Goal: Task Accomplishment & Management: Use online tool/utility

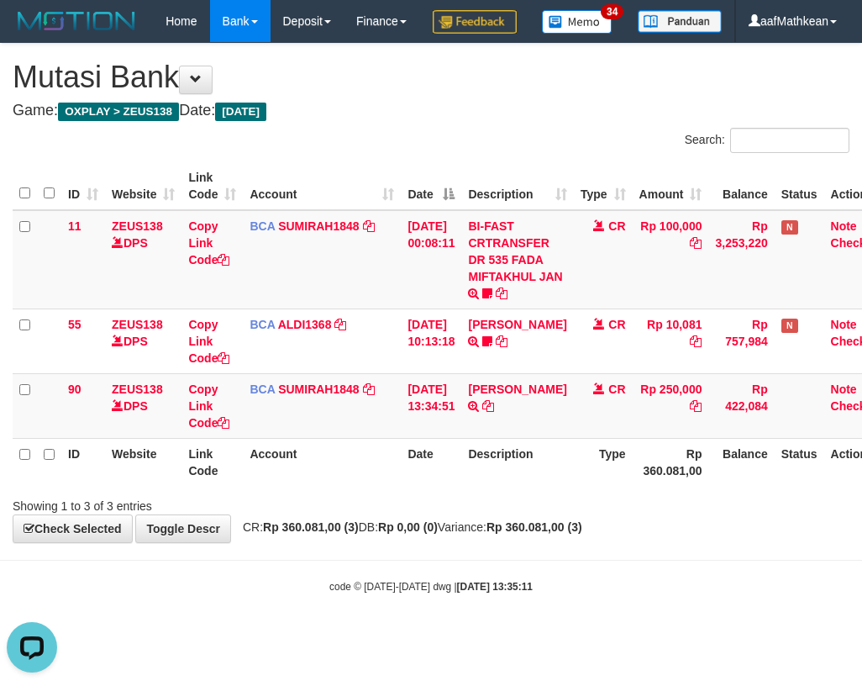
click at [629, 486] on tr "ID Website Link Code Account Date Description Type Rp 360.081,00 Balance Status…" at bounding box center [453, 462] width 880 height 48
drag, startPoint x: 548, startPoint y: 445, endPoint x: 855, endPoint y: 440, distance: 307.6
click at [494, 412] on icon at bounding box center [488, 406] width 12 height 12
click at [491, 486] on th "Description" at bounding box center [517, 462] width 112 height 48
click at [493, 514] on div "Showing 1 to 3 of 3 entries" at bounding box center [431, 503] width 862 height 24
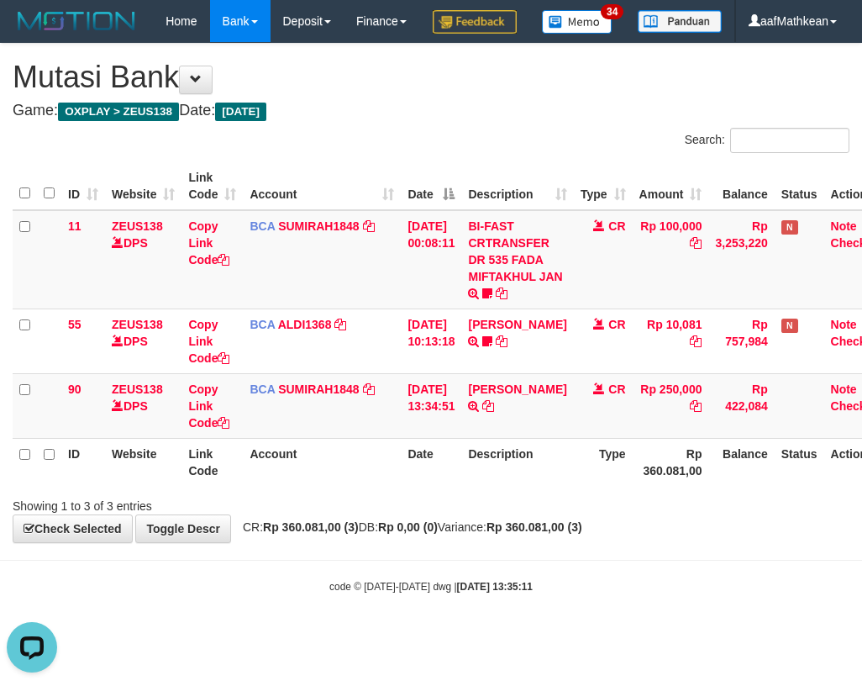
click at [497, 514] on div "Showing 1 to 3 of 3 entries" at bounding box center [431, 503] width 862 height 24
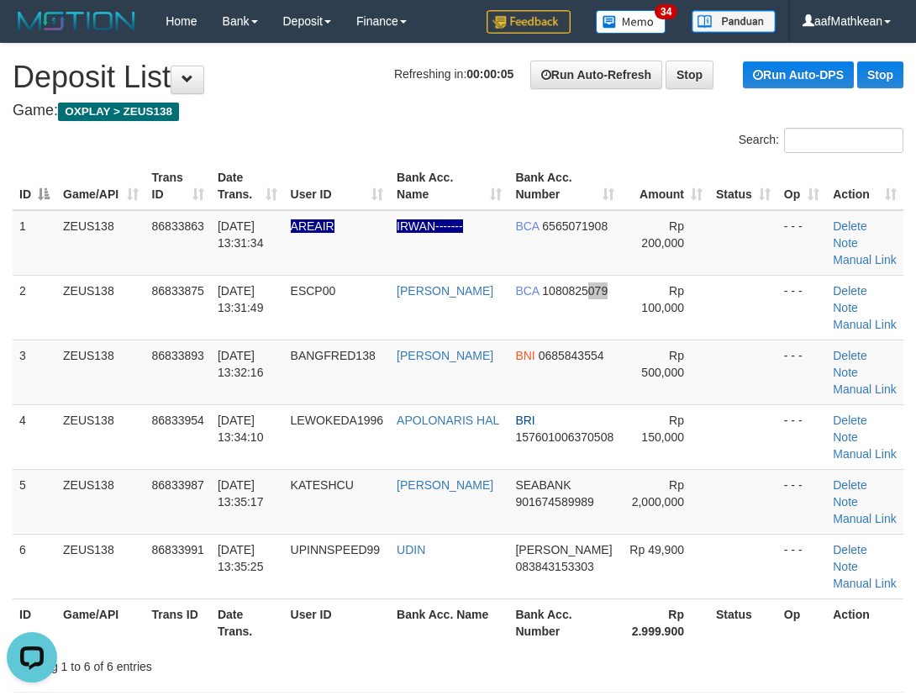
click at [584, 317] on td "BCA 1080825079" at bounding box center [564, 307] width 113 height 65
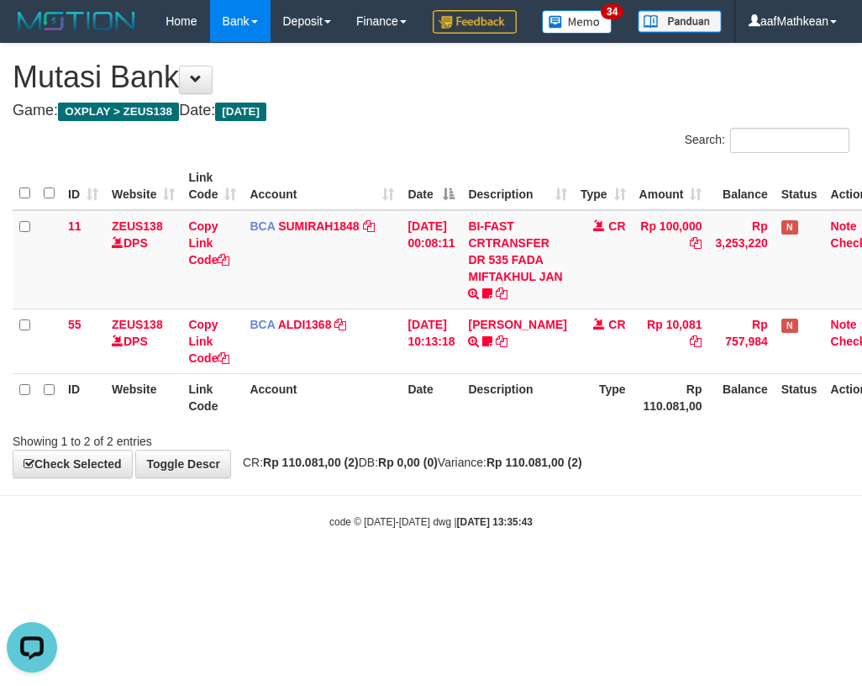
click at [461, 421] on th "Date" at bounding box center [431, 397] width 61 height 48
click at [455, 421] on th "Date" at bounding box center [431, 397] width 61 height 48
drag, startPoint x: 455, startPoint y: 443, endPoint x: 530, endPoint y: 471, distance: 80.6
click at [478, 450] on div "Search: ID Website Link Code Account Date Description Type Amount Balance Statu…" at bounding box center [431, 289] width 837 height 322
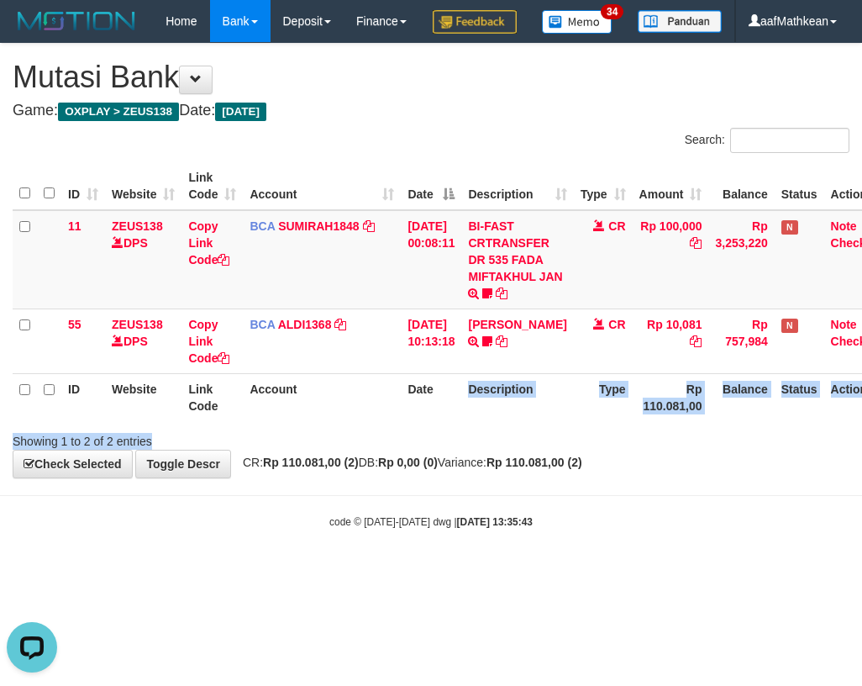
click at [518, 450] on div "Showing 1 to 2 of 2 entries" at bounding box center [431, 438] width 862 height 24
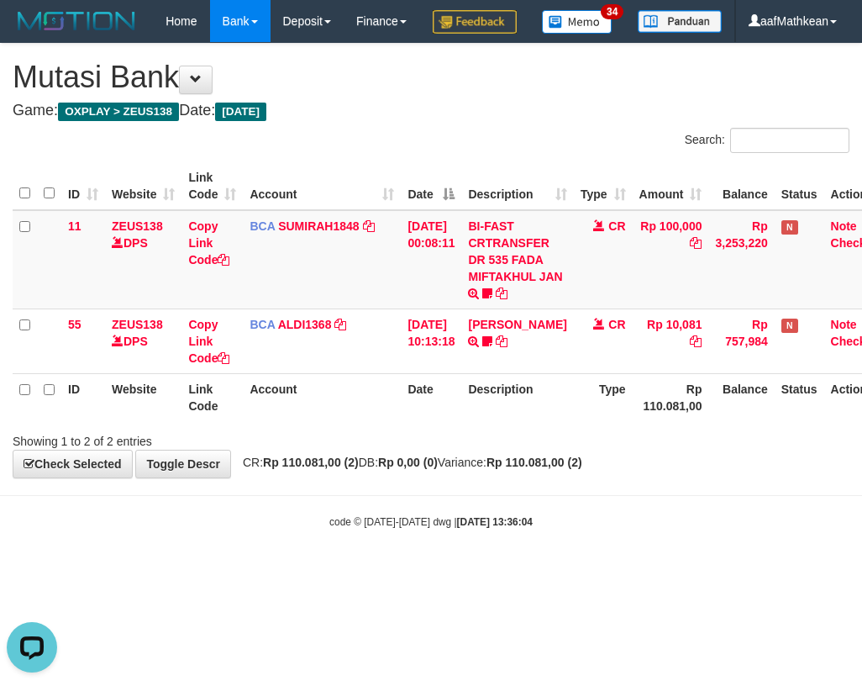
click at [408, 477] on div "**********" at bounding box center [431, 261] width 862 height 434
click at [421, 469] on strong "Rp 0,00 (0)" at bounding box center [408, 461] width 60 height 13
drag, startPoint x: 423, startPoint y: 514, endPoint x: 425, endPoint y: 524, distance: 10.4
click at [425, 524] on body "Toggle navigation Home Bank Account List Load By Website Group [OXPLAY] ZEUS138…" at bounding box center [431, 285] width 862 height 571
click at [424, 477] on div "**********" at bounding box center [431, 261] width 862 height 434
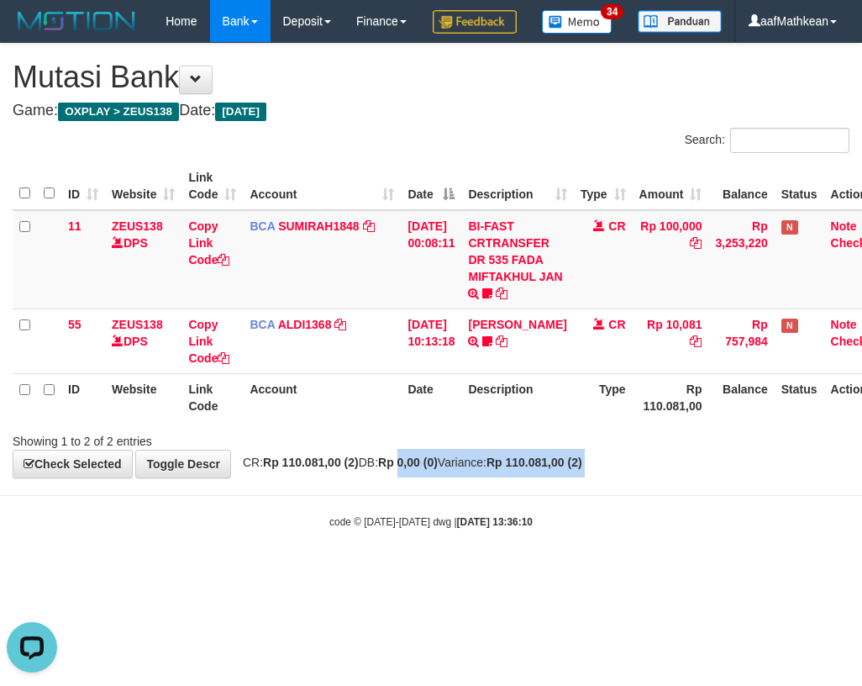
click at [424, 477] on div "**********" at bounding box center [431, 261] width 862 height 434
click at [429, 477] on div "**********" at bounding box center [431, 261] width 862 height 434
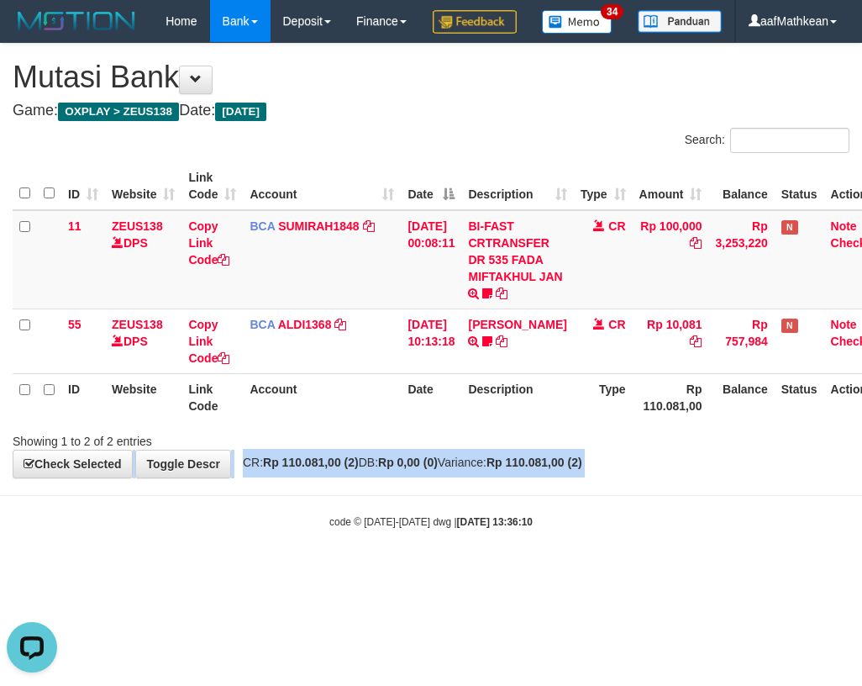
click at [429, 477] on div "**********" at bounding box center [431, 261] width 862 height 434
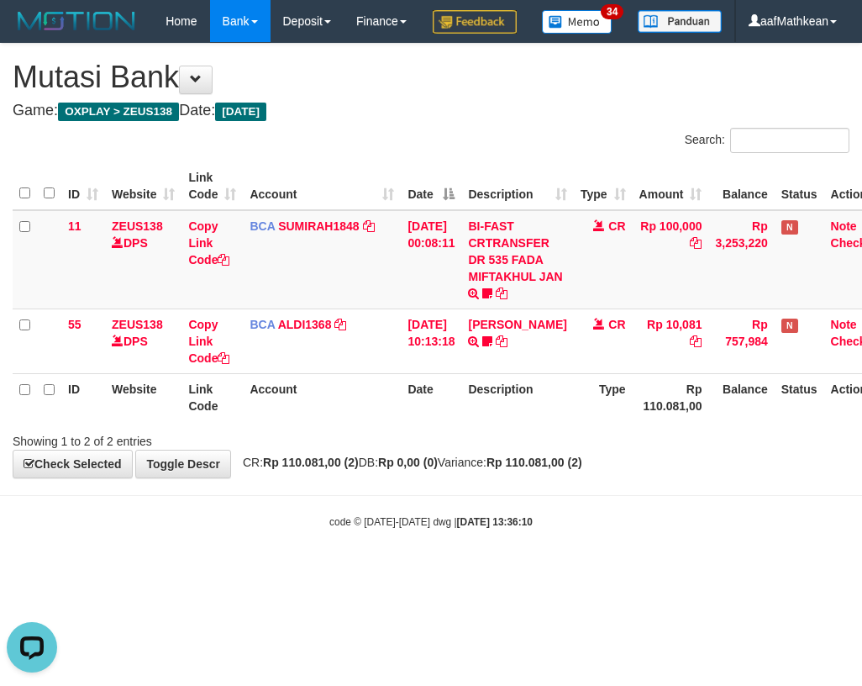
drag, startPoint x: 413, startPoint y: 545, endPoint x: 444, endPoint y: 520, distance: 38.8
click at [416, 547] on body "Toggle navigation Home Bank Account List Load By Website Group [OXPLAY] ZEUS138…" at bounding box center [431, 285] width 862 height 571
drag, startPoint x: 463, startPoint y: 511, endPoint x: 666, endPoint y: 524, distance: 203.8
click at [438, 469] on strong "Rp 0,00 (0)" at bounding box center [408, 461] width 60 height 13
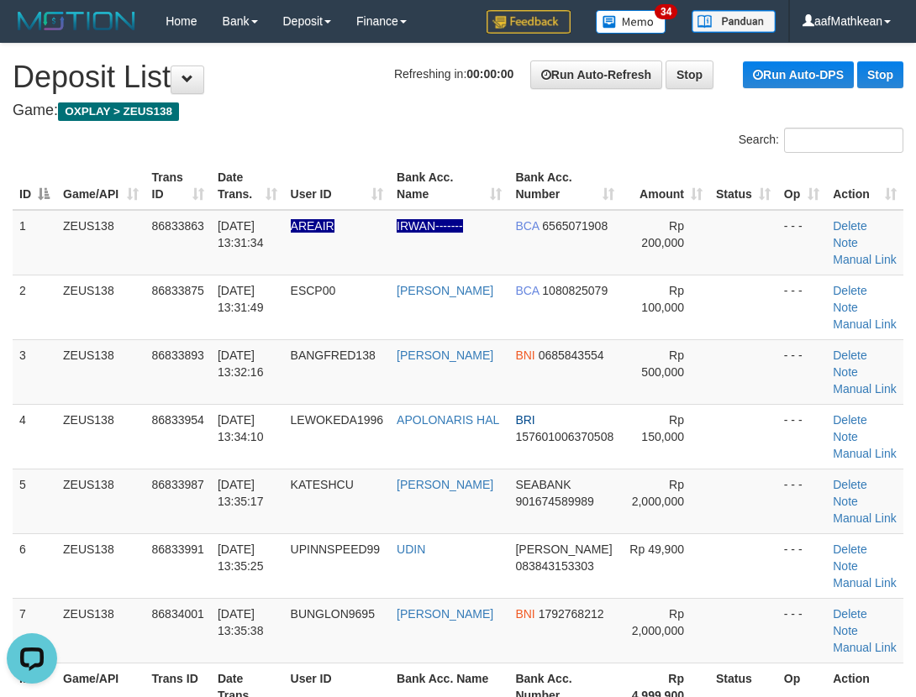
drag, startPoint x: 185, startPoint y: 185, endPoint x: 171, endPoint y: 187, distance: 14.4
click at [177, 186] on tr "ID Game/API Trans ID Date Trans. User ID Bank Acc. Name Bank Acc. Number Amount…" at bounding box center [458, 186] width 891 height 48
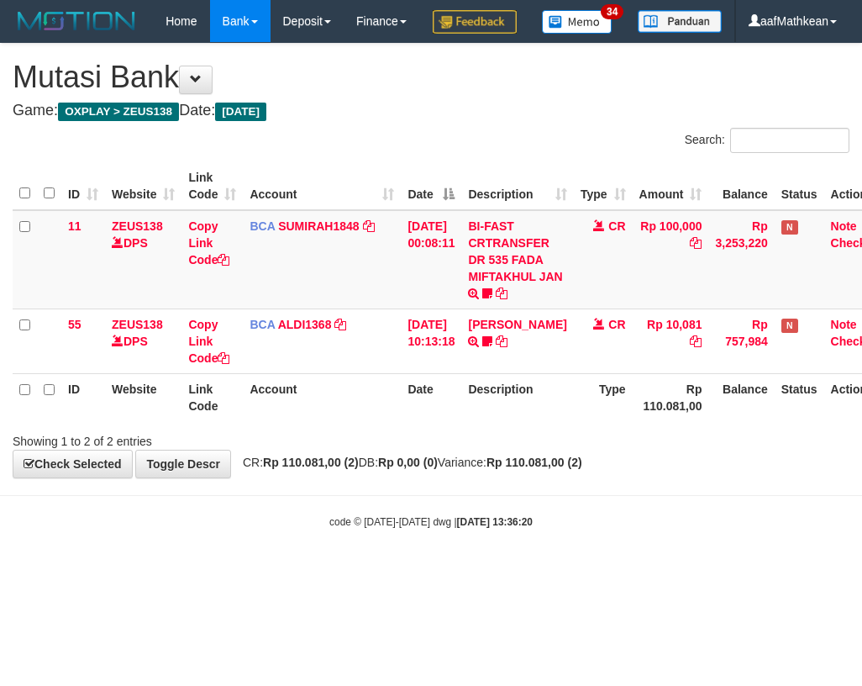
click at [391, 469] on span "CR: Rp 110.081,00 (2) DB: Rp 0,00 (0) Variance: Rp 110.081,00 (2)" at bounding box center [408, 461] width 348 height 13
click at [482, 469] on span "CR: Rp 110.081,00 (2) DB: Rp 0,00 (0) Variance: Rp 110.081,00 (2)" at bounding box center [408, 461] width 348 height 13
click at [495, 477] on div "**********" at bounding box center [431, 261] width 862 height 434
click at [487, 469] on span "CR: Rp 110.081,00 (2) DB: Rp 0,00 (0) Variance: Rp 110.081,00 (2)" at bounding box center [408, 461] width 348 height 13
drag, startPoint x: 456, startPoint y: 511, endPoint x: 481, endPoint y: 515, distance: 24.7
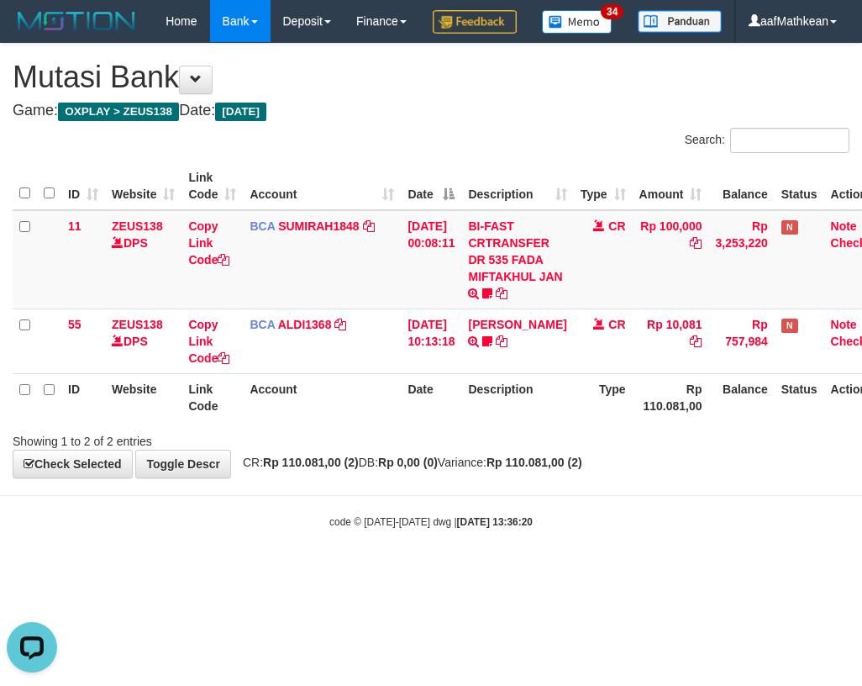
click at [461, 477] on div "**********" at bounding box center [431, 261] width 862 height 434
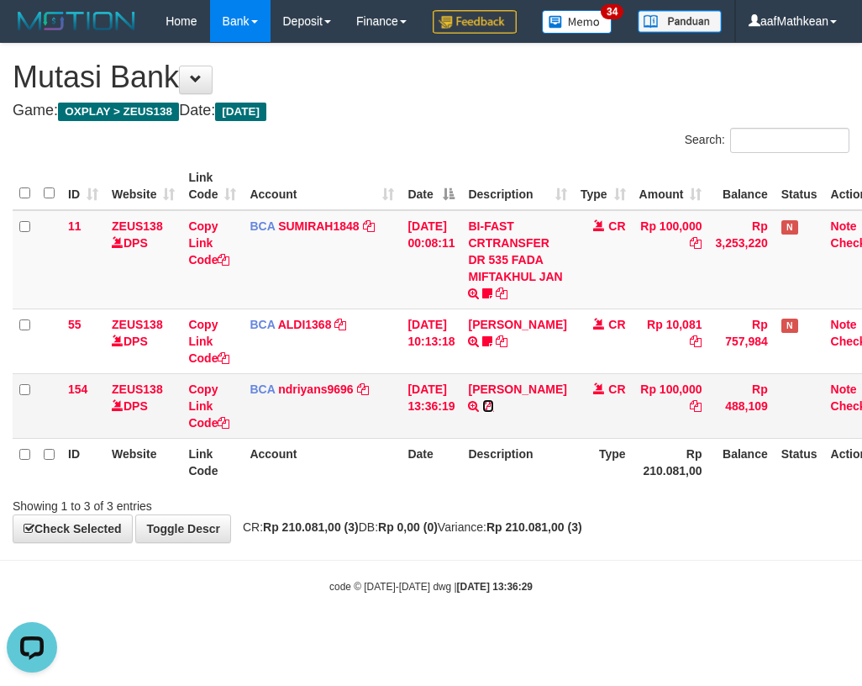
click at [482, 412] on icon at bounding box center [488, 406] width 12 height 12
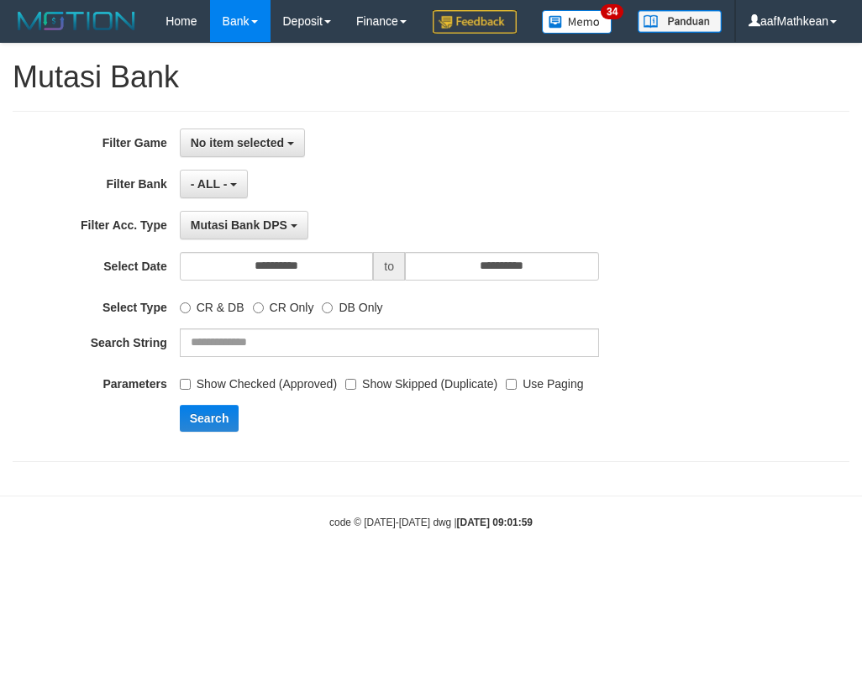
select select
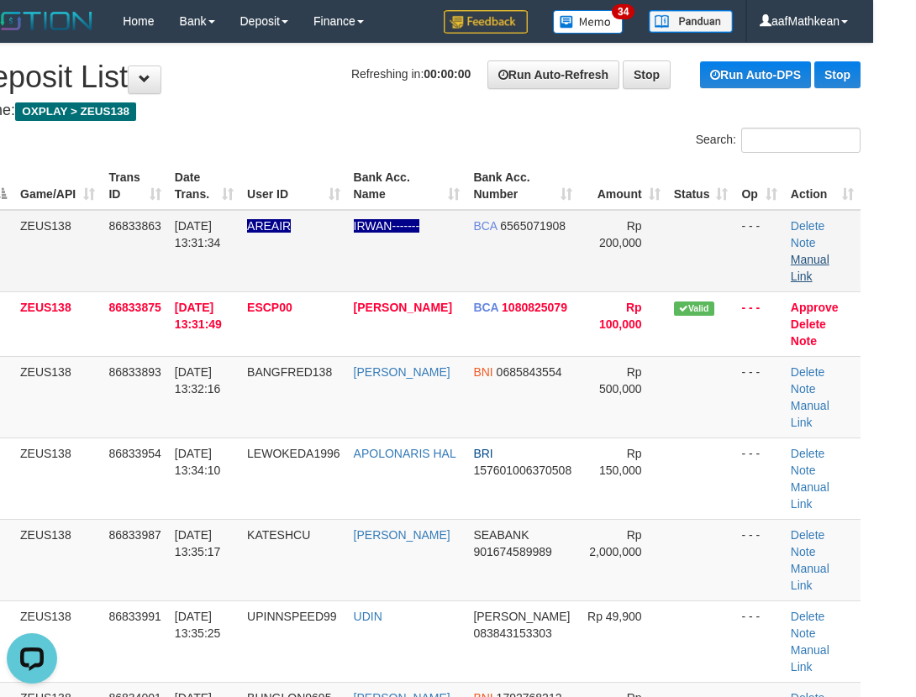
drag, startPoint x: 837, startPoint y: 250, endPoint x: 828, endPoint y: 256, distance: 11.0
click at [836, 251] on td "Delete Note Manual Link" at bounding box center [822, 251] width 76 height 82
click at [828, 256] on link "Manual Link" at bounding box center [810, 268] width 39 height 30
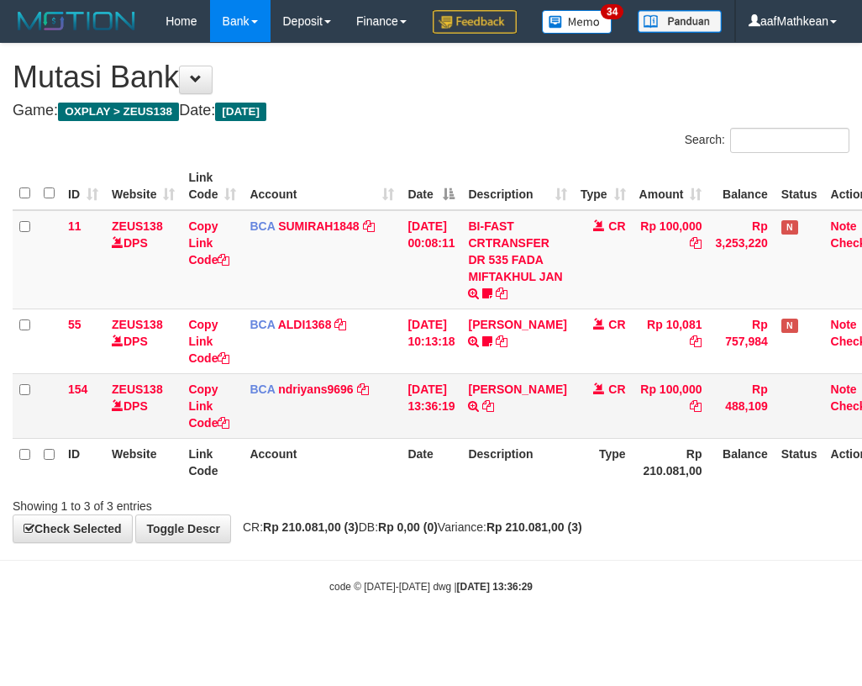
click at [349, 438] on td "BCA ndriyans9696 DPS ANDRIYANSYAH mutasi_20250831_3291 | 154 mutasi_20250831_32…" at bounding box center [322, 405] width 158 height 65
click at [645, 542] on div "**********" at bounding box center [431, 293] width 862 height 498
click at [447, 438] on td "[DATE] 13:36:19" at bounding box center [431, 405] width 61 height 65
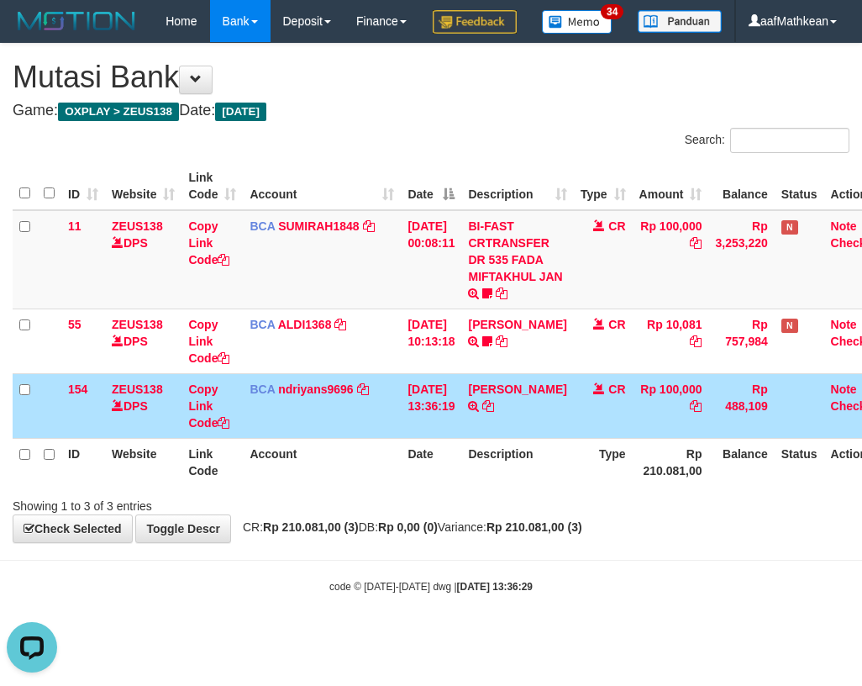
click at [446, 485] on table "ID Website Link Code Account Date Description Type Amount Balance Status Action…" at bounding box center [453, 324] width 880 height 324
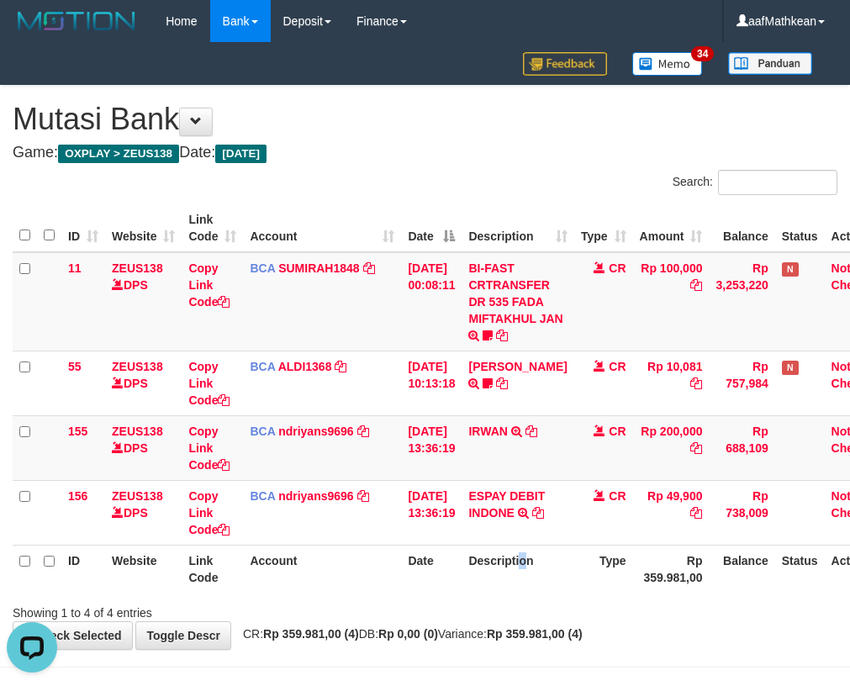
click at [537, 571] on th "Description" at bounding box center [517, 569] width 112 height 48
drag, startPoint x: 542, startPoint y: 576, endPoint x: 540, endPoint y: 565, distance: 11.9
click at [541, 575] on th "Description" at bounding box center [517, 569] width 112 height 48
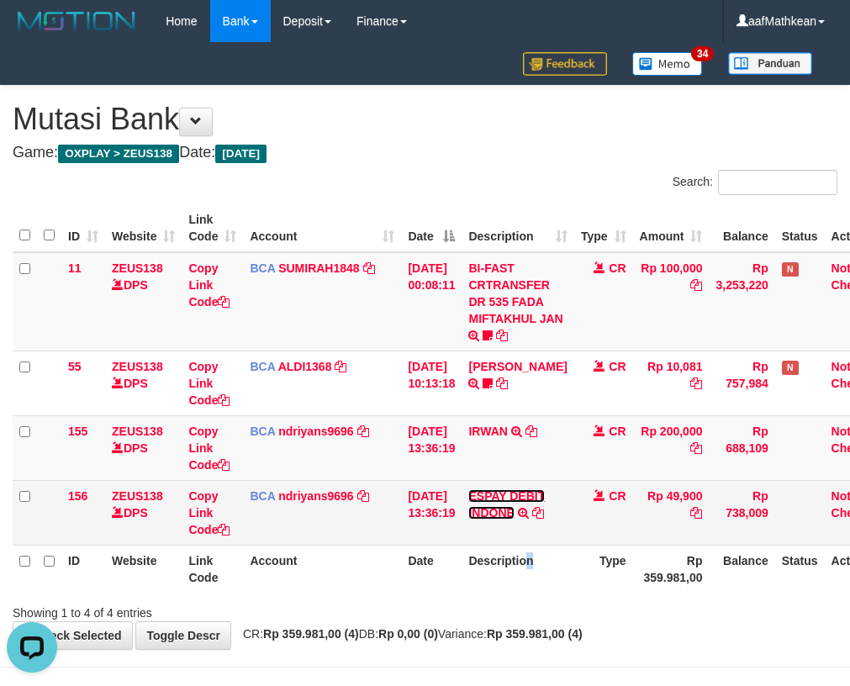
click at [529, 499] on link "ESPAY DEBIT INDONE" at bounding box center [506, 504] width 76 height 30
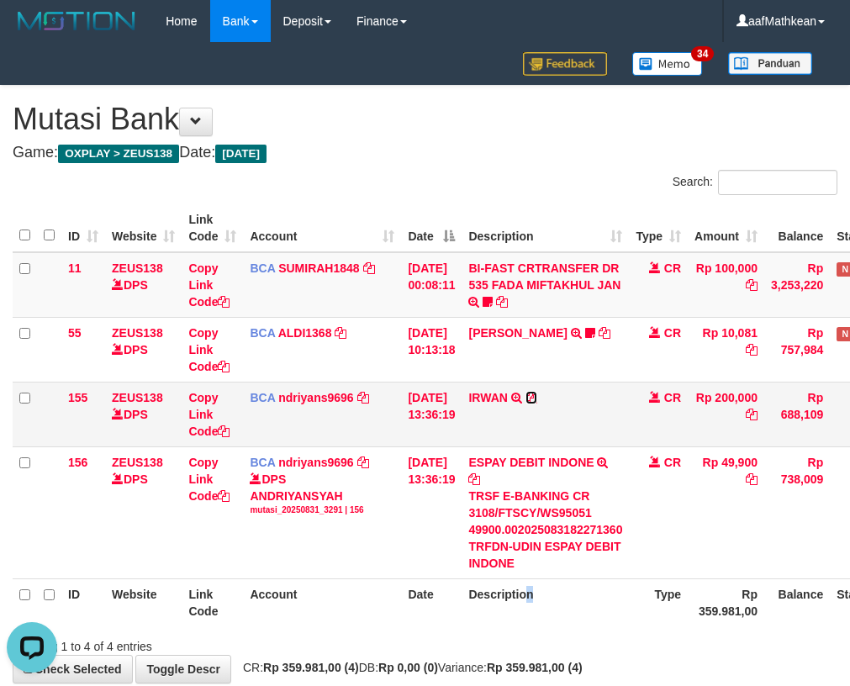
click at [537, 392] on icon at bounding box center [531, 398] width 12 height 12
copy th "n"
click at [455, 409] on tr "155 ZEUS138 DPS Copy Link Code BCA ndriyans9696 DPS ANDRIYANSYAH mutasi_2025083…" at bounding box center [480, 414] width 935 height 65
drag, startPoint x: 197, startPoint y: 432, endPoint x: 209, endPoint y: 439, distance: 14.3
click at [196, 434] on link "Copy Link Code" at bounding box center [208, 414] width 41 height 47
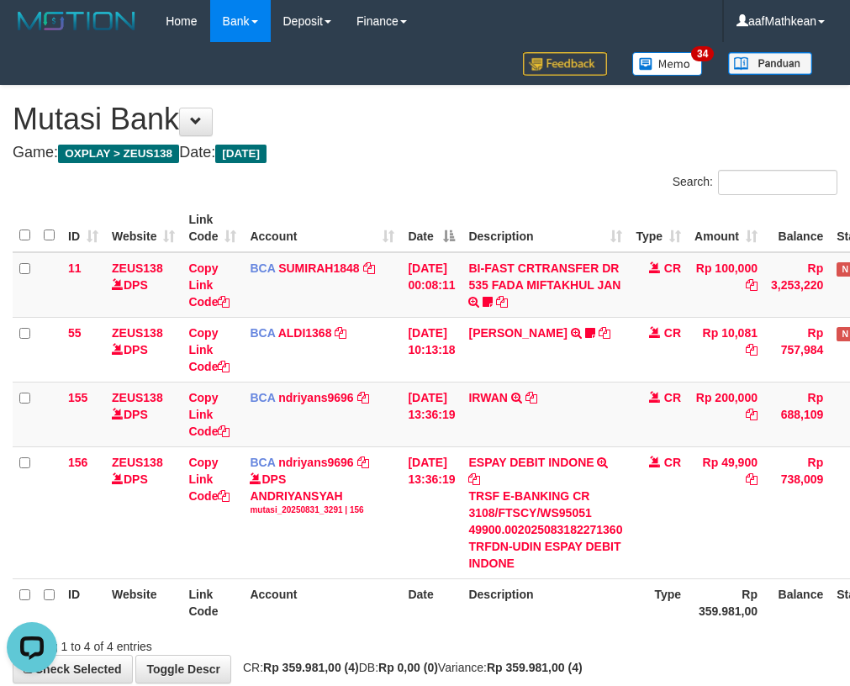
scroll to position [250, 0]
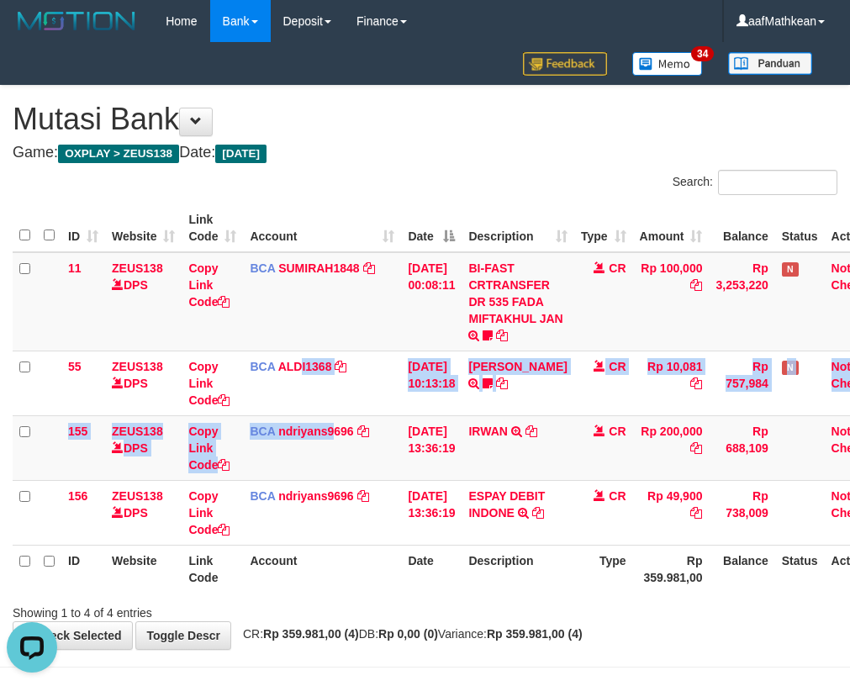
drag, startPoint x: 334, startPoint y: 422, endPoint x: 853, endPoint y: 408, distance: 519.5
click at [450, 425] on tbody "11 ZEUS138 DPS Copy Link Code BCA SUMIRAH1848 DPS SUMIRAH mutasi_20250831_4156 …" at bounding box center [453, 398] width 880 height 293
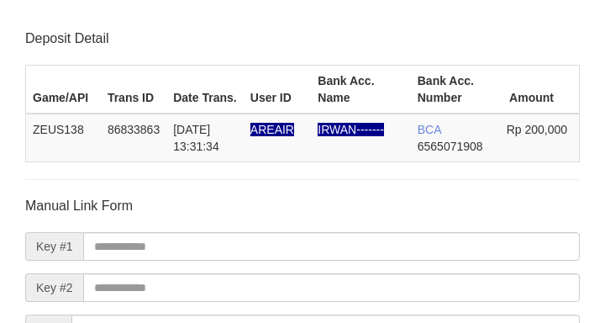
scroll to position [197, 0]
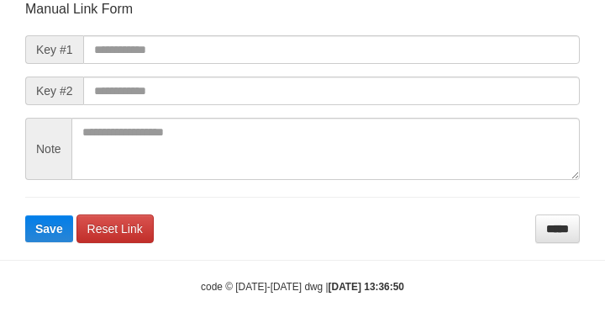
click at [213, 68] on form "Manual Link Form Key #1 Key #2 Note Save Reset Link *****" at bounding box center [302, 121] width 555 height 243
click at [216, 65] on form "Manual Link Form Key #1 Key #2 Note Save Reset Link *****" at bounding box center [302, 121] width 555 height 243
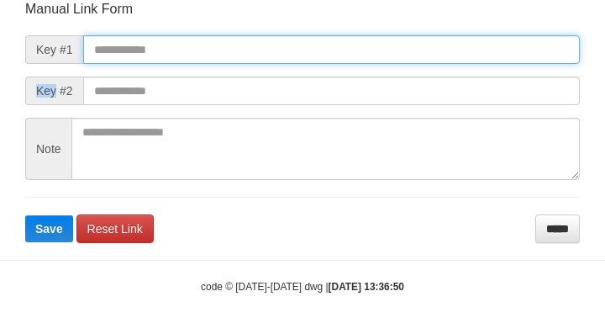
click at [208, 47] on input "text" at bounding box center [331, 49] width 497 height 29
paste input "**********"
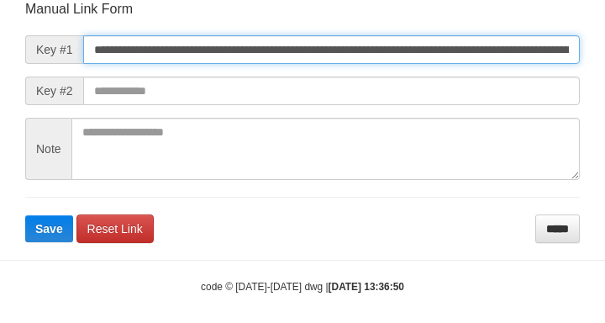
scroll to position [196, 0]
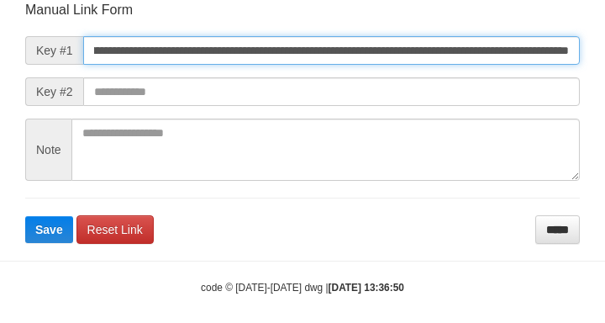
type input "**********"
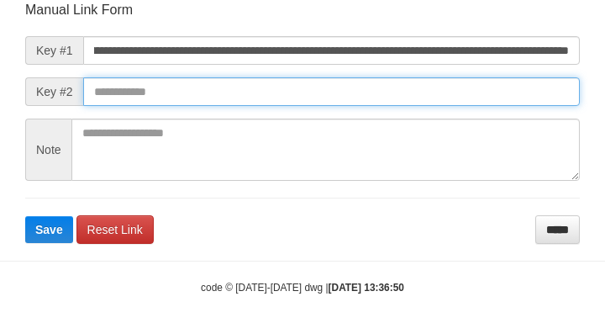
click at [25, 216] on button "Save" at bounding box center [49, 229] width 48 height 27
click at [428, 103] on input "text" at bounding box center [331, 91] width 497 height 29
click at [423, 97] on input "text" at bounding box center [331, 91] width 497 height 29
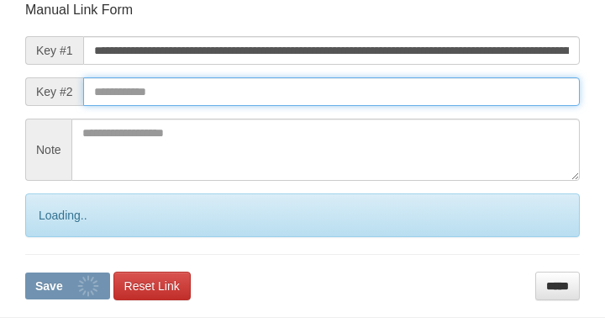
click at [481, 127] on form "**********" at bounding box center [302, 150] width 555 height 299
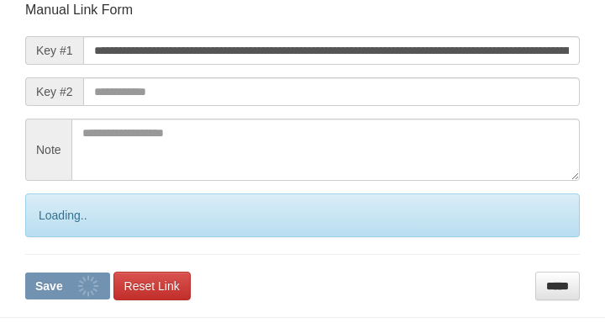
drag, startPoint x: 456, startPoint y: 107, endPoint x: 444, endPoint y: 105, distance: 12.7
click at [453, 108] on form "**********" at bounding box center [302, 150] width 555 height 299
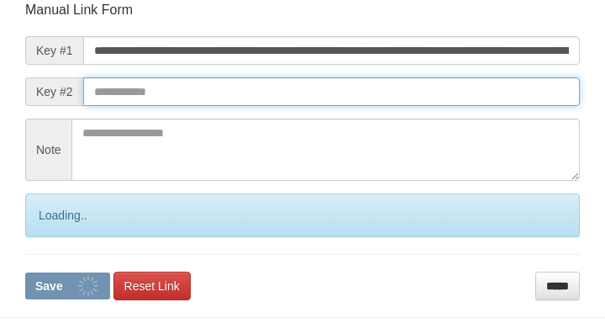
click at [444, 105] on input "text" at bounding box center [331, 91] width 497 height 29
click at [443, 97] on input "text" at bounding box center [331, 91] width 497 height 29
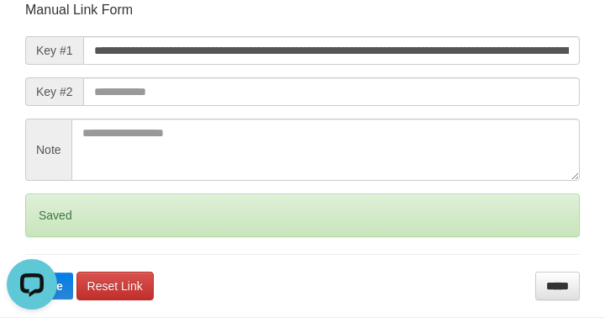
click at [12, 112] on div "**********" at bounding box center [302, 52] width 605 height 496
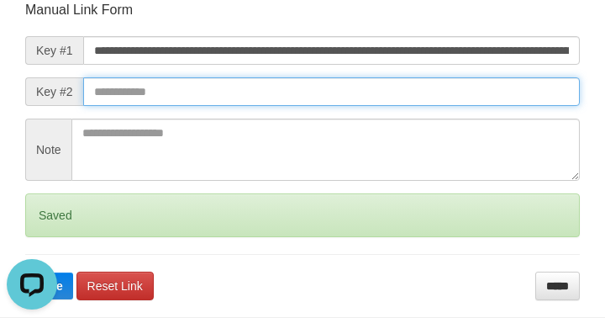
click at [25, 272] on button "Save" at bounding box center [49, 285] width 48 height 27
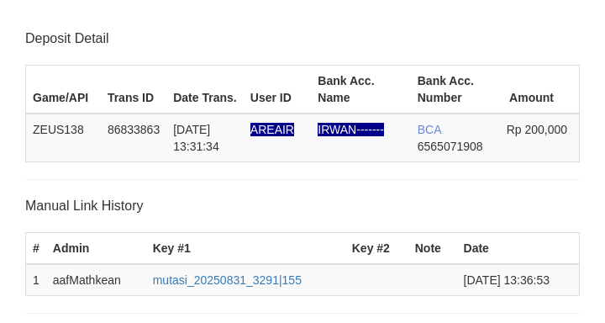
scroll to position [329, 0]
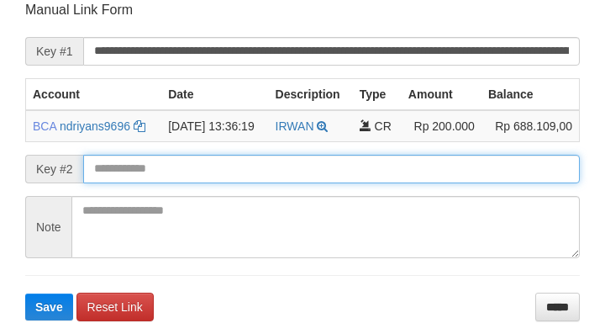
click at [25, 293] on button "Save" at bounding box center [49, 306] width 48 height 27
drag, startPoint x: 190, startPoint y: 166, endPoint x: 177, endPoint y: 164, distance: 12.7
click at [184, 170] on input "text" at bounding box center [331, 169] width 497 height 29
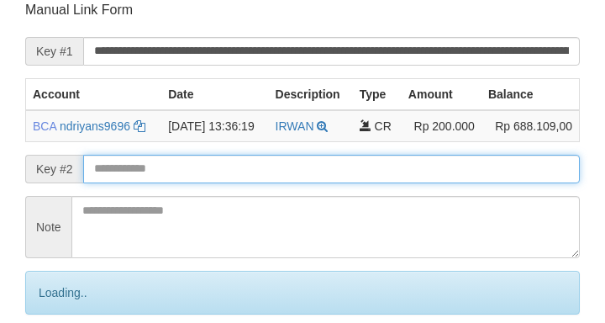
click at [173, 173] on input "text" at bounding box center [331, 169] width 497 height 29
click at [166, 178] on input "text" at bounding box center [331, 169] width 497 height 29
click at [167, 171] on input "text" at bounding box center [331, 169] width 497 height 29
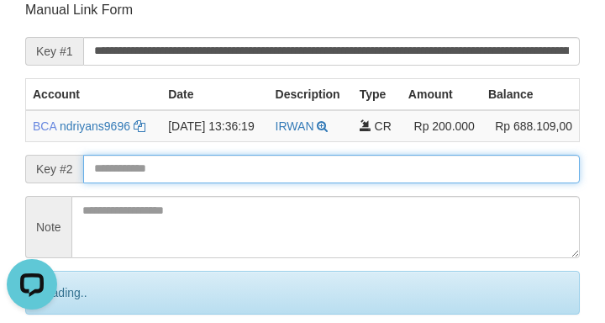
click at [173, 171] on input "text" at bounding box center [331, 169] width 497 height 29
click at [182, 169] on input "text" at bounding box center [331, 169] width 497 height 29
click at [203, 166] on input "text" at bounding box center [331, 169] width 497 height 29
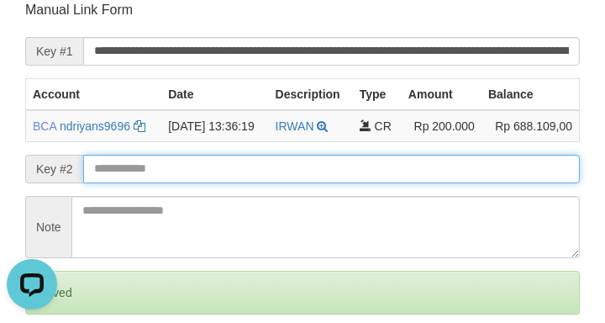
click at [211, 171] on input "text" at bounding box center [331, 169] width 497 height 29
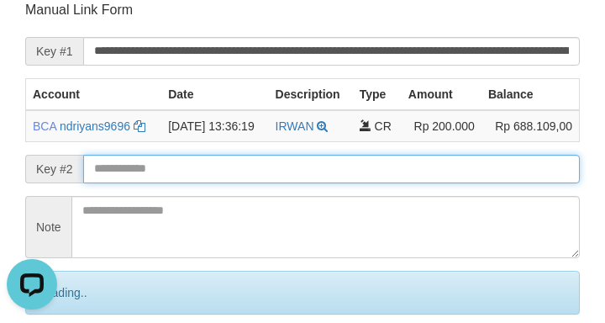
click at [214, 170] on input "text" at bounding box center [331, 169] width 497 height 29
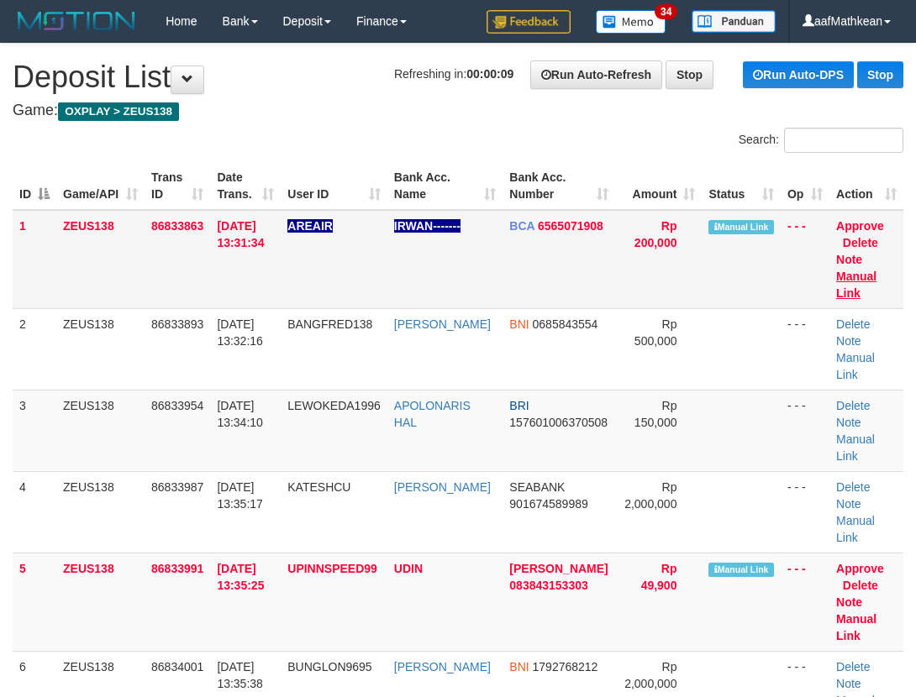
drag, startPoint x: 834, startPoint y: 287, endPoint x: 857, endPoint y: 279, distance: 23.9
click at [835, 287] on td "Approve Delete Note Manual Link" at bounding box center [866, 259] width 74 height 99
click at [857, 279] on link "Manual Link" at bounding box center [856, 285] width 40 height 30
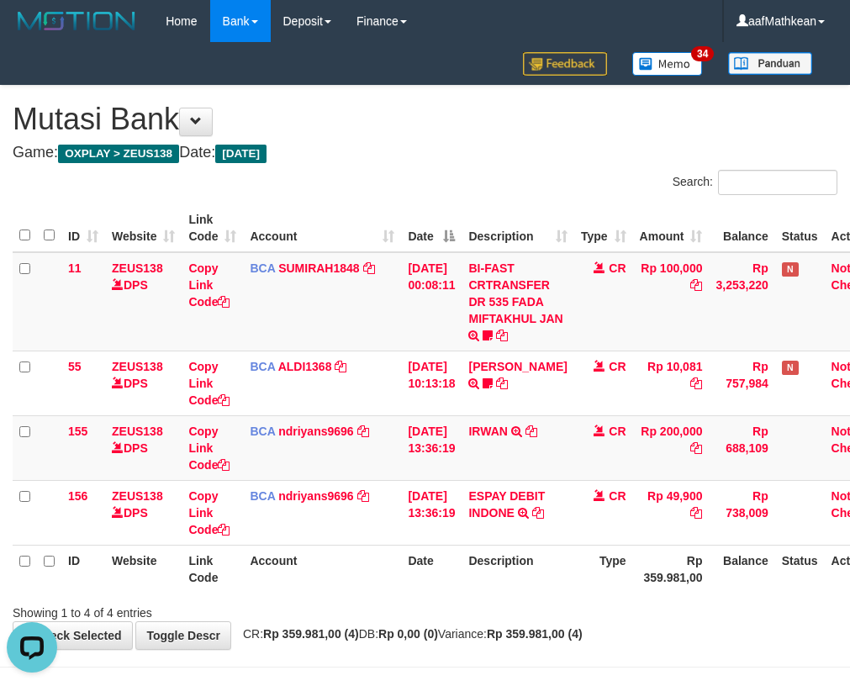
click at [743, 504] on tbody "11 ZEUS138 DPS Copy Link Code BCA SUMIRAH1848 DPS SUMIRAH mutasi_20250831_4156 …" at bounding box center [453, 398] width 880 height 293
click at [250, 448] on td "BCA ndriyans9696 DPS ANDRIYANSYAH mutasi_20250831_3291 | 155 mutasi_20250831_32…" at bounding box center [322, 447] width 158 height 65
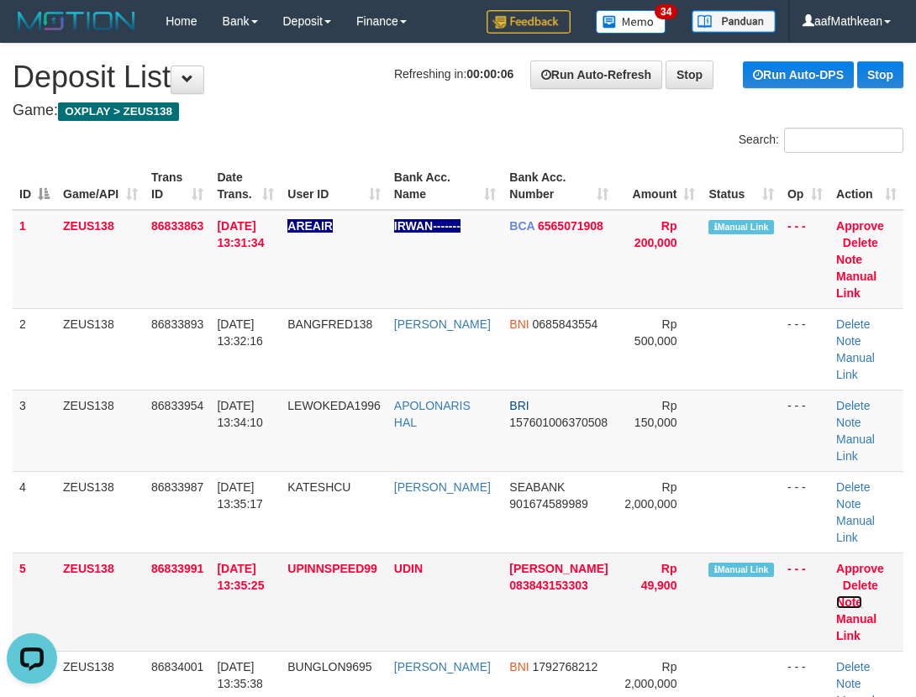
click at [857, 608] on link "Note" at bounding box center [849, 602] width 26 height 13
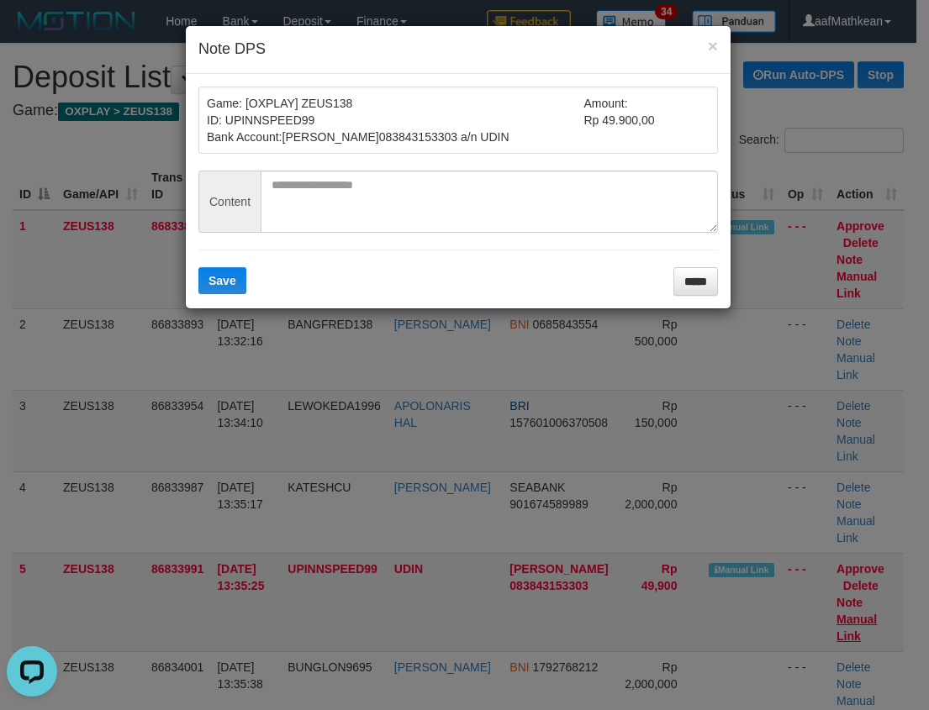
click at [695, 287] on input "*****" at bounding box center [695, 281] width 45 height 29
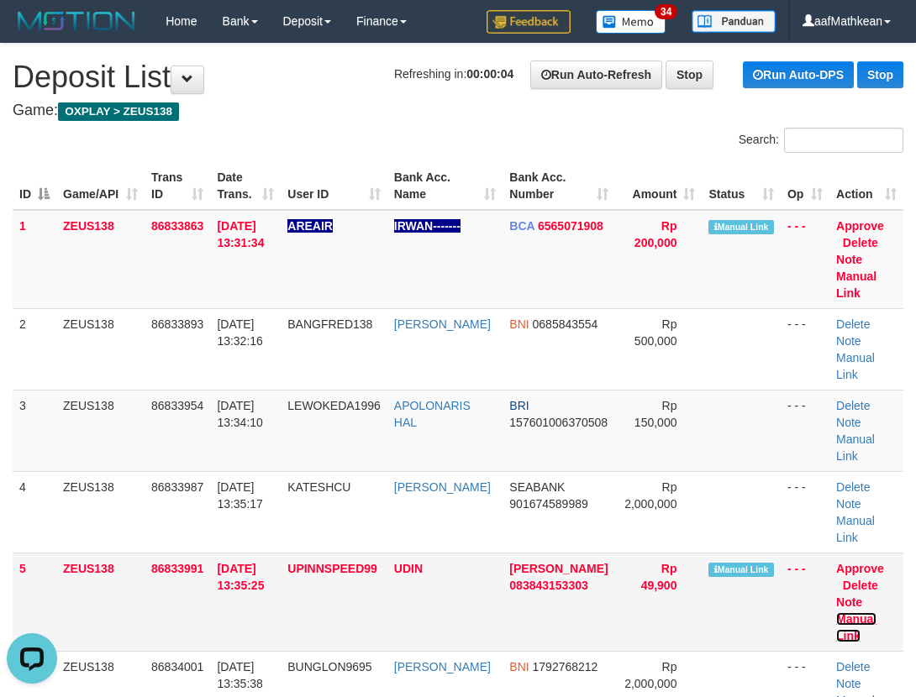
click at [856, 613] on link "Manual Link" at bounding box center [856, 628] width 40 height 30
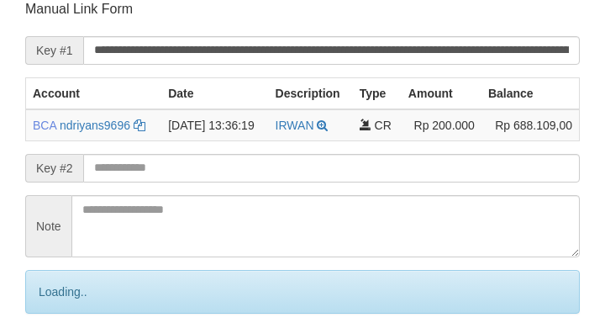
drag, startPoint x: 0, startPoint y: 0, endPoint x: 202, endPoint y: 171, distance: 264.2
click at [181, 188] on form "**********" at bounding box center [302, 188] width 555 height 376
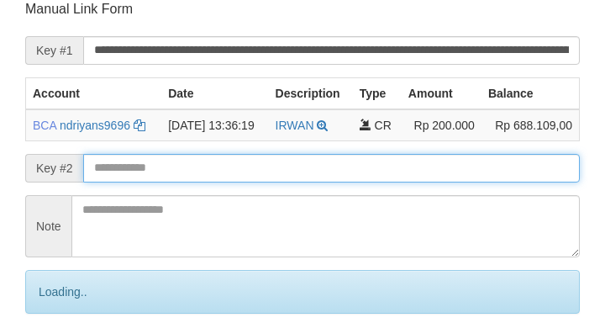
click at [201, 174] on input "text" at bounding box center [331, 168] width 497 height 29
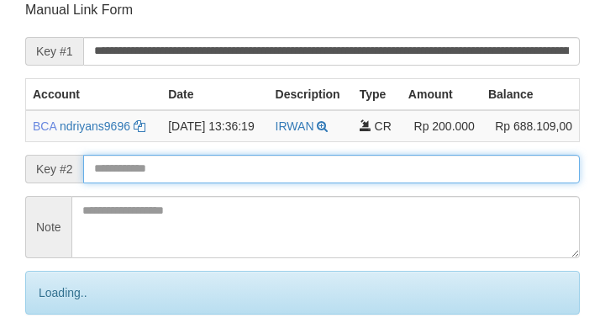
click at [219, 173] on input "text" at bounding box center [331, 169] width 497 height 29
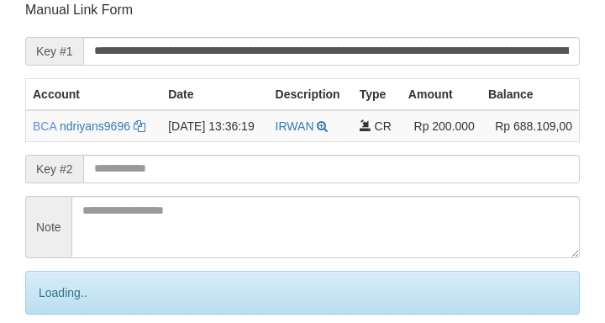
click at [241, 167] on input "text" at bounding box center [331, 169] width 497 height 29
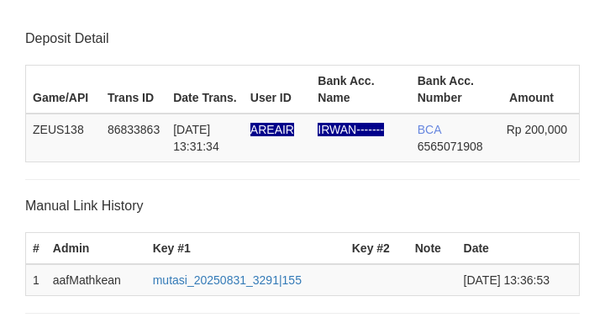
scroll to position [329, 0]
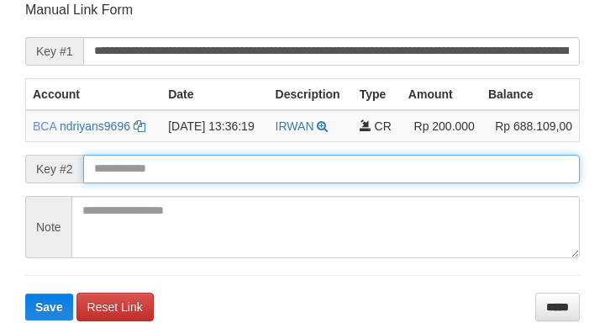
click at [245, 173] on input "text" at bounding box center [331, 169] width 497 height 29
click at [25, 293] on button "Save" at bounding box center [49, 306] width 48 height 27
click at [248, 175] on input "text" at bounding box center [331, 169] width 497 height 29
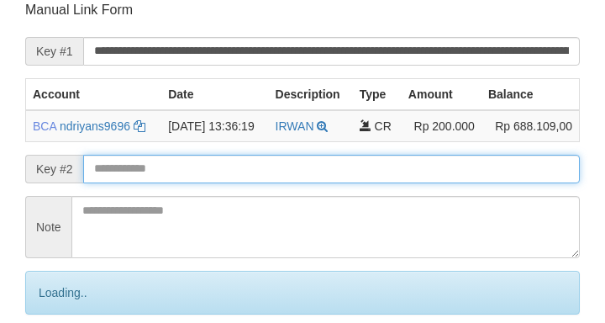
click at [251, 172] on input "text" at bounding box center [331, 169] width 497 height 29
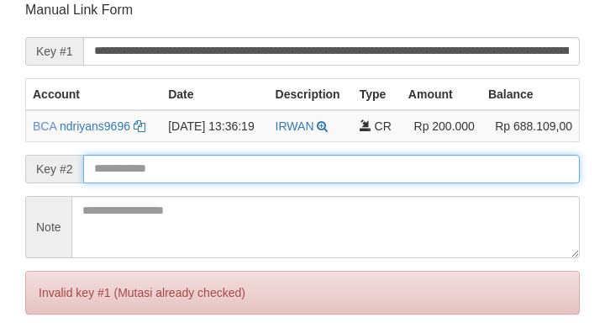
click at [248, 171] on input "text" at bounding box center [331, 169] width 497 height 29
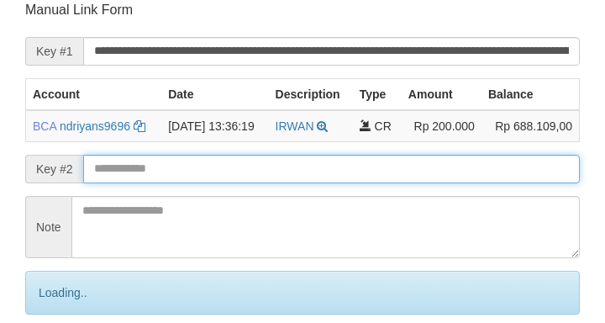
click at [250, 169] on input "text" at bounding box center [331, 169] width 497 height 29
click at [258, 171] on input "text" at bounding box center [331, 169] width 497 height 29
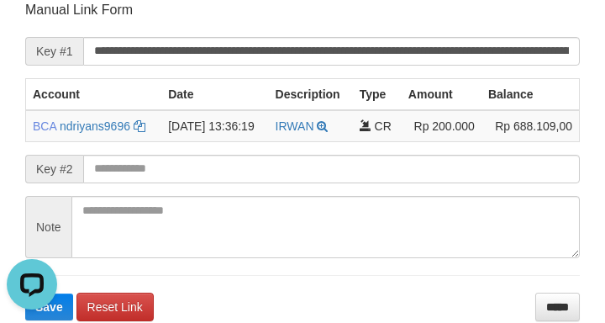
click at [54, 76] on form "**********" at bounding box center [302, 160] width 555 height 319
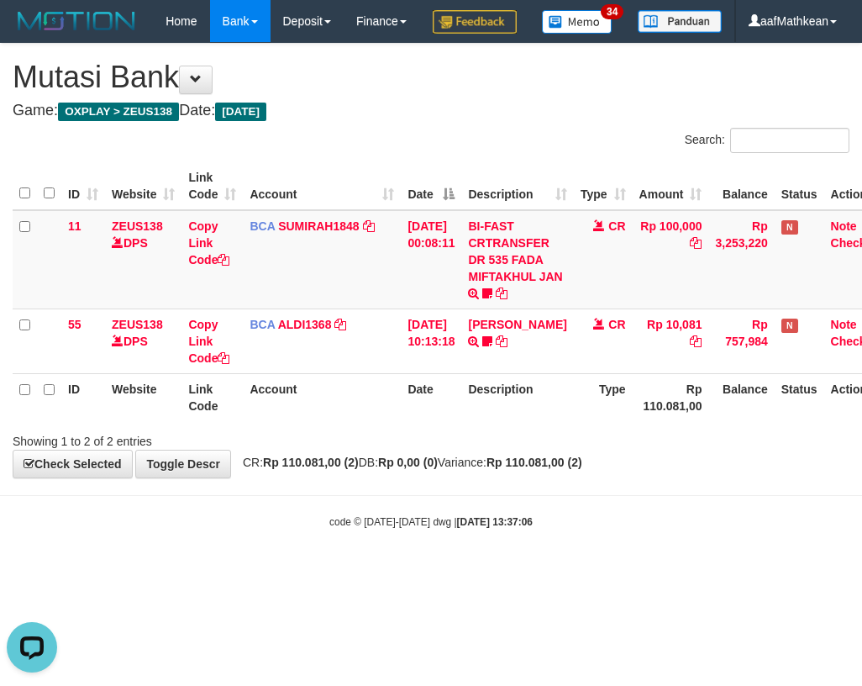
drag, startPoint x: 427, startPoint y: 408, endPoint x: 860, endPoint y: 434, distance: 433.5
click at [713, 421] on table "ID Website Link Code Account Date Description Type Amount Balance Status Action…" at bounding box center [453, 291] width 880 height 259
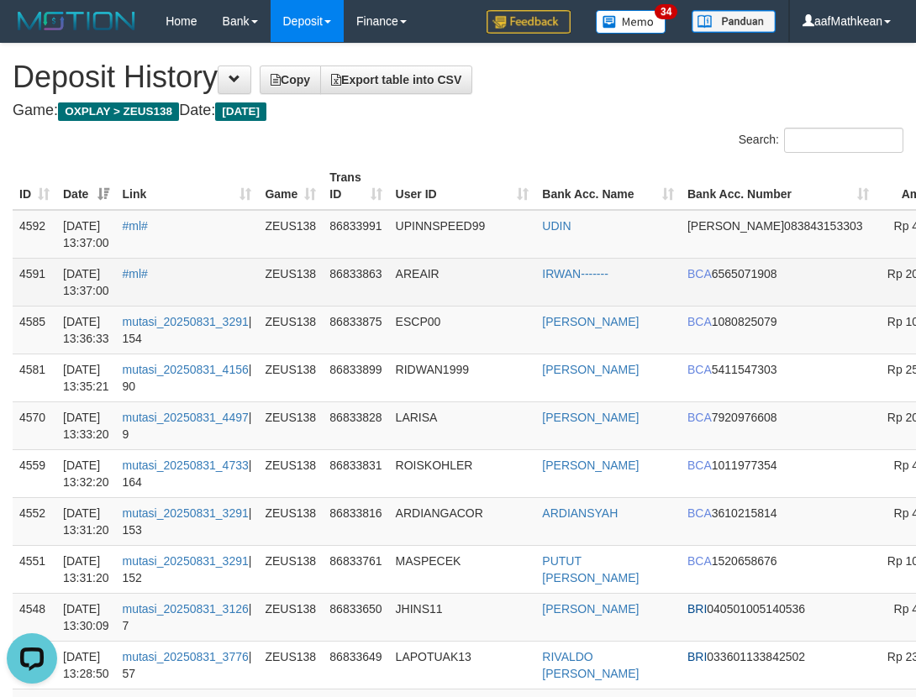
drag, startPoint x: 903, startPoint y: 272, endPoint x: 866, endPoint y: 272, distance: 37.8
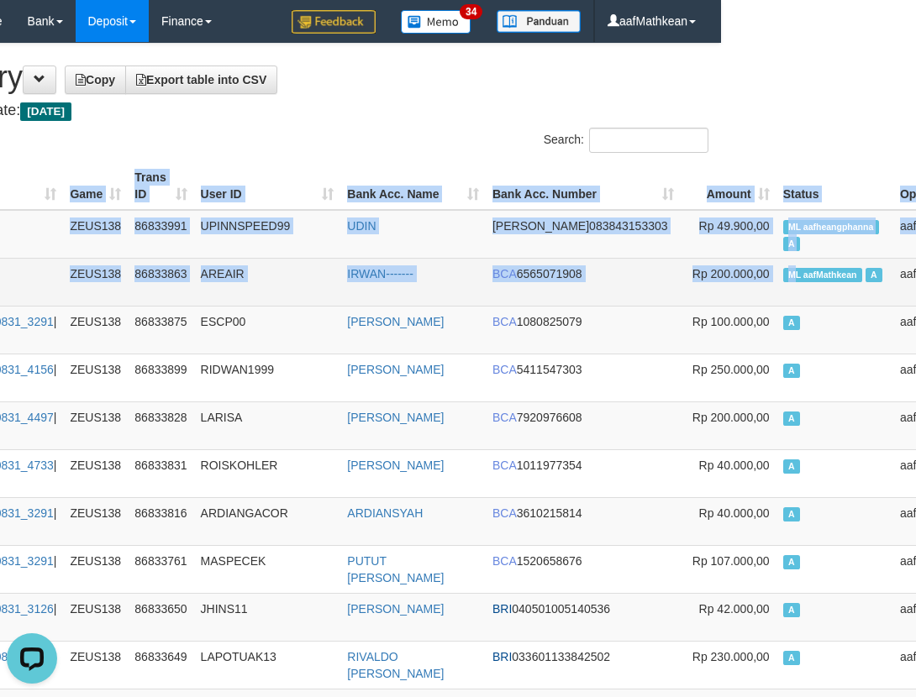
click at [783, 276] on span "ML aafMathkean" at bounding box center [822, 275] width 79 height 14
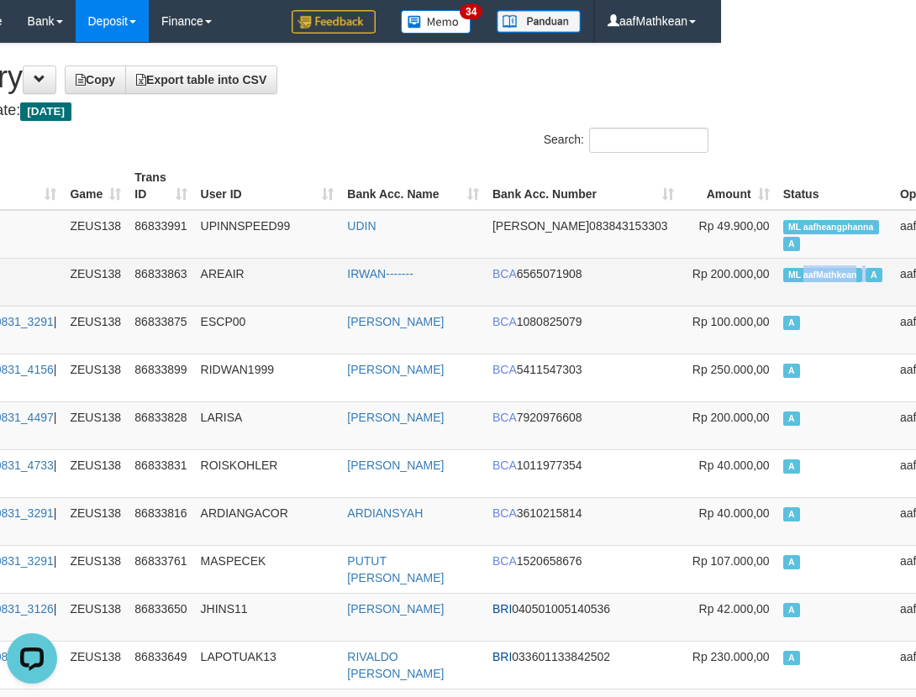
click at [783, 276] on span "ML aafMathkean" at bounding box center [822, 275] width 79 height 14
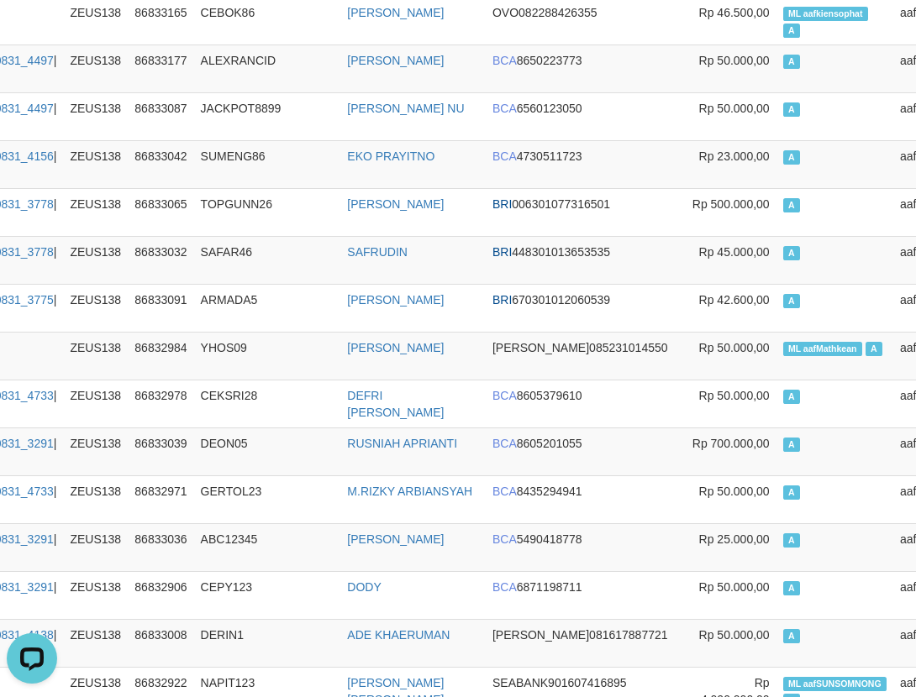
scroll to position [2577, 195]
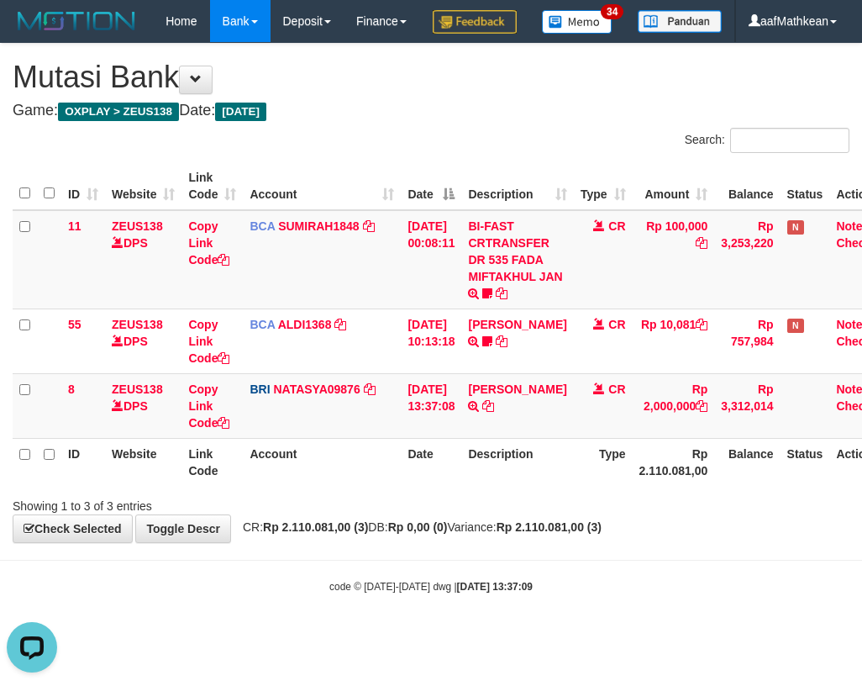
drag, startPoint x: 484, startPoint y: 471, endPoint x: 468, endPoint y: 497, distance: 30.6
click at [471, 486] on table "ID Website Link Code Account Date Description Type Amount Balance Status Action…" at bounding box center [456, 324] width 886 height 324
click at [466, 486] on tr "ID Website Link Code Account Date Description Type Rp 2.110.081,00 Balance Stat…" at bounding box center [456, 462] width 886 height 48
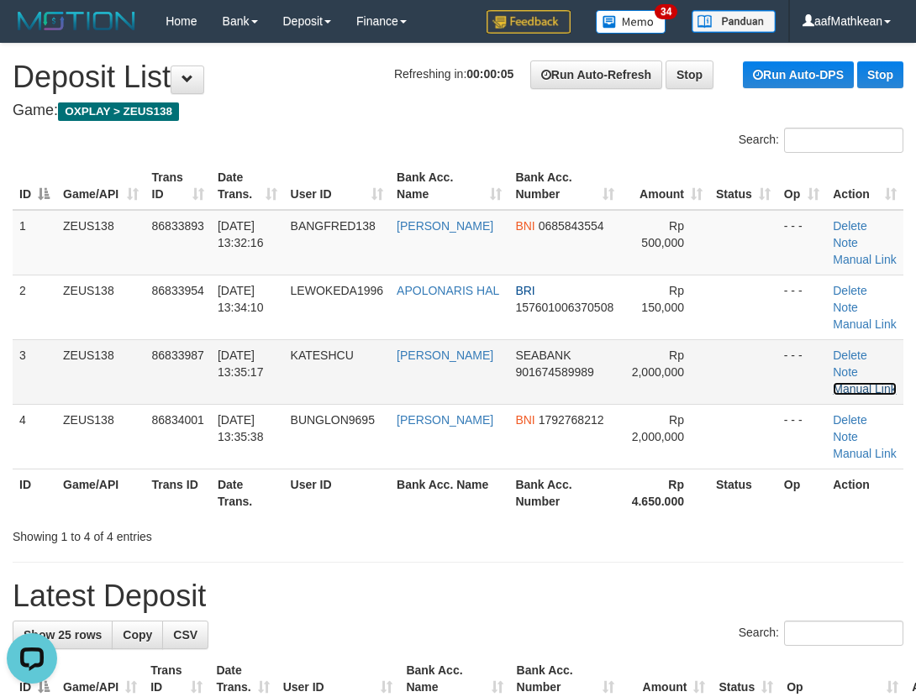
click at [856, 387] on link "Manual Link" at bounding box center [865, 388] width 64 height 13
click at [863, 387] on link "Manual Link" at bounding box center [865, 388] width 64 height 13
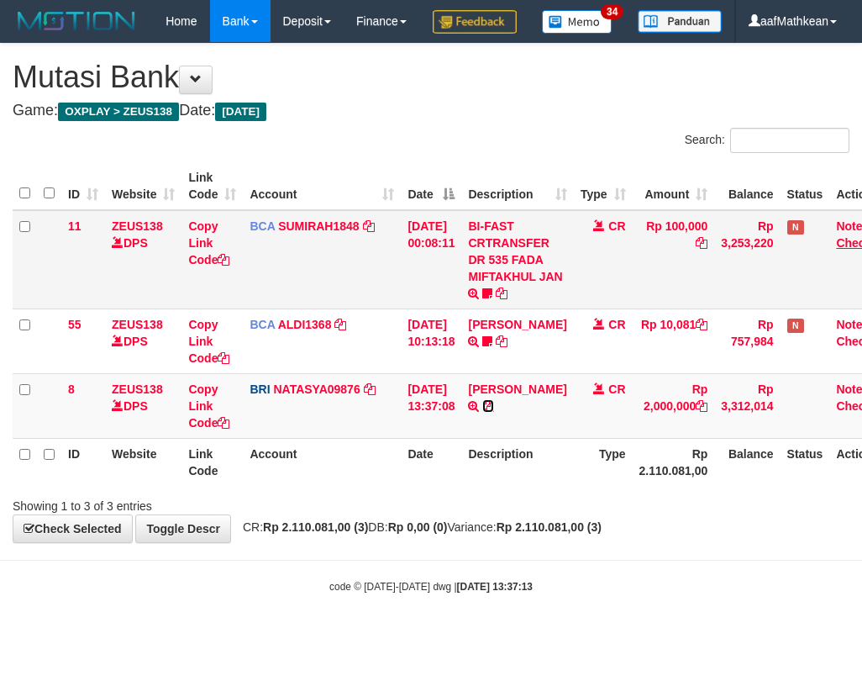
drag, startPoint x: 0, startPoint y: 0, endPoint x: 835, endPoint y: 277, distance: 880.1
click at [494, 412] on icon at bounding box center [488, 406] width 12 height 12
click at [415, 427] on tbody "11 ZEUS138 DPS Copy Link Code BCA SUMIRAH1848 DPS SUMIRAH mutasi_20250831_4156 …" at bounding box center [456, 324] width 886 height 229
click at [192, 429] on link "Copy Link Code" at bounding box center [208, 405] width 41 height 47
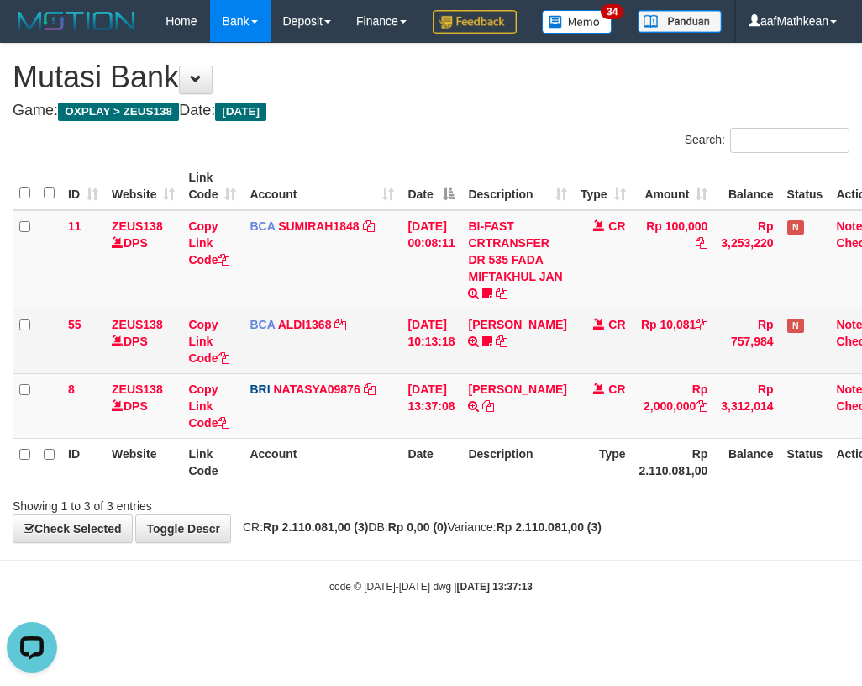
scroll to position [230, 0]
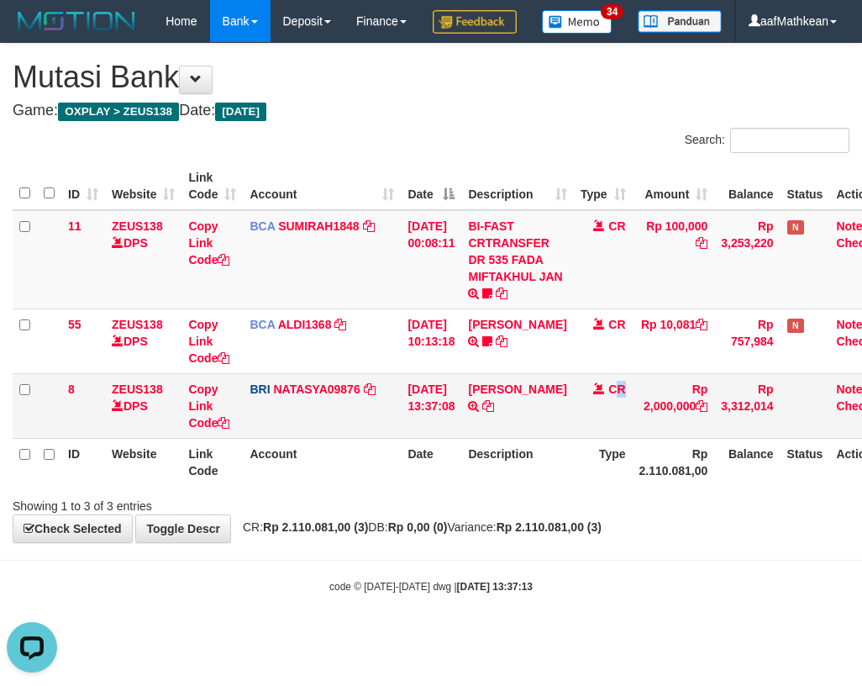
click at [629, 438] on tr "8 ZEUS138 DPS Copy Link Code BRI NATASYA09876 DPS SITI NURLITA SAPITRI mutasi_2…" at bounding box center [456, 405] width 886 height 65
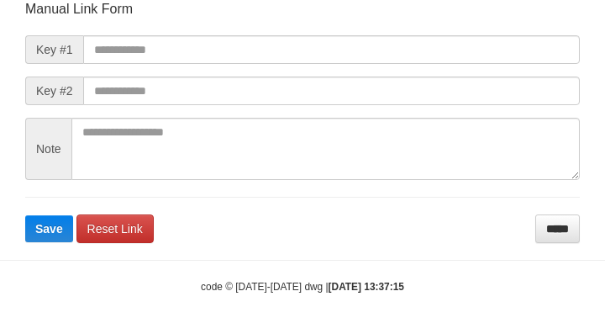
scroll to position [196, 0]
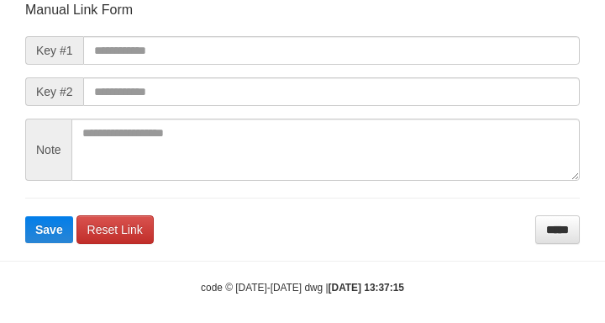
click at [259, 68] on form "Manual Link Form Key #1 Key #2 Note Save Reset Link *****" at bounding box center [302, 122] width 555 height 243
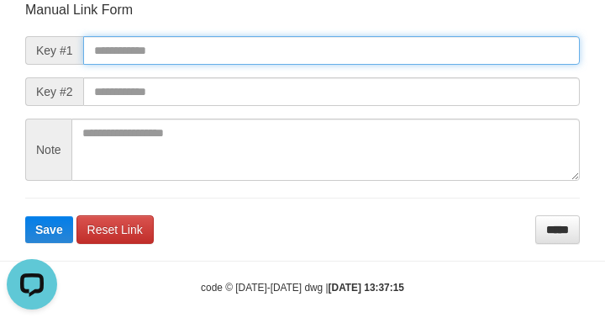
click at [430, 55] on input "text" at bounding box center [331, 50] width 497 height 29
paste input "**********"
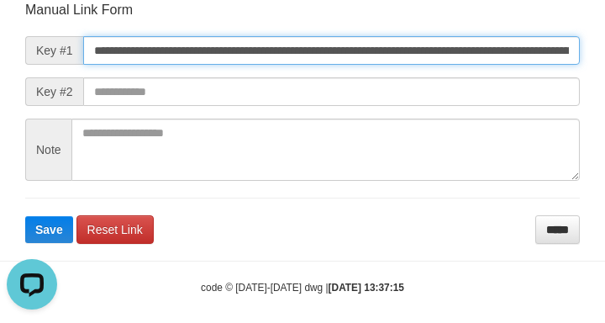
scroll to position [0, 1024]
type input "**********"
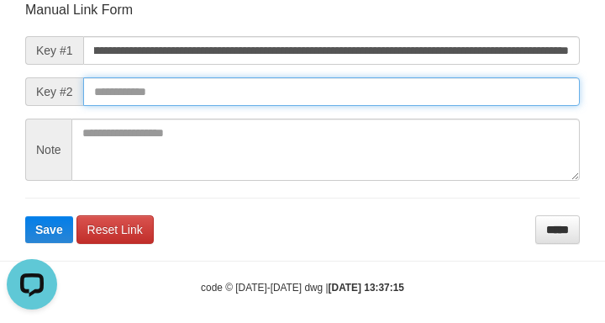
click at [25, 216] on button "Save" at bounding box center [49, 229] width 48 height 27
click at [425, 94] on input "text" at bounding box center [331, 91] width 497 height 29
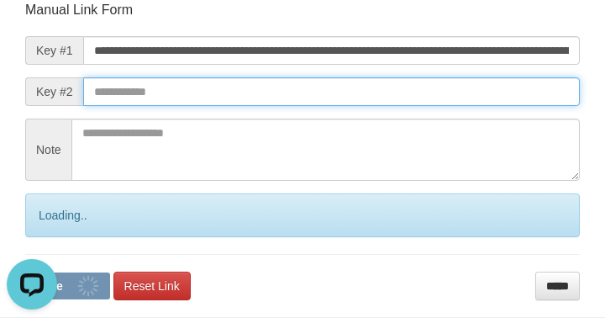
drag, startPoint x: 413, startPoint y: 90, endPoint x: 401, endPoint y: 92, distance: 11.9
click at [412, 92] on input "text" at bounding box center [331, 91] width 497 height 29
click at [25, 272] on button "Save" at bounding box center [67, 285] width 85 height 27
drag, startPoint x: 401, startPoint y: 92, endPoint x: 390, endPoint y: 93, distance: 11.1
click at [401, 92] on input "text" at bounding box center [331, 91] width 497 height 29
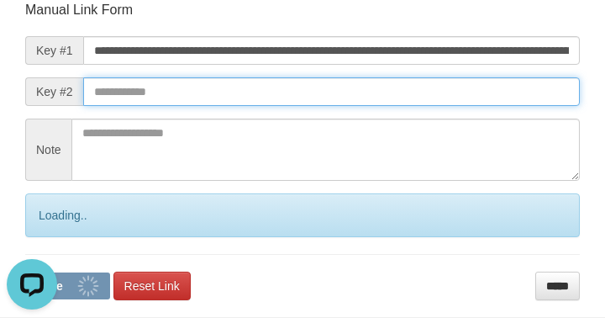
click at [397, 96] on input "text" at bounding box center [331, 91] width 497 height 29
click at [410, 95] on input "text" at bounding box center [331, 91] width 497 height 29
click at [437, 102] on input "text" at bounding box center [331, 91] width 497 height 29
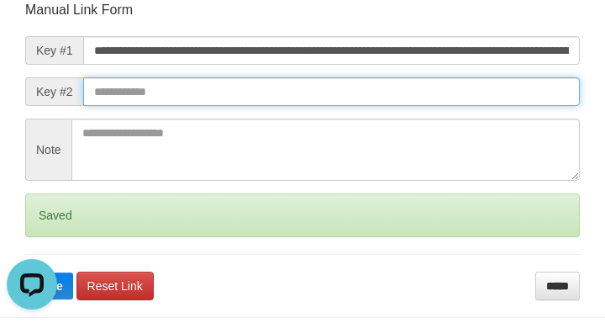
drag, startPoint x: 445, startPoint y: 103, endPoint x: 428, endPoint y: 98, distance: 18.1
click at [444, 103] on input "text" at bounding box center [331, 91] width 497 height 29
click at [25, 272] on button "Save" at bounding box center [49, 285] width 48 height 27
click at [454, 102] on input "text" at bounding box center [331, 91] width 497 height 29
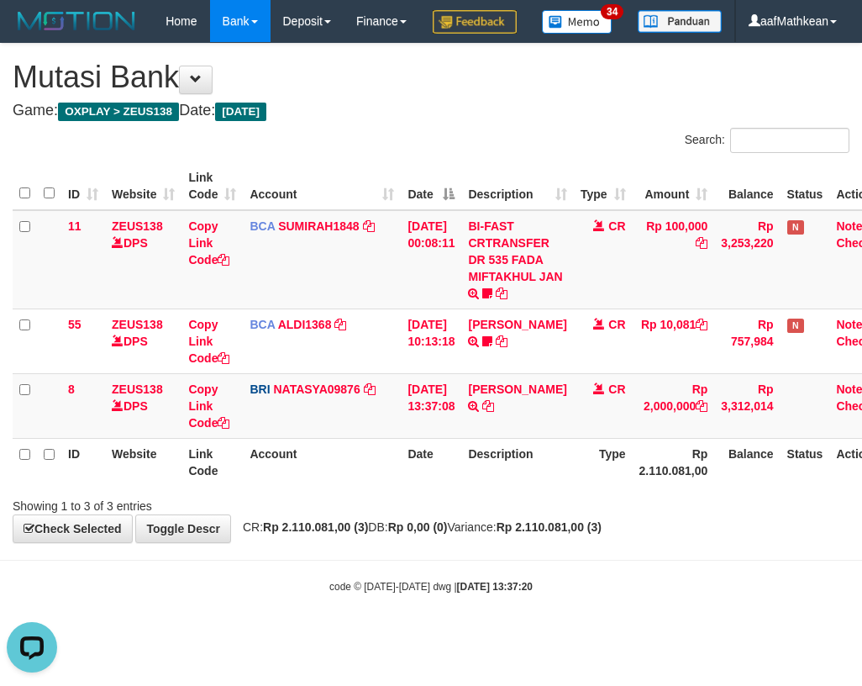
click at [534, 483] on table "ID Website Link Code Account Date Description Type Amount Balance Status Action…" at bounding box center [456, 324] width 886 height 324
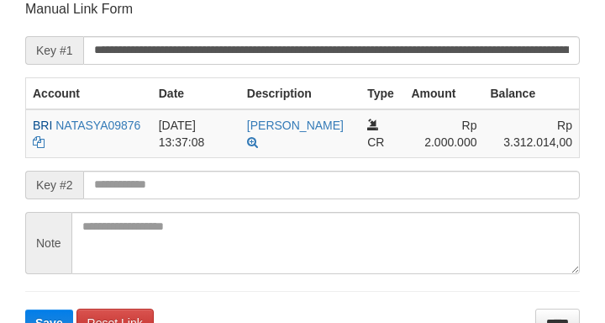
click at [169, 174] on input "text" at bounding box center [331, 185] width 497 height 29
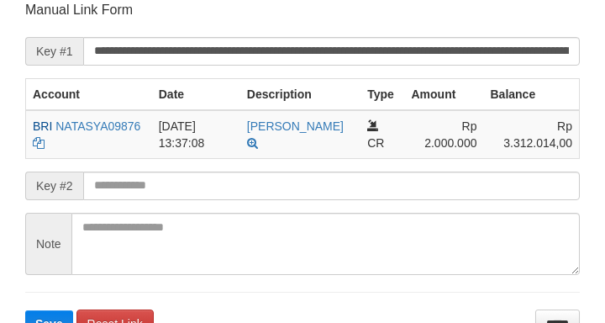
drag, startPoint x: 74, startPoint y: 184, endPoint x: 111, endPoint y: 189, distance: 37.3
click at [85, 188] on div "Key #2" at bounding box center [302, 185] width 555 height 29
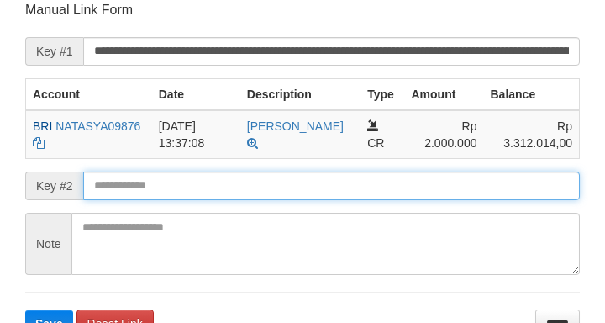
click at [25, 310] on button "Save" at bounding box center [49, 323] width 48 height 27
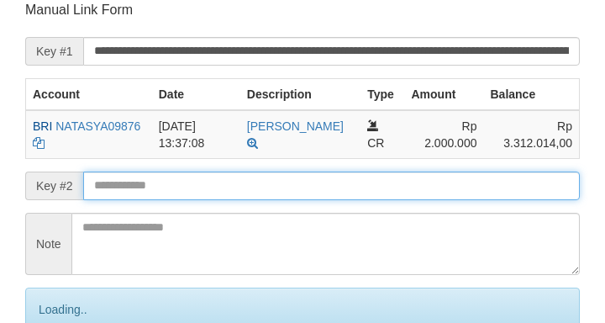
click at [112, 189] on input "text" at bounding box center [331, 185] width 497 height 29
click at [122, 188] on input "text" at bounding box center [331, 185] width 497 height 29
click at [129, 189] on input "text" at bounding box center [331, 185] width 497 height 29
click at [165, 197] on input "text" at bounding box center [331, 185] width 497 height 29
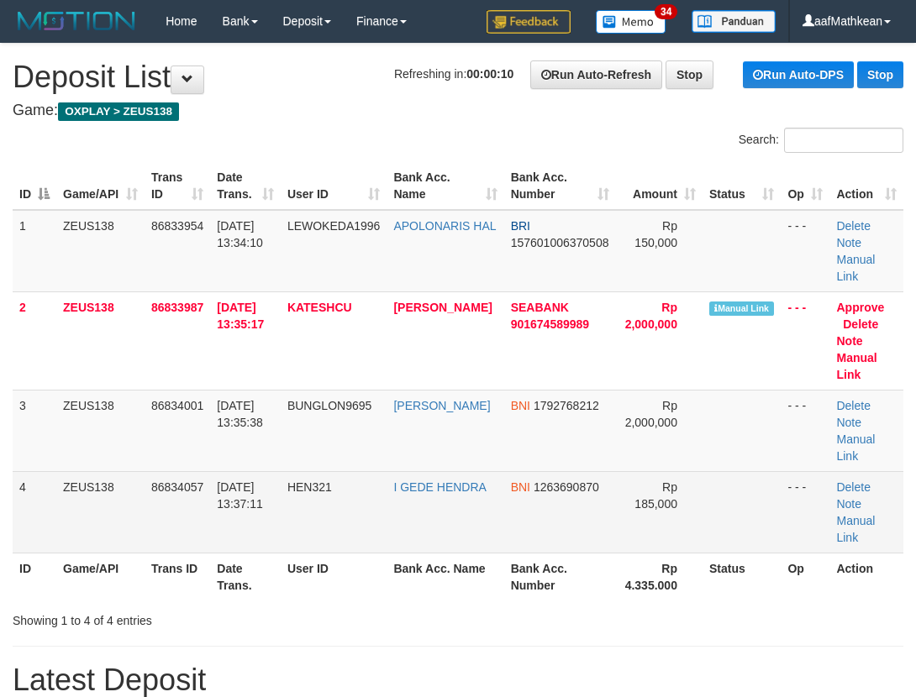
click at [50, 471] on td "4" at bounding box center [35, 512] width 44 height 82
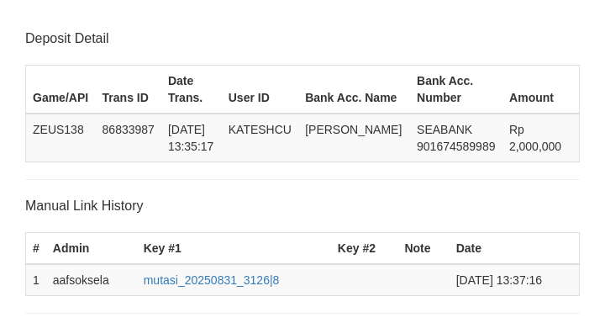
scroll to position [329, 0]
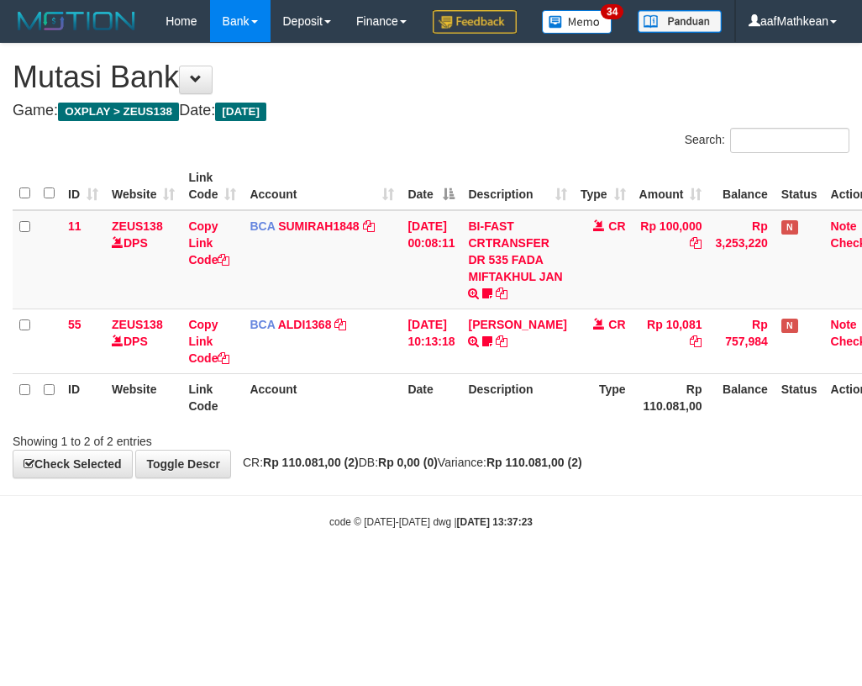
click at [381, 477] on div "**********" at bounding box center [431, 261] width 862 height 434
drag, startPoint x: 373, startPoint y: 514, endPoint x: 449, endPoint y: 516, distance: 75.6
click at [371, 477] on div "**********" at bounding box center [431, 261] width 862 height 434
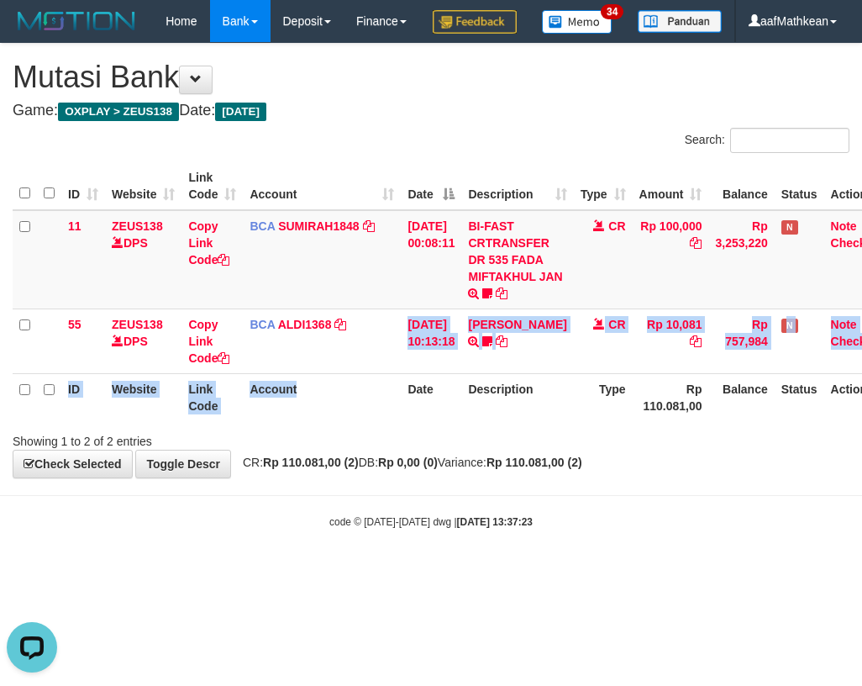
drag, startPoint x: 378, startPoint y: 411, endPoint x: 449, endPoint y: 478, distance: 97.5
click at [395, 421] on table "ID Website Link Code Account Date Description Type Amount Balance Status Action…" at bounding box center [453, 291] width 880 height 259
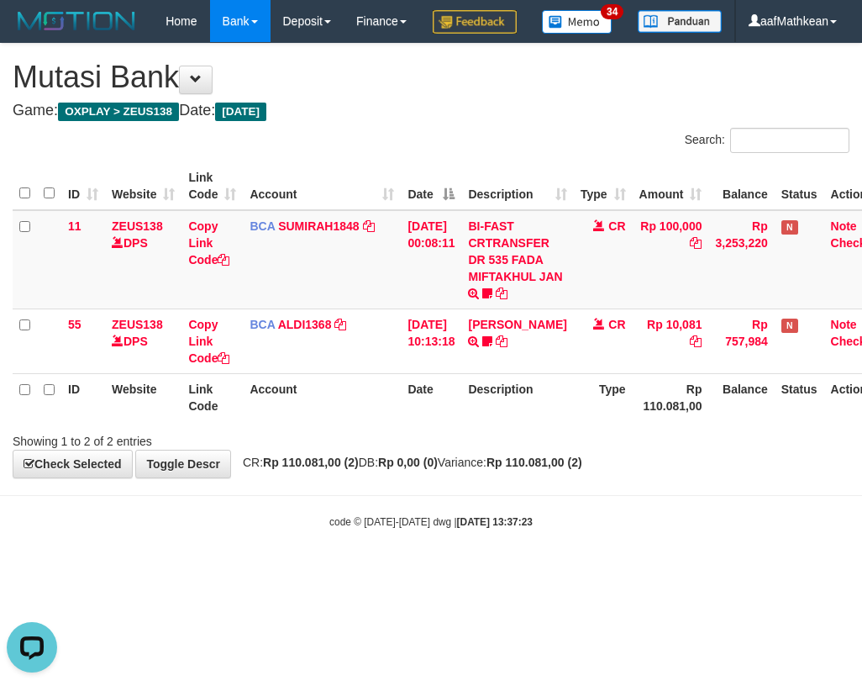
click at [449, 477] on div "**********" at bounding box center [431, 261] width 862 height 434
click at [467, 469] on span "CR: Rp 110.081,00 (2) DB: Rp 0,00 (0) Variance: Rp 110.081,00 (2)" at bounding box center [408, 461] width 348 height 13
click at [438, 469] on strong "Rp 0,00 (0)" at bounding box center [408, 461] width 60 height 13
click at [439, 477] on div "**********" at bounding box center [431, 261] width 862 height 434
drag, startPoint x: 484, startPoint y: 521, endPoint x: 856, endPoint y: 476, distance: 374.9
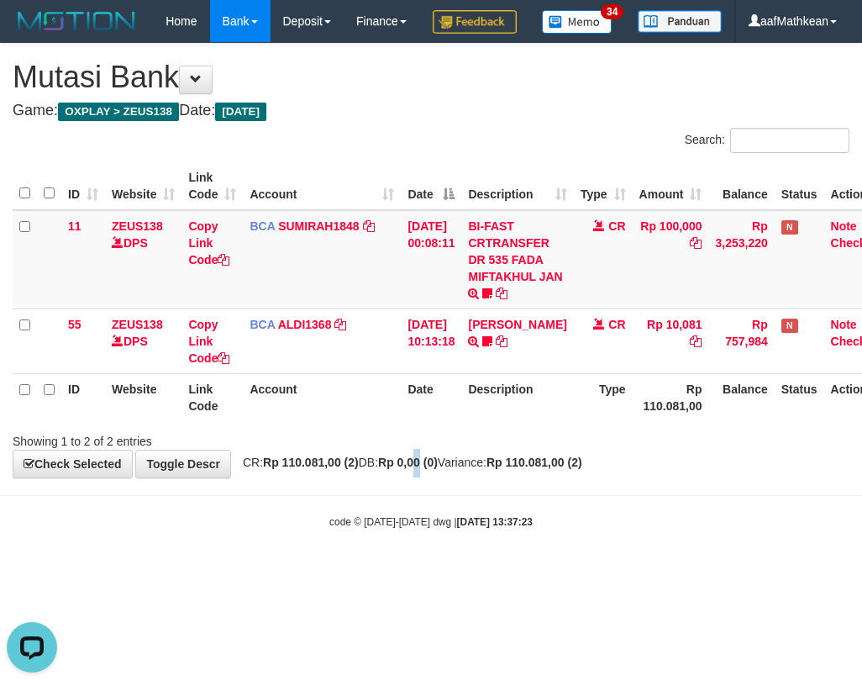
click at [513, 522] on body "Toggle navigation Home Bank Account List Load By Website Group [OXPLAY] ZEUS138…" at bounding box center [431, 285] width 862 height 571
drag, startPoint x: 450, startPoint y: 460, endPoint x: 932, endPoint y: 445, distance: 481.8
click at [861, 445] on html "Toggle navigation Home Bank Account List Load By Website Group [OXPLAY] ZEUS138…" at bounding box center [431, 285] width 862 height 571
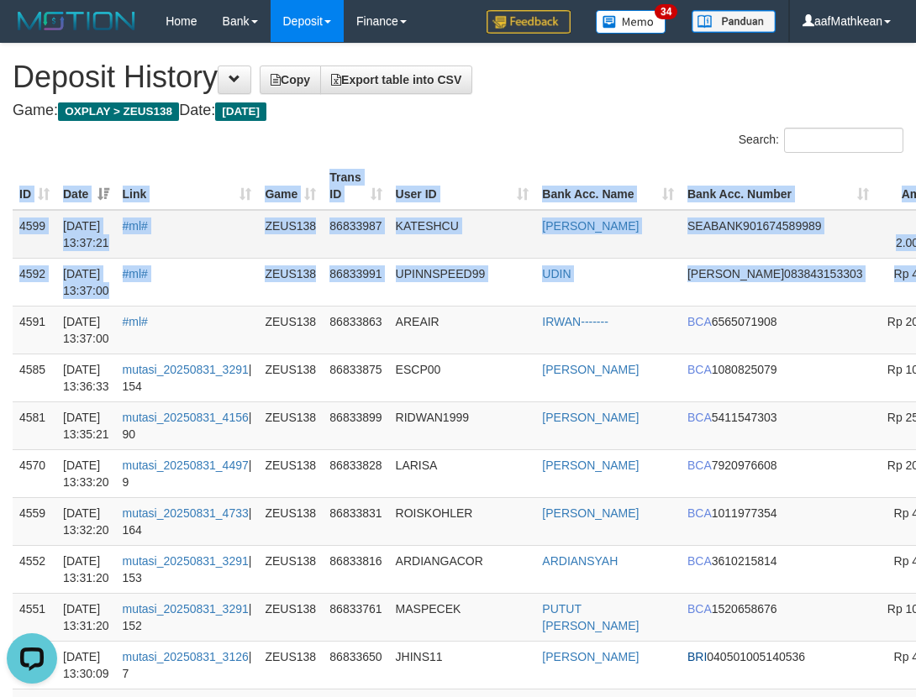
scroll to position [0, 150]
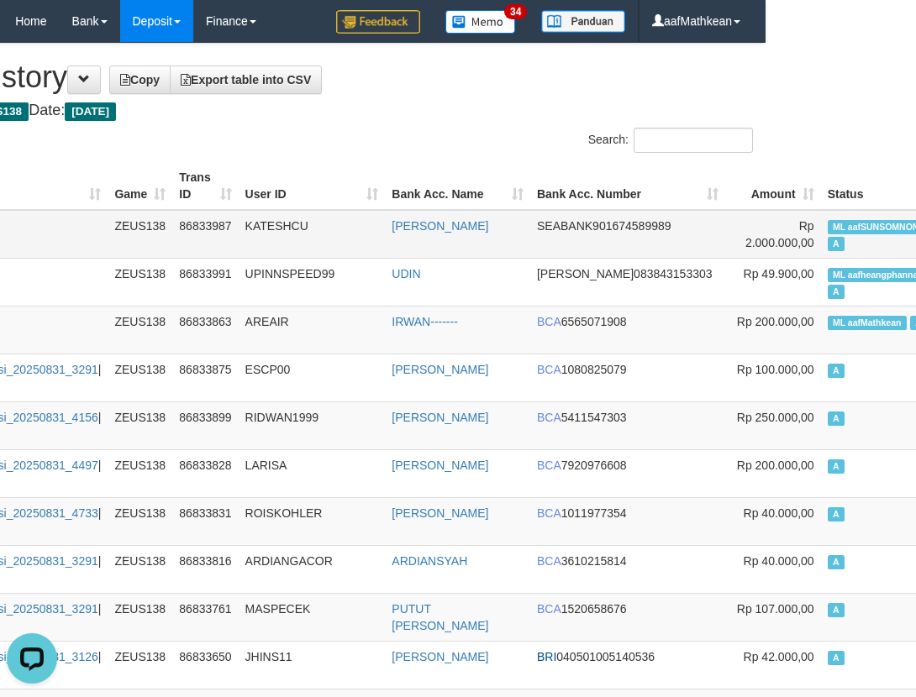
click at [828, 229] on span "ML aafSUNSOMNONG" at bounding box center [879, 227] width 103 height 14
copy td "aafSUNSOMNONG"
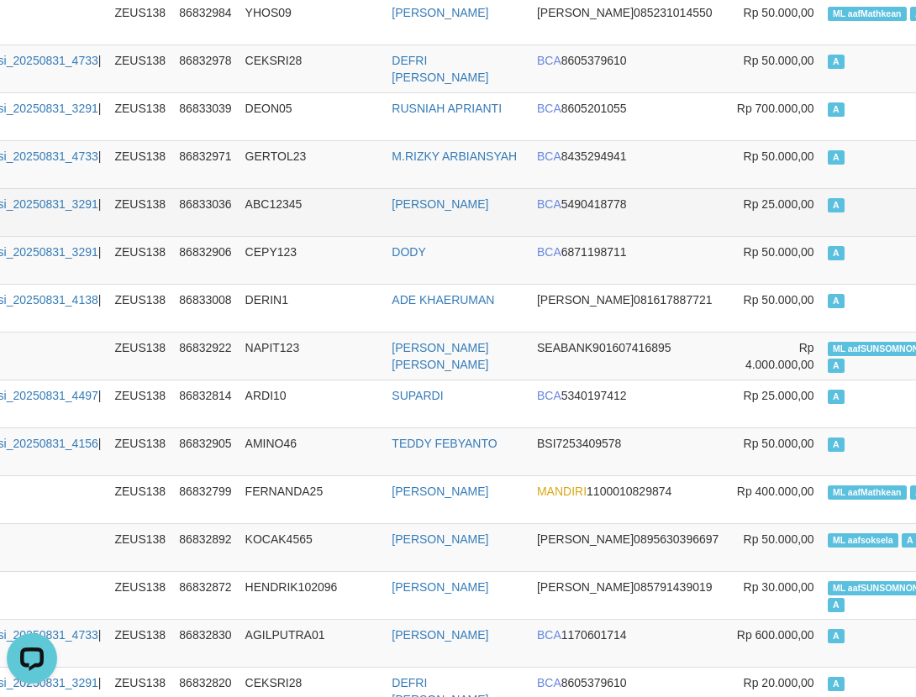
scroll to position [5260, 150]
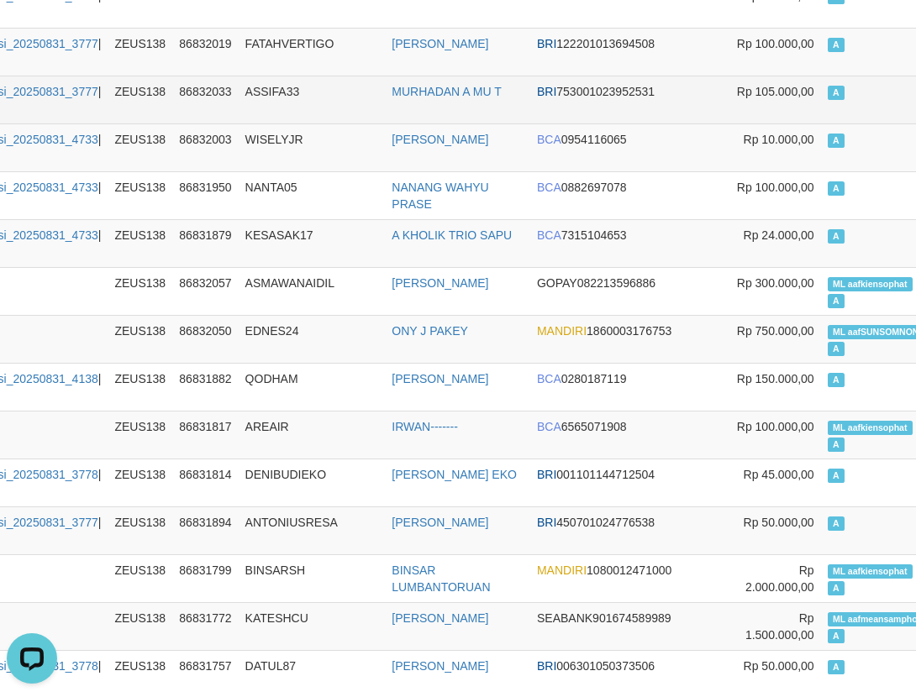
click at [484, 219] on td "NANANG WAHYU PRASE" at bounding box center [457, 195] width 145 height 48
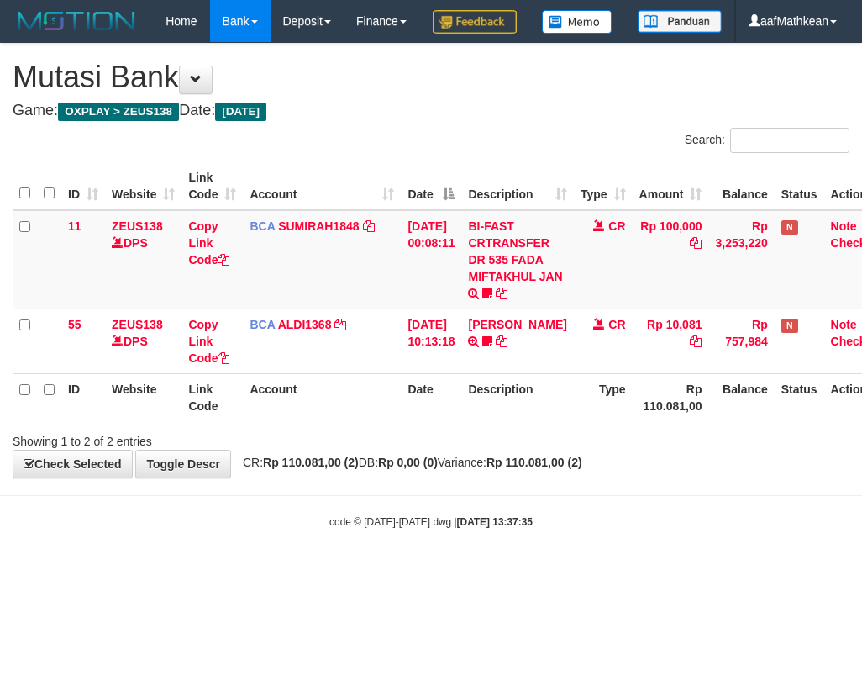
click at [424, 421] on th "Date" at bounding box center [431, 397] width 61 height 48
click at [424, 450] on div "Showing 1 to 2 of 2 entries" at bounding box center [431, 438] width 862 height 24
click at [396, 421] on th "Account" at bounding box center [322, 397] width 158 height 48
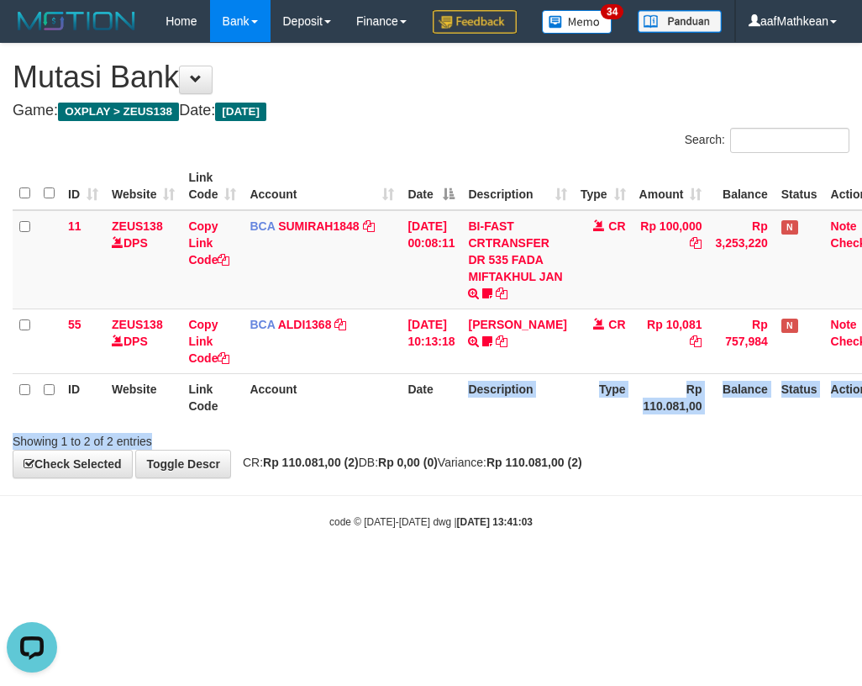
drag, startPoint x: 460, startPoint y: 479, endPoint x: 451, endPoint y: 502, distance: 24.2
click at [465, 477] on div "**********" at bounding box center [431, 261] width 862 height 434
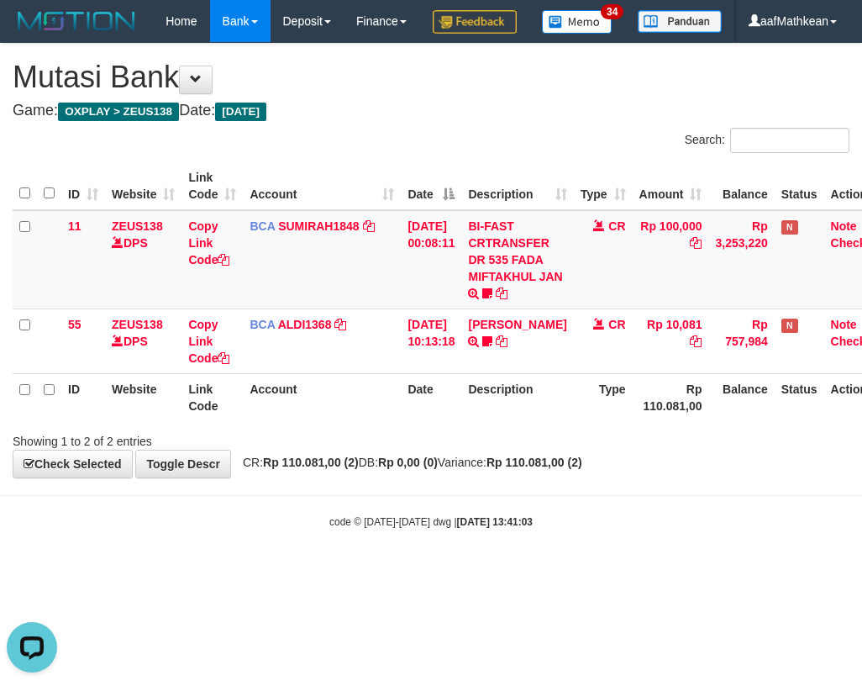
drag, startPoint x: 379, startPoint y: 447, endPoint x: 372, endPoint y: 438, distance: 11.4
click at [378, 421] on th "Account" at bounding box center [322, 397] width 158 height 48
drag, startPoint x: 361, startPoint y: 374, endPoint x: 412, endPoint y: 462, distance: 102.0
click at [388, 421] on table "ID Website Link Code Account Date Description Type Amount Balance Status Action…" at bounding box center [453, 291] width 880 height 259
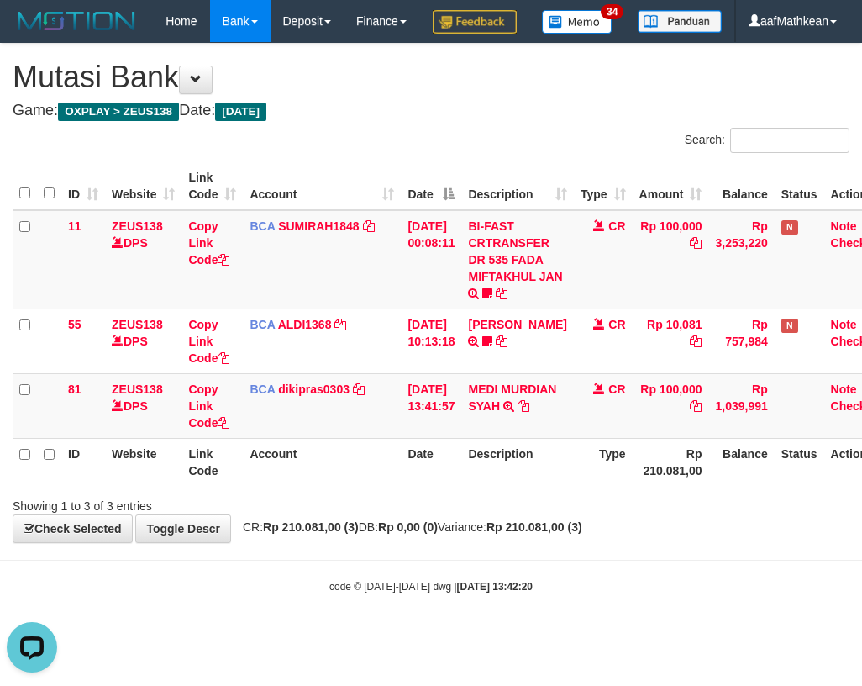
click at [426, 486] on th "Date" at bounding box center [431, 462] width 61 height 48
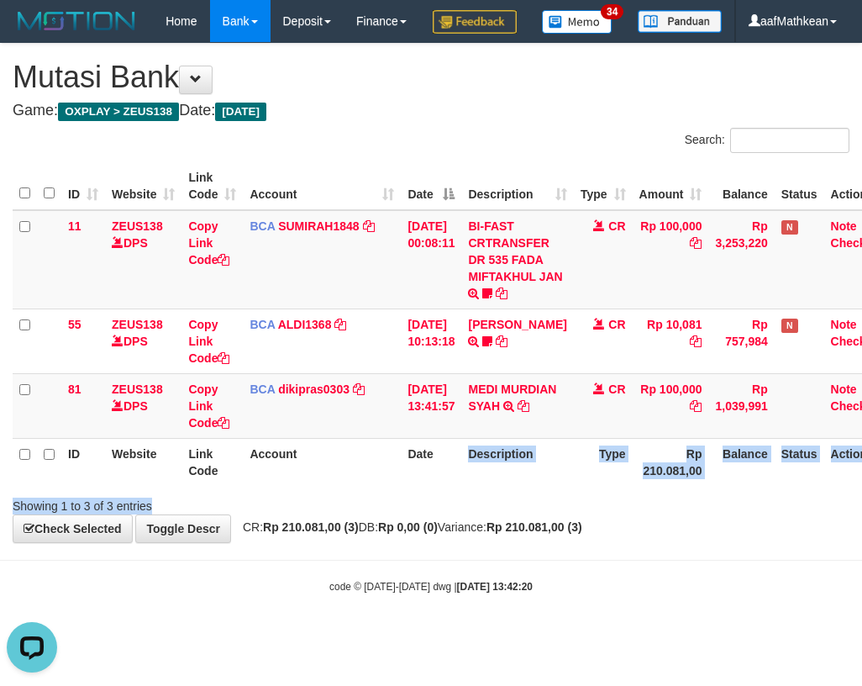
drag, startPoint x: 445, startPoint y: 529, endPoint x: 486, endPoint y: 524, distance: 40.7
click at [455, 514] on div "Search: ID Website Link Code Account Date Description Type Amount Balance Statu…" at bounding box center [431, 321] width 837 height 387
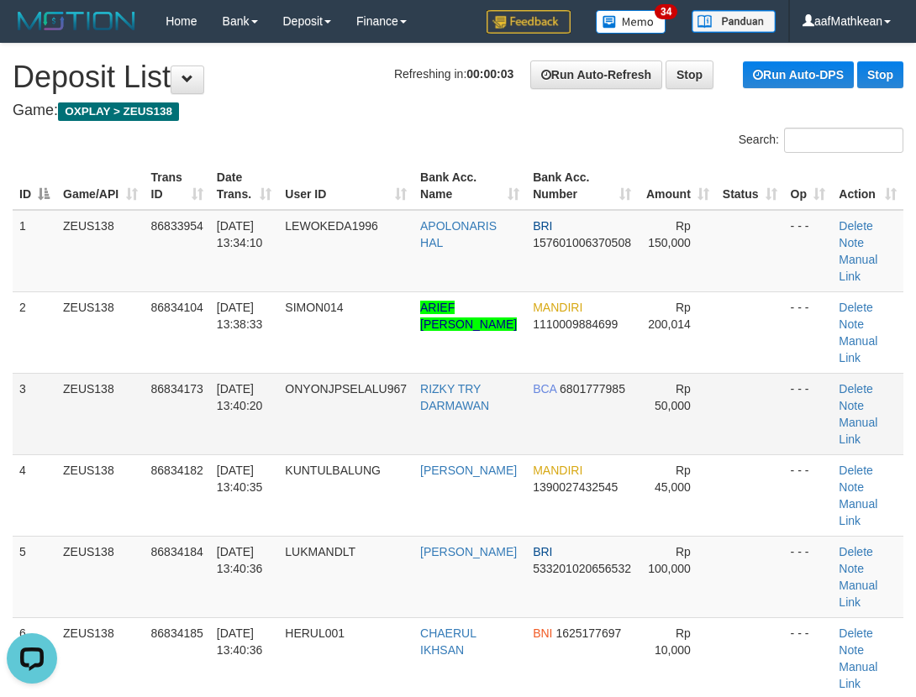
click at [288, 352] on tr "2 ZEUS138 86834104 [DATE] 13:38:33 SIMON014 [PERSON_NAME] MANDIRI 1110009884699…" at bounding box center [458, 333] width 891 height 82
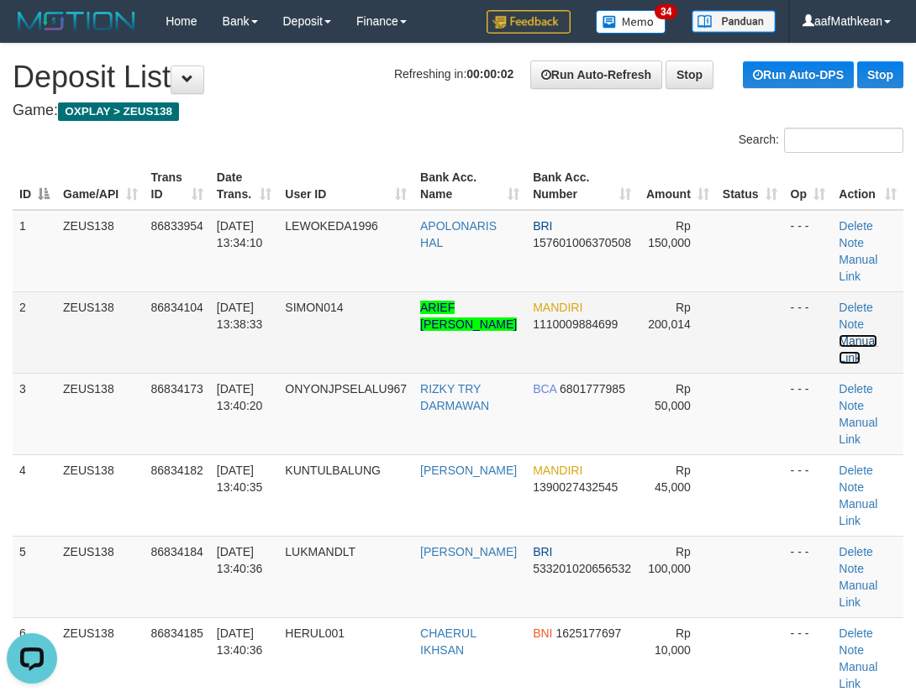
click at [866, 339] on link "Manual Link" at bounding box center [858, 349] width 39 height 30
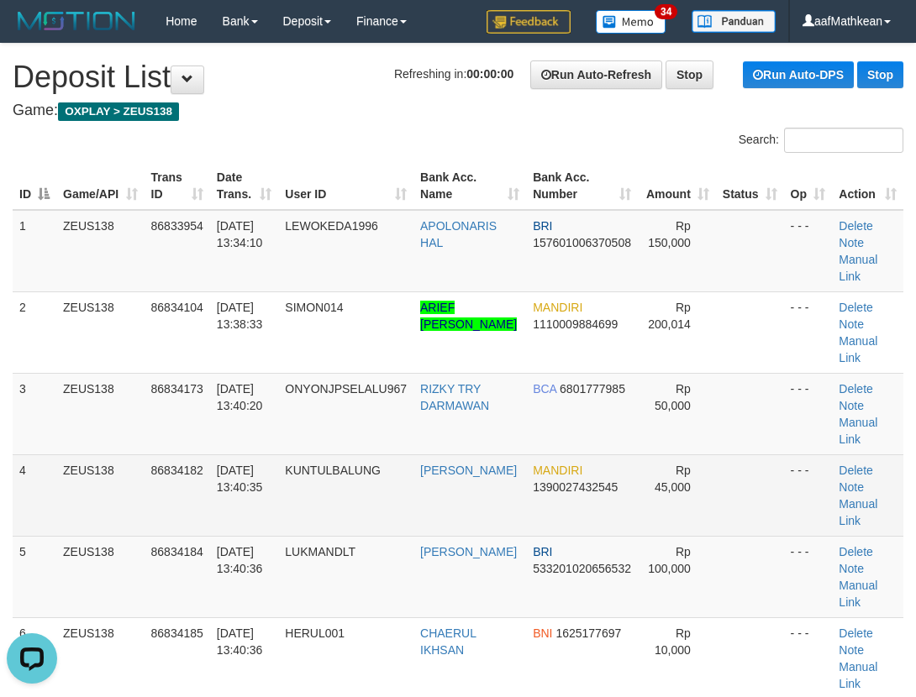
click at [150, 459] on td "86834182" at bounding box center [178, 496] width 66 height 82
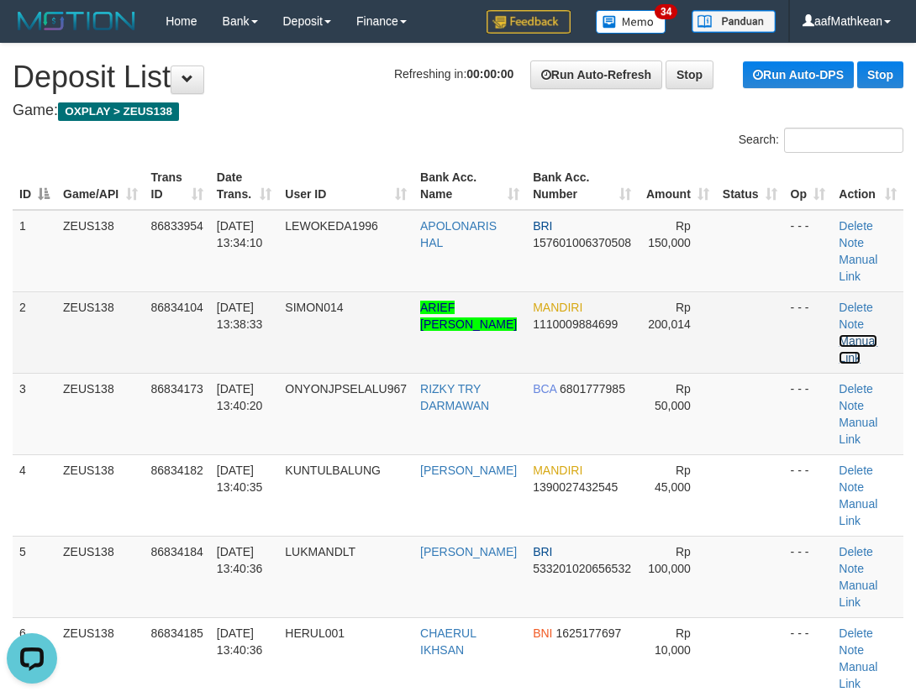
drag, startPoint x: 851, startPoint y: 341, endPoint x: 769, endPoint y: 347, distance: 82.6
click at [851, 341] on link "Manual Link" at bounding box center [858, 349] width 39 height 30
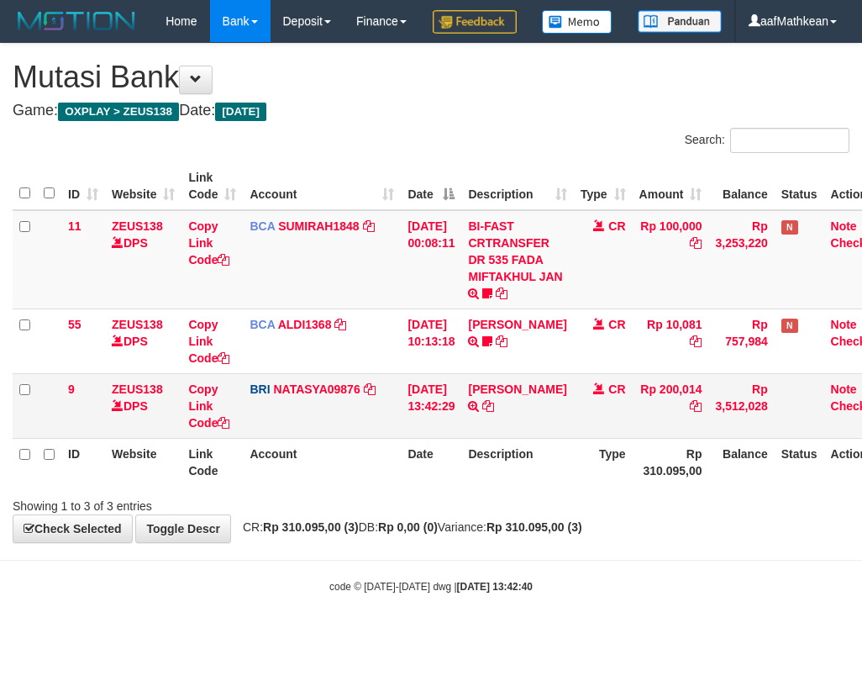
drag, startPoint x: 0, startPoint y: 0, endPoint x: 532, endPoint y: 461, distance: 703.6
click at [533, 438] on td "ARIEF MUSTIKA TRANSFER NBMB ARIEF MUSTIKA TO [PERSON_NAME]" at bounding box center [517, 405] width 112 height 65
click at [494, 412] on icon at bounding box center [488, 406] width 12 height 12
drag, startPoint x: 419, startPoint y: 433, endPoint x: 384, endPoint y: 437, distance: 35.5
click at [386, 437] on tr "9 ZEUS138 DPS Copy Link Code BRI NATASYA09876 DPS SITI NURLITA SAPITRI mutasi_2…" at bounding box center [453, 405] width 880 height 65
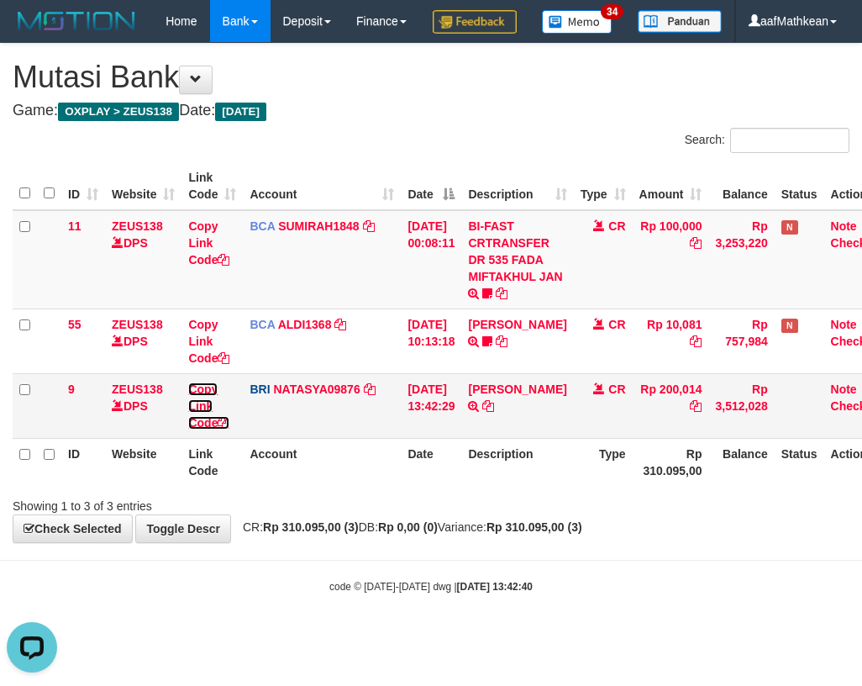
click at [206, 429] on link "Copy Link Code" at bounding box center [208, 405] width 41 height 47
click at [228, 429] on link "Copy Link Code" at bounding box center [208, 405] width 41 height 47
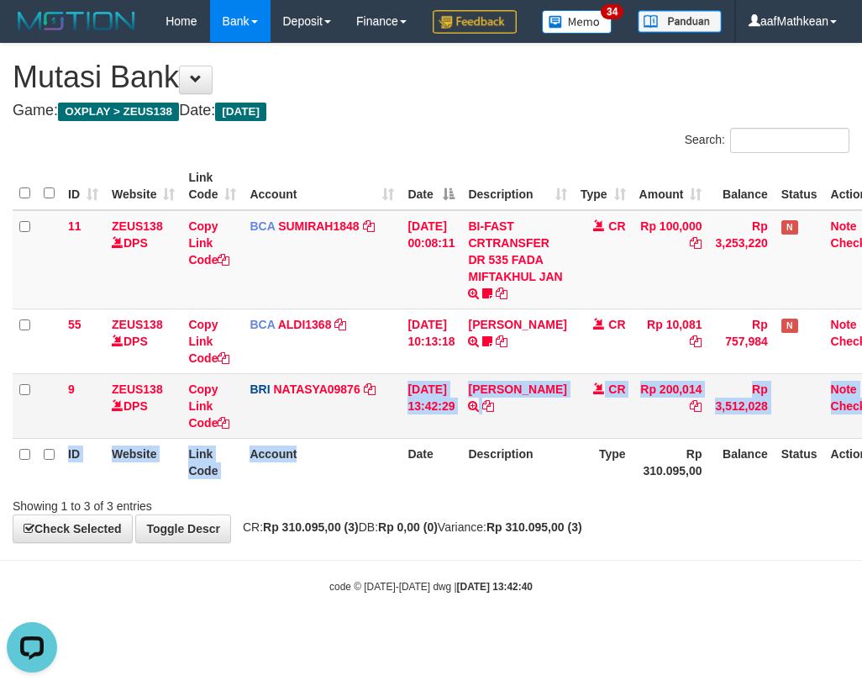
click at [440, 482] on table "ID Website Link Code Account Date Description Type Amount Balance Status Action…" at bounding box center [453, 324] width 880 height 324
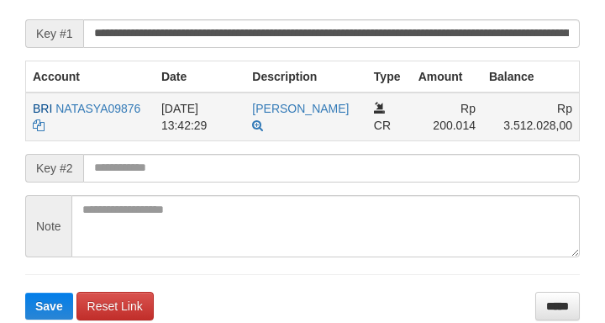
scroll to position [346, 0]
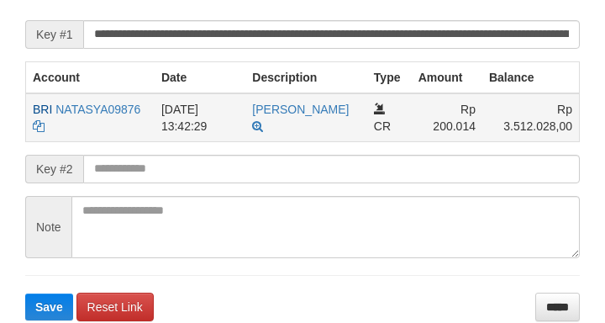
click at [175, 142] on td "[DATE] 13:42:29" at bounding box center [200, 117] width 91 height 49
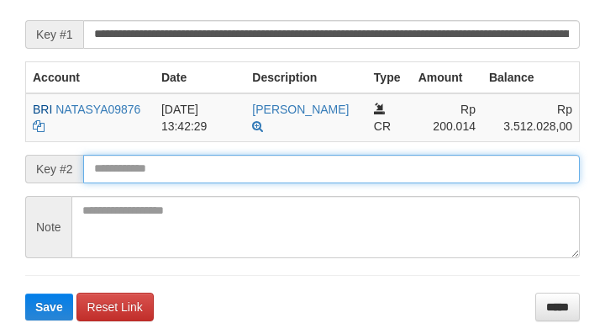
click at [122, 183] on input "text" at bounding box center [331, 169] width 497 height 29
click at [25, 293] on button "Save" at bounding box center [49, 306] width 48 height 27
click at [123, 183] on input "text" at bounding box center [331, 169] width 497 height 29
click at [133, 181] on input "text" at bounding box center [331, 169] width 497 height 29
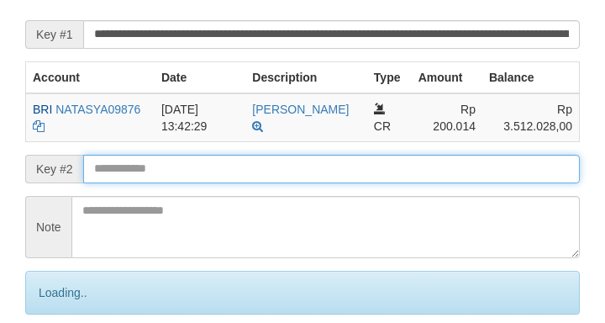
click at [153, 183] on input "text" at bounding box center [331, 169] width 497 height 29
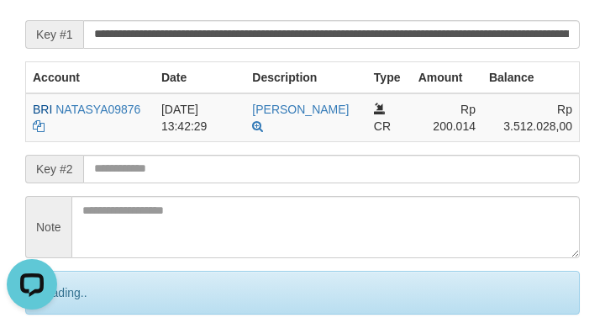
scroll to position [0, 0]
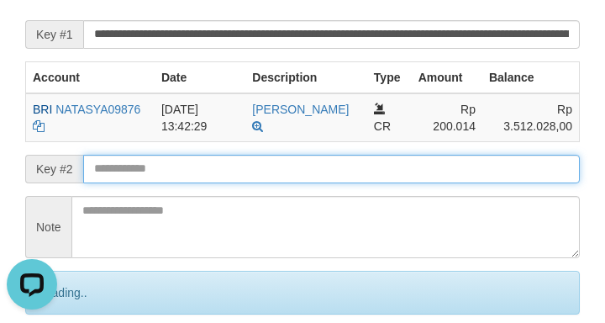
drag, startPoint x: 187, startPoint y: 184, endPoint x: 173, endPoint y: 187, distance: 13.9
click at [180, 183] on input "text" at bounding box center [331, 169] width 497 height 29
click at [167, 183] on input "text" at bounding box center [331, 169] width 497 height 29
click at [166, 183] on input "text" at bounding box center [331, 169] width 497 height 29
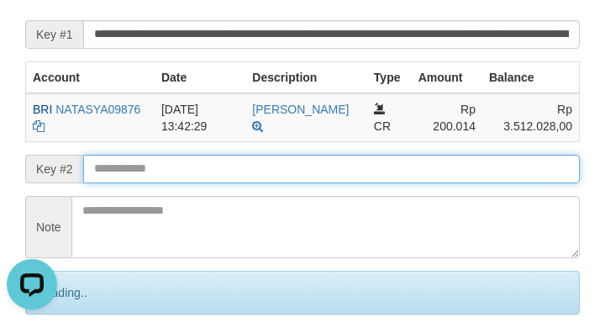
click at [176, 183] on input "text" at bounding box center [331, 169] width 497 height 29
click at [303, 183] on input "text" at bounding box center [331, 169] width 497 height 29
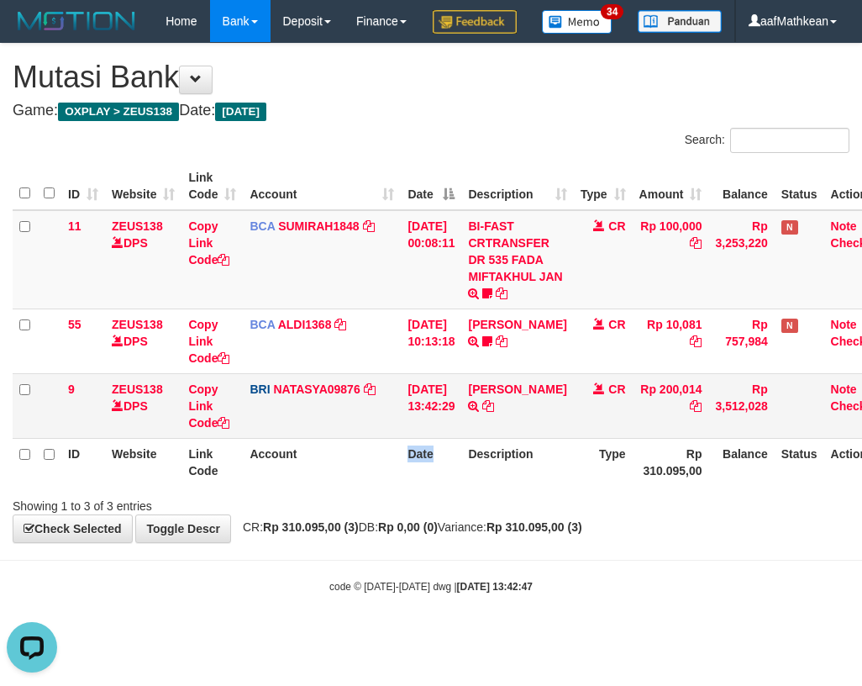
drag, startPoint x: 495, startPoint y: 492, endPoint x: 861, endPoint y: 435, distance: 369.9
click at [565, 486] on tr "ID Website Link Code Account Date Description Type Rp 310.095,00 Balance Status…" at bounding box center [453, 462] width 880 height 48
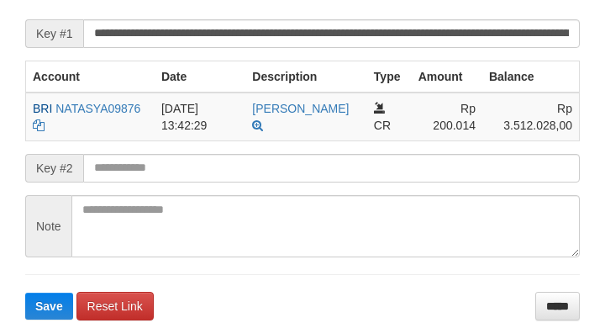
click at [25, 292] on button "Save" at bounding box center [49, 305] width 48 height 27
drag, startPoint x: 180, startPoint y: 187, endPoint x: 180, endPoint y: 176, distance: 10.9
click at [180, 182] on input "text" at bounding box center [331, 168] width 497 height 29
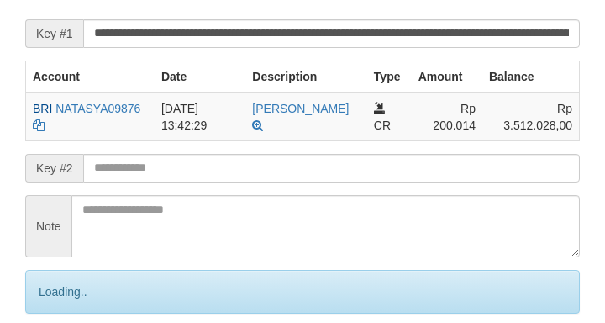
scroll to position [346, 0]
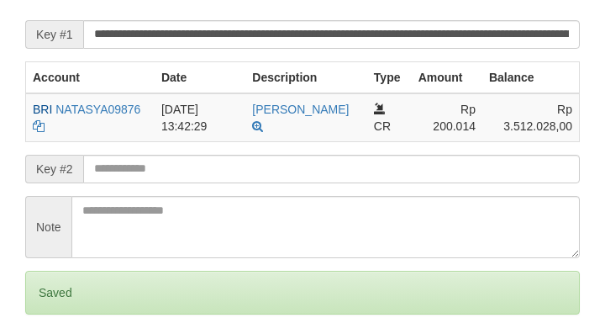
click at [82, 183] on div "Key #2" at bounding box center [302, 169] width 555 height 29
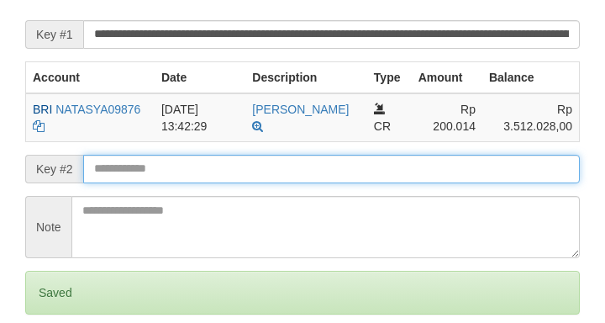
click at [142, 183] on input "text" at bounding box center [331, 169] width 497 height 29
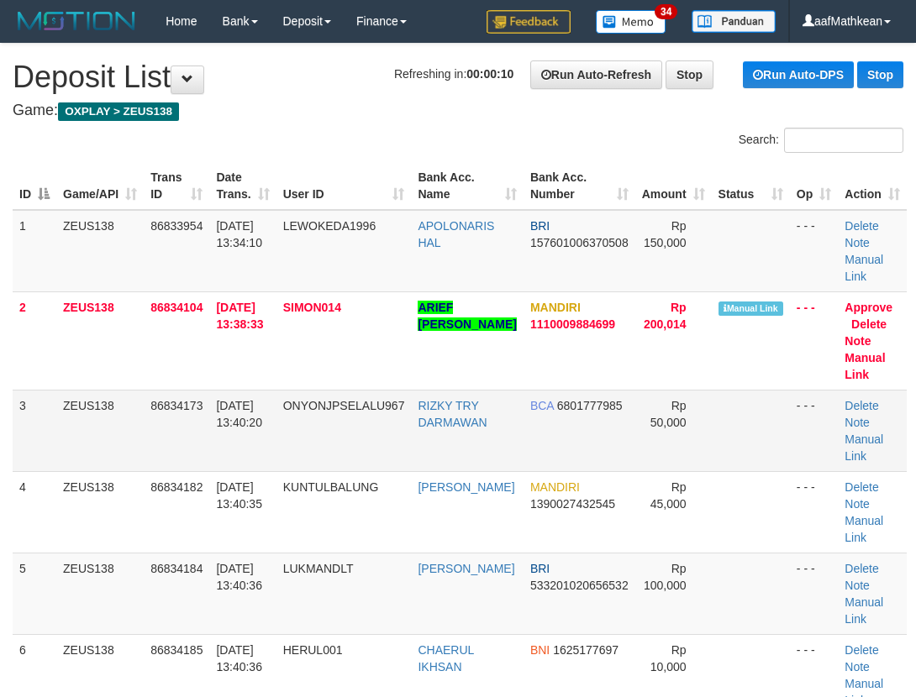
click at [15, 450] on div "ID Game/API Trans ID Date Trans. User ID Bank Acc. Name Bank Acc. Number Amount…" at bounding box center [458, 585] width 916 height 856
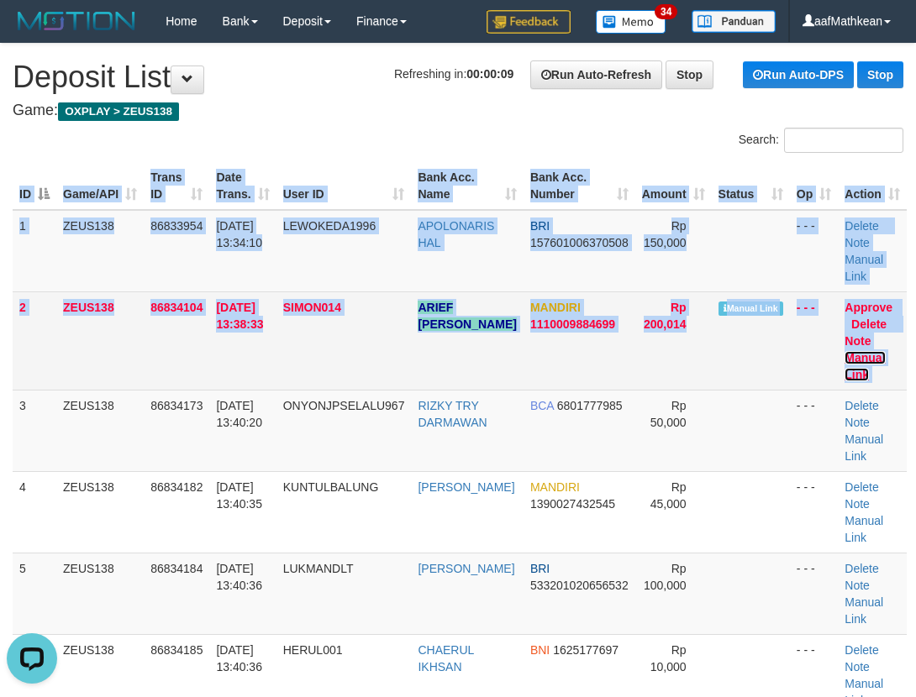
click at [867, 351] on link "Manual Link" at bounding box center [865, 366] width 40 height 30
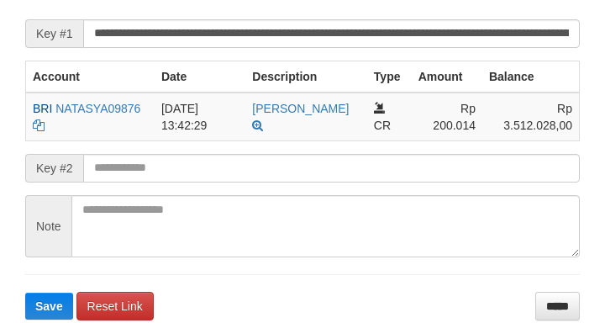
click at [136, 203] on form "**********" at bounding box center [302, 151] width 555 height 336
click at [25, 292] on button "Save" at bounding box center [49, 305] width 48 height 27
click at [144, 182] on input "text" at bounding box center [331, 168] width 497 height 29
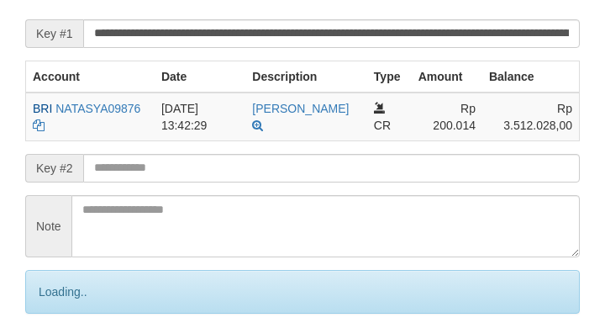
click at [154, 201] on form "**********" at bounding box center [302, 179] width 555 height 392
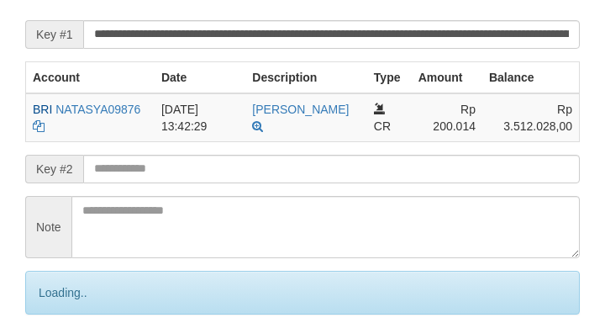
click at [158, 200] on form "**********" at bounding box center [302, 180] width 555 height 392
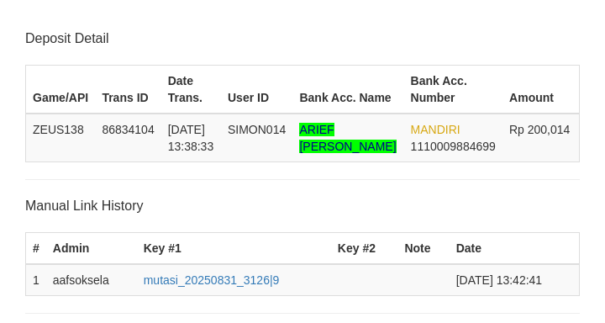
scroll to position [346, 0]
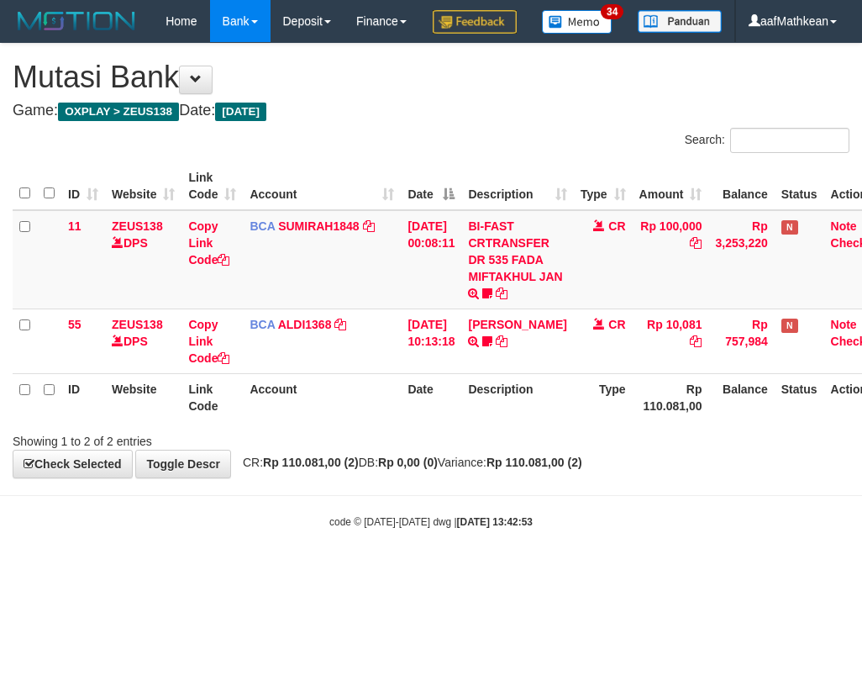
drag, startPoint x: 427, startPoint y: 361, endPoint x: 466, endPoint y: 486, distance: 130.5
click at [429, 371] on td "[DATE] 10:13:18" at bounding box center [431, 340] width 61 height 65
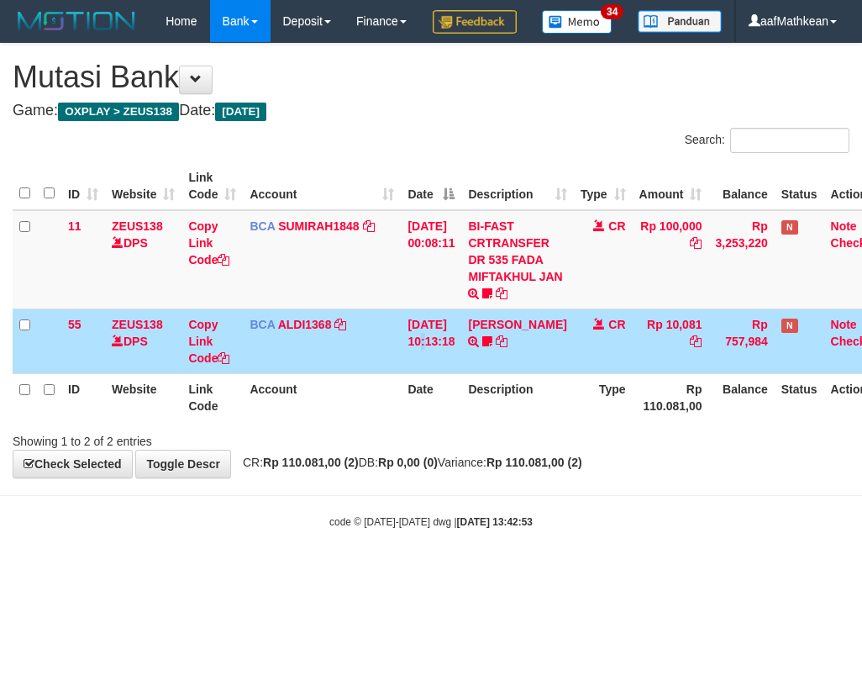
drag, startPoint x: 466, startPoint y: 486, endPoint x: 456, endPoint y: 498, distance: 16.1
click at [471, 477] on div "**********" at bounding box center [431, 261] width 862 height 434
click at [443, 477] on div "**********" at bounding box center [431, 261] width 862 height 434
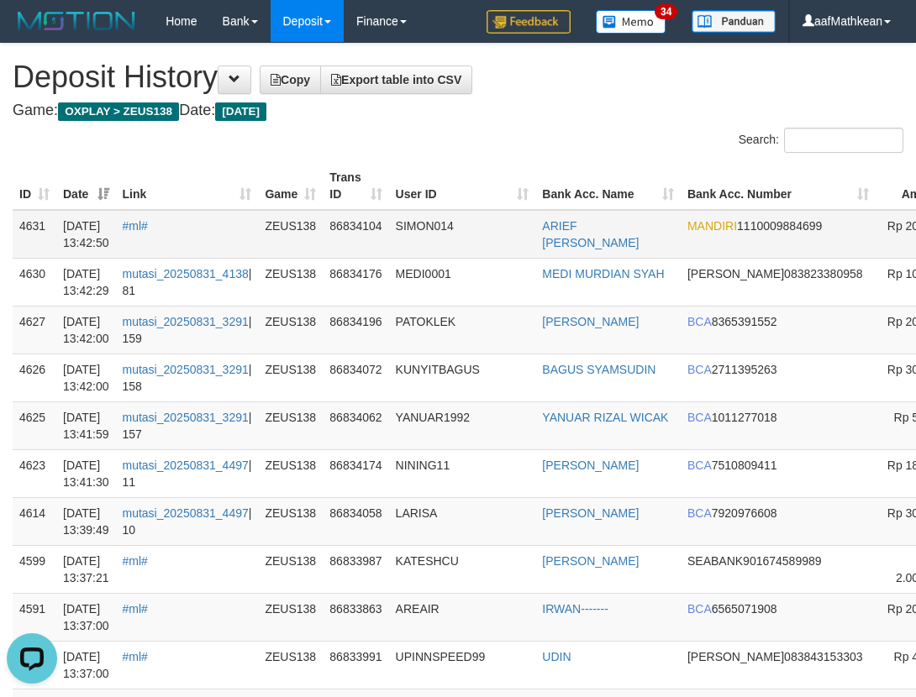
scroll to position [0, 195]
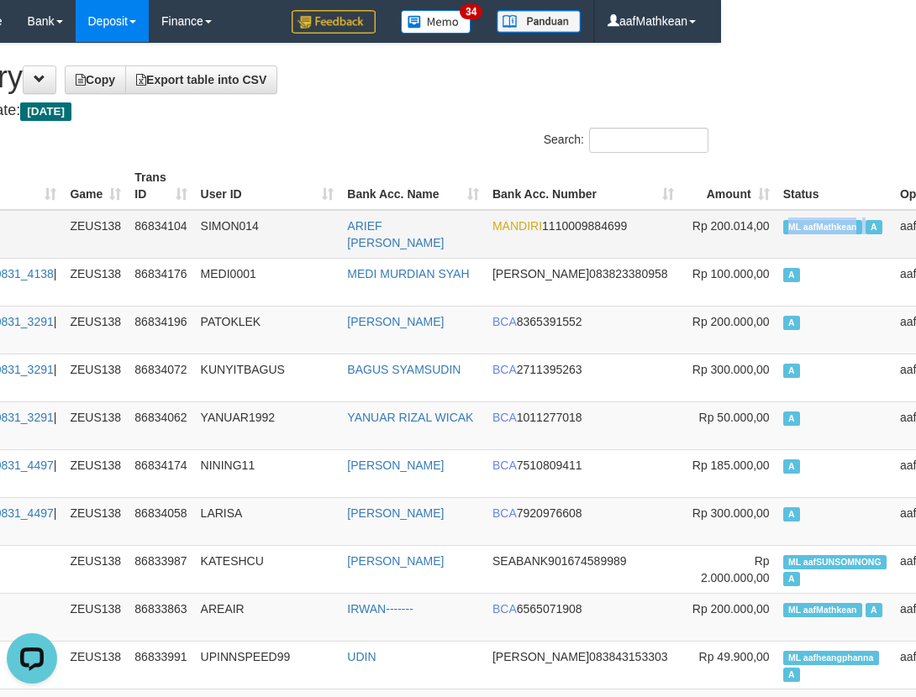
drag, startPoint x: 878, startPoint y: 225, endPoint x: 755, endPoint y: 218, distance: 122.9
click at [783, 220] on span "ML aafMathkean" at bounding box center [822, 227] width 79 height 14
copy span "ML aafMathkean"
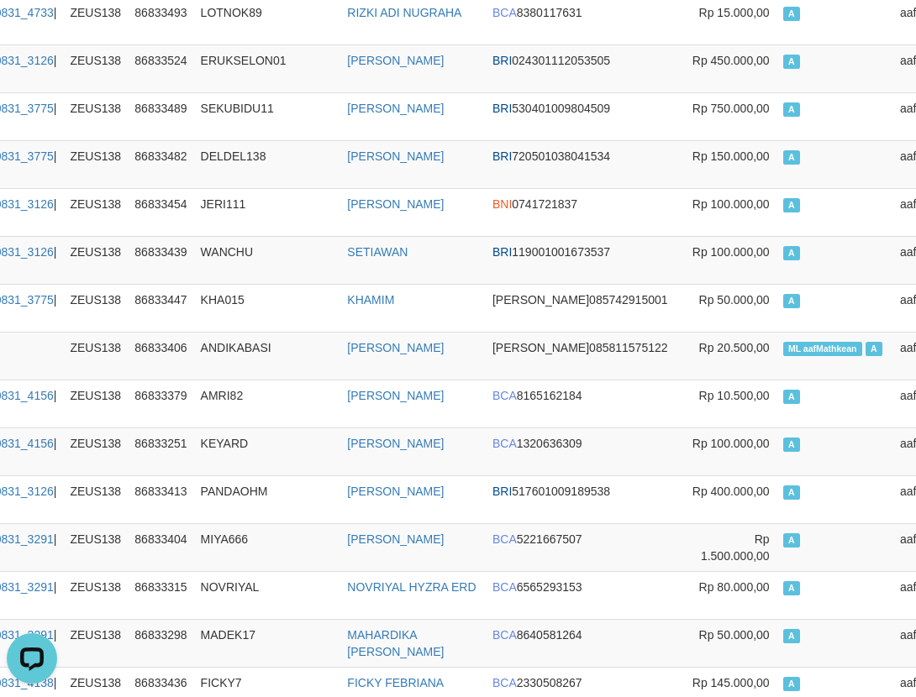
scroll to position [1890, 195]
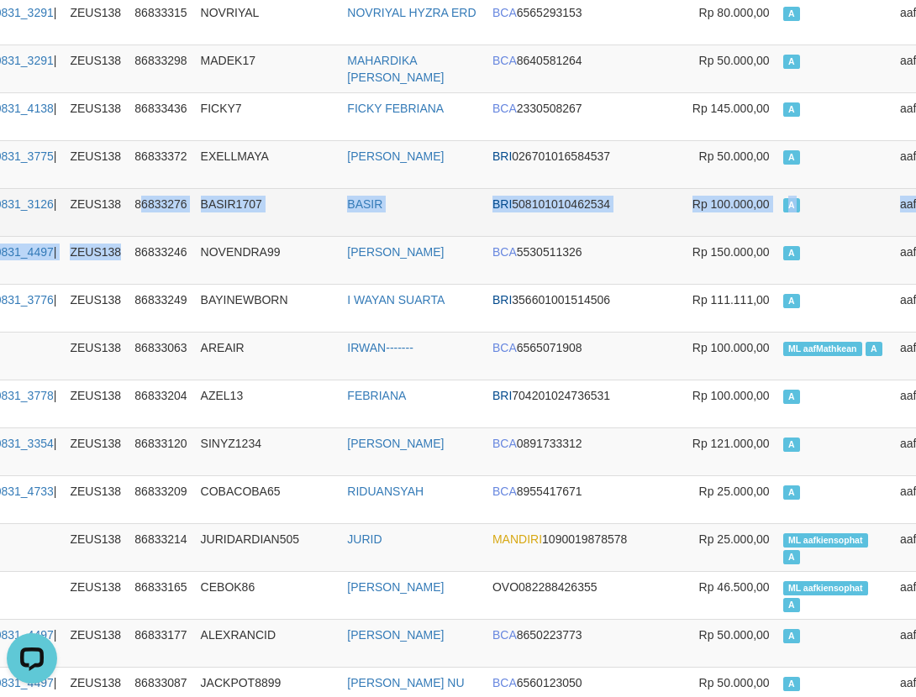
drag, startPoint x: 144, startPoint y: 271, endPoint x: 150, endPoint y: 210, distance: 61.6
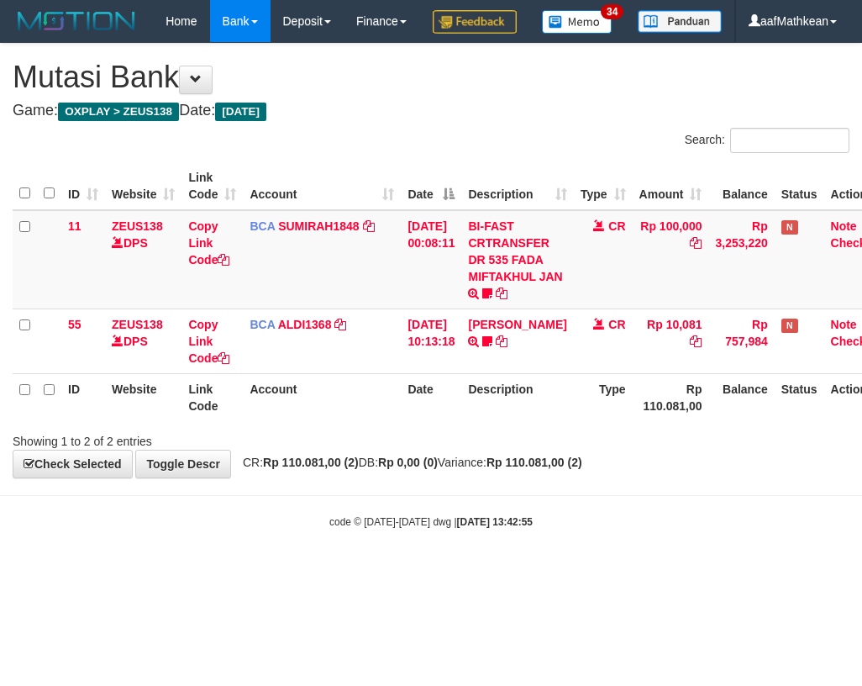
click at [443, 421] on th "Date" at bounding box center [431, 397] width 61 height 48
click at [456, 421] on th "Date" at bounding box center [431, 397] width 61 height 48
drag, startPoint x: 444, startPoint y: 471, endPoint x: 881, endPoint y: 459, distance: 437.1
click at [861, 459] on html "Toggle navigation Home Bank Account List Load By Website Group [OXPLAY] ZEUS138…" at bounding box center [431, 285] width 862 height 571
click at [541, 421] on th "Description" at bounding box center [517, 397] width 112 height 48
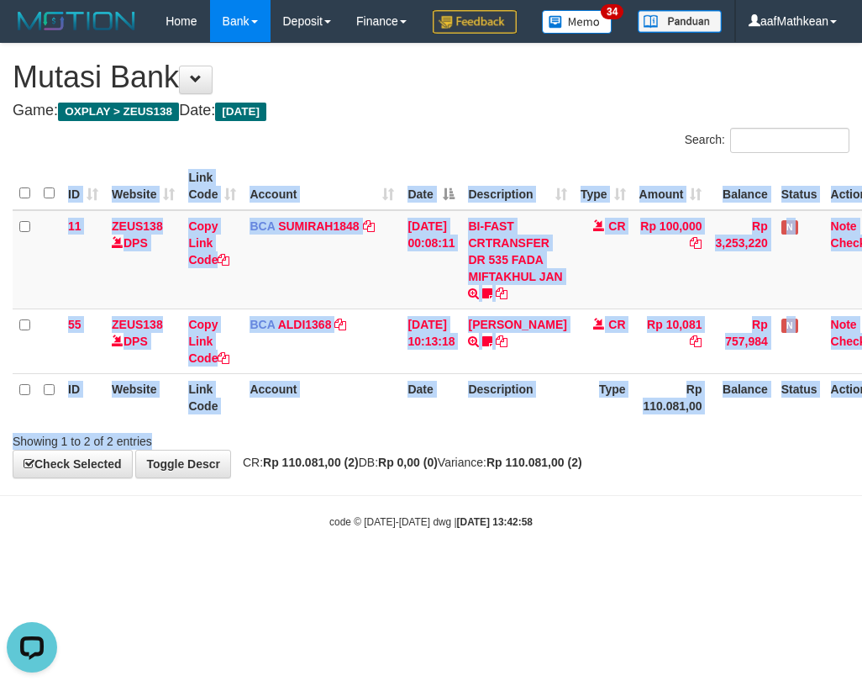
click at [545, 450] on div "Search: ID Website Link Code Account Date Description Type Amount Balance Statu…" at bounding box center [431, 289] width 837 height 322
click at [555, 426] on div "ID Website Link Code Account Date Description Type Amount Balance Status Action…" at bounding box center [431, 291] width 862 height 269
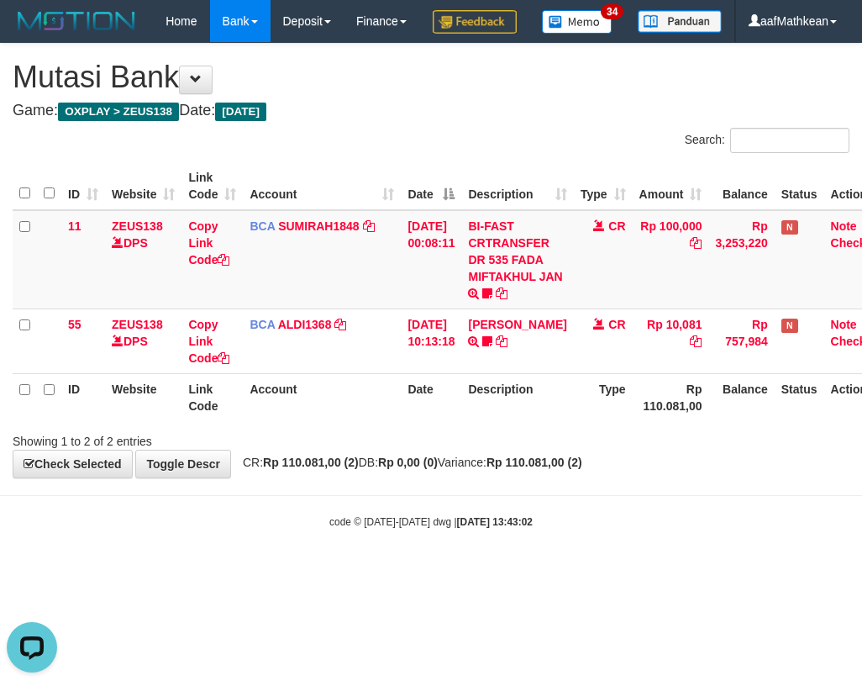
click at [578, 469] on strong "Rp 110.081,00 (2)" at bounding box center [535, 461] width 96 height 13
click at [574, 469] on strong "Rp 110.081,00 (2)" at bounding box center [535, 461] width 96 height 13
click at [545, 469] on strong "Rp 110.081,00 (2)" at bounding box center [535, 461] width 96 height 13
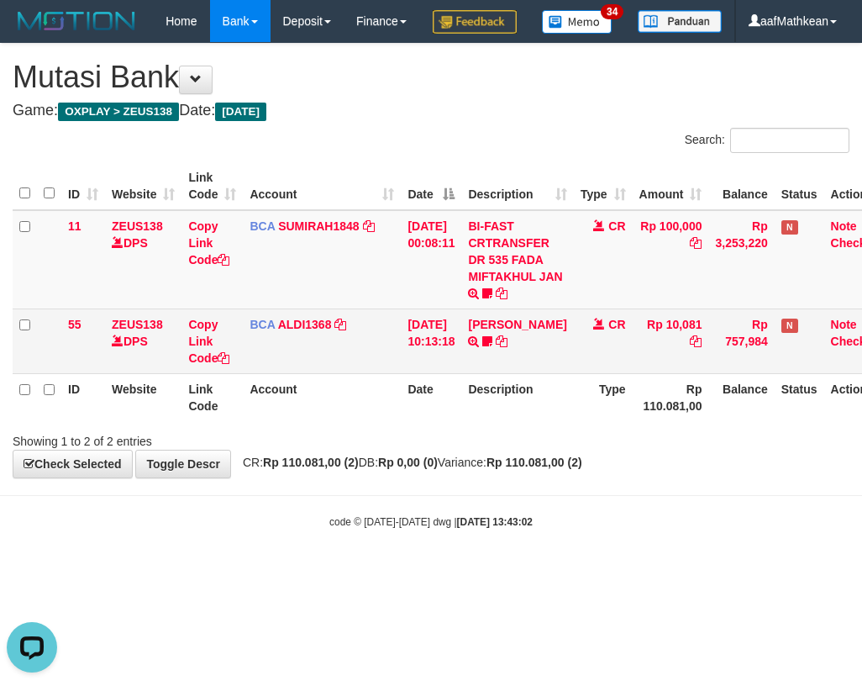
drag, startPoint x: 563, startPoint y: 519, endPoint x: 855, endPoint y: 409, distance: 312.5
click at [668, 487] on body "Toggle navigation Home Bank Account List Load By Website Group [OXPLAY] ZEUS138…" at bounding box center [431, 285] width 862 height 571
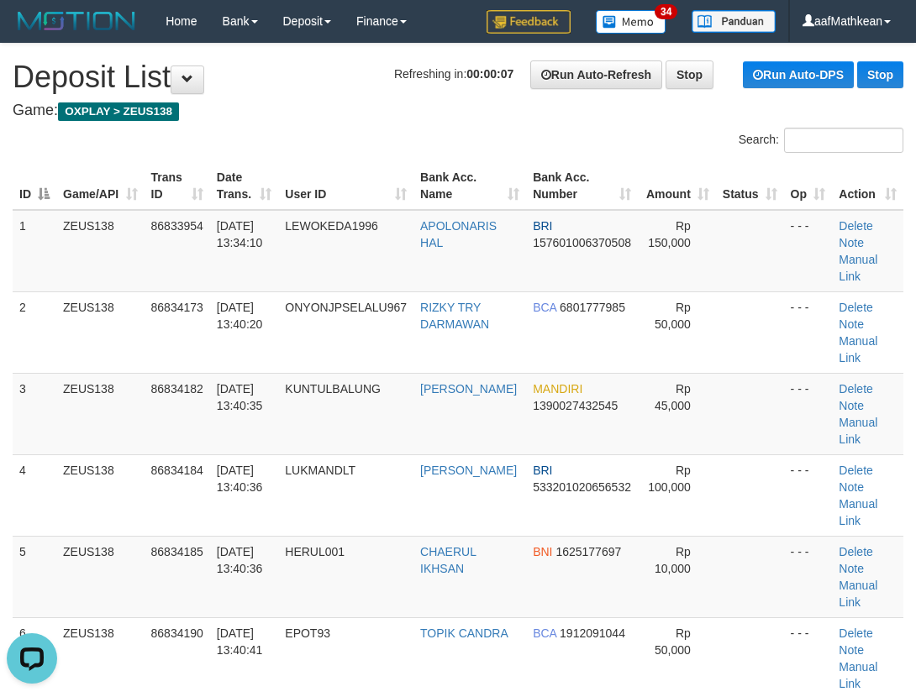
click at [252, 152] on div "Search:" at bounding box center [458, 142] width 916 height 29
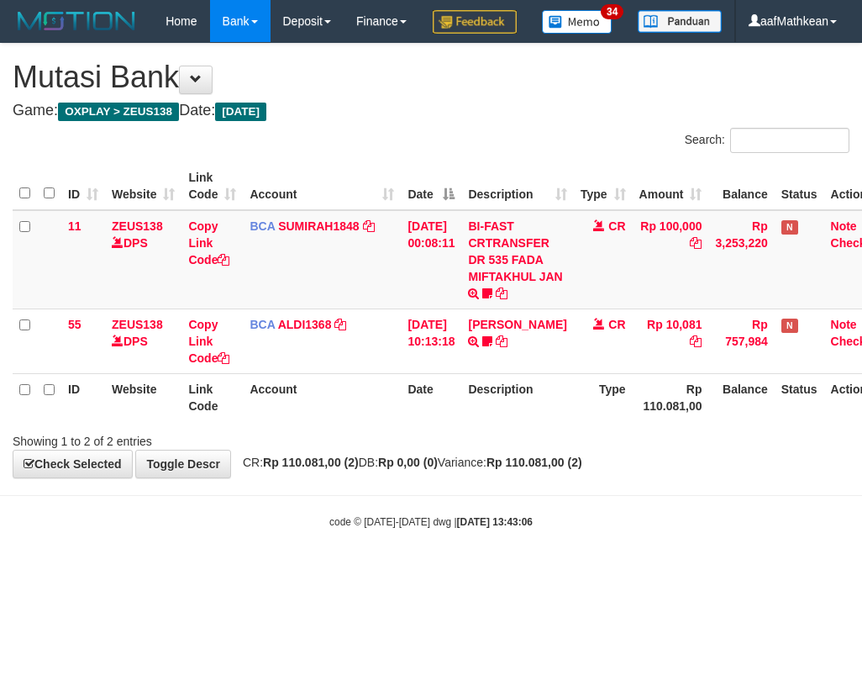
click at [471, 421] on tr "ID Website Link Code Account Date Description Type Rp 110.081,00 Balance Status…" at bounding box center [453, 397] width 880 height 48
click at [461, 421] on th "Date" at bounding box center [431, 397] width 61 height 48
drag, startPoint x: 551, startPoint y: 494, endPoint x: 524, endPoint y: 510, distance: 31.3
click at [529, 477] on div "**********" at bounding box center [431, 261] width 862 height 434
click at [511, 477] on div "**********" at bounding box center [431, 261] width 862 height 434
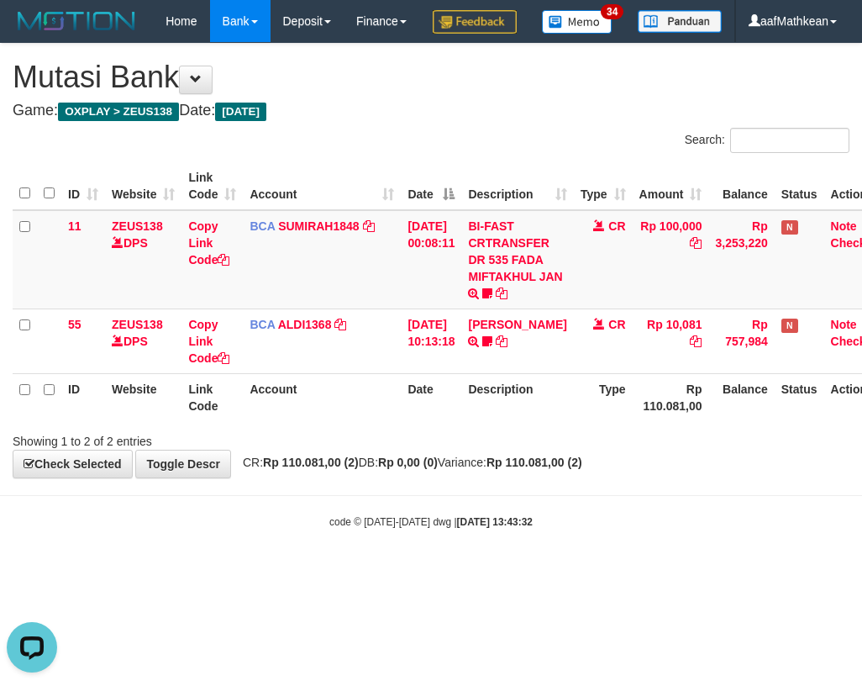
click at [461, 421] on th "Date" at bounding box center [431, 397] width 61 height 48
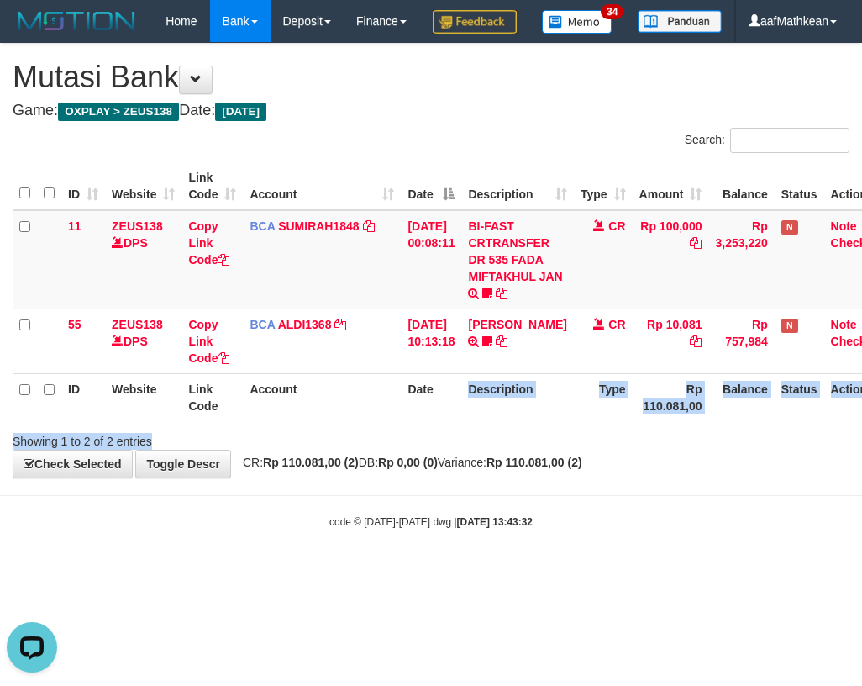
drag, startPoint x: 466, startPoint y: 463, endPoint x: 455, endPoint y: 487, distance: 25.6
click at [470, 450] on div "Search: ID Website Link Code Account Date Description Type Amount Balance Statu…" at bounding box center [431, 289] width 837 height 322
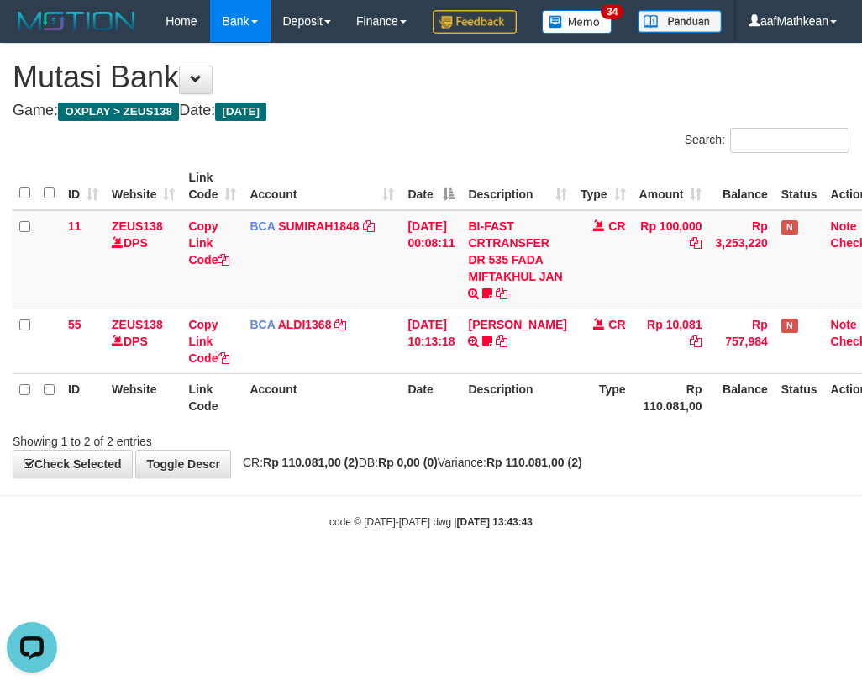
click at [501, 421] on th "Description" at bounding box center [517, 397] width 112 height 48
click at [548, 450] on div "Showing 1 to 2 of 2 entries" at bounding box center [431, 438] width 862 height 24
click at [568, 539] on body "Toggle navigation Home Bank Account List Load By Website Group [OXPLAY] ZEUS138…" at bounding box center [431, 285] width 862 height 571
drag, startPoint x: 539, startPoint y: 518, endPoint x: 860, endPoint y: 494, distance: 321.9
click at [840, 477] on div "**********" at bounding box center [431, 261] width 862 height 434
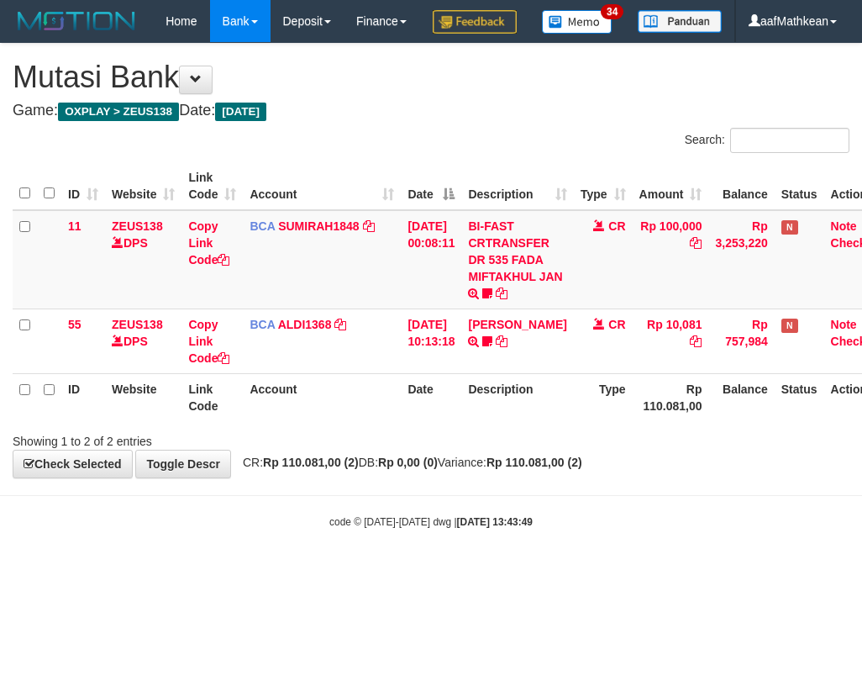
click at [468, 421] on tr "ID Website Link Code Account Date Description Type Rp 110.081,00 Balance Status…" at bounding box center [453, 397] width 880 height 48
drag, startPoint x: 424, startPoint y: 448, endPoint x: 852, endPoint y: 487, distance: 429.6
click at [559, 426] on div "ID Website Link Code Account Date Description Type Amount Balance Status Action…" at bounding box center [431, 291] width 862 height 269
click at [430, 426] on div "ID Website Link Code Account Date Description Type Amount Balance Status Action…" at bounding box center [431, 291] width 862 height 269
drag, startPoint x: 436, startPoint y: 484, endPoint x: 474, endPoint y: 492, distance: 38.7
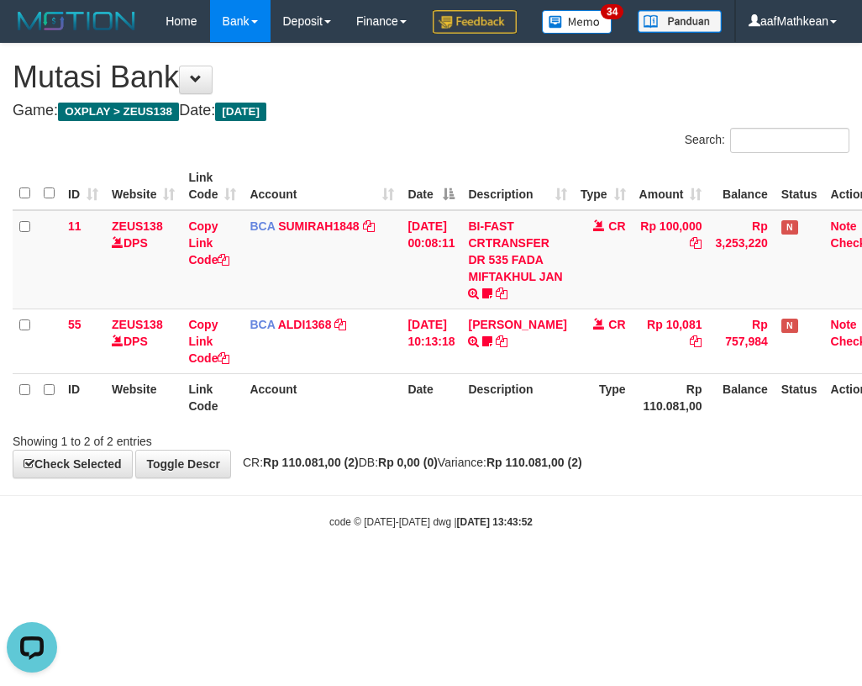
click at [462, 477] on div "**********" at bounding box center [431, 261] width 862 height 434
drag, startPoint x: 472, startPoint y: 500, endPoint x: 483, endPoint y: 504, distance: 11.7
click at [474, 469] on span "CR: Rp 110.081,00 (2) DB: Rp 0,00 (0) Variance: Rp 110.081,00 (2)" at bounding box center [408, 461] width 348 height 13
click at [484, 469] on span "CR: Rp 110.081,00 (2) DB: Rp 0,00 (0) Variance: Rp 110.081,00 (2)" at bounding box center [408, 461] width 348 height 13
click at [487, 469] on span "CR: Rp 110.081,00 (2) DB: Rp 0,00 (0) Variance: Rp 110.081,00 (2)" at bounding box center [408, 461] width 348 height 13
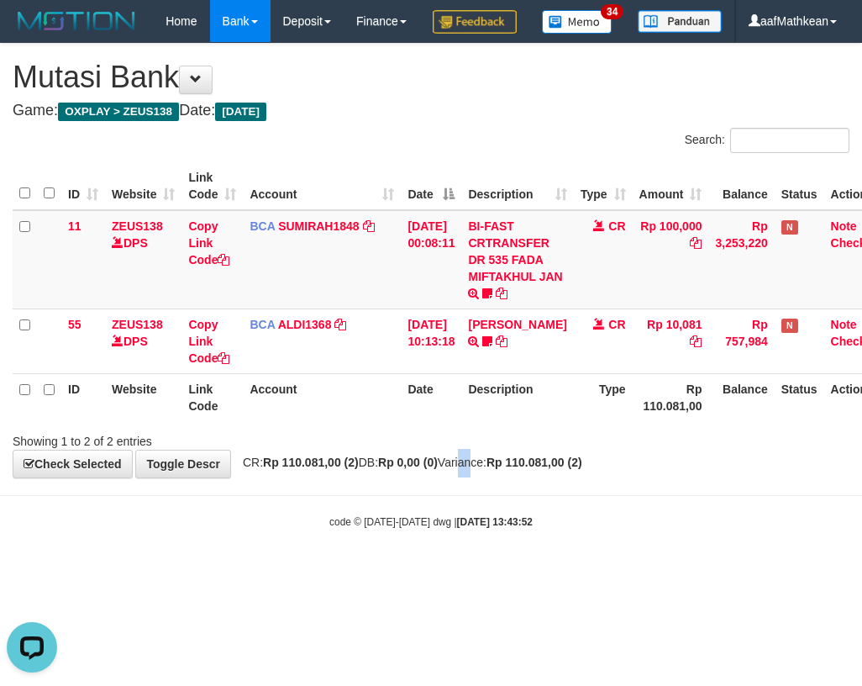
click at [516, 469] on span "CR: Rp 110.081,00 (2) DB: Rp 0,00 (0) Variance: Rp 110.081,00 (2)" at bounding box center [408, 461] width 348 height 13
click at [502, 469] on span "CR: Rp 110.081,00 (2) DB: Rp 0,00 (0) Variance: Rp 110.081,00 (2)" at bounding box center [408, 461] width 348 height 13
click at [479, 469] on span "CR: Rp 110.081,00 (2) DB: Rp 0,00 (0) Variance: Rp 110.081,00 (2)" at bounding box center [408, 461] width 348 height 13
click at [464, 469] on span "CR: Rp 110.081,00 (2) DB: Rp 0,00 (0) Variance: Rp 110.081,00 (2)" at bounding box center [408, 461] width 348 height 13
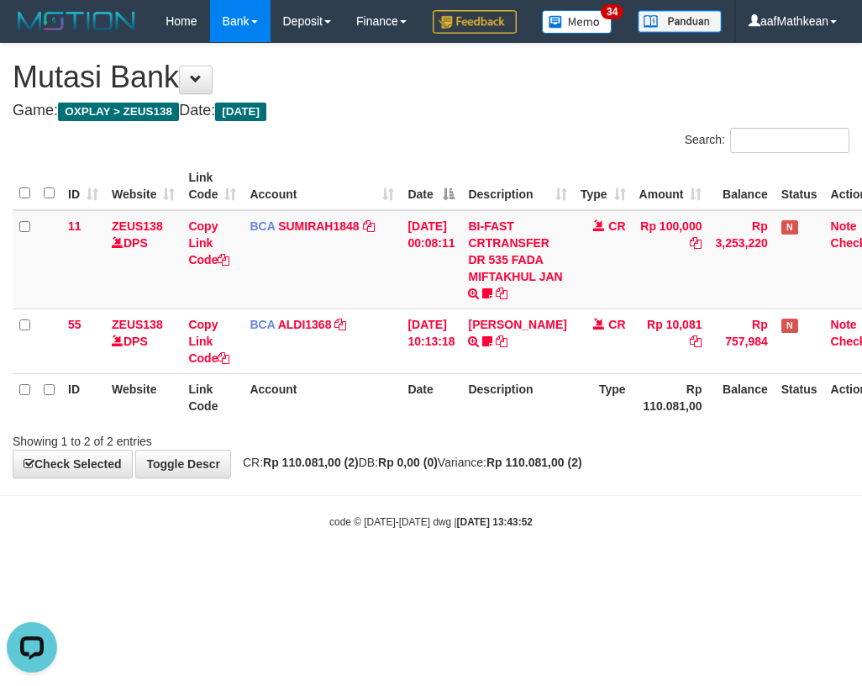
drag, startPoint x: 468, startPoint y: 504, endPoint x: 861, endPoint y: 513, distance: 392.6
click at [582, 469] on span "CR: Rp 110.081,00 (2) DB: Rp 0,00 (0) Variance: Rp 110.081,00 (2)" at bounding box center [408, 461] width 348 height 13
drag, startPoint x: 553, startPoint y: 515, endPoint x: 564, endPoint y: 524, distance: 14.3
click at [557, 527] on body "Toggle navigation Home Bank Account List Load By Website Group [OXPLAY] ZEUS138…" at bounding box center [431, 285] width 862 height 571
click at [588, 532] on body "Toggle navigation Home Bank Account List Load By Website Group [OXPLAY] ZEUS138…" at bounding box center [431, 285] width 862 height 571
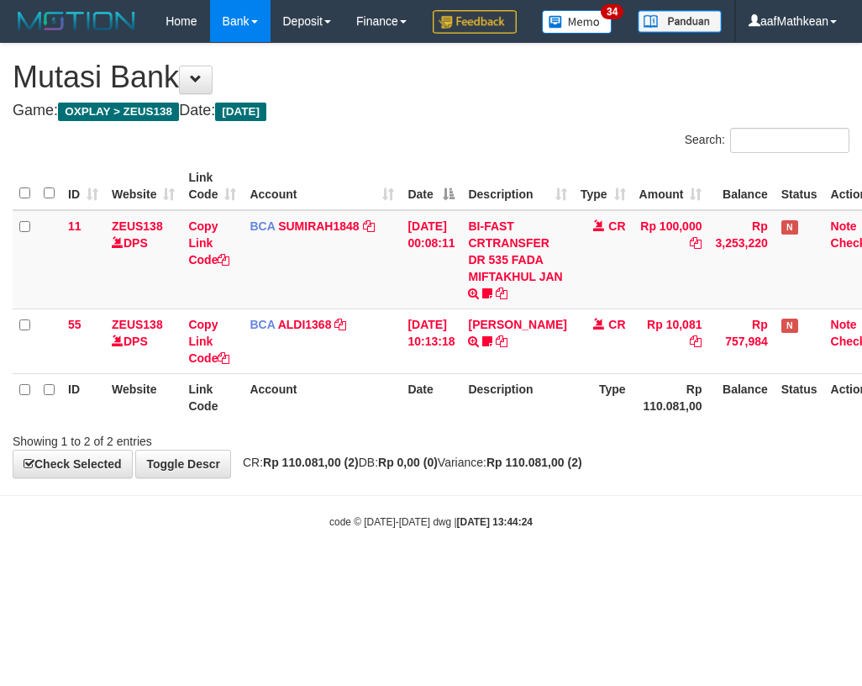
click at [671, 534] on body "Toggle navigation Home Bank Account List Load By Website Group [OXPLAY] ZEUS138…" at bounding box center [431, 285] width 862 height 571
click at [544, 558] on body "Toggle navigation Home Bank Account List Load By Website Group [OXPLAY] ZEUS138…" at bounding box center [431, 285] width 862 height 571
drag, startPoint x: 389, startPoint y: 469, endPoint x: 403, endPoint y: 480, distance: 17.3
click at [389, 450] on div "Showing 1 to 2 of 2 entries" at bounding box center [431, 438] width 862 height 24
drag, startPoint x: 403, startPoint y: 480, endPoint x: 431, endPoint y: 488, distance: 29.8
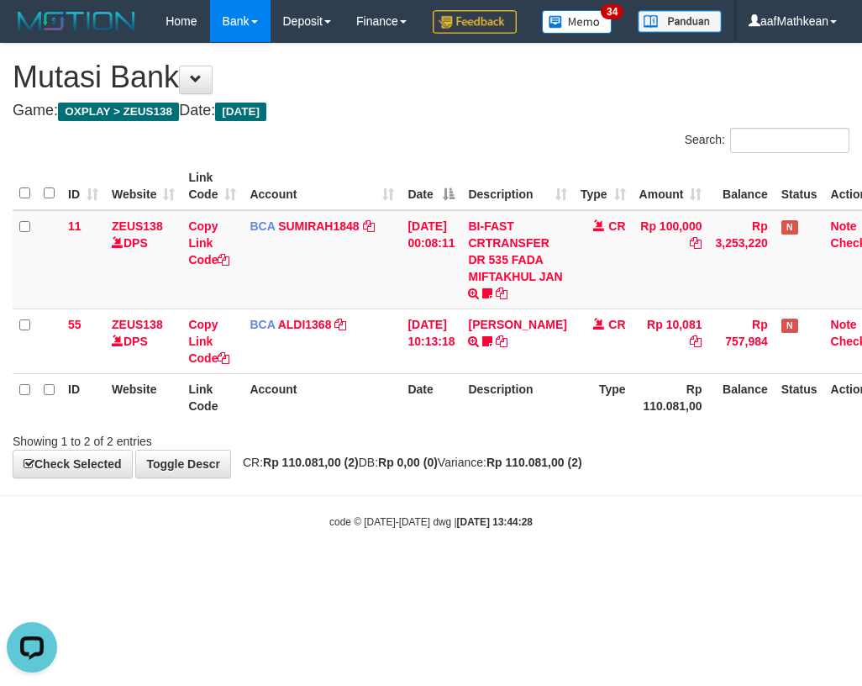
click at [420, 450] on div "Showing 1 to 2 of 2 entries" at bounding box center [431, 438] width 862 height 24
drag, startPoint x: 395, startPoint y: 492, endPoint x: 702, endPoint y: 492, distance: 306.7
click at [505, 477] on div "**********" at bounding box center [431, 261] width 862 height 434
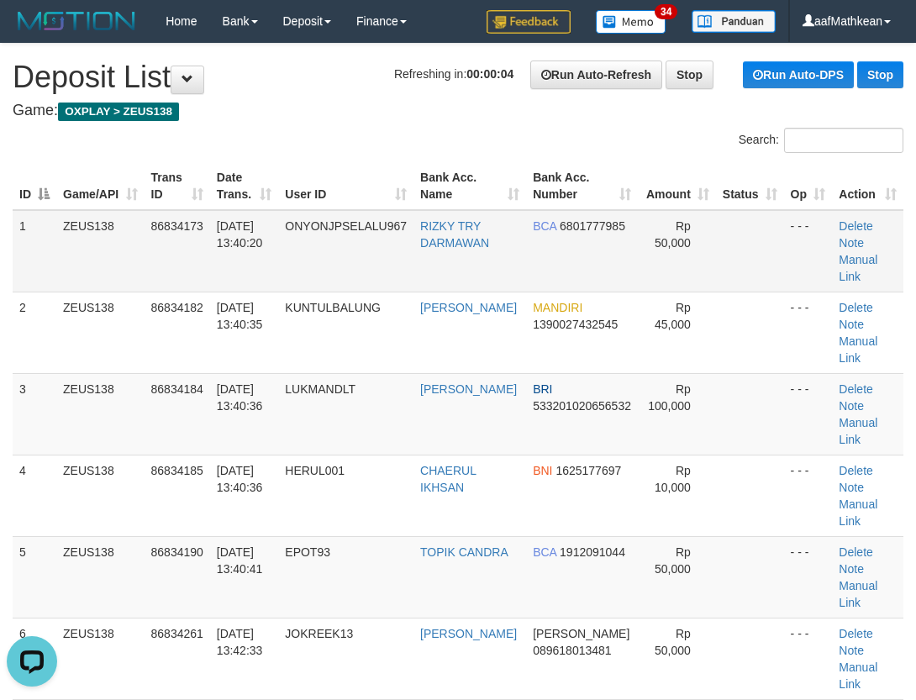
click at [323, 176] on div "Search: ID Game/API Trans ID Date Trans. User ID Bank Acc. Name Bank Acc. Numbe…" at bounding box center [458, 533] width 891 height 811
click at [533, 171] on tr "ID Game/API Trans ID Date Trans. User ID Bank Acc. Name Bank Acc. Number Amount…" at bounding box center [458, 186] width 891 height 48
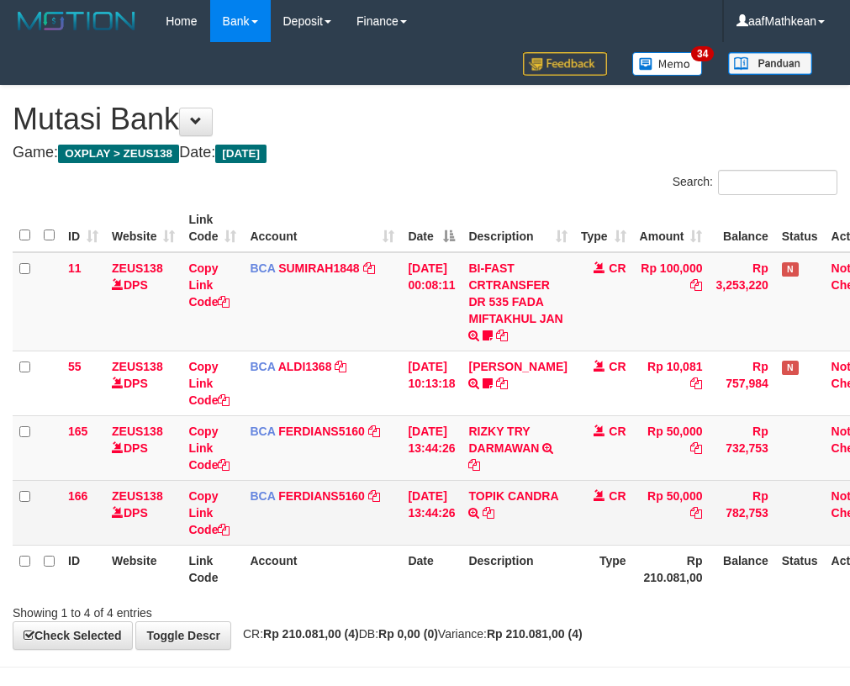
drag, startPoint x: 562, startPoint y: 513, endPoint x: 567, endPoint y: 501, distance: 12.8
click at [561, 513] on td "[PERSON_NAME] TRSF E-BANKING CR 3108/FTSCY/WS95031 50000.00[PERSON_NAME]" at bounding box center [517, 512] width 112 height 65
click at [494, 516] on icon at bounding box center [488, 513] width 12 height 12
drag, startPoint x: 548, startPoint y: 504, endPoint x: 546, endPoint y: 486, distance: 18.6
click at [545, 506] on td "TOPIK CANDRA TRSF E-BANKING CR 3108/FTSCY/WS95031 50000.00TOPIK CANDRA" at bounding box center [517, 512] width 112 height 65
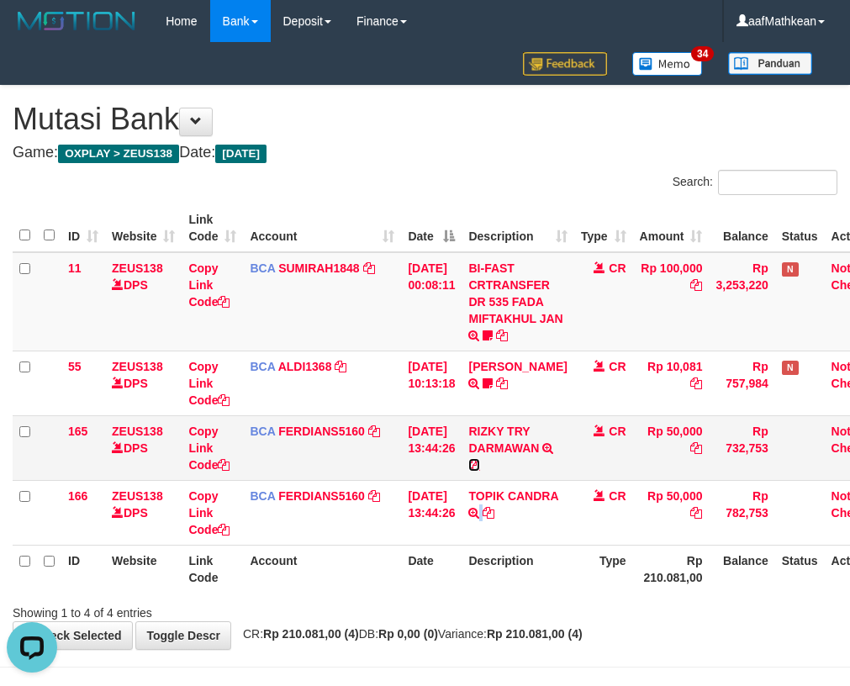
click at [480, 466] on icon at bounding box center [474, 465] width 12 height 12
drag, startPoint x: 386, startPoint y: 455, endPoint x: 1163, endPoint y: 619, distance: 794.6
click at [849, 619] on html "Toggle navigation Home Bank Account List Load By Website Group [OXPLAY] ZEUS138…" at bounding box center [425, 371] width 850 height 743
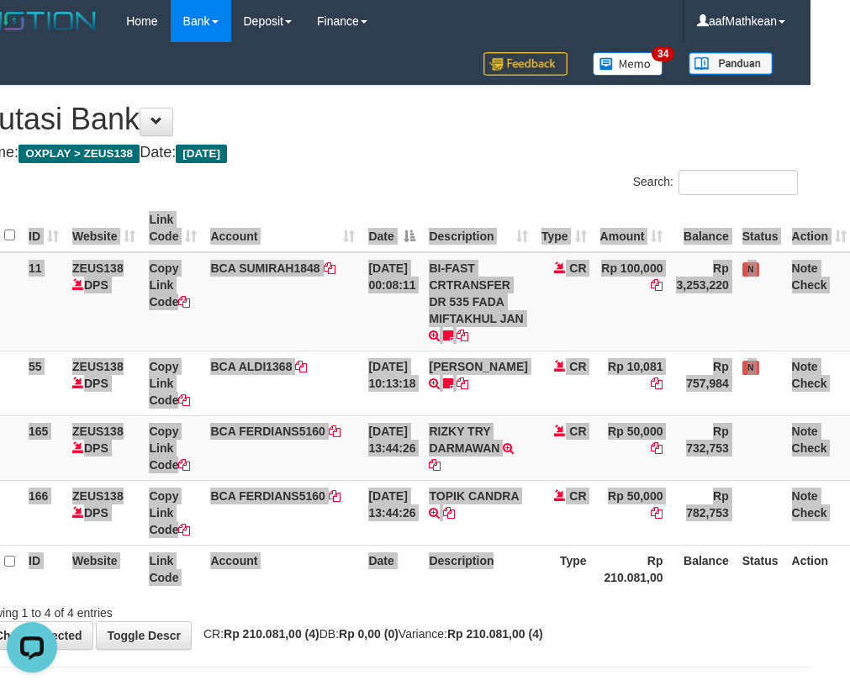
drag, startPoint x: 510, startPoint y: 587, endPoint x: 855, endPoint y: 597, distance: 345.5
click at [628, 600] on div "Search: ID Website Link Code Account Date Description Type Amount Balance Statu…" at bounding box center [385, 395] width 824 height 451
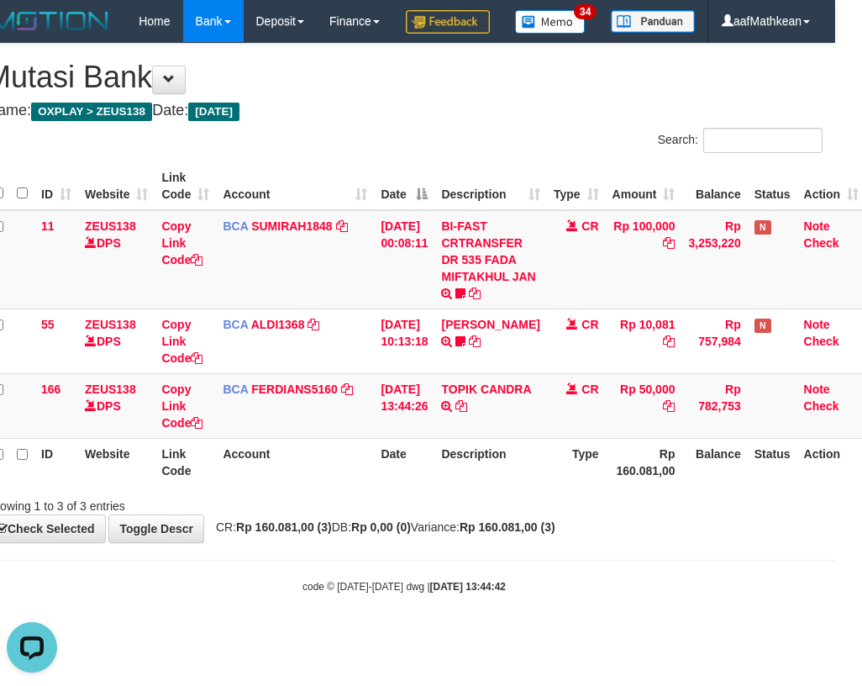
click at [493, 486] on th "Description" at bounding box center [490, 462] width 112 height 48
drag, startPoint x: 500, startPoint y: 529, endPoint x: 803, endPoint y: 492, distance: 304.8
click at [517, 491] on div "ID Website Link Code Account Date Description Type Amount Balance Status Action…" at bounding box center [404, 324] width 862 height 334
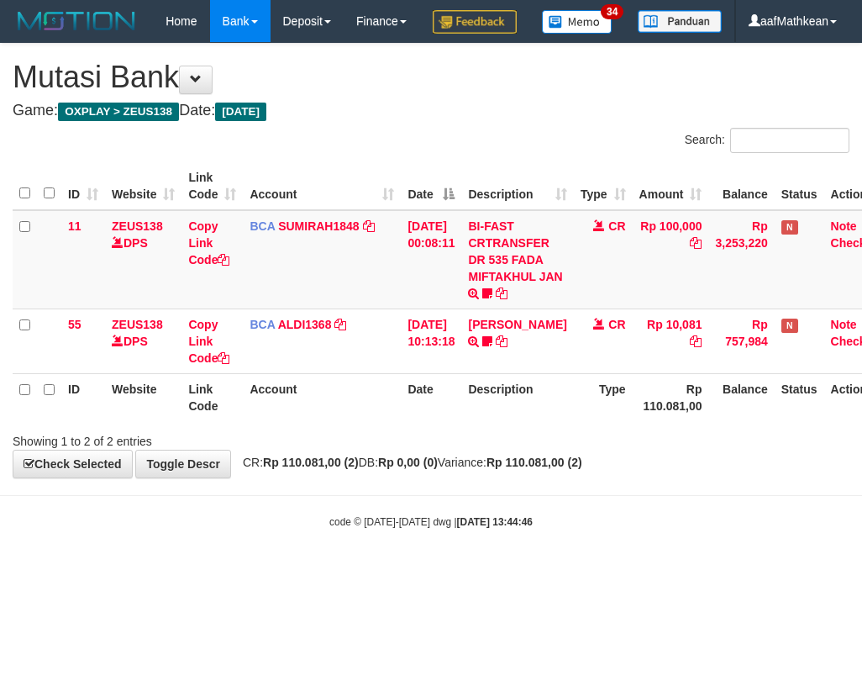
scroll to position [0, 27]
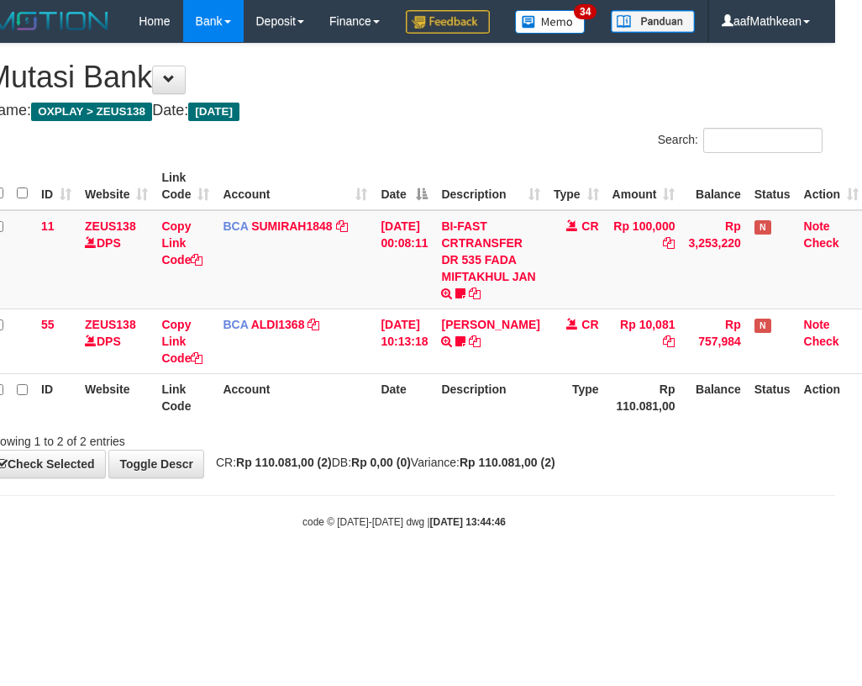
click at [344, 531] on body "Toggle navigation Home Bank Account List Load By Website Group [OXPLAY] ZEUS138…" at bounding box center [404, 285] width 862 height 571
drag, startPoint x: 683, startPoint y: 555, endPoint x: 861, endPoint y: 558, distance: 178.2
click at [830, 558] on body "Toggle navigation Home Bank Account List Load By Website Group [OXPLAY] ZEUS138…" at bounding box center [404, 285] width 862 height 571
drag, startPoint x: 540, startPoint y: 439, endPoint x: 566, endPoint y: 477, distance: 47.1
click at [540, 421] on th "Description" at bounding box center [490, 397] width 112 height 48
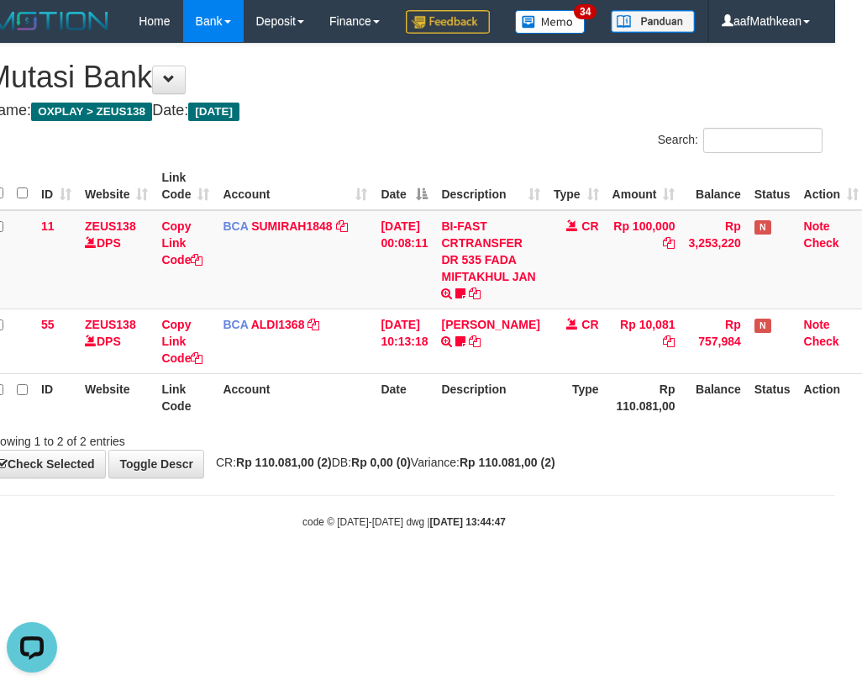
click at [566, 450] on div "Search: ID Website Link Code Account Date Description Type Amount Balance Statu…" at bounding box center [404, 289] width 837 height 322
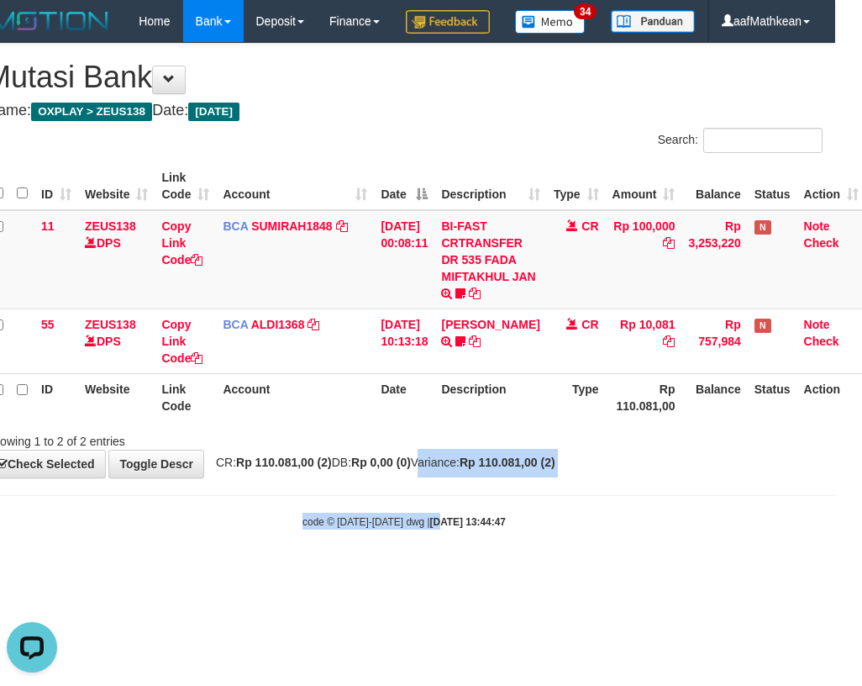
drag, startPoint x: 426, startPoint y: 545, endPoint x: 426, endPoint y: 558, distance: 12.6
click at [424, 553] on body "Toggle navigation Home Bank Account List Load By Website Group [OXPLAY] ZEUS138…" at bounding box center [404, 285] width 862 height 571
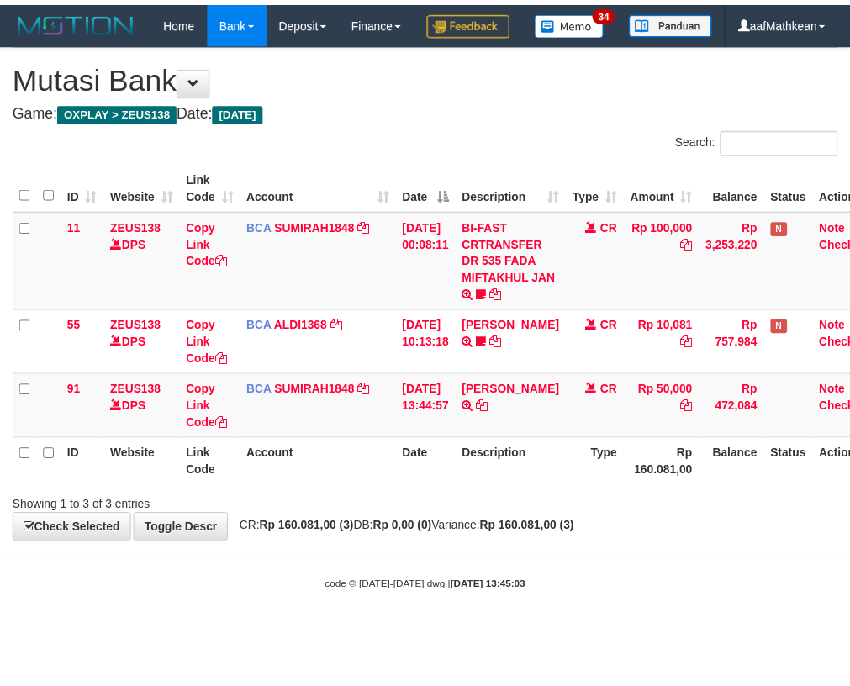
scroll to position [0, 27]
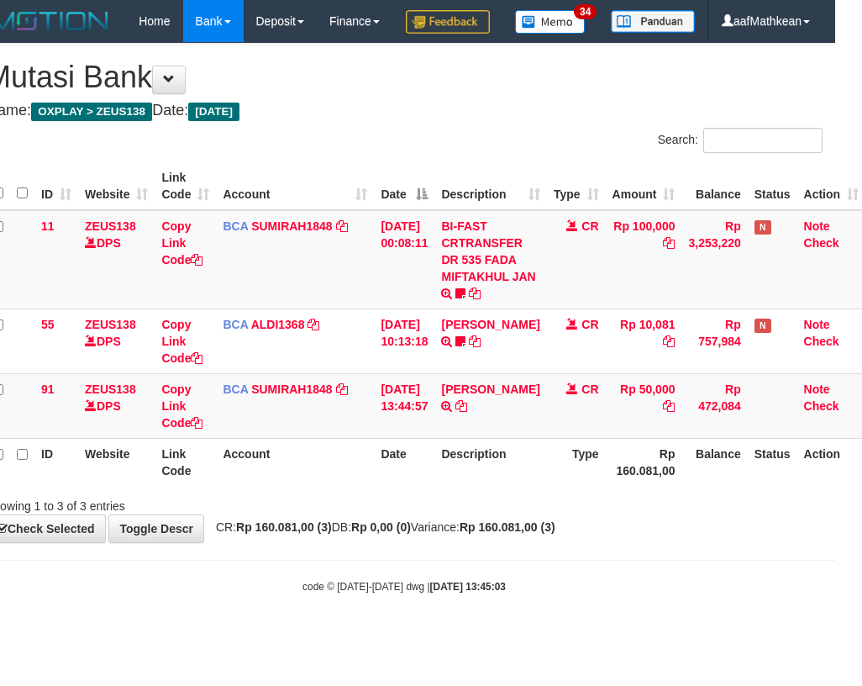
click at [427, 542] on div "**********" at bounding box center [404, 293] width 862 height 498
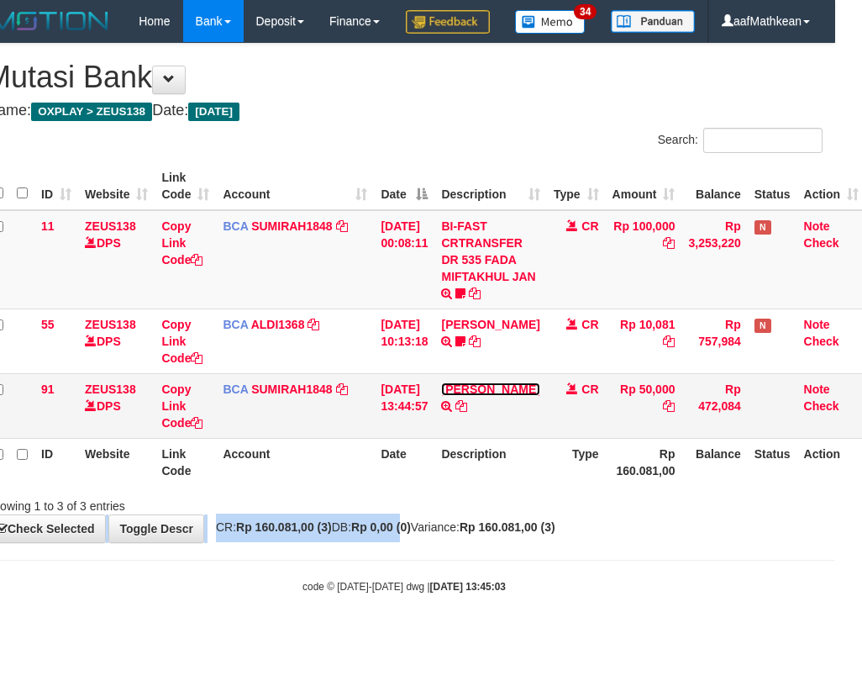
click at [513, 396] on link "[PERSON_NAME]" at bounding box center [490, 388] width 98 height 13
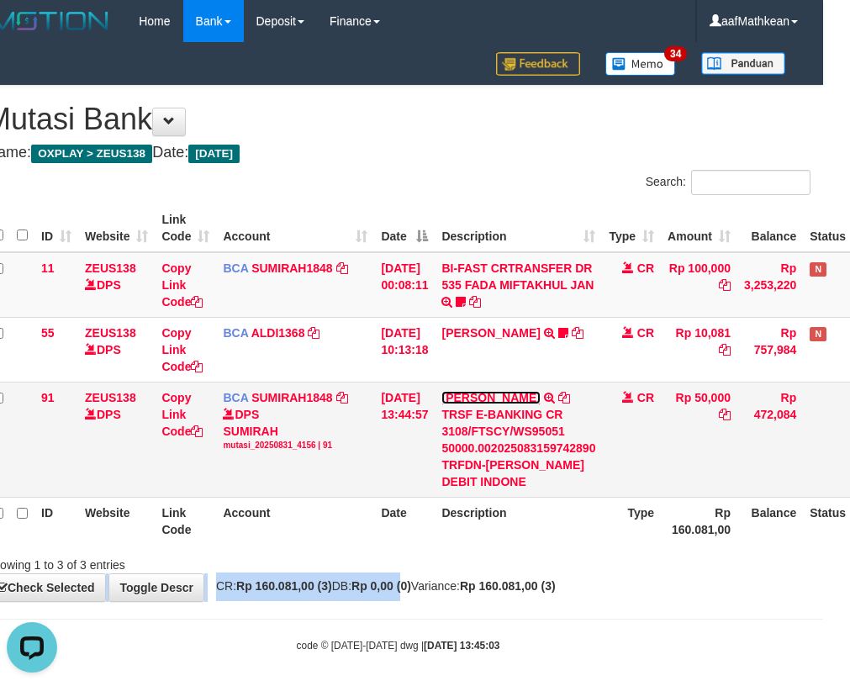
scroll to position [0, 0]
click at [558, 395] on icon at bounding box center [564, 398] width 12 height 12
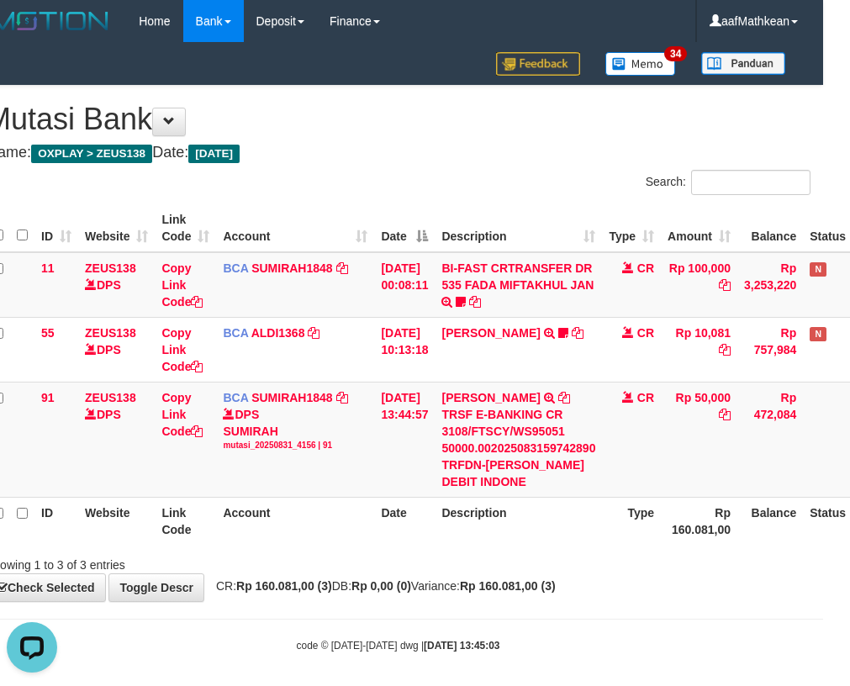
click at [519, 482] on div "TRSF E-BANKING CR 3108/FTSCY/WS95051 50000.002025083159742890 TRFDN-NUR RAHMAN …" at bounding box center [518, 448] width 154 height 84
drag, startPoint x: 526, startPoint y: 506, endPoint x: 553, endPoint y: 504, distance: 26.9
click at [528, 504] on th "Description" at bounding box center [517, 521] width 167 height 48
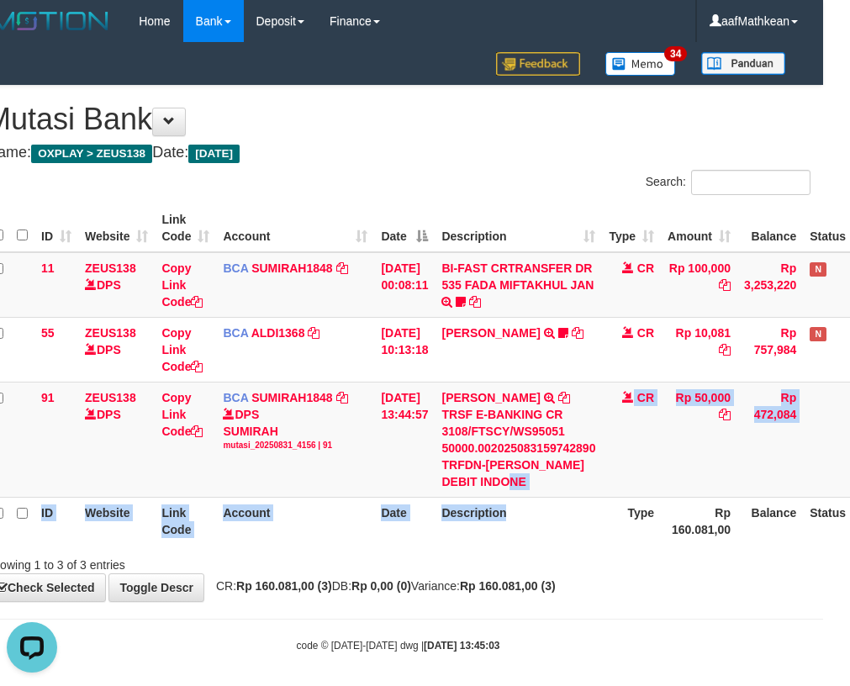
click at [549, 503] on table "ID Website Link Code Account Date Description Type Amount Balance Status Action…" at bounding box center [453, 374] width 935 height 340
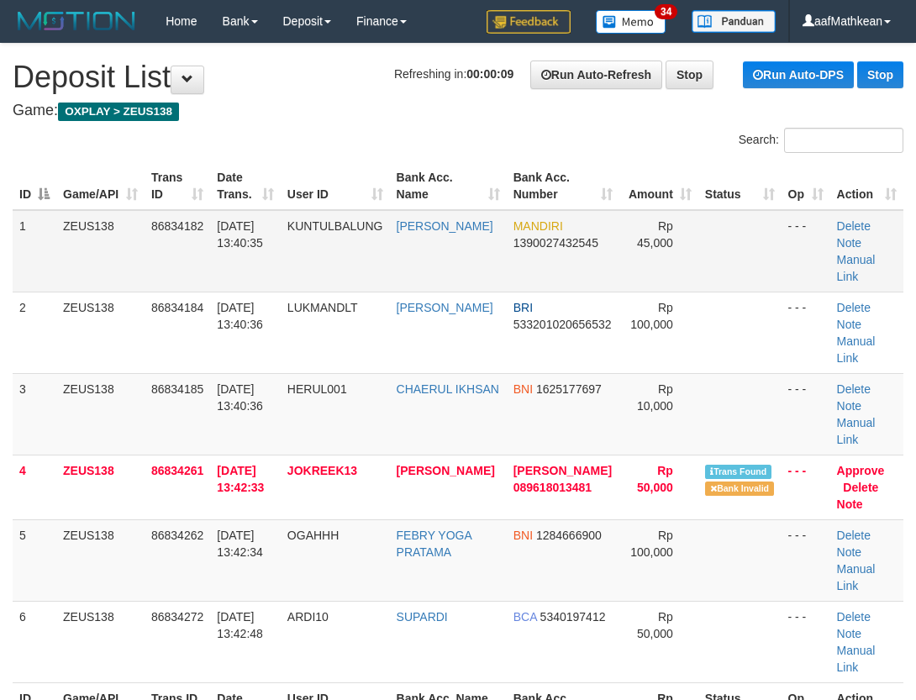
click at [379, 191] on tr "ID Game/API Trans ID Date Trans. User ID Bank Acc. Name Bank Acc. Number Amount…" at bounding box center [458, 186] width 891 height 48
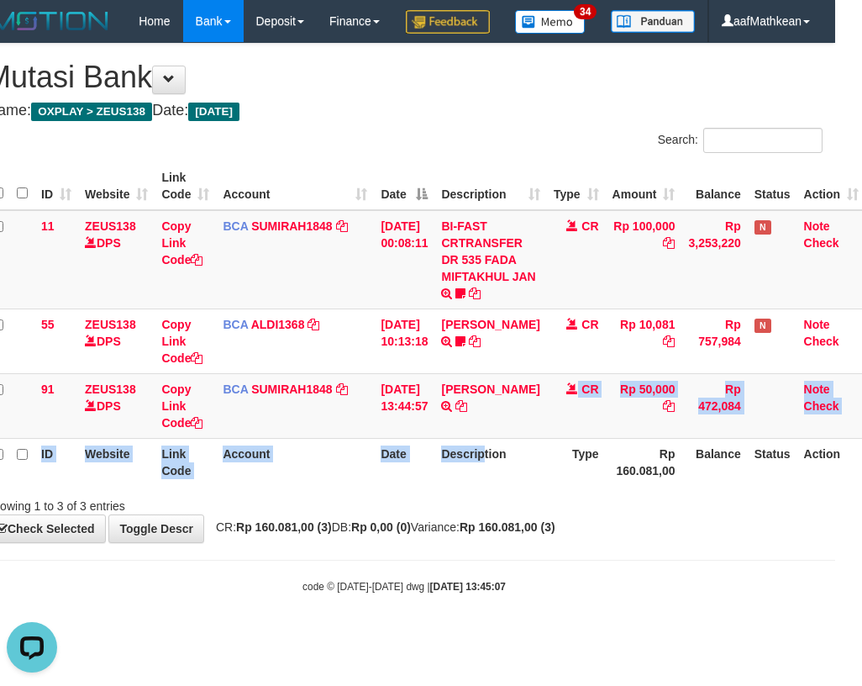
drag, startPoint x: 497, startPoint y: 465, endPoint x: 497, endPoint y: 512, distance: 47.1
click at [496, 486] on table "ID Website Link Code Account Date Description Type Amount Balance Status Action…" at bounding box center [426, 324] width 880 height 324
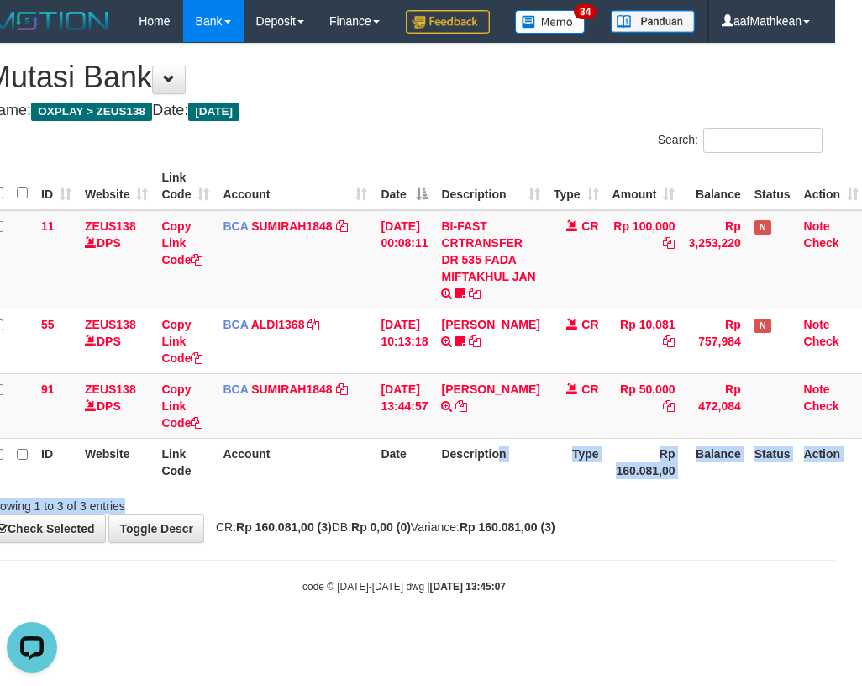
drag, startPoint x: 514, startPoint y: 533, endPoint x: 529, endPoint y: 524, distance: 17.7
click at [532, 491] on div "ID Website Link Code Account Date Description Type Amount Balance Status Action…" at bounding box center [404, 324] width 862 height 334
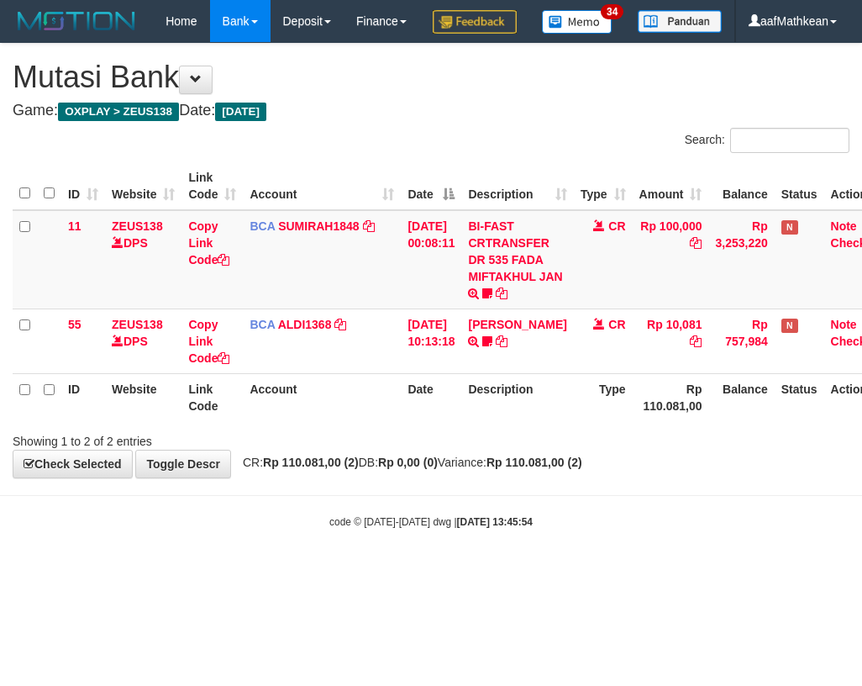
scroll to position [0, 27]
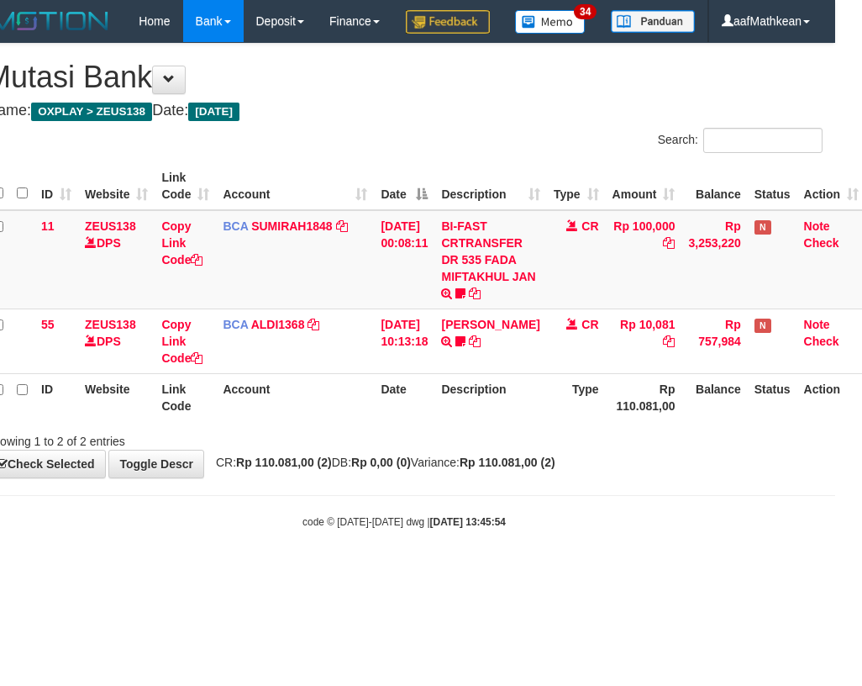
drag, startPoint x: 486, startPoint y: 516, endPoint x: 1094, endPoint y: 716, distance: 640.4
click at [485, 477] on div "**********" at bounding box center [404, 261] width 862 height 434
click at [835, 571] on html "Toggle navigation Home Bank Account List Load By Website Group [OXPLAY] ZEUS138…" at bounding box center [404, 285] width 862 height 571
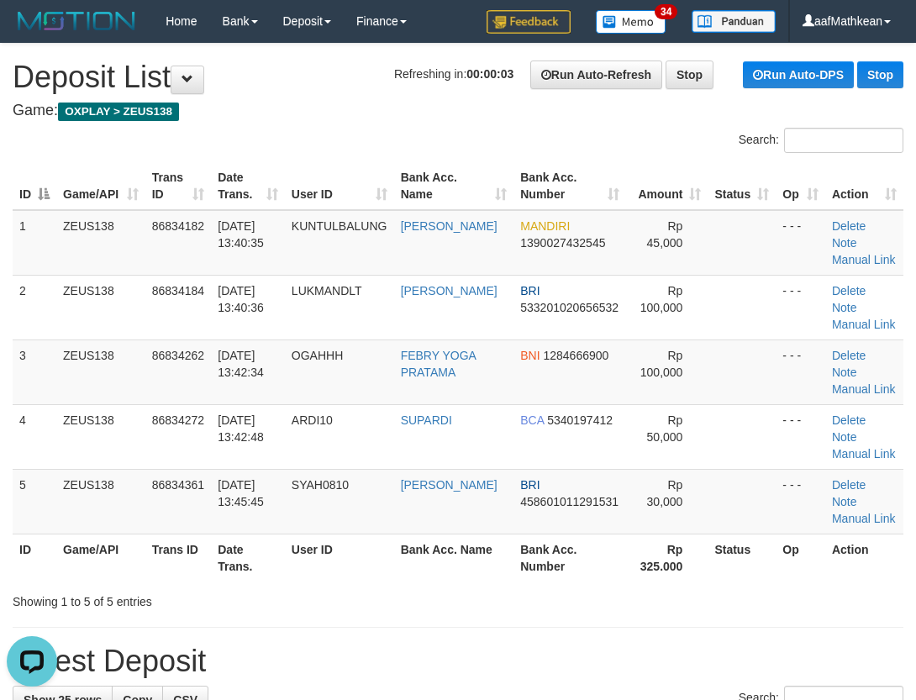
click at [315, 128] on div at bounding box center [229, 128] width 458 height 1
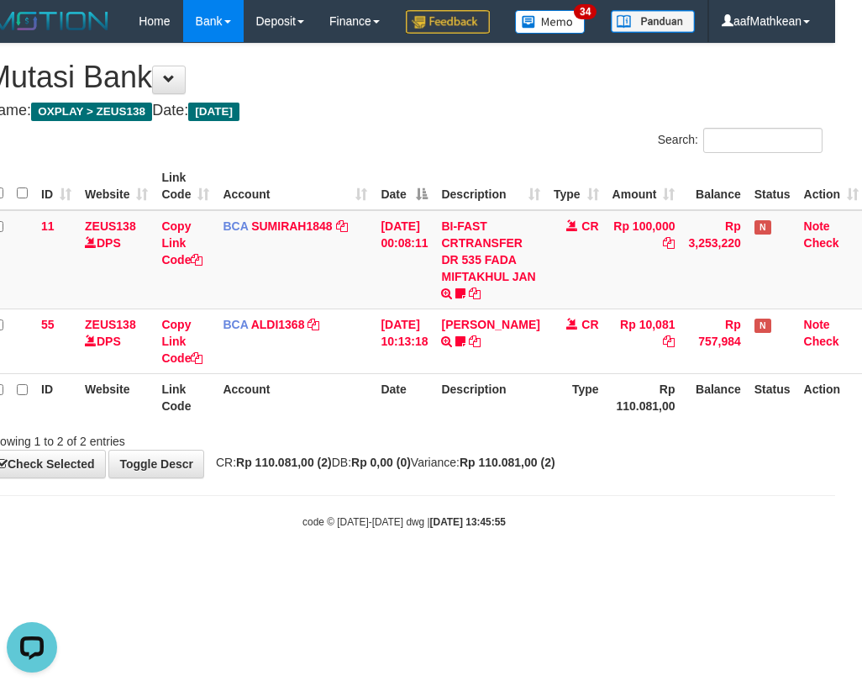
click at [317, 469] on strong "Rp 110.081,00 (2)" at bounding box center [284, 461] width 96 height 13
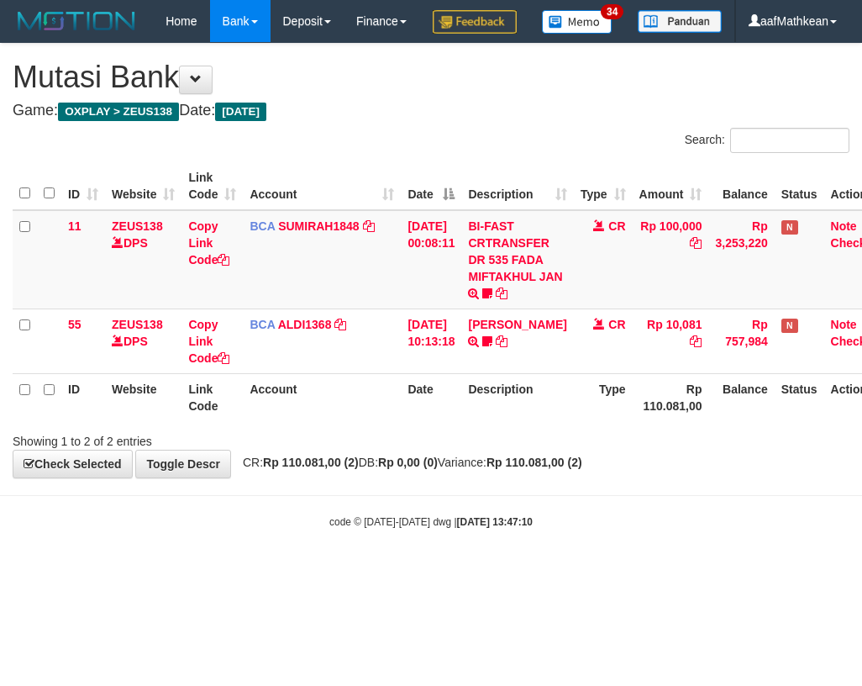
drag, startPoint x: 649, startPoint y: 529, endPoint x: 613, endPoint y: 541, distance: 38.0
click at [632, 525] on body "Toggle navigation Home Bank Account List Load By Website Group [OXPLAY] ZEUS138…" at bounding box center [431, 285] width 862 height 571
click at [613, 541] on body "Toggle navigation Home Bank Account List Load By Website Group [OXPLAY] ZEUS138…" at bounding box center [431, 285] width 862 height 571
click at [506, 549] on body "Toggle navigation Home Bank Account List Load By Website Group [OXPLAY] ZEUS138…" at bounding box center [431, 285] width 862 height 571
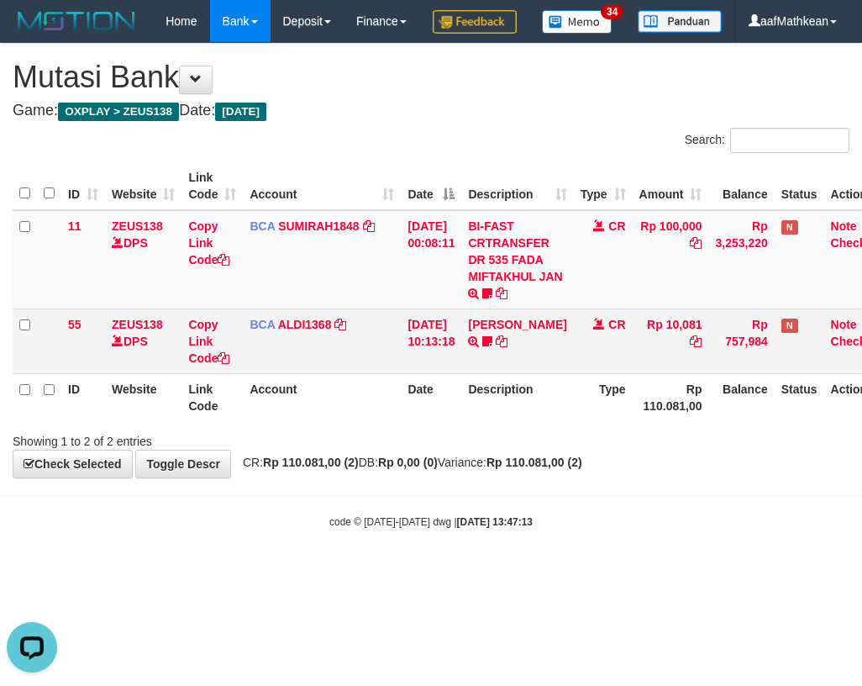
click at [492, 373] on td "FERLANDA EFRILIDIT TRSF E-BANKING CR 3108/FTSCY/WS95031 10081.00FERLANDA EFRILI…" at bounding box center [517, 340] width 112 height 65
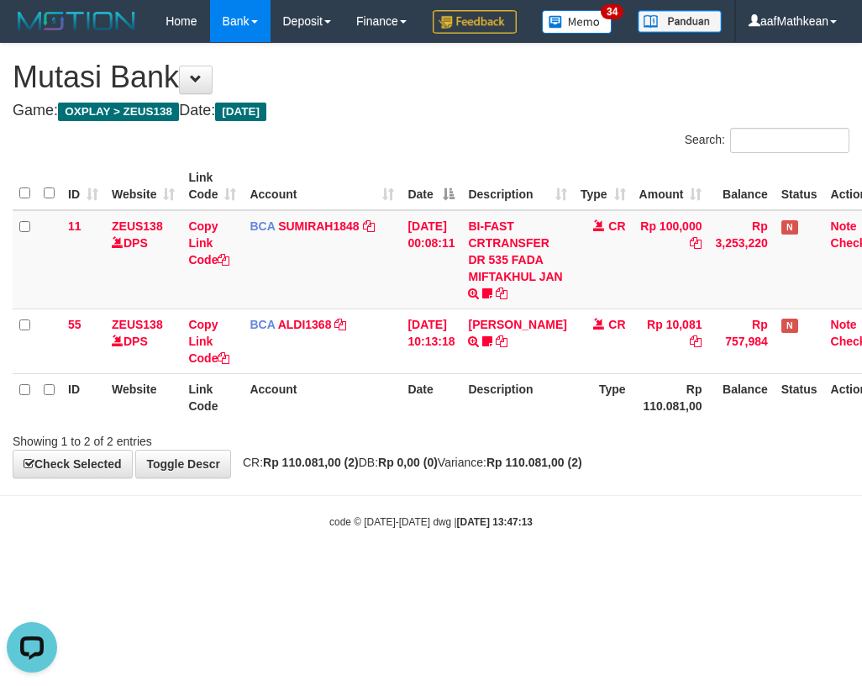
click at [467, 538] on body "Toggle navigation Home Bank Account List Load By Website Group [OXPLAY] ZEUS138…" at bounding box center [431, 285] width 862 height 571
click at [644, 477] on div "**********" at bounding box center [431, 261] width 862 height 434
click at [469, 528] on strong "2025/08/31 13:47:57" at bounding box center [495, 522] width 76 height 12
drag, startPoint x: 436, startPoint y: 538, endPoint x: 461, endPoint y: 485, distance: 58.3
click at [434, 534] on body "Toggle navigation Home Bank Account List Load By Website Group [OXPLAY] ZEUS138…" at bounding box center [431, 285] width 862 height 571
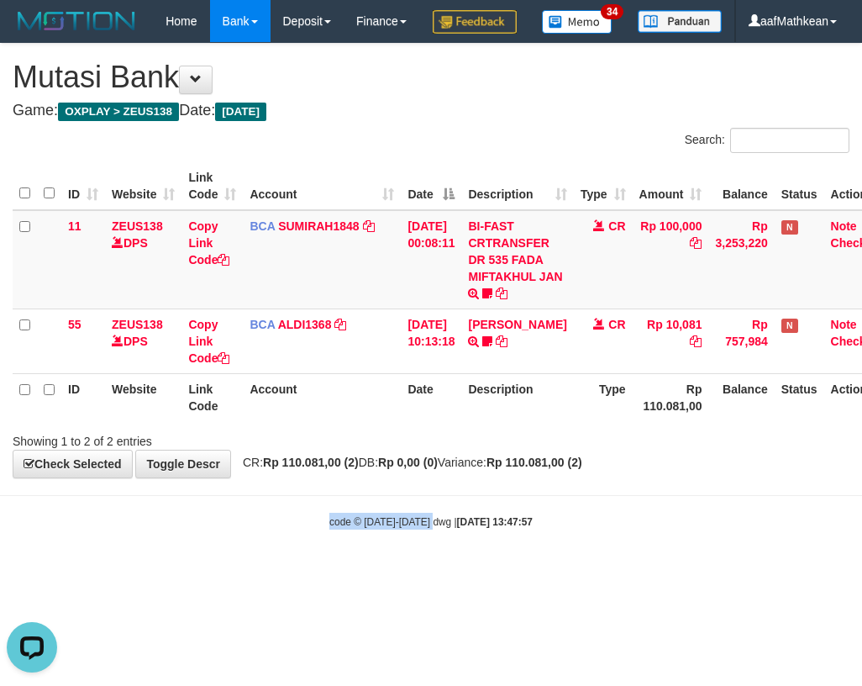
click at [458, 421] on th "Date" at bounding box center [431, 397] width 61 height 48
drag, startPoint x: 487, startPoint y: 445, endPoint x: 509, endPoint y: 459, distance: 26.8
click at [496, 421] on th "Description" at bounding box center [517, 397] width 112 height 48
drag, startPoint x: 502, startPoint y: 460, endPoint x: 845, endPoint y: 551, distance: 355.7
click at [502, 426] on div "ID Website Link Code Account Date Description Type Amount Balance Status Action…" at bounding box center [431, 291] width 862 height 269
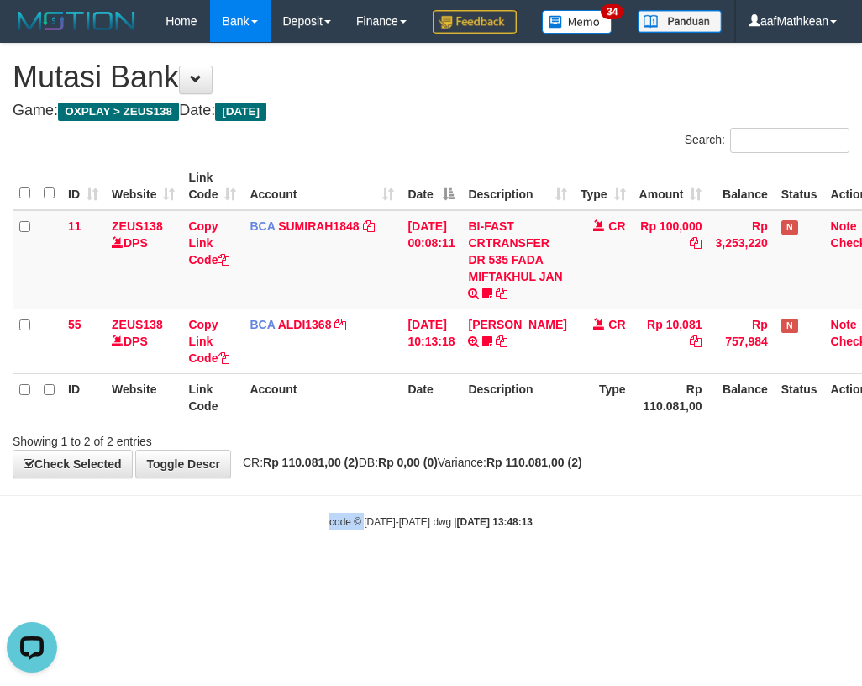
drag, startPoint x: 328, startPoint y: 534, endPoint x: 377, endPoint y: 561, distance: 56.8
click at [370, 562] on body "Toggle navigation Home Bank Account List Load By Website Group [OXPLAY] ZEUS138…" at bounding box center [431, 285] width 862 height 571
click at [513, 511] on body "Toggle navigation Home Bank Account List Load By Website Group [OXPLAY] ZEUS138…" at bounding box center [431, 285] width 862 height 571
drag, startPoint x: 595, startPoint y: 445, endPoint x: 1224, endPoint y: 718, distance: 685.3
click at [861, 571] on html "Toggle navigation Home Bank Account List Load By Website Group [OXPLAY] ZEUS138…" at bounding box center [431, 285] width 862 height 571
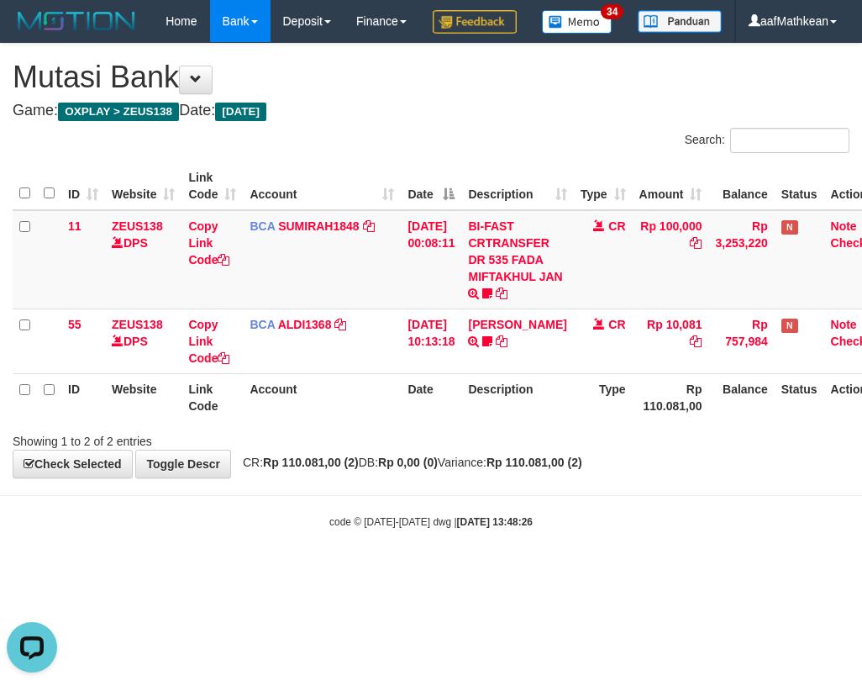
scroll to position [0, 27]
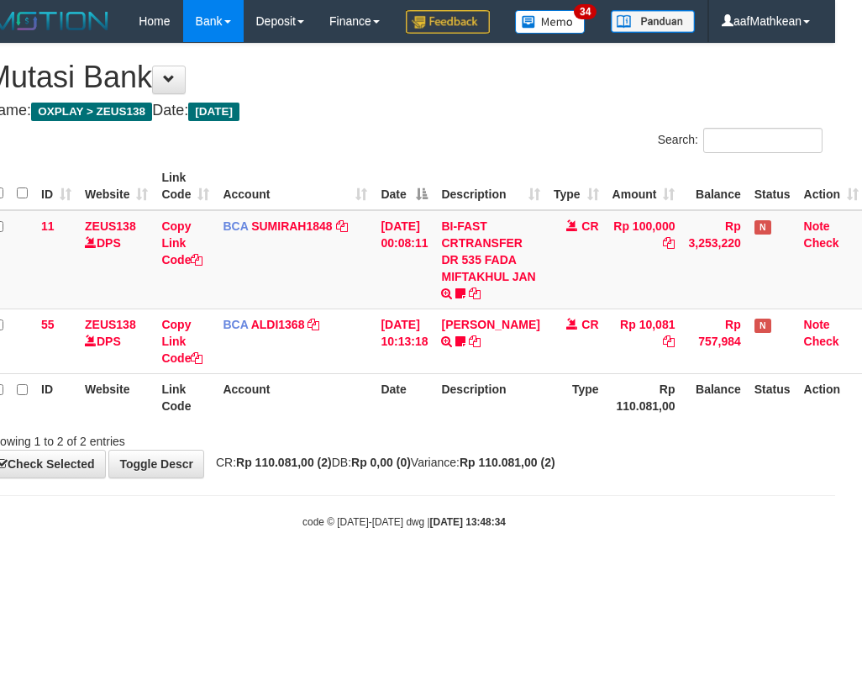
click at [674, 477] on div "**********" at bounding box center [404, 261] width 862 height 434
click at [671, 528] on body "Toggle navigation Home Bank Account List Load By Website Group [OXPLAY] ZEUS138…" at bounding box center [404, 285] width 862 height 571
click at [652, 533] on body "Toggle navigation Home Bank Account List Load By Website Group [OXPLAY] ZEUS138…" at bounding box center [404, 285] width 862 height 571
click at [649, 531] on body "Toggle navigation Home Bank Account List Load By Website Group [OXPLAY] ZEUS138…" at bounding box center [404, 285] width 862 height 571
click at [545, 477] on div "**********" at bounding box center [404, 261] width 862 height 434
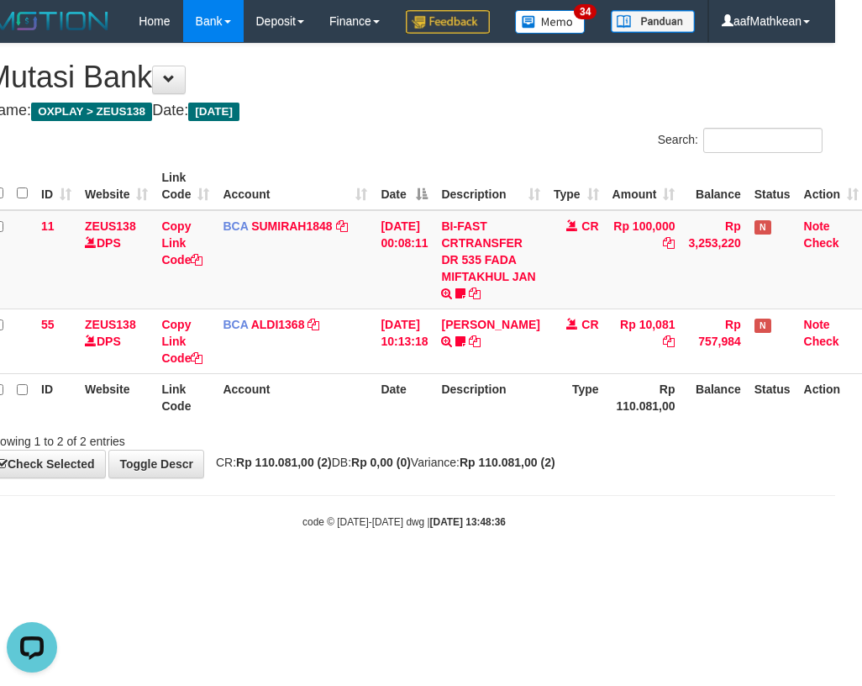
click at [541, 477] on div "**********" at bounding box center [404, 261] width 862 height 434
click at [545, 477] on div "**********" at bounding box center [404, 261] width 862 height 434
click at [546, 477] on div "**********" at bounding box center [404, 261] width 862 height 434
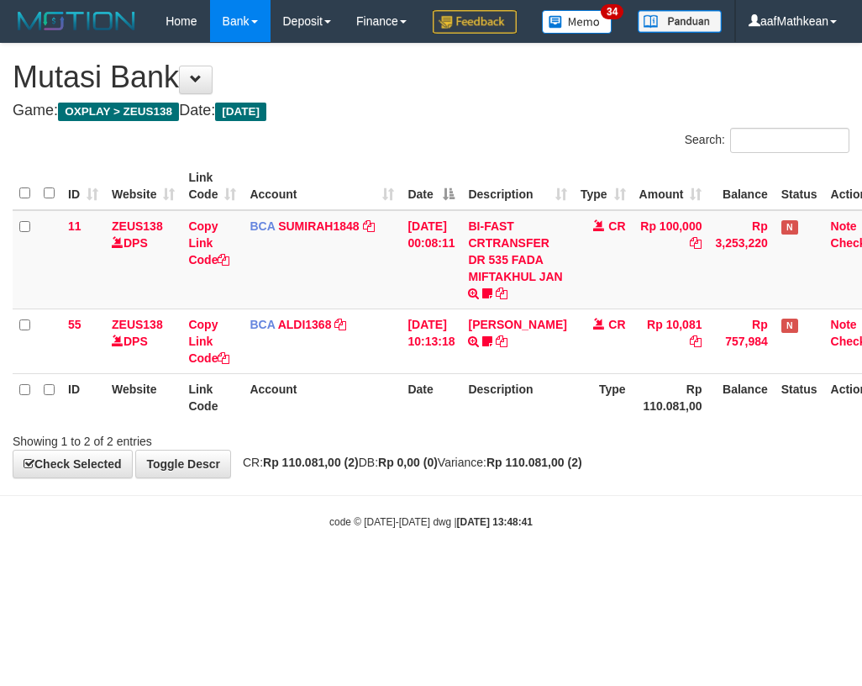
scroll to position [0, 27]
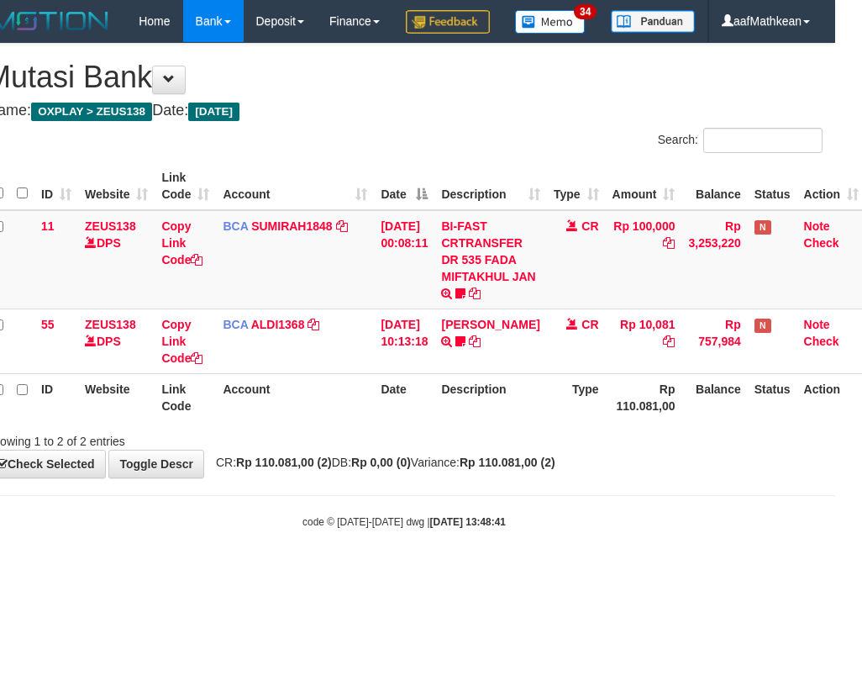
click at [546, 477] on div "**********" at bounding box center [404, 261] width 862 height 434
click at [545, 520] on body "Toggle navigation Home Bank Account List Load By Website Group [OXPLAY] ZEUS138…" at bounding box center [404, 285] width 862 height 571
click at [528, 450] on div "Search: ID Website Link Code Account Date Description Type Amount Balance Statu…" at bounding box center [404, 289] width 837 height 322
click at [391, 421] on th "Date" at bounding box center [404, 397] width 61 height 48
drag, startPoint x: 395, startPoint y: 465, endPoint x: 421, endPoint y: 466, distance: 26.1
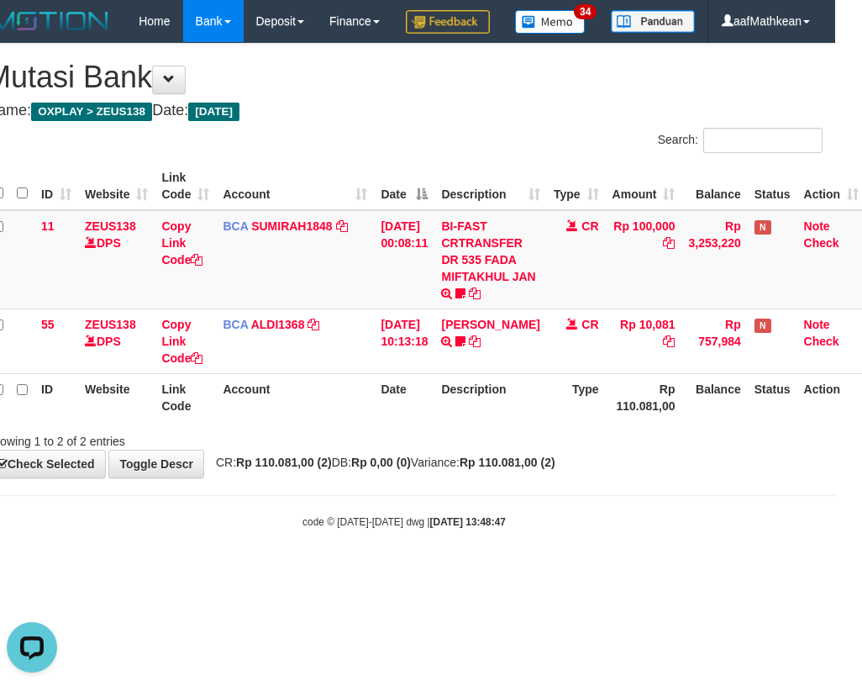
click at [398, 426] on div "ID Website Link Code Account Date Description Type Amount Balance Status Action…" at bounding box center [404, 291] width 862 height 269
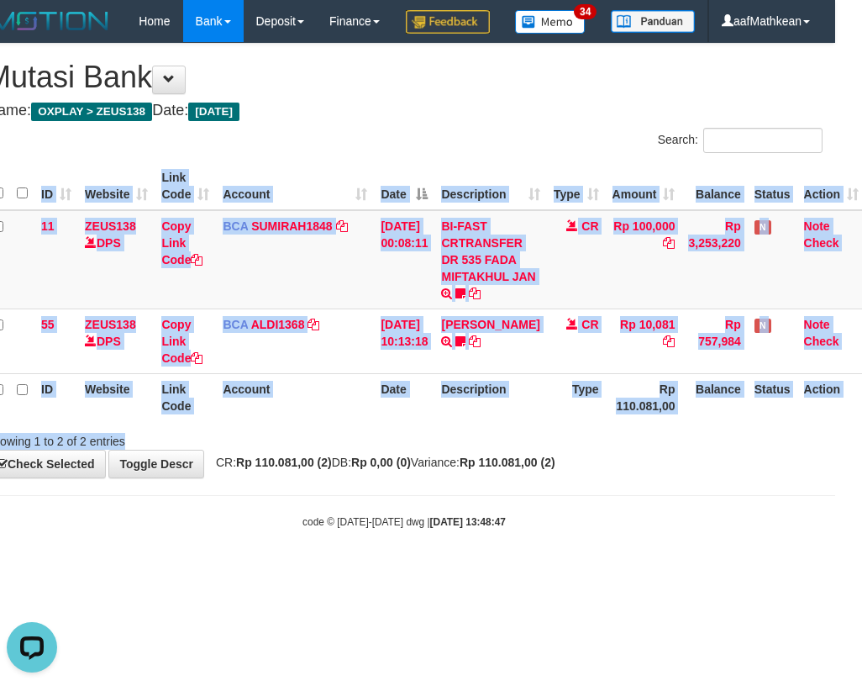
drag, startPoint x: 421, startPoint y: 466, endPoint x: 601, endPoint y: 479, distance: 180.3
click at [526, 450] on div "Search: ID Website Link Code Account Date Description Type Amount Balance Statu…" at bounding box center [404, 289] width 837 height 322
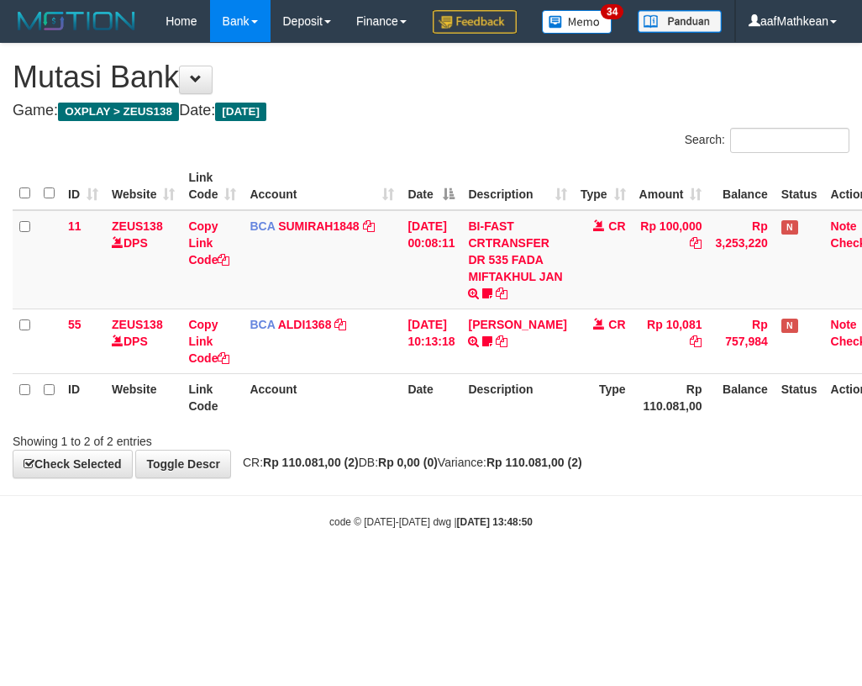
scroll to position [0, 27]
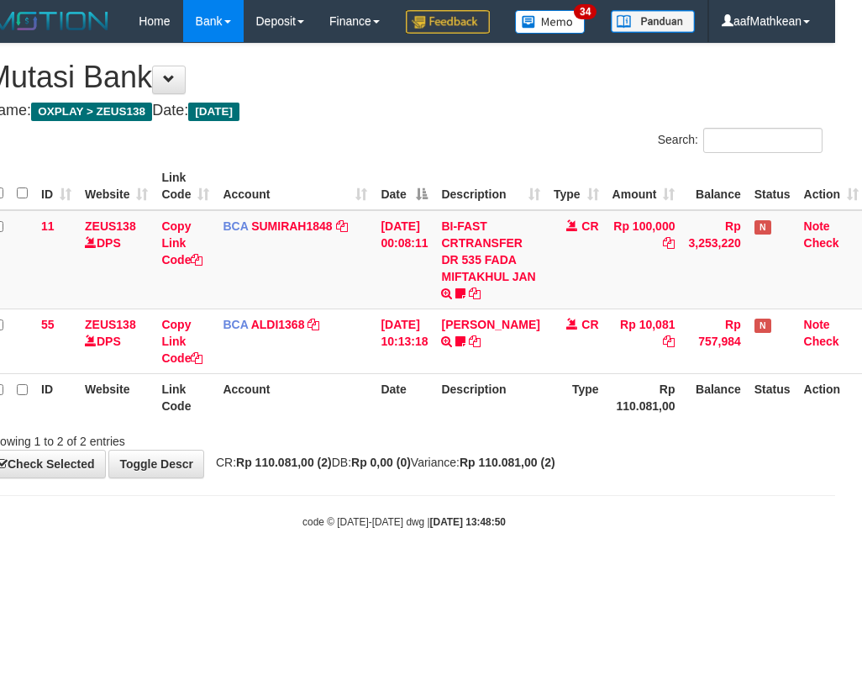
drag, startPoint x: 331, startPoint y: 515, endPoint x: 855, endPoint y: 553, distance: 525.7
click at [835, 552] on html "Toggle navigation Home Bank Account List Load By Website Group [OXPLAY] ZEUS138…" at bounding box center [404, 285] width 862 height 571
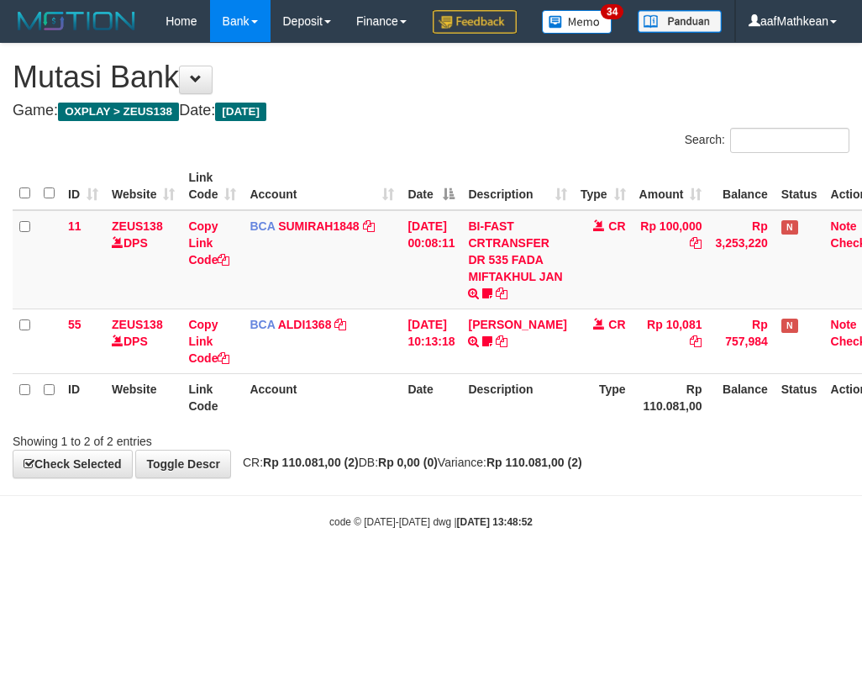
scroll to position [0, 27]
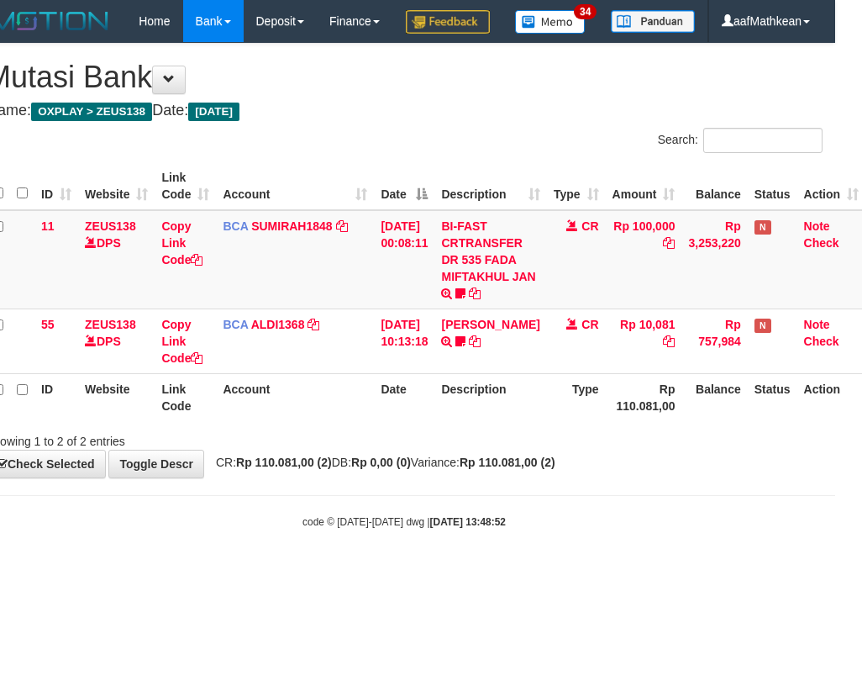
click at [561, 450] on div "Showing 1 to 2 of 2 entries" at bounding box center [404, 438] width 862 height 24
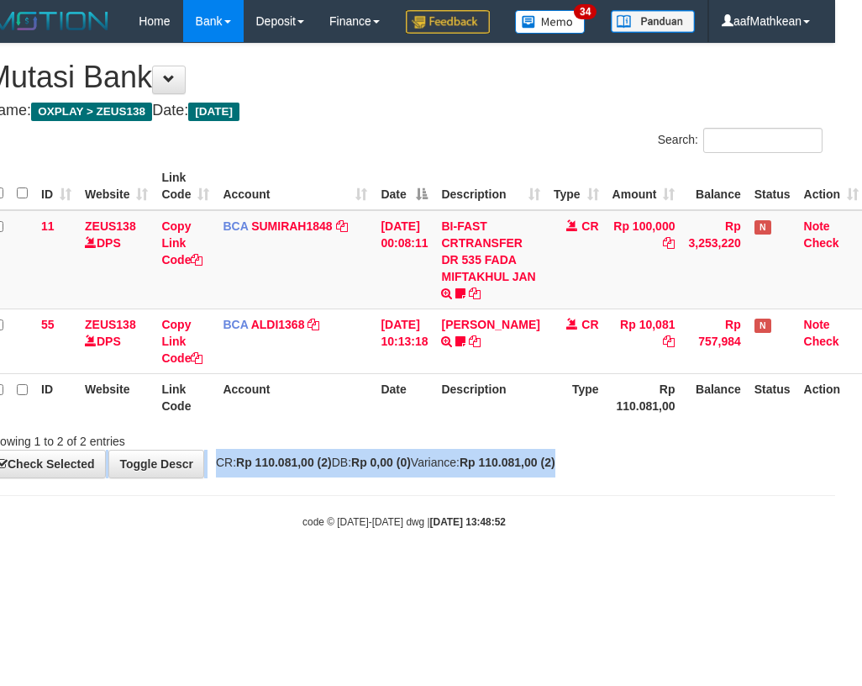
drag, startPoint x: 910, startPoint y: 532, endPoint x: 918, endPoint y: 533, distance: 8.4
click at [835, 533] on html "Toggle navigation Home Bank Account List Load By Website Group [OXPLAY] ZEUS138…" at bounding box center [404, 285] width 862 height 571
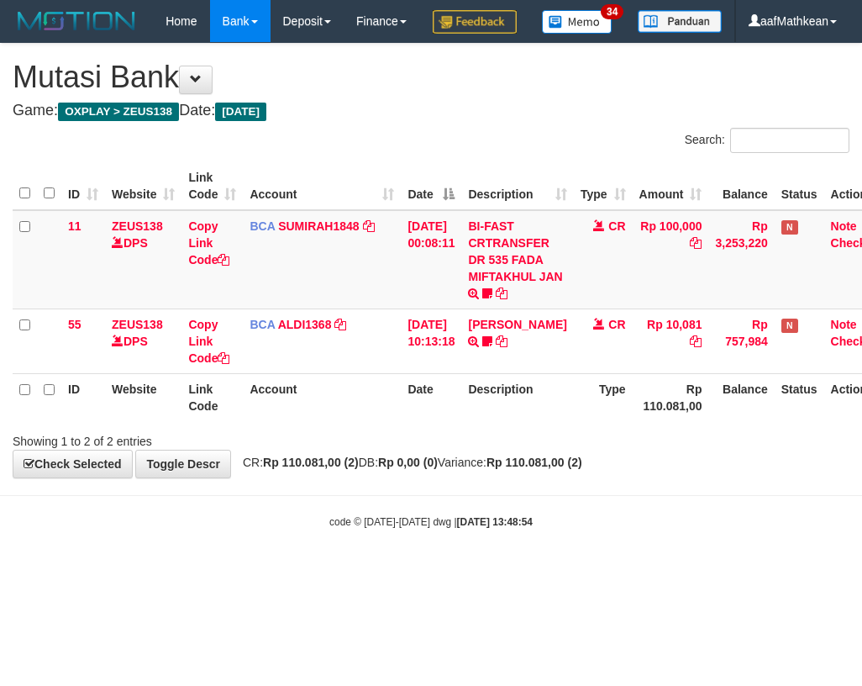
scroll to position [0, 27]
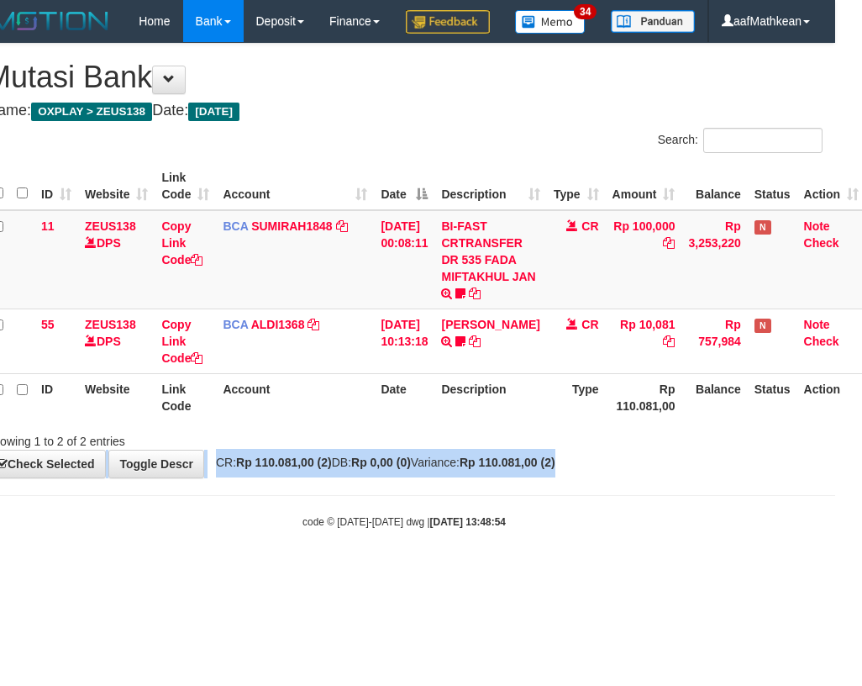
drag, startPoint x: 543, startPoint y: 491, endPoint x: 1021, endPoint y: 550, distance: 481.9
click at [835, 550] on html "Toggle navigation Home Bank Account List Load By Website Group [OXPLAY] ZEUS138…" at bounding box center [404, 285] width 862 height 571
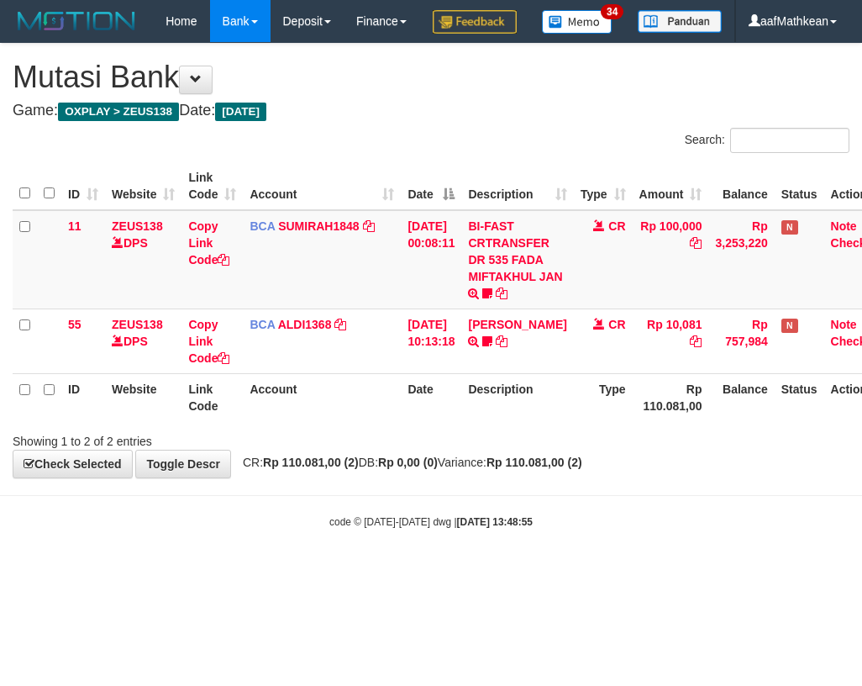
scroll to position [0, 27]
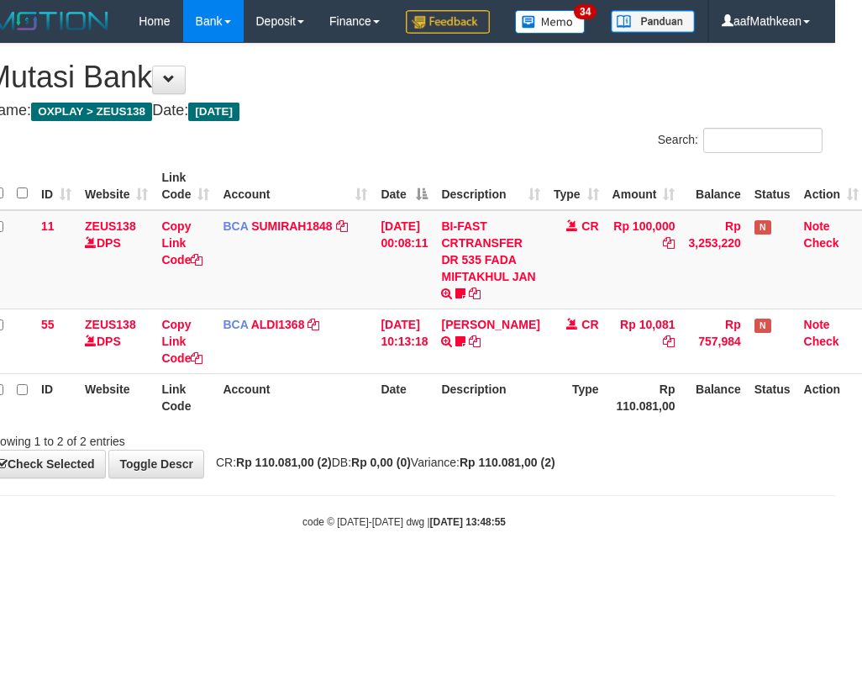
drag, startPoint x: 565, startPoint y: 548, endPoint x: 703, endPoint y: 561, distance: 138.4
click at [693, 561] on body "Toggle navigation Home Bank Account List Load By Website Group [OXPLAY] ZEUS138…" at bounding box center [404, 285] width 862 height 571
drag, startPoint x: 658, startPoint y: 560, endPoint x: 667, endPoint y: 557, distance: 9.6
click at [664, 529] on div "code © 2012-2018 dwg | 2025/08/31 13:48:55" at bounding box center [404, 521] width 862 height 17
click at [671, 529] on div "code © 2012-2018 dwg | 2025/08/31 13:48:55" at bounding box center [404, 521] width 862 height 17
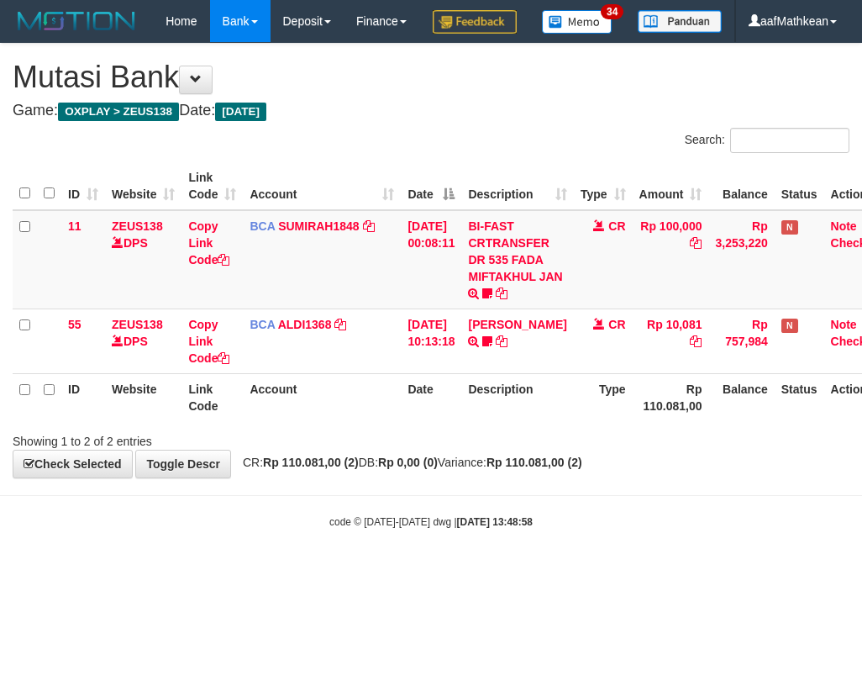
scroll to position [0, 27]
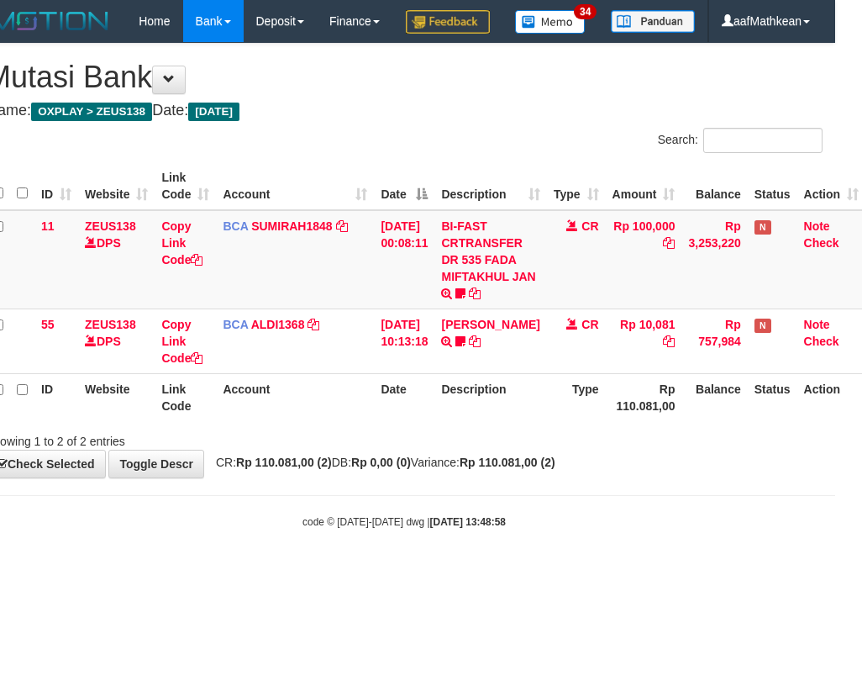
click at [576, 529] on div "code © 2012-2018 dwg | 2025/08/31 13:48:58" at bounding box center [404, 521] width 862 height 17
click at [572, 529] on div "code © 2012-2018 dwg | 2025/08/31 13:48:58" at bounding box center [404, 521] width 862 height 17
click at [583, 529] on div "code © 2012-2018 dwg | 2025/08/31 13:48:58" at bounding box center [404, 521] width 862 height 17
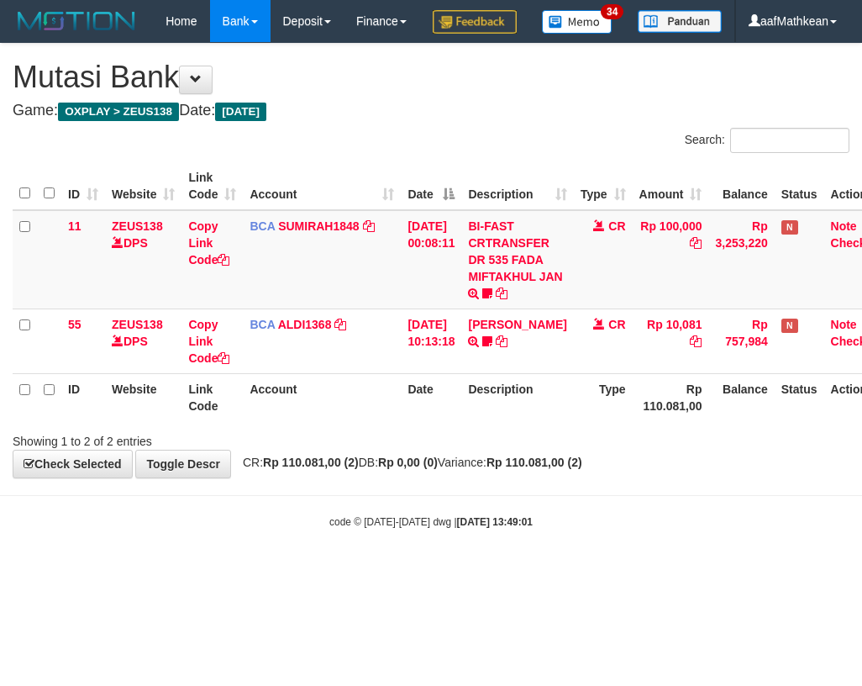
scroll to position [0, 27]
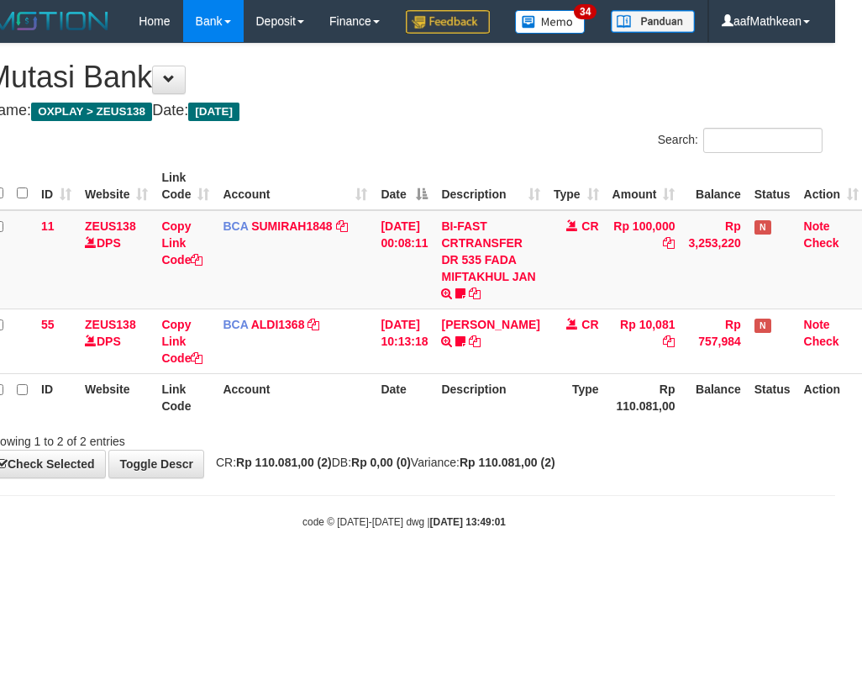
click at [527, 529] on div "code © 2012-2018 dwg | 2025/08/31 13:49:01" at bounding box center [404, 521] width 862 height 17
click at [503, 571] on body "Toggle navigation Home Bank Account List Load By Website Group [OXPLAY] ZEUS138…" at bounding box center [404, 285] width 862 height 571
drag, startPoint x: 522, startPoint y: 605, endPoint x: 778, endPoint y: 572, distance: 258.4
click at [716, 571] on body "Toggle navigation Home Bank Account List Load By Website Group [OXPLAY] ZEUS138…" at bounding box center [404, 285] width 862 height 571
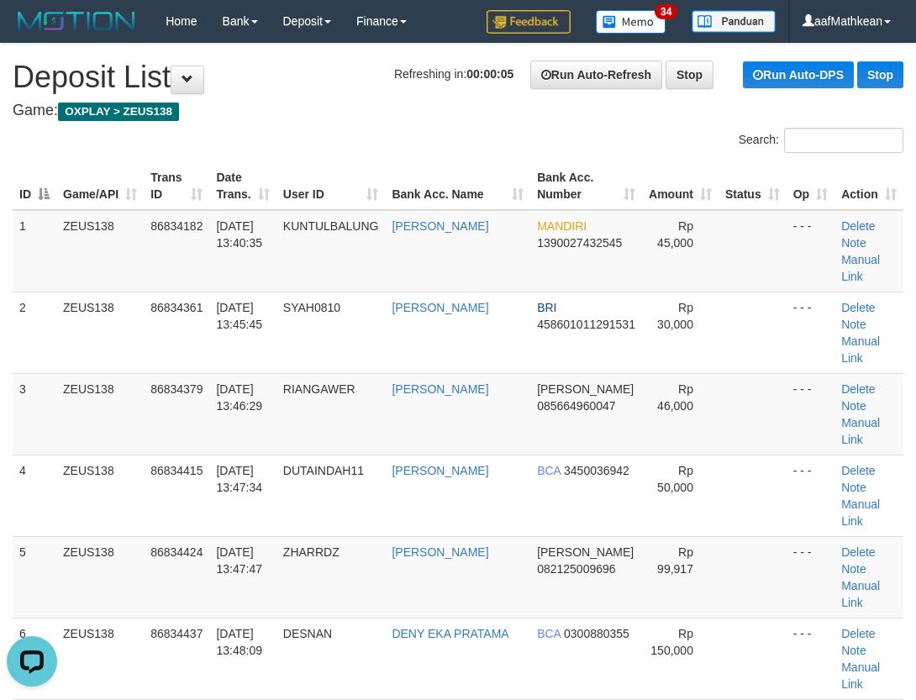
click at [362, 192] on th "User ID" at bounding box center [330, 186] width 109 height 48
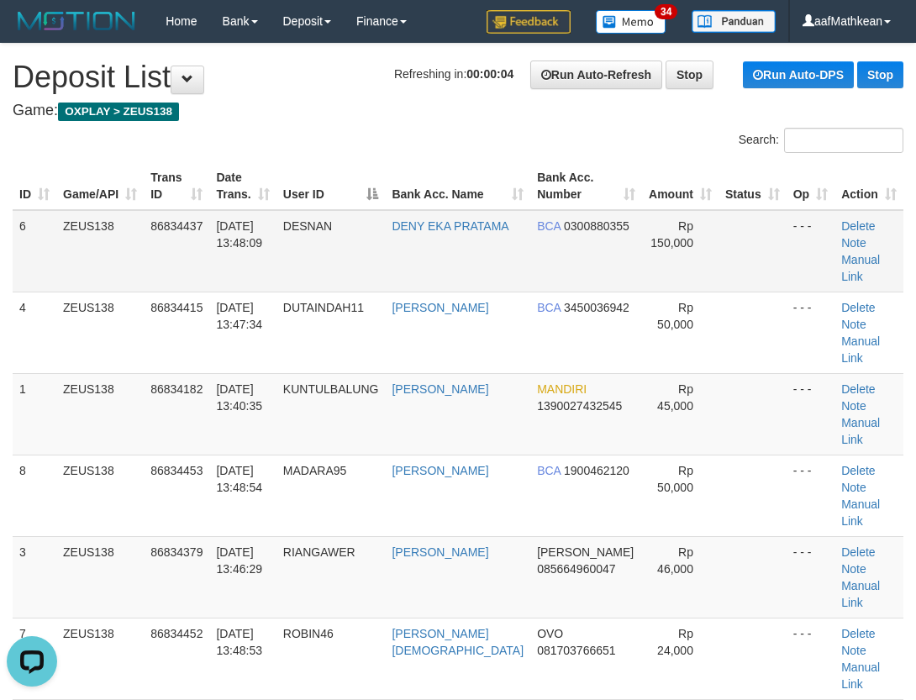
drag, startPoint x: 503, startPoint y: 114, endPoint x: 149, endPoint y: 213, distance: 368.2
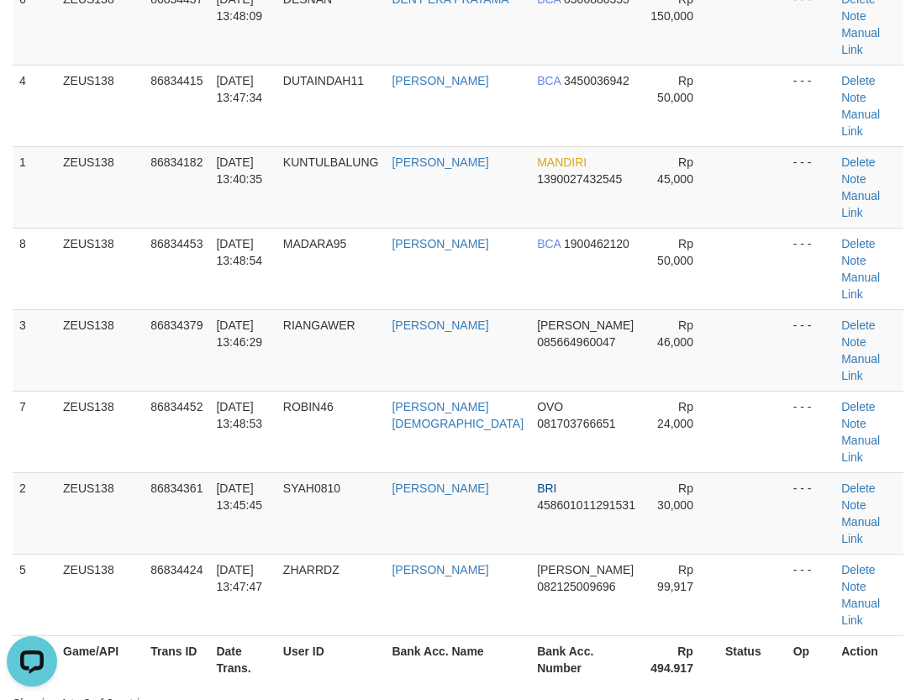
scroll to position [252, 0]
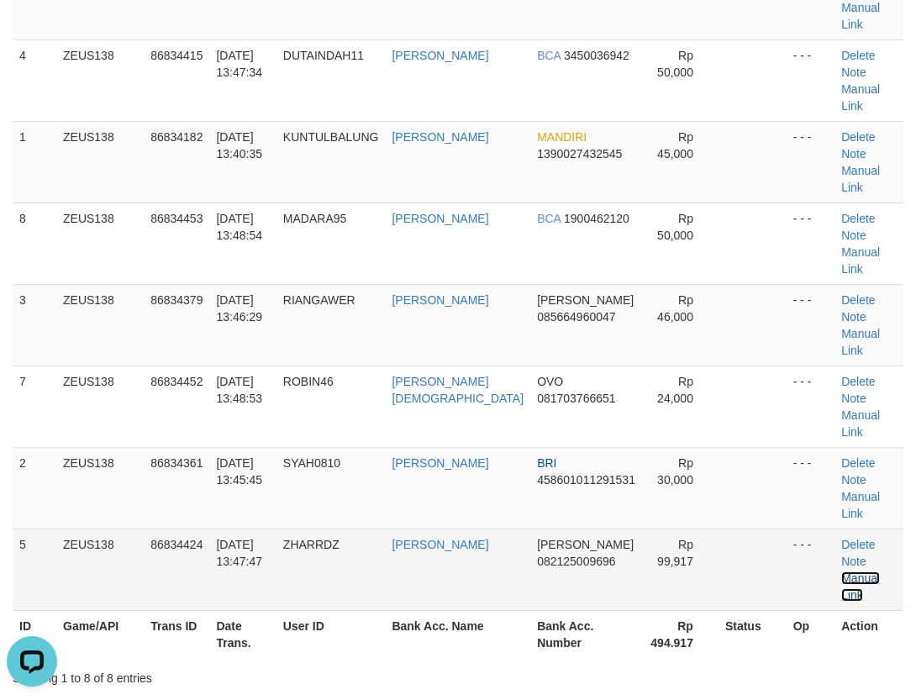
click at [866, 571] on link "Manual Link" at bounding box center [860, 586] width 39 height 30
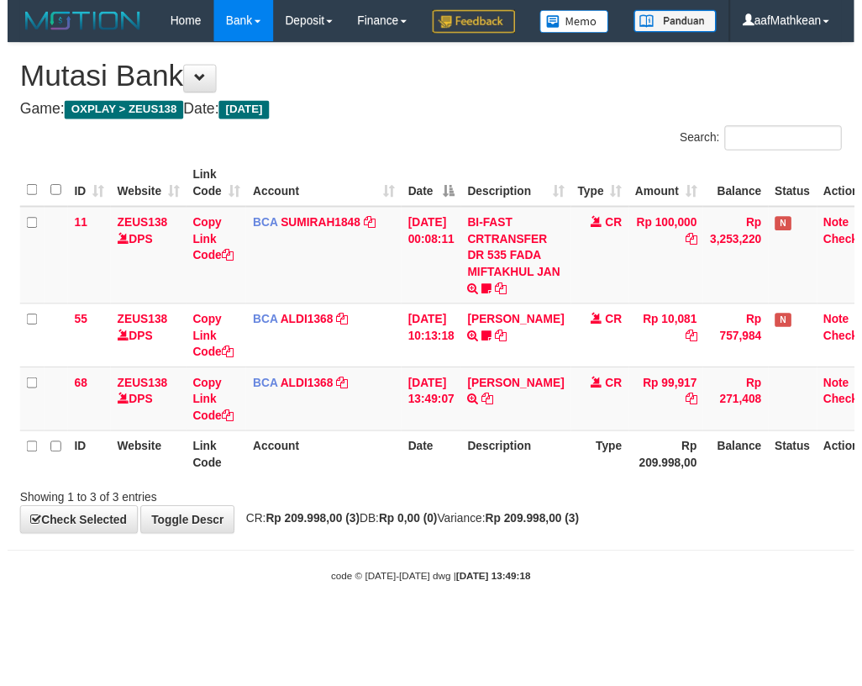
scroll to position [0, 27]
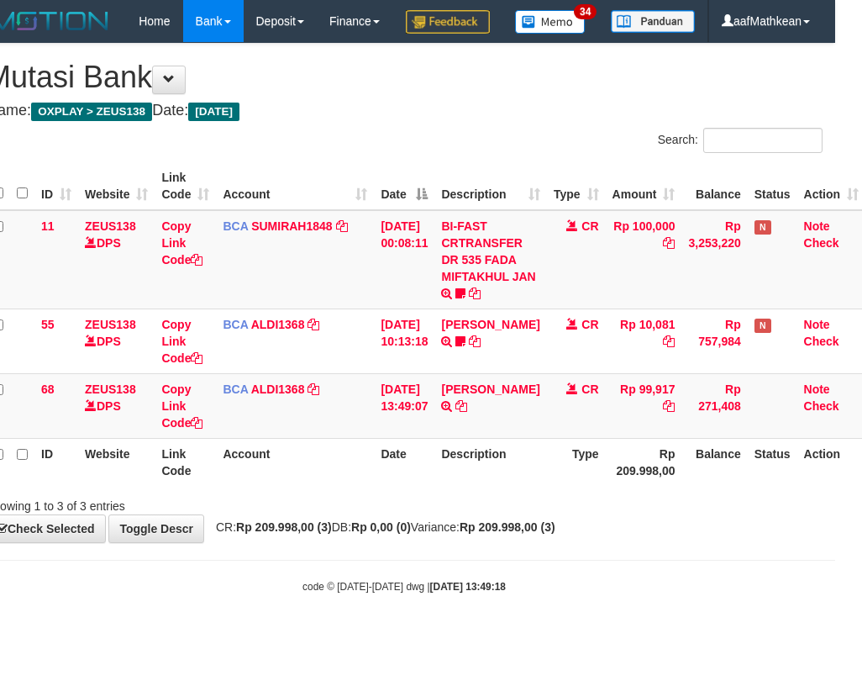
click at [447, 514] on div "Showing 1 to 3 of 3 entries" at bounding box center [404, 503] width 862 height 24
click at [467, 412] on icon at bounding box center [461, 406] width 12 height 12
drag, startPoint x: 592, startPoint y: 476, endPoint x: 398, endPoint y: 469, distance: 193.4
click at [429, 438] on tr "68 ZEUS138 DPS Copy Link Code BCA ALDI1368 DPS ALDI mutasi_20250831_3354 | 68 m…" at bounding box center [426, 405] width 880 height 65
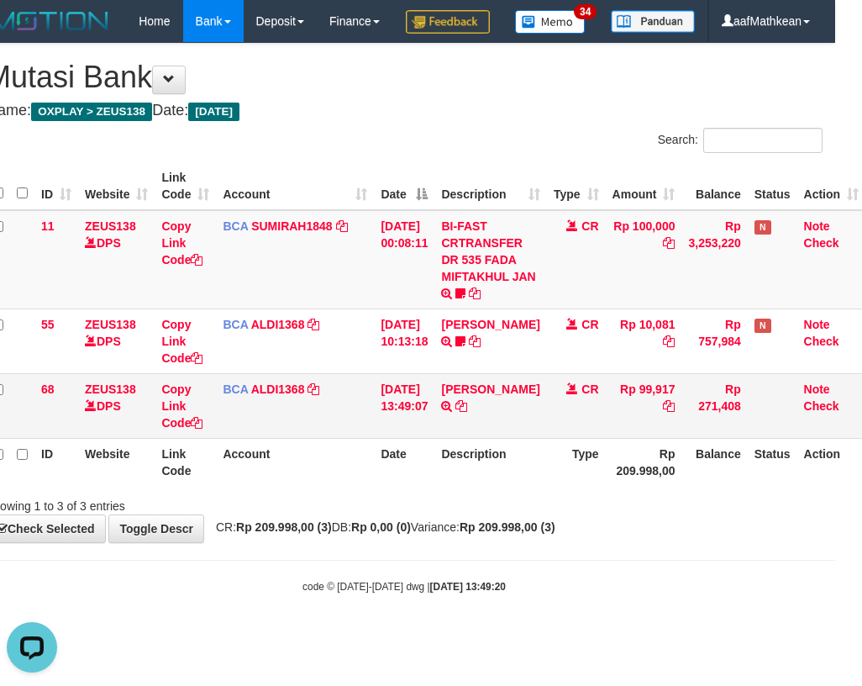
click at [398, 438] on td "[DATE] 13:49:07" at bounding box center [404, 405] width 61 height 65
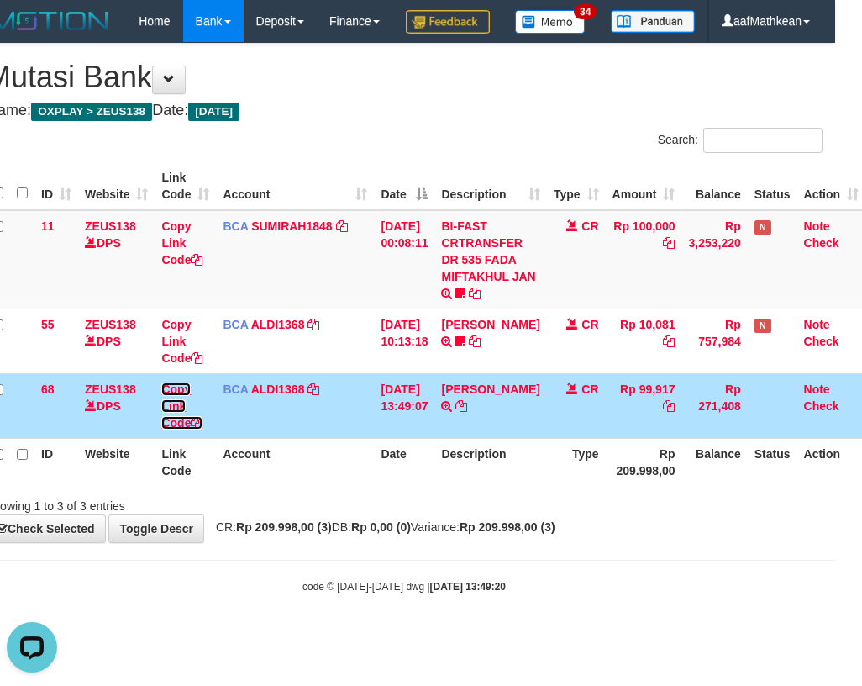
drag, startPoint x: 198, startPoint y: 463, endPoint x: 793, endPoint y: 405, distance: 597.8
click at [200, 429] on icon at bounding box center [197, 423] width 12 height 12
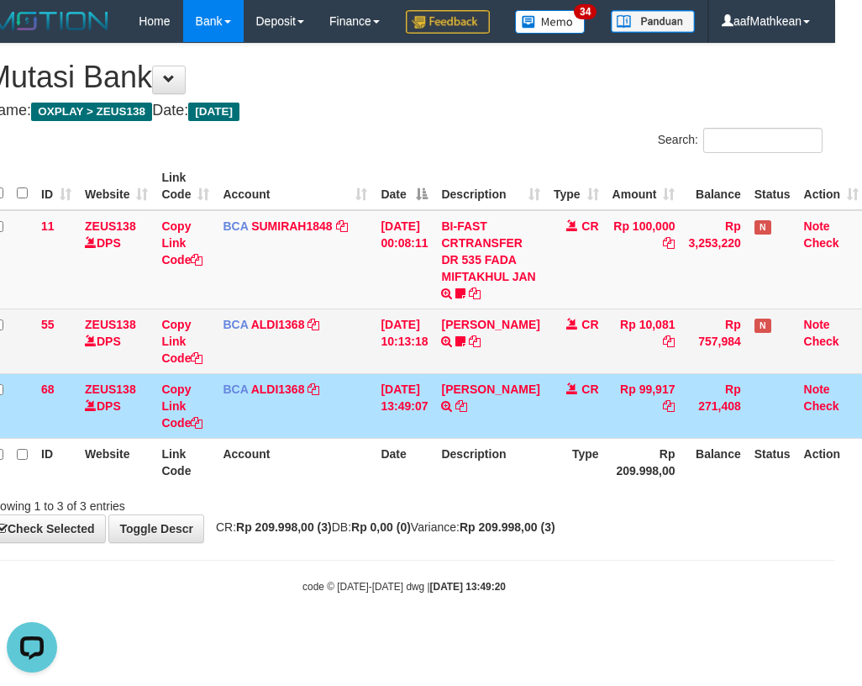
scroll to position [230, 0]
click at [383, 418] on tbody "11 ZEUS138 DPS Copy Link Code BCA SUMIRAH1848 DPS SUMIRAH mutasi_20250831_4156 …" at bounding box center [426, 324] width 880 height 229
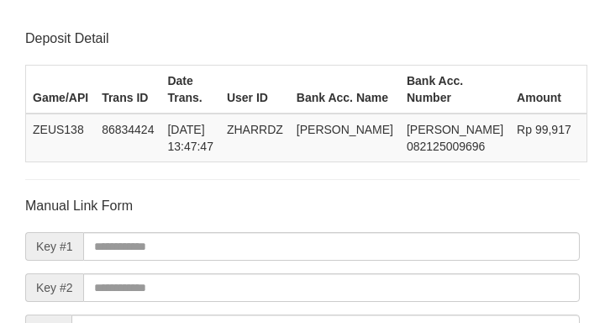
scroll to position [213, 0]
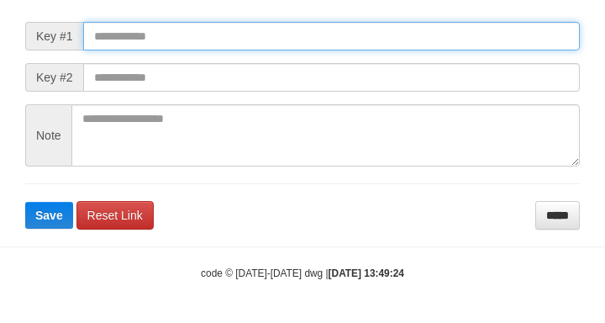
click at [229, 50] on input "text" at bounding box center [331, 36] width 497 height 29
paste input "**********"
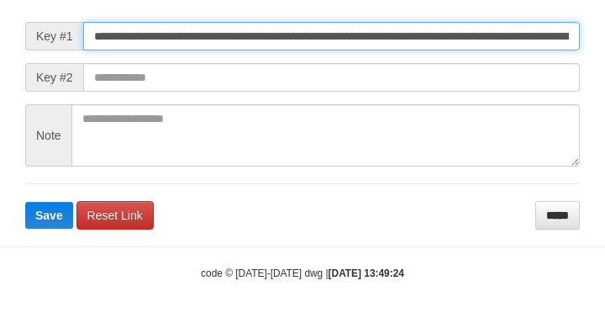
scroll to position [0, 1013]
type input "**********"
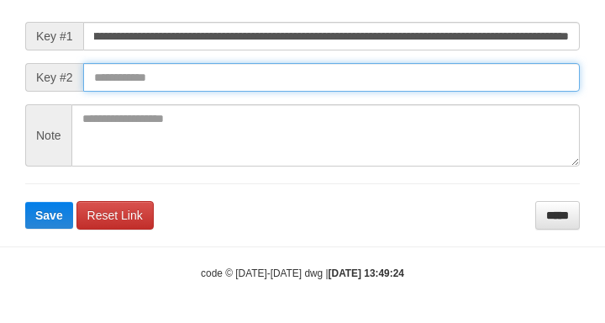
click at [456, 92] on input "text" at bounding box center [331, 77] width 497 height 29
click at [25, 202] on button "Save" at bounding box center [49, 215] width 48 height 27
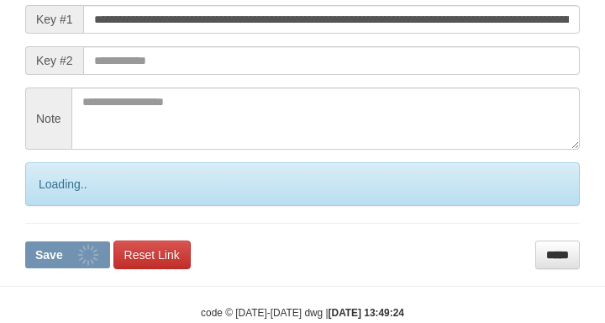
scroll to position [229, 0]
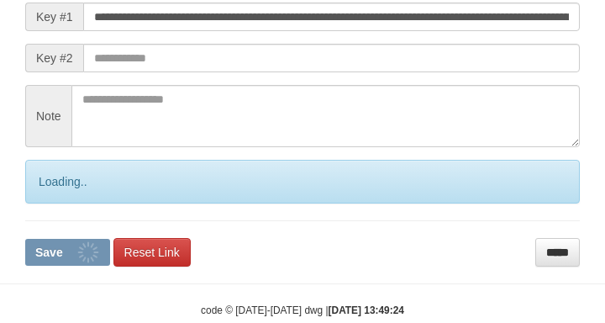
click at [461, 104] on form "**********" at bounding box center [302, 116] width 555 height 299
click at [442, 100] on form "**********" at bounding box center [302, 116] width 555 height 299
click at [472, 89] on form "**********" at bounding box center [302, 116] width 555 height 299
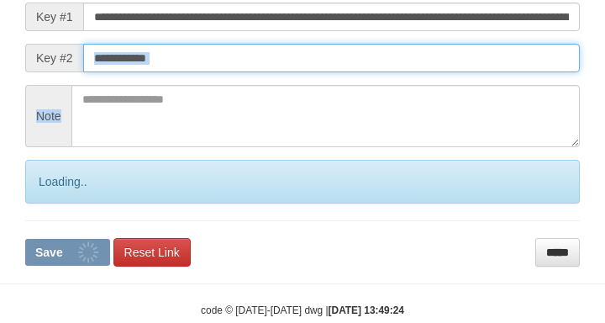
click at [473, 72] on input "text" at bounding box center [331, 58] width 497 height 29
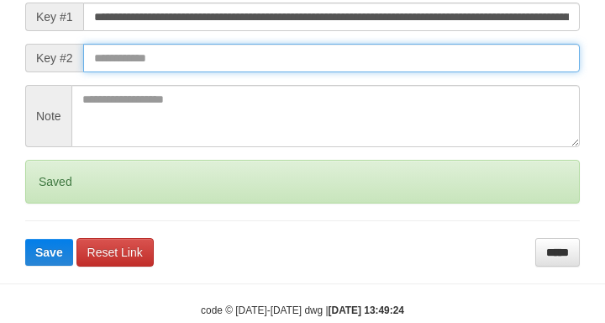
click at [25, 239] on button "Save" at bounding box center [49, 252] width 48 height 27
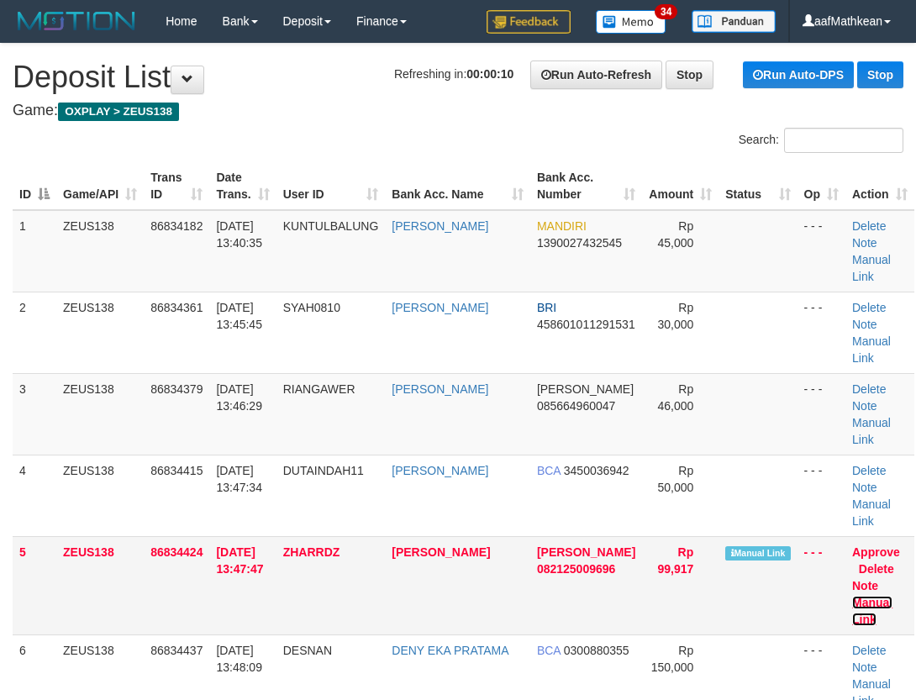
click at [881, 596] on link "Manual Link" at bounding box center [872, 611] width 40 height 30
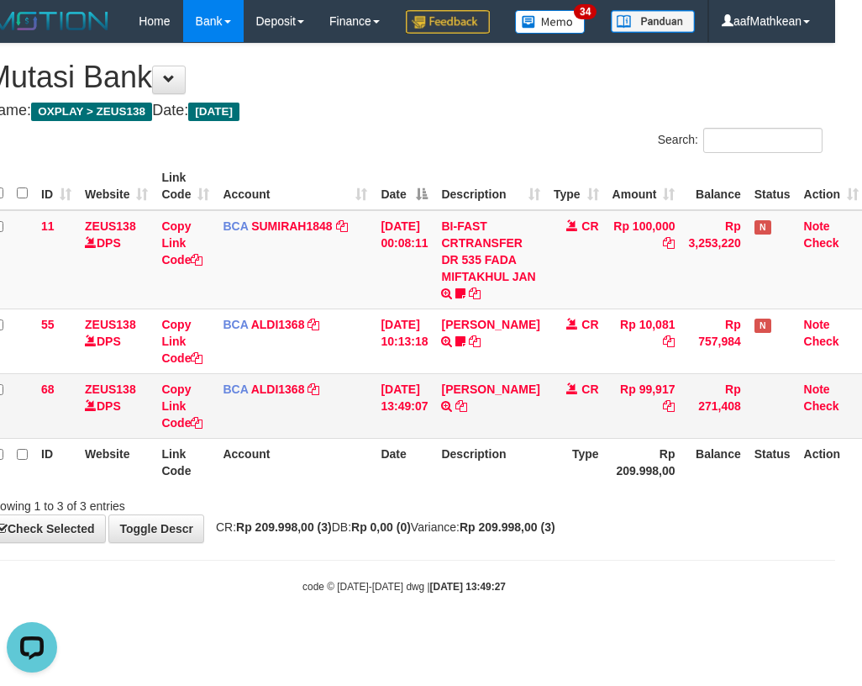
click at [395, 438] on tr "68 ZEUS138 DPS Copy Link Code BCA ALDI1368 DPS ALDI mutasi_20250831_3354 | 68 m…" at bounding box center [426, 405] width 880 height 65
drag, startPoint x: 468, startPoint y: 505, endPoint x: 857, endPoint y: 558, distance: 392.7
click at [759, 514] on div "Search: ID Website Link Code Account Date Description Type Amount Balance Statu…" at bounding box center [404, 321] width 837 height 387
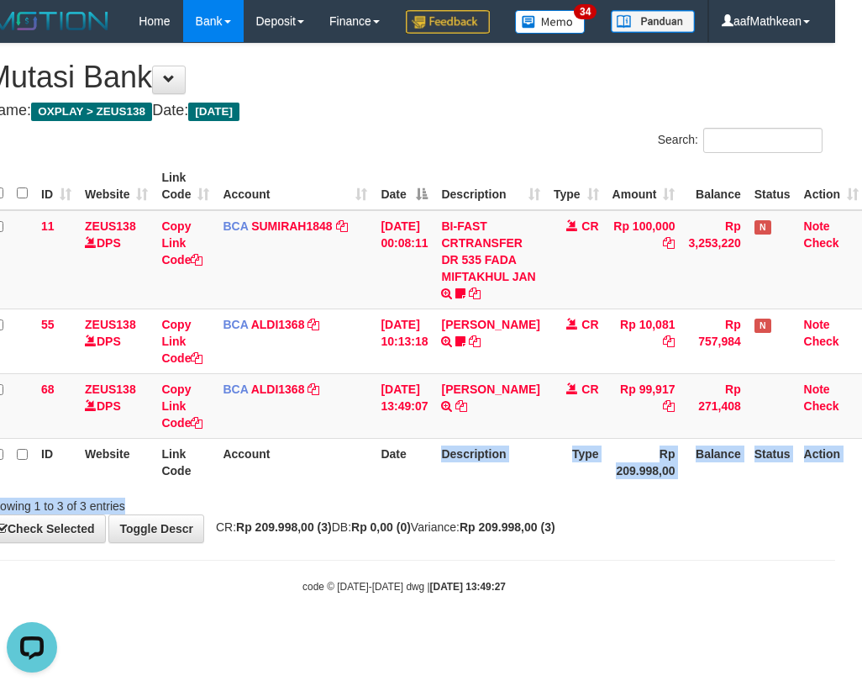
drag, startPoint x: 446, startPoint y: 555, endPoint x: 433, endPoint y: 562, distance: 15.4
click at [444, 542] on div "**********" at bounding box center [404, 293] width 862 height 498
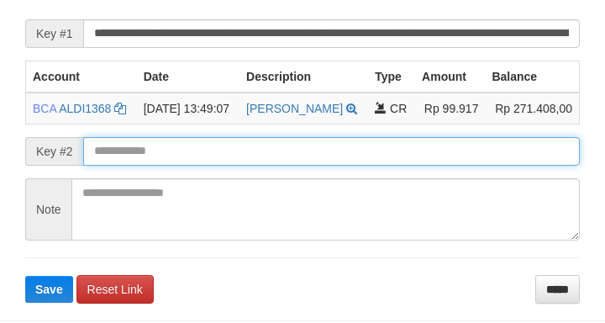
click at [361, 166] on input "text" at bounding box center [331, 151] width 497 height 29
click at [25, 276] on button "Save" at bounding box center [49, 289] width 48 height 27
click at [387, 165] on input "text" at bounding box center [331, 151] width 497 height 29
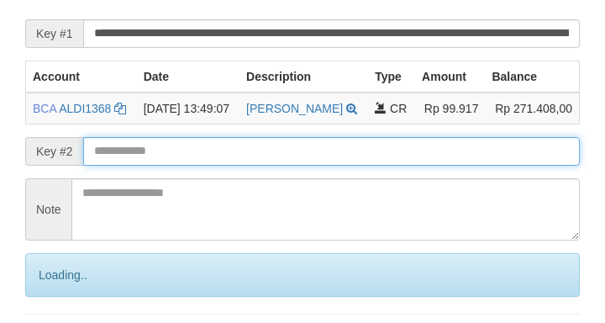
click at [422, 166] on input "text" at bounding box center [331, 151] width 497 height 29
drag, startPoint x: 418, startPoint y: 163, endPoint x: 4, endPoint y: 153, distance: 413.6
click at [330, 161] on input "text" at bounding box center [331, 151] width 497 height 29
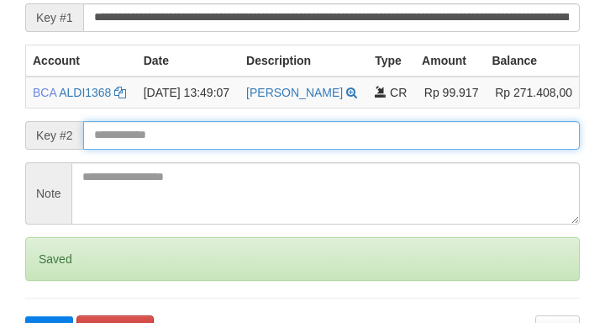
click at [25, 316] on button "Save" at bounding box center [49, 329] width 48 height 27
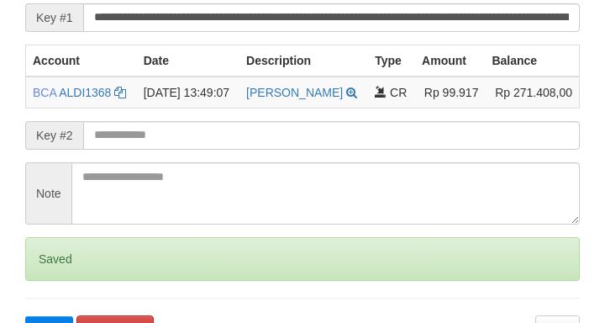
click at [361, 171] on form "**********" at bounding box center [302, 155] width 555 height 376
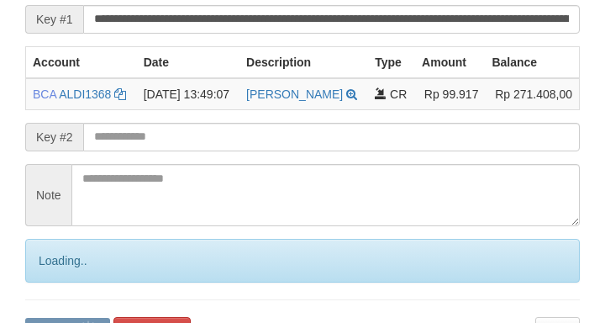
click at [379, 151] on input "text" at bounding box center [331, 137] width 497 height 29
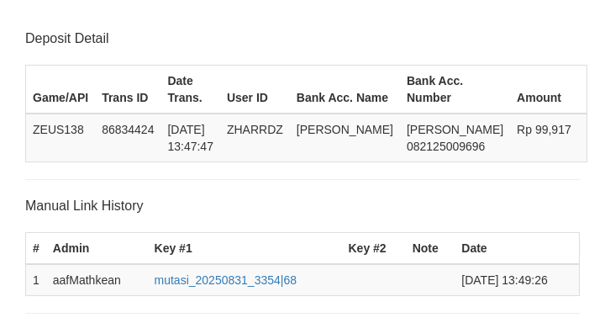
scroll to position [361, 0]
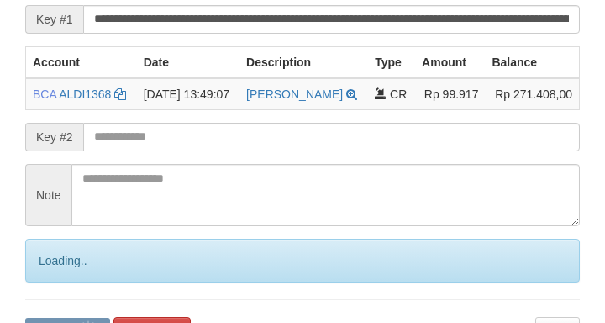
click at [335, 151] on input "text" at bounding box center [331, 137] width 497 height 29
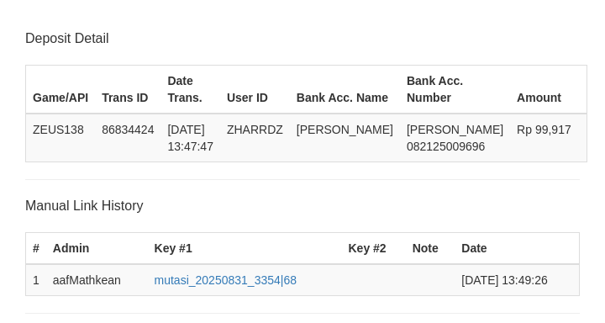
scroll to position [361, 0]
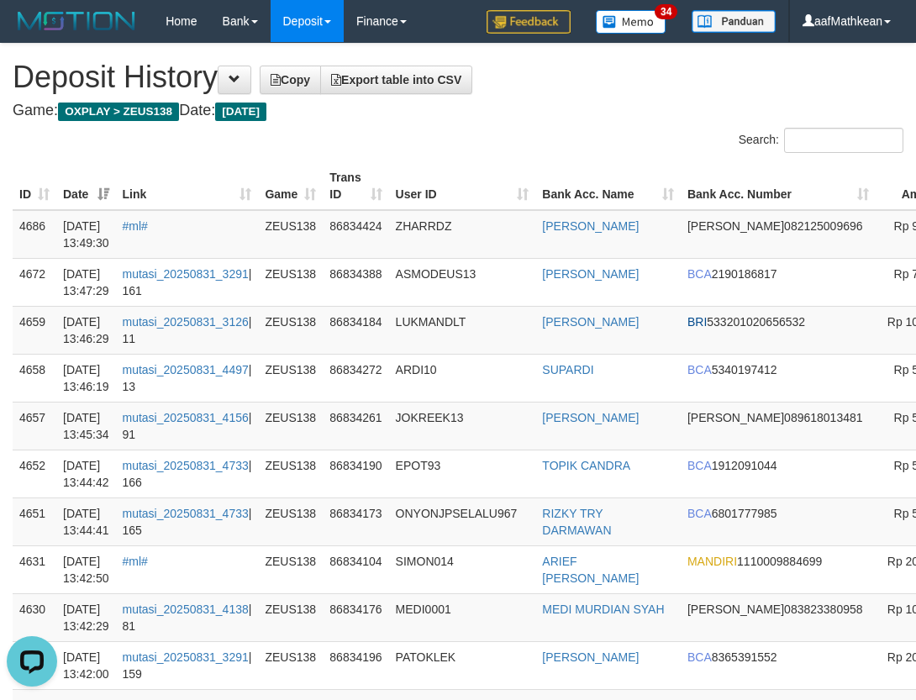
click at [618, 134] on div "Search:" at bounding box center [687, 142] width 433 height 29
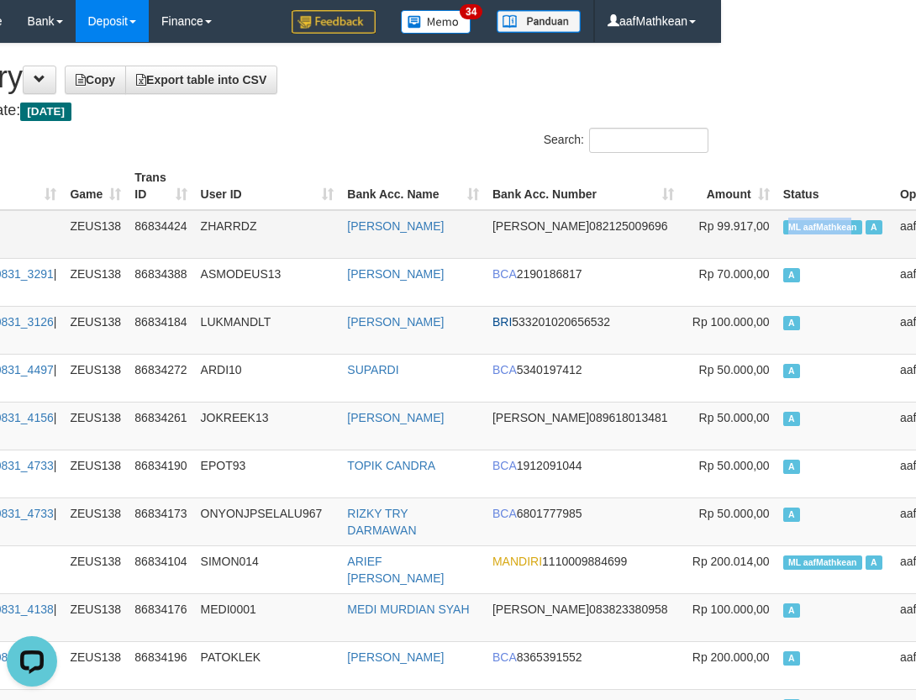
drag, startPoint x: 945, startPoint y: 231, endPoint x: 750, endPoint y: 240, distance: 196.0
click at [776, 240] on td "ML aafMathkean A" at bounding box center [834, 234] width 117 height 49
copy span "ML aafMathkea"
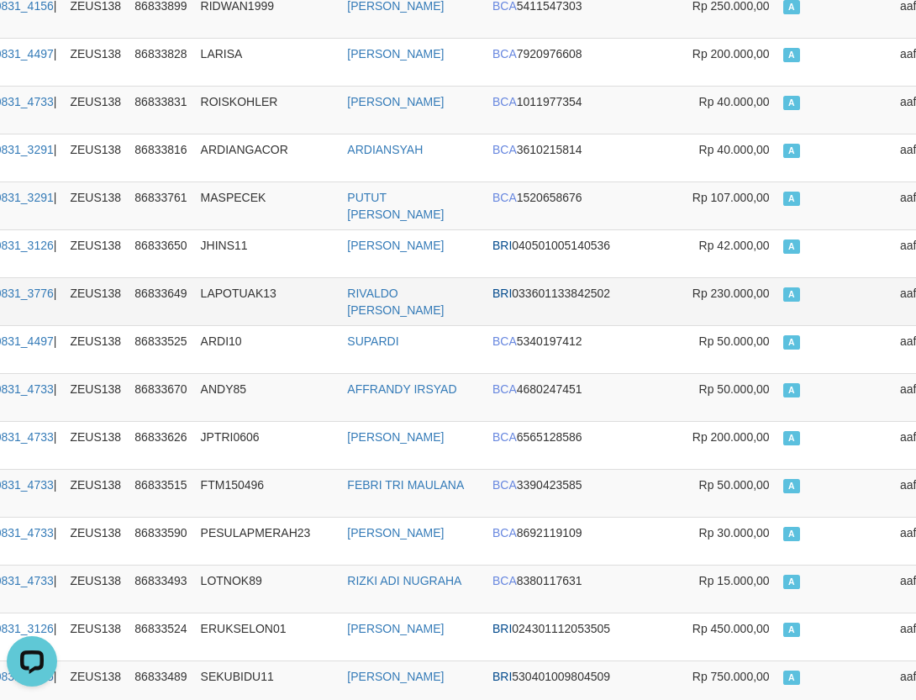
scroll to position [494, 195]
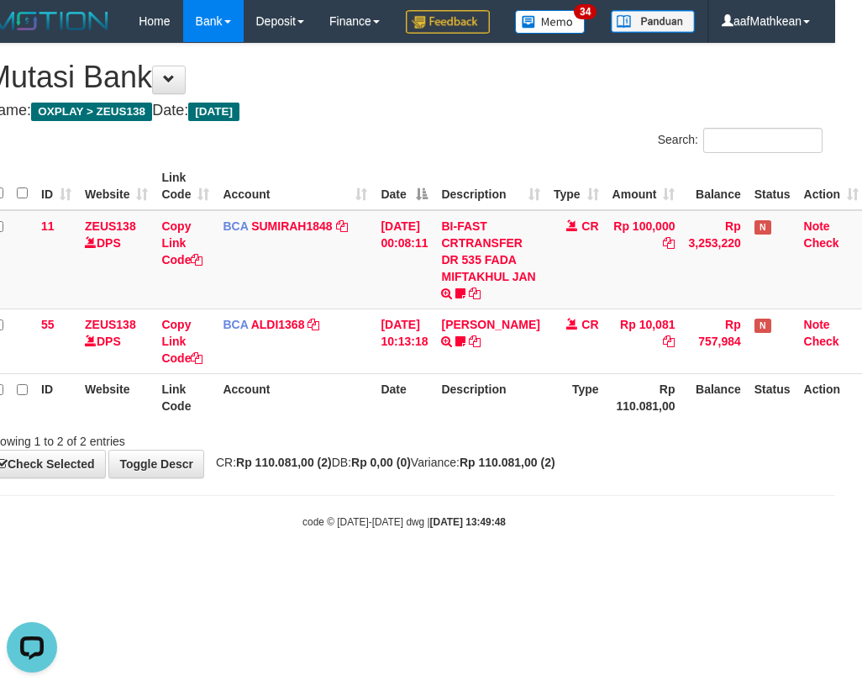
click at [443, 571] on body "Toggle navigation Home Bank Account List Load By Website Group [OXPLAY] ZEUS138…" at bounding box center [404, 285] width 862 height 571
click at [404, 533] on body "Toggle navigation Home Bank Account List Load By Website Group [OXPLAY] ZEUS138…" at bounding box center [404, 285] width 862 height 571
drag, startPoint x: 404, startPoint y: 533, endPoint x: 414, endPoint y: 540, distance: 12.1
click at [412, 538] on body "Toggle navigation Home Bank Account List Load By Website Group [OXPLAY] ZEUS138…" at bounding box center [404, 285] width 862 height 571
click at [437, 544] on body "Toggle navigation Home Bank Account List Load By Website Group [OXPLAY] ZEUS138…" at bounding box center [404, 285] width 862 height 571
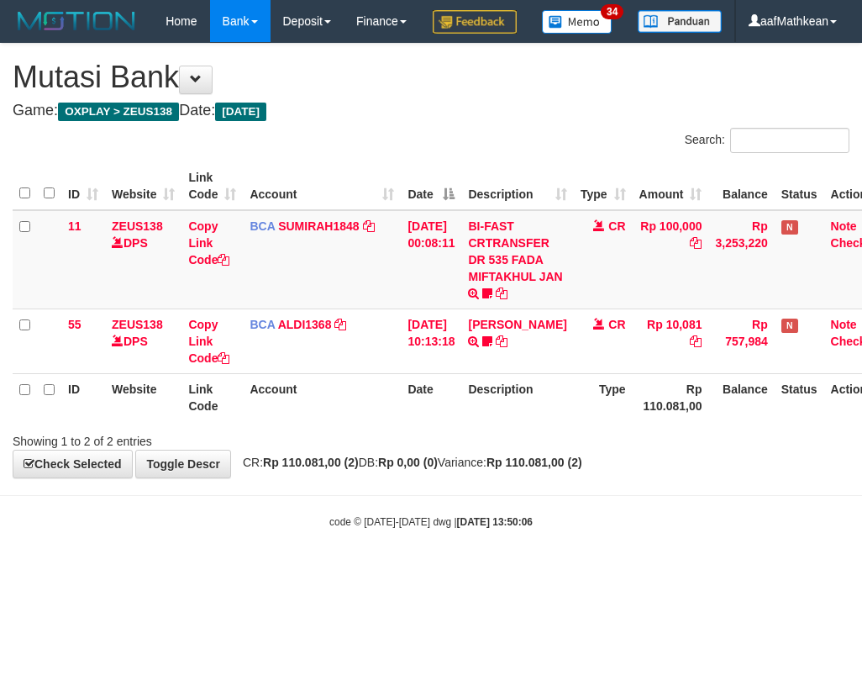
click at [444, 543] on body "Toggle navigation Home Bank Account List Load By Website Group [OXPLAY] ZEUS138…" at bounding box center [431, 285] width 862 height 571
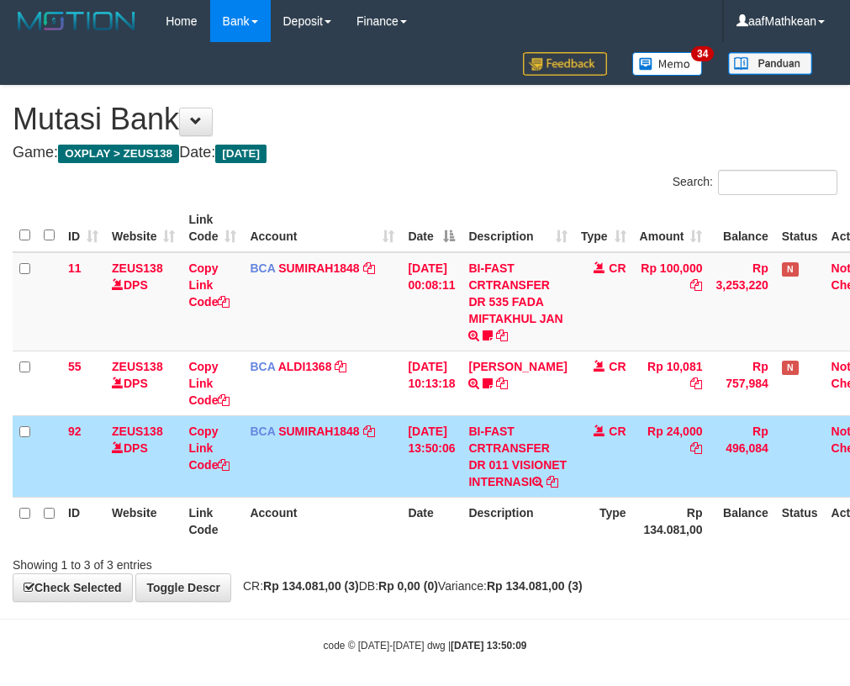
scroll to position [0, 27]
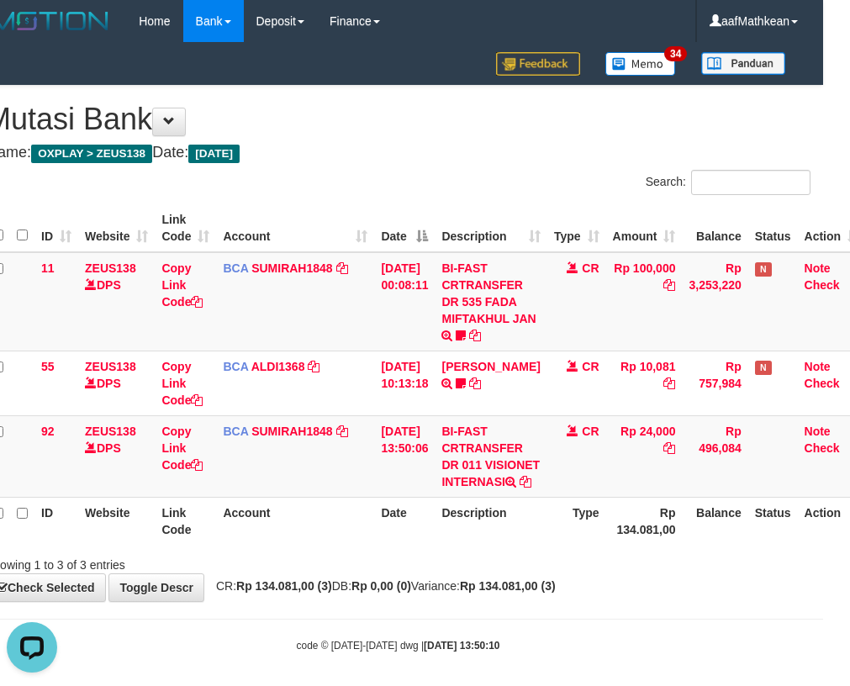
click at [513, 545] on th "Description" at bounding box center [490, 521] width 112 height 48
click at [503, 545] on th "Description" at bounding box center [490, 521] width 112 height 48
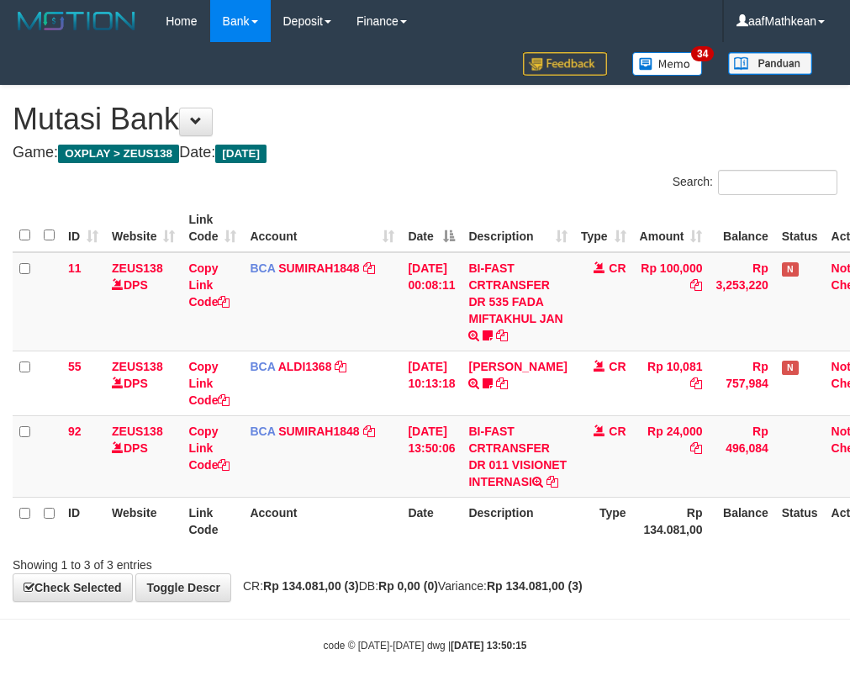
scroll to position [0, 27]
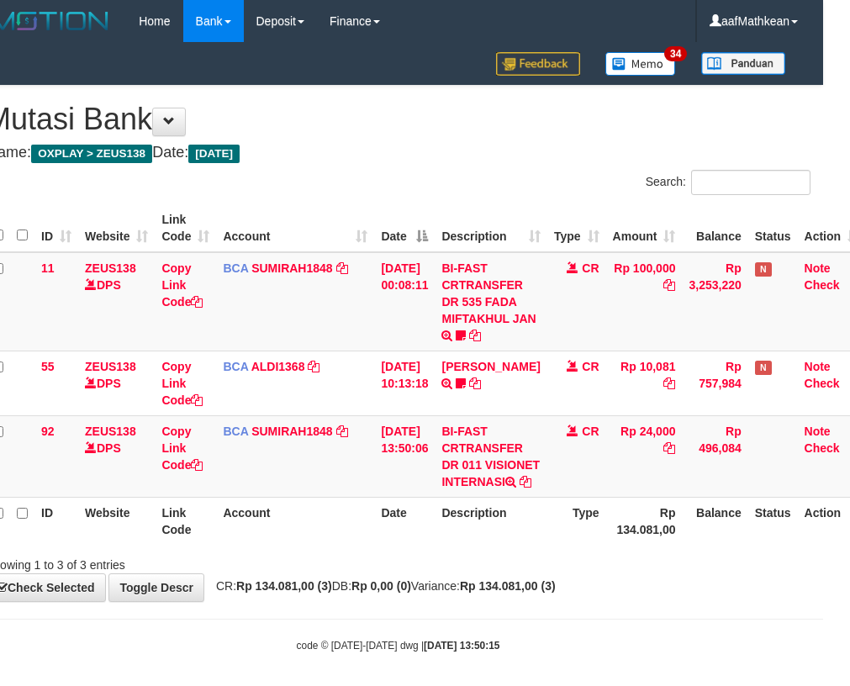
click at [524, 573] on div "Showing 1 to 3 of 3 entries" at bounding box center [398, 562] width 850 height 24
drag, startPoint x: 519, startPoint y: 565, endPoint x: 850, endPoint y: 595, distance: 332.5
click at [614, 545] on tr "ID Website Link Code Account Date Description Type Rp 134.081,00 Balance Status…" at bounding box center [426, 521] width 880 height 48
drag, startPoint x: 347, startPoint y: 568, endPoint x: 397, endPoint y: 596, distance: 56.8
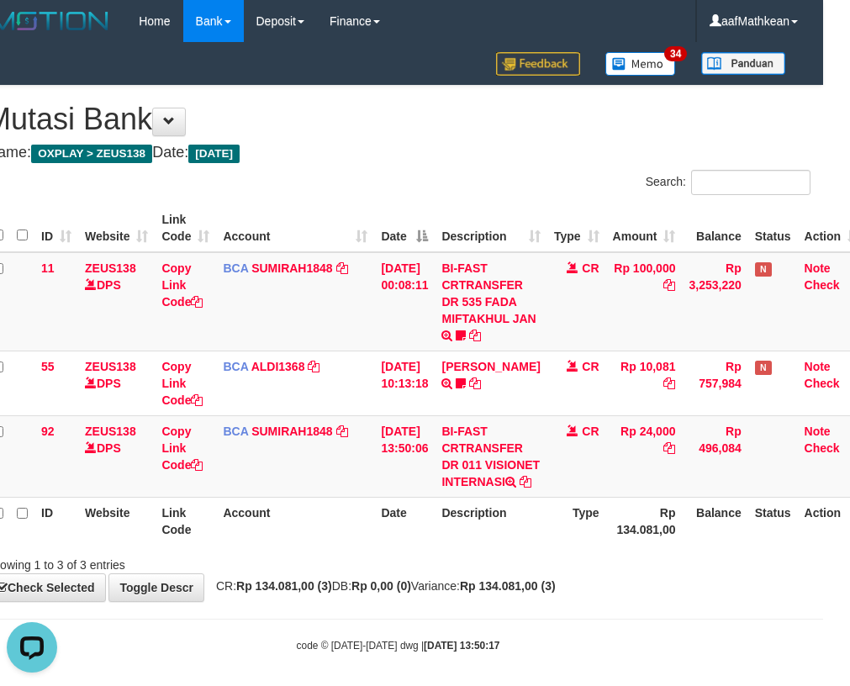
click at [350, 545] on th "Account" at bounding box center [295, 521] width 158 height 48
drag, startPoint x: 397, startPoint y: 596, endPoint x: 848, endPoint y: 532, distance: 455.8
click at [536, 573] on div "Showing 1 to 3 of 3 entries" at bounding box center [398, 562] width 850 height 24
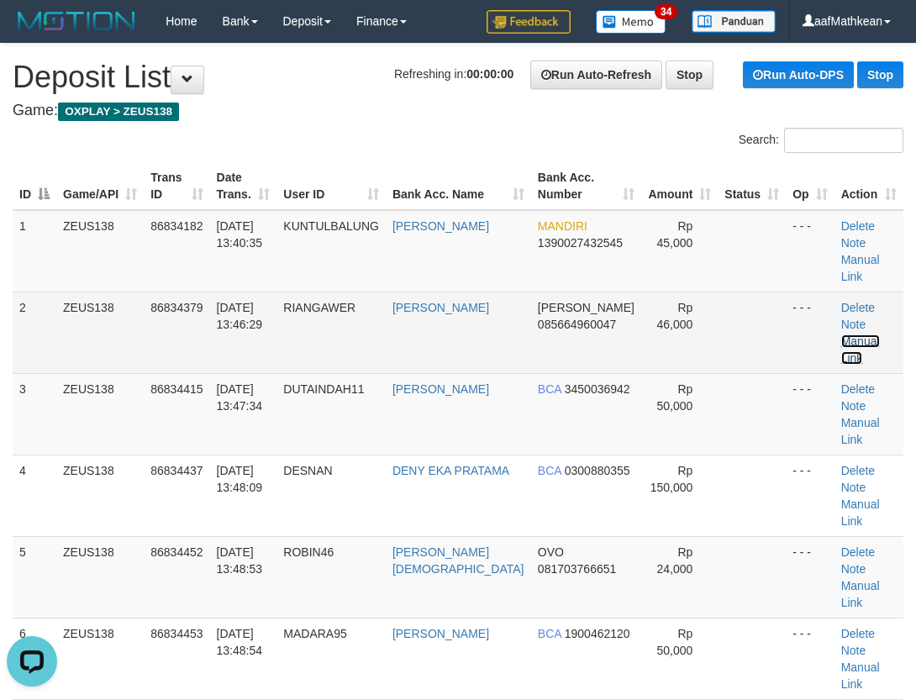
click at [877, 334] on link "Manual Link" at bounding box center [860, 349] width 39 height 30
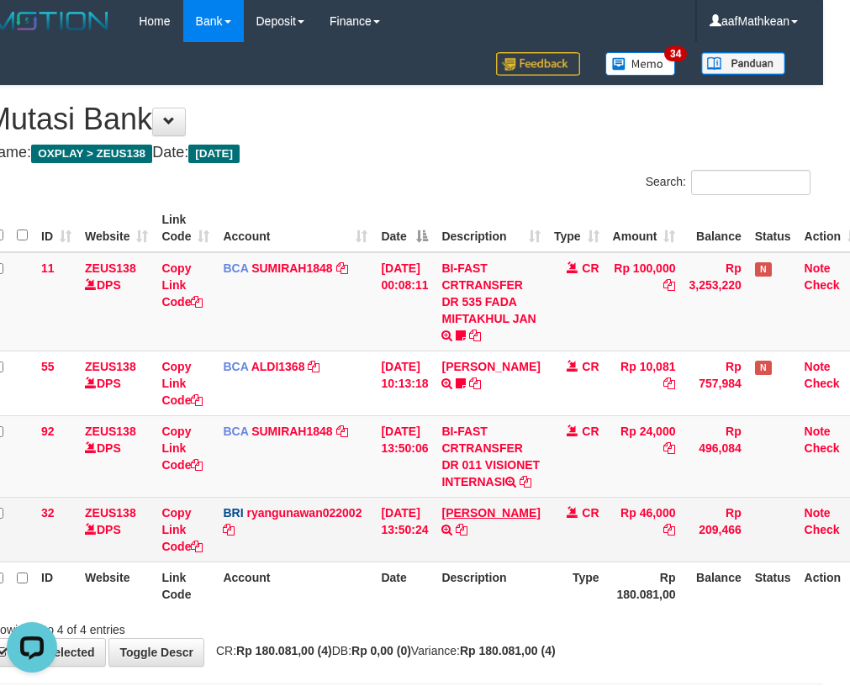
drag, startPoint x: 450, startPoint y: 562, endPoint x: 487, endPoint y: 566, distance: 37.1
click at [487, 561] on tr "32 ZEUS138 DPS Copy Link Code BRI ryangunawan022002 DPS [PERSON_NAME] mutasi_20…" at bounding box center [426, 529] width 880 height 65
click at [487, 519] on link "[PERSON_NAME]" at bounding box center [490, 512] width 98 height 13
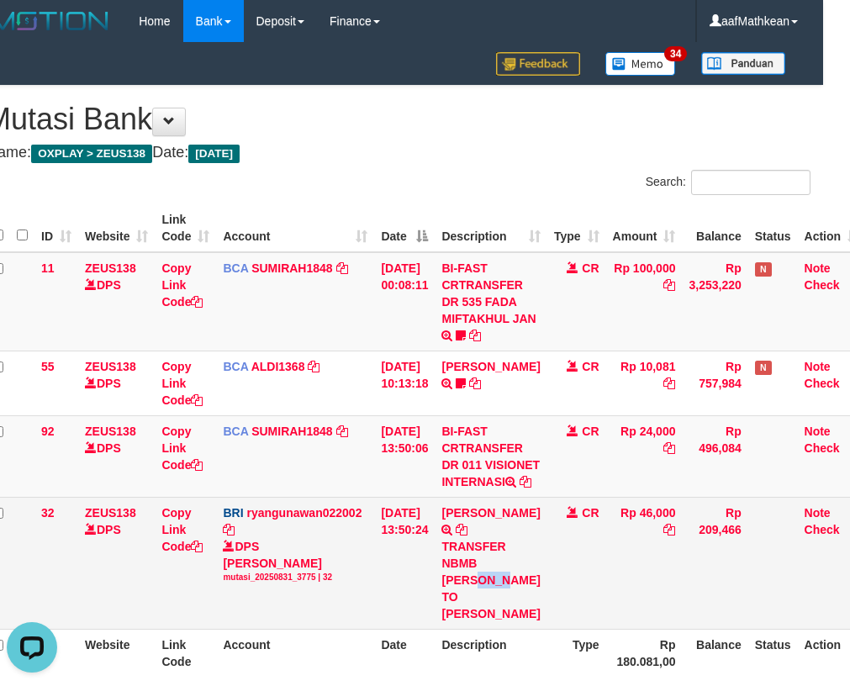
drag, startPoint x: 447, startPoint y: 629, endPoint x: 589, endPoint y: 569, distance: 154.0
click at [487, 629] on td "DANA WAYANRIANTO TRANSFER NBMB DANA WAYANRIANTO TO RYAN GUNAWAN" at bounding box center [490, 563] width 112 height 132
copy div "WAYA"
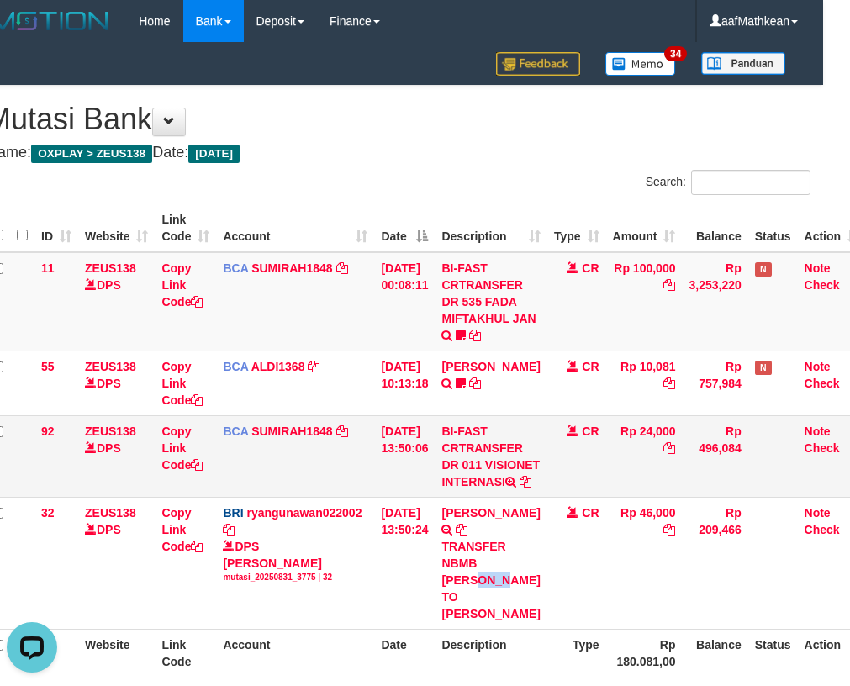
click at [399, 482] on td "31/08/2025 13:50:06" at bounding box center [404, 456] width 61 height 82
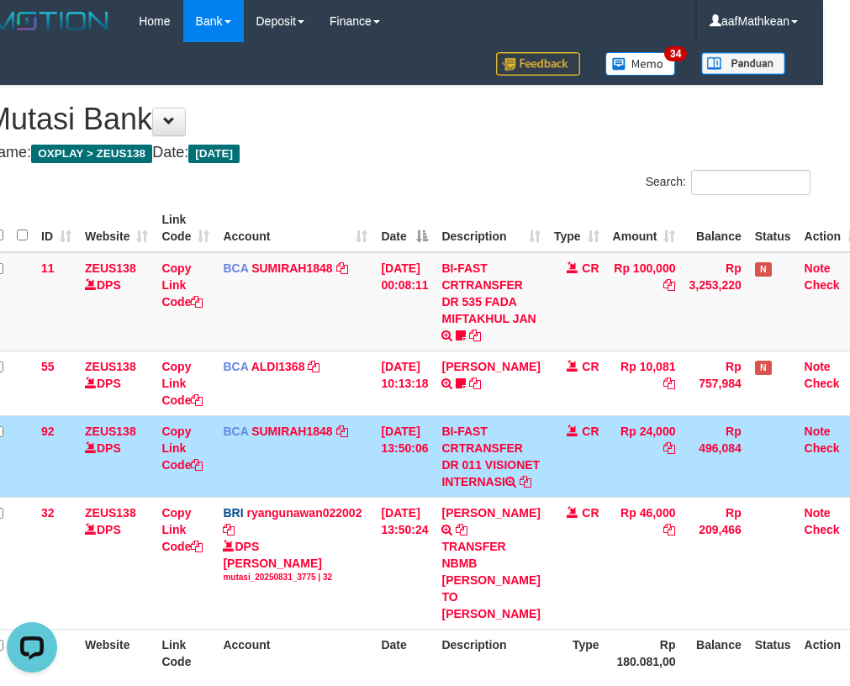
click at [513, 497] on td "BI-FAST CRTRANSFER DR 011 VISIONET INTERNASI" at bounding box center [490, 456] width 112 height 82
click at [287, 483] on td "BCA SUMIRAH1848 DPS SUMIRAH mutasi_20250831_4156 | 92 mutasi_20250831_4156 | 92" at bounding box center [295, 456] width 158 height 82
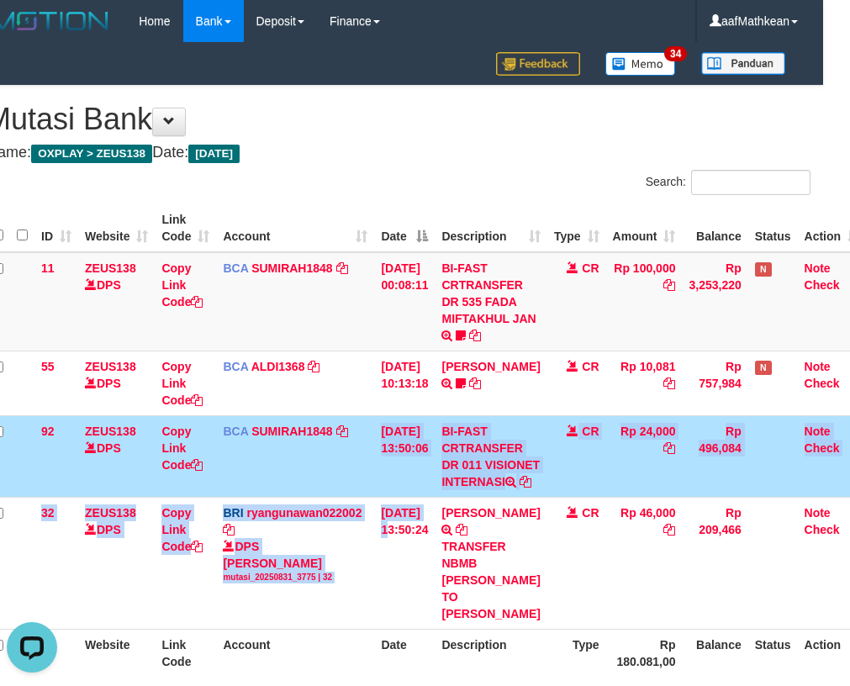
click at [405, 538] on tbody "11 ZEUS138 DPS Copy Link Code BCA SUMIRAH1848 DPS SUMIRAH mutasi_20250831_4156 …" at bounding box center [426, 440] width 880 height 377
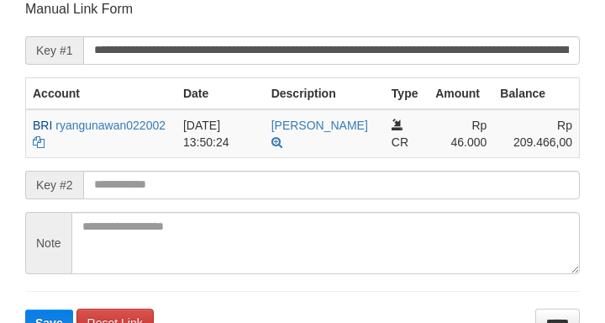
scroll to position [329, 0]
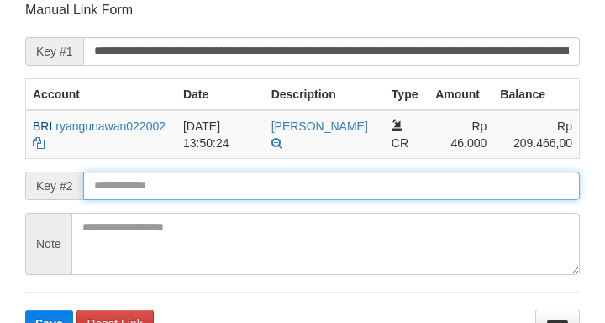
click at [25, 310] on button "Save" at bounding box center [49, 323] width 48 height 27
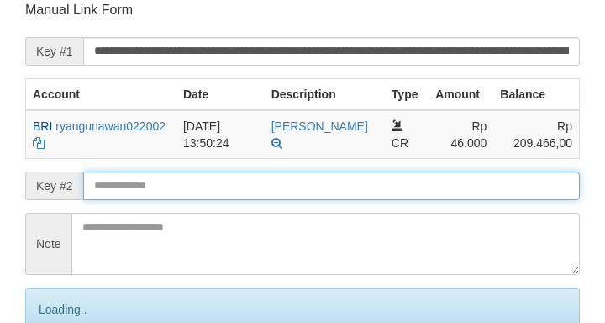
drag, startPoint x: 102, startPoint y: 188, endPoint x: 135, endPoint y: 182, distance: 34.1
click at [131, 183] on input "text" at bounding box center [331, 185] width 497 height 29
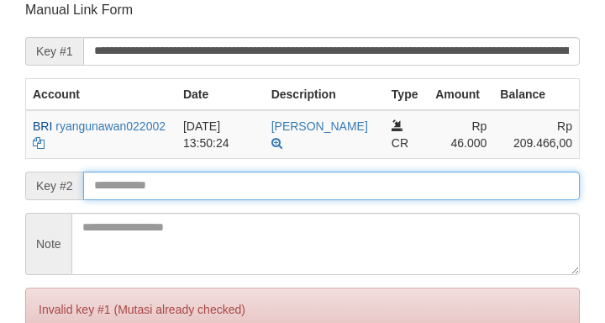
drag, startPoint x: 146, startPoint y: 183, endPoint x: 156, endPoint y: 181, distance: 10.4
click at [149, 183] on input "text" at bounding box center [331, 185] width 497 height 29
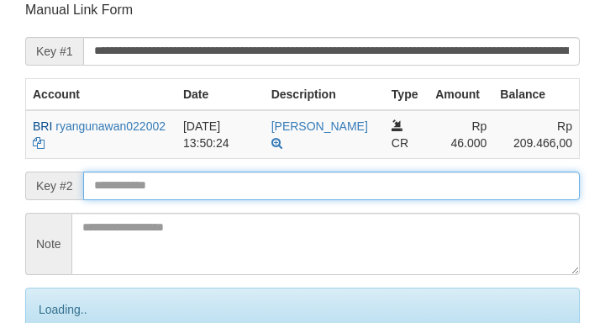
click at [177, 182] on input "text" at bounding box center [331, 185] width 497 height 29
click at [182, 179] on input "text" at bounding box center [331, 185] width 497 height 29
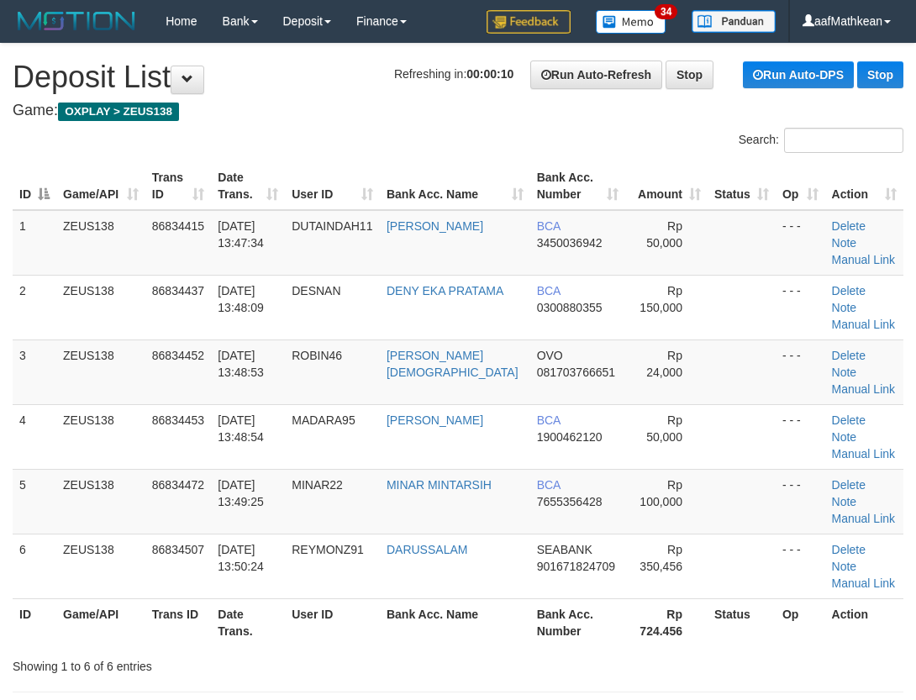
scroll to position [499, 0]
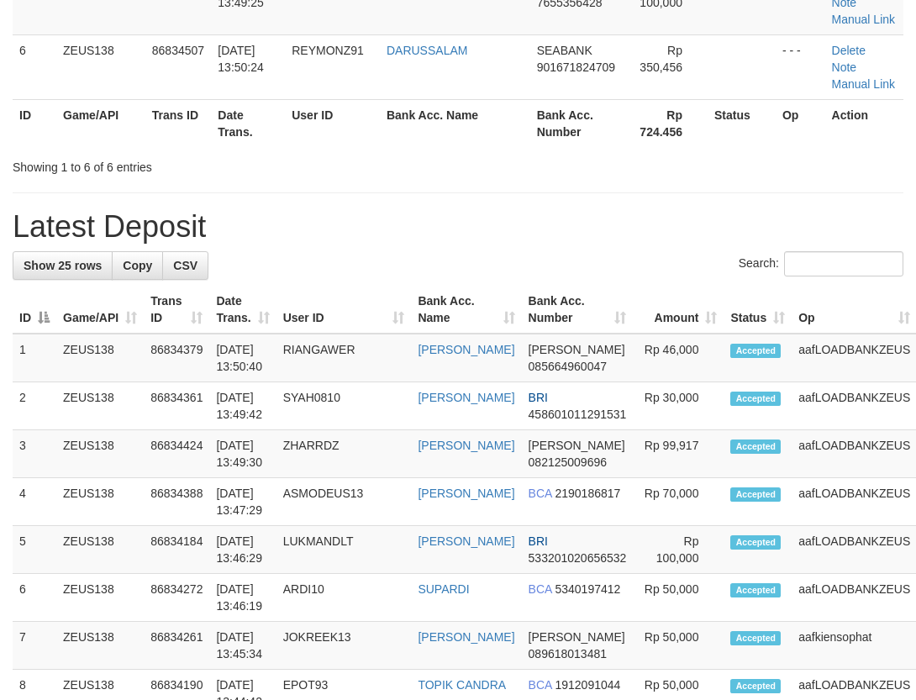
click at [7, 460] on div "**********" at bounding box center [458, 594] width 916 height 2099
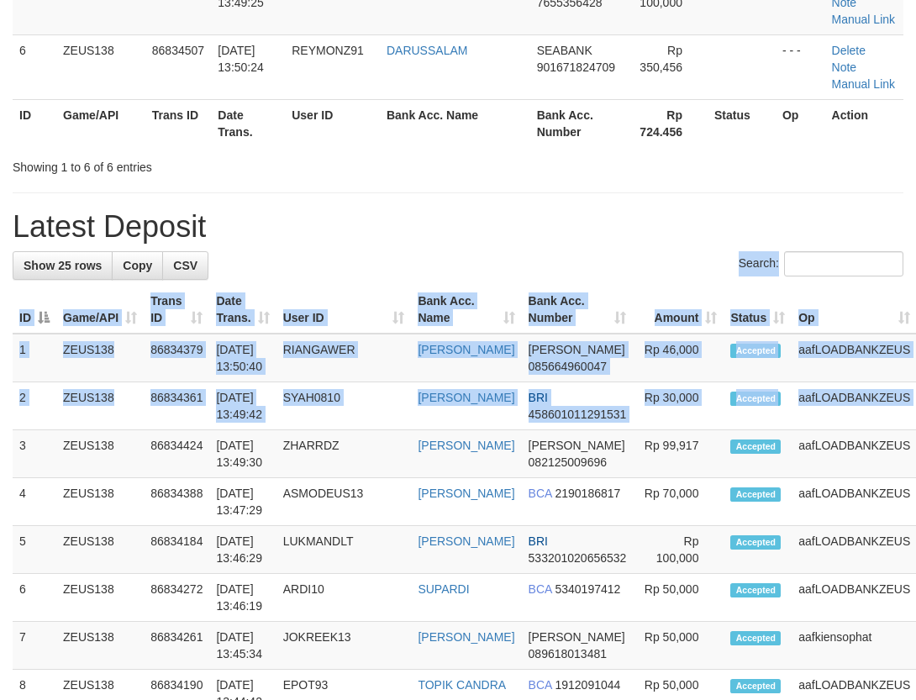
drag, startPoint x: 13, startPoint y: 456, endPoint x: 0, endPoint y: 443, distance: 19.0
click at [13, 449] on div "**********" at bounding box center [458, 594] width 916 height 2099
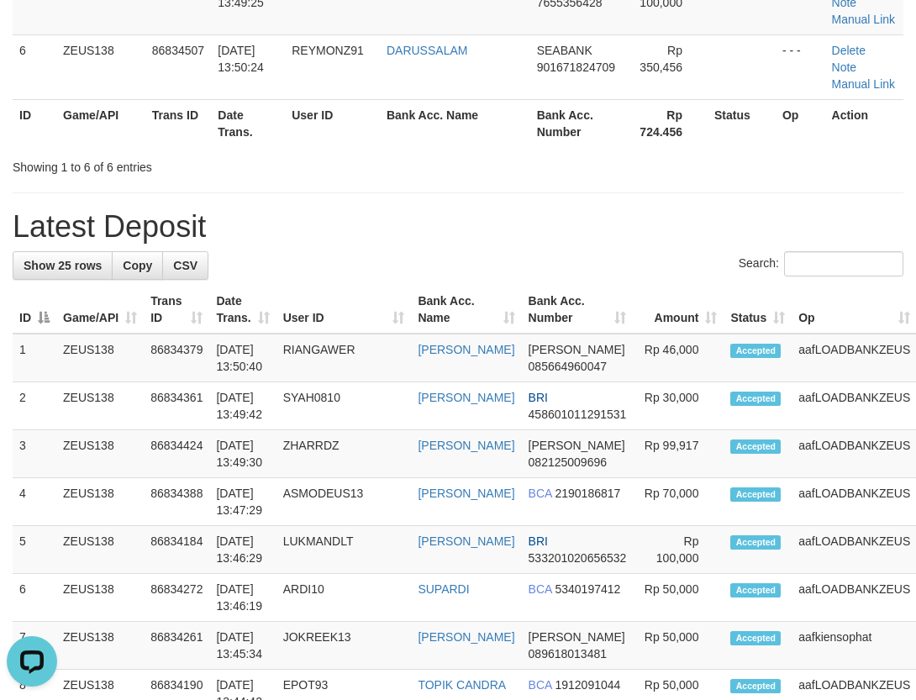
scroll to position [0, 0]
drag, startPoint x: 481, startPoint y: 188, endPoint x: 423, endPoint y: 209, distance: 61.7
click at [480, 190] on div "**********" at bounding box center [458, 594] width 916 height 2099
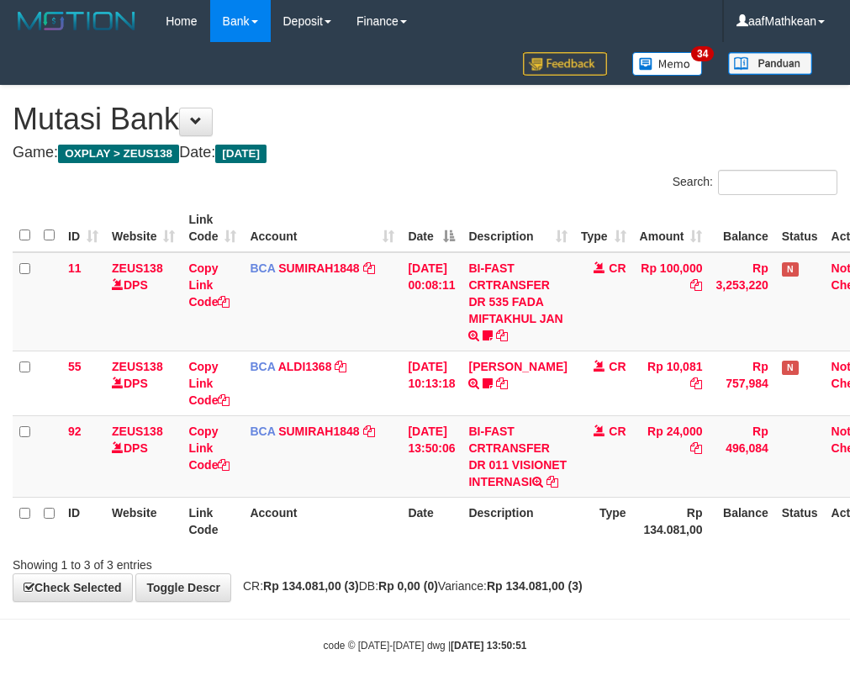
scroll to position [0, 27]
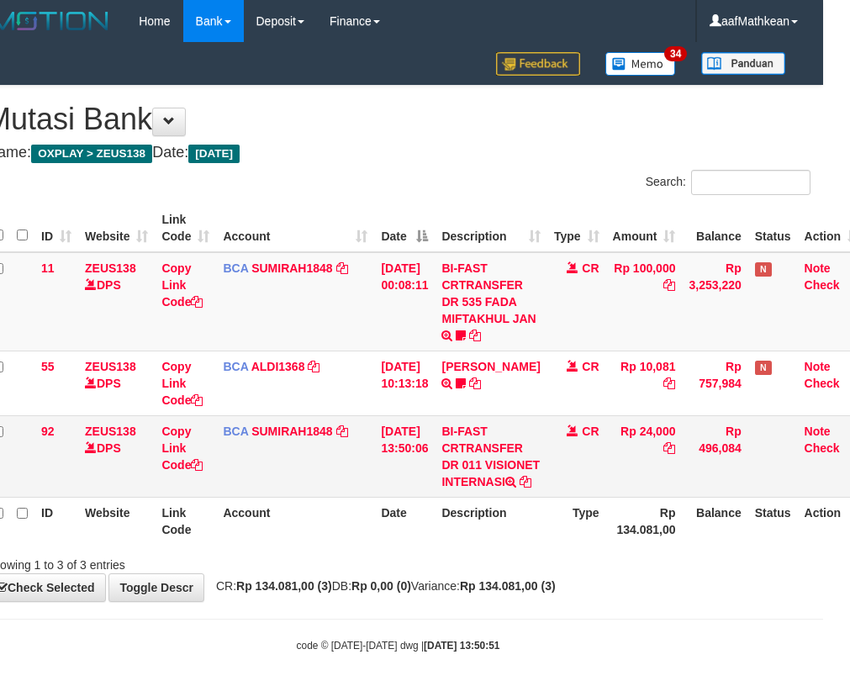
click at [489, 472] on td "BI-FAST CRTRANSFER DR 011 VISIONET INTERNASI" at bounding box center [490, 456] width 112 height 82
click at [489, 476] on td "BI-FAST CRTRANSFER DR 011 VISIONET INTERNASI" at bounding box center [490, 456] width 112 height 82
drag, startPoint x: 485, startPoint y: 476, endPoint x: 851, endPoint y: 471, distance: 366.4
click at [700, 480] on tr "92 ZEUS138 DPS Copy Link Code BCA SUMIRAH1848 DPS SUMIRAH mutasi_20250831_4156 …" at bounding box center [426, 456] width 880 height 82
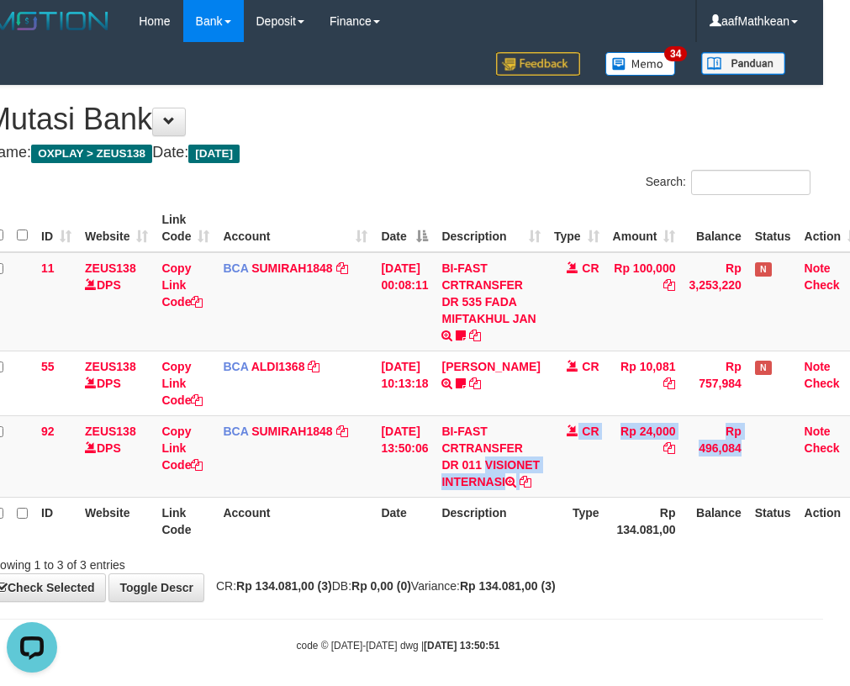
scroll to position [0, 0]
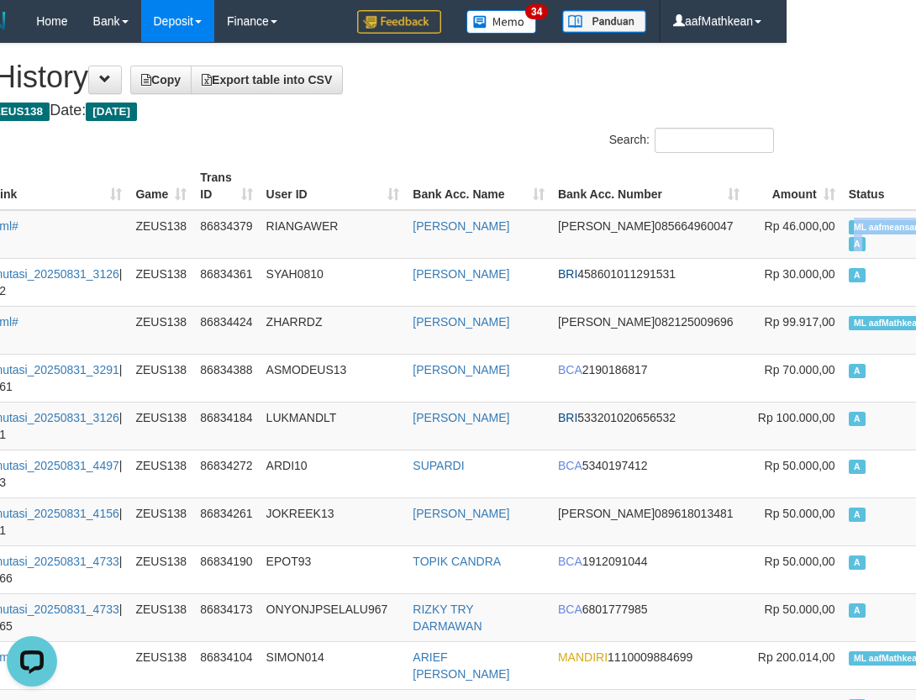
scroll to position [0, 195]
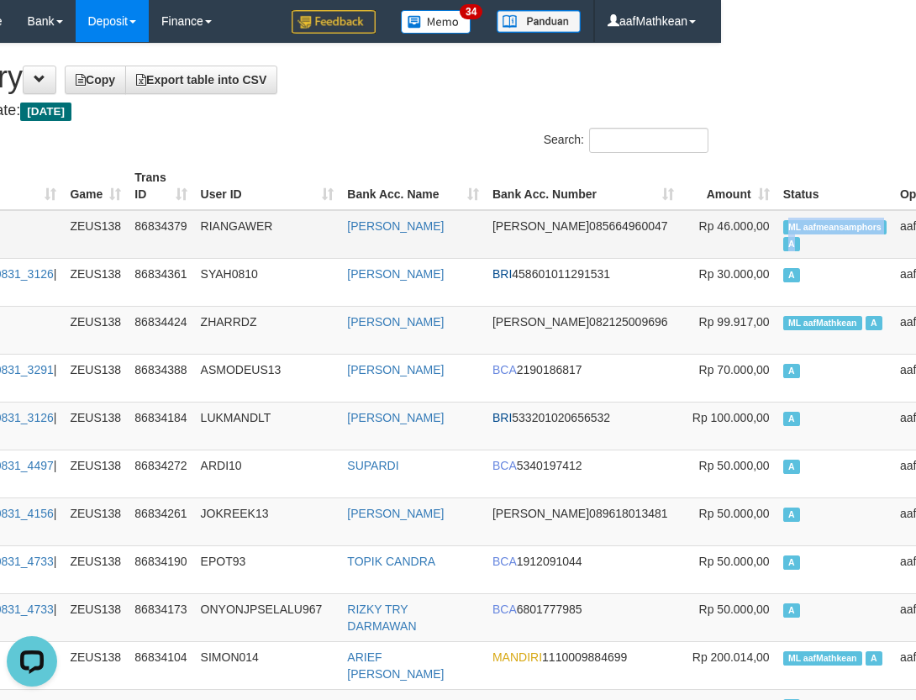
drag, startPoint x: 869, startPoint y: 217, endPoint x: 782, endPoint y: 236, distance: 88.7
click at [782, 236] on td "ML aafmeansamphors A" at bounding box center [834, 234] width 117 height 49
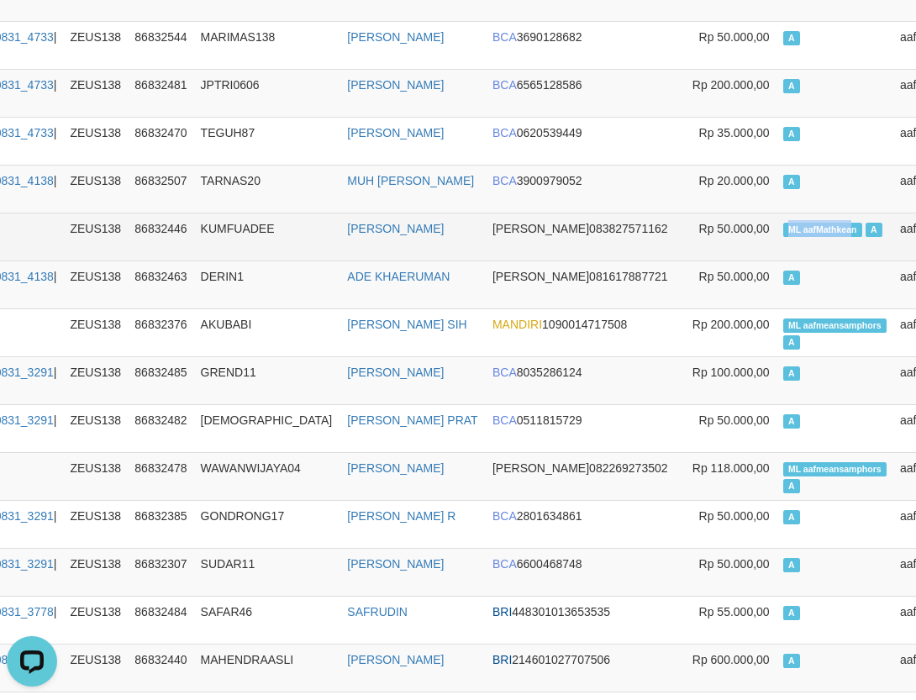
drag, startPoint x: 745, startPoint y: 248, endPoint x: 102, endPoint y: 281, distance: 644.5
click at [783, 237] on span "ML aafMathkean" at bounding box center [822, 230] width 79 height 14
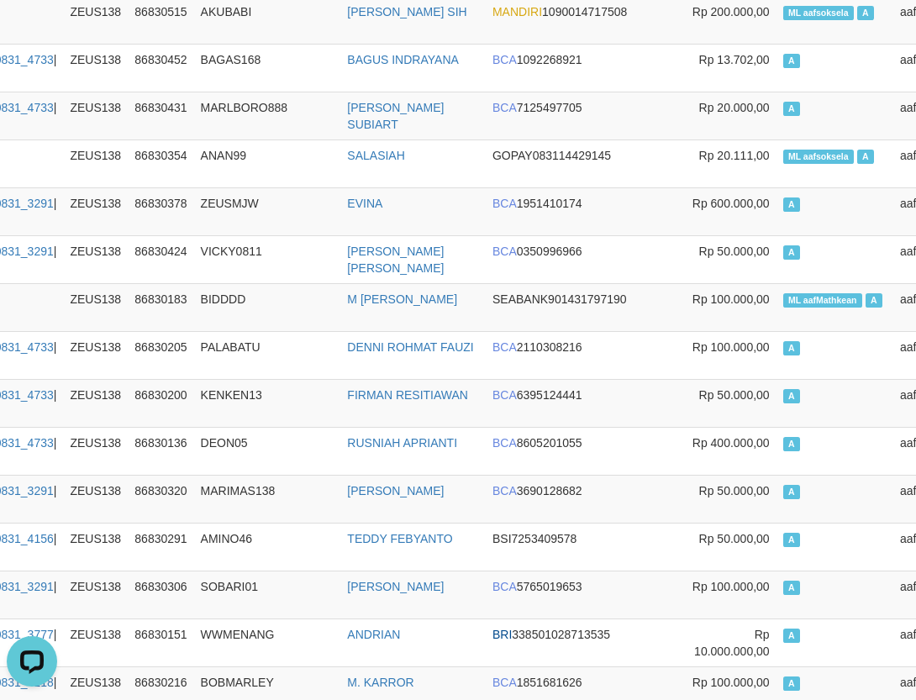
scroll to position [12668, 195]
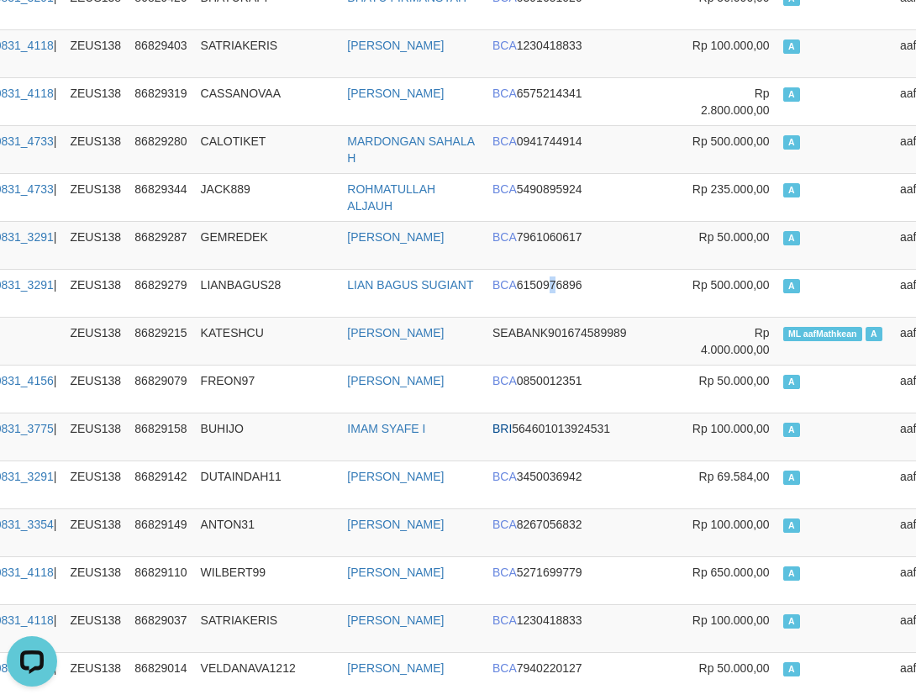
drag, startPoint x: 529, startPoint y: 303, endPoint x: 924, endPoint y: 200, distance: 407.2
click at [531, 301] on td "BCA 6150976896" at bounding box center [583, 293] width 195 height 48
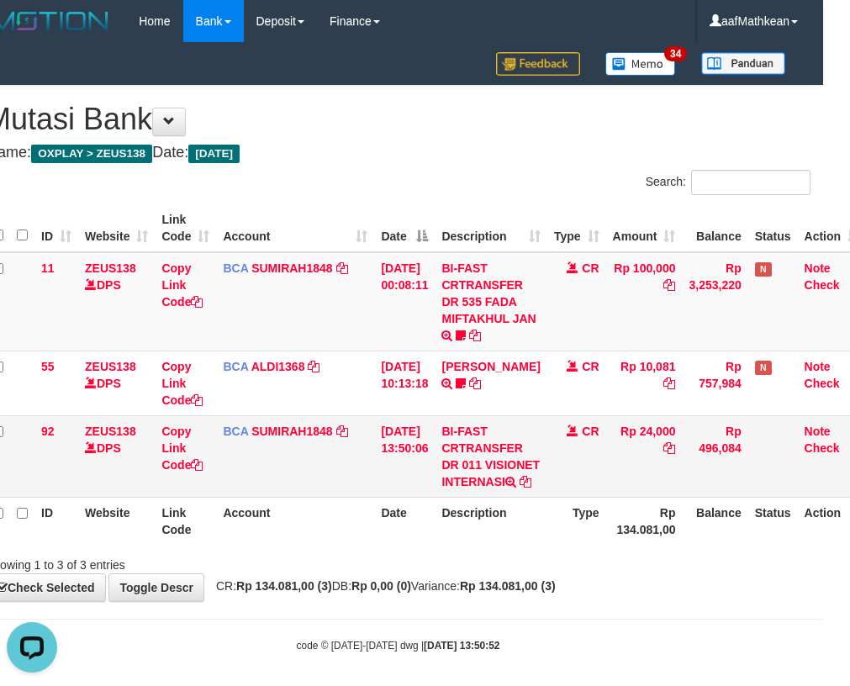
click at [124, 424] on td "ZEUS138 DPS" at bounding box center [116, 456] width 76 height 82
drag, startPoint x: 225, startPoint y: 441, endPoint x: 853, endPoint y: 416, distance: 628.2
click at [518, 439] on tr "92 ZEUS138 DPS Copy Link Code BCA SUMIRAH1848 DPS SUMIRAH mutasi_20250831_4156 …" at bounding box center [426, 456] width 880 height 82
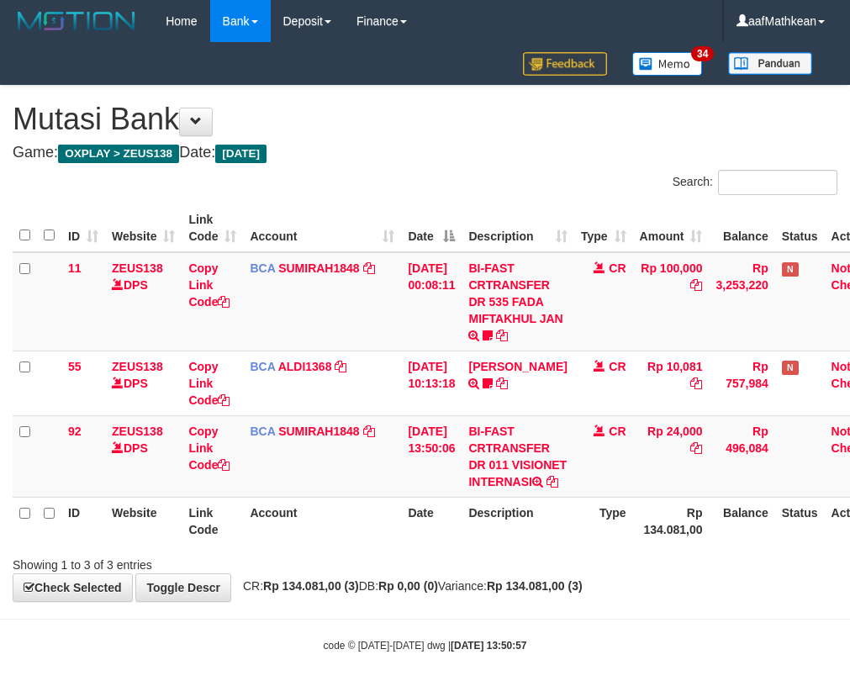
scroll to position [0, 27]
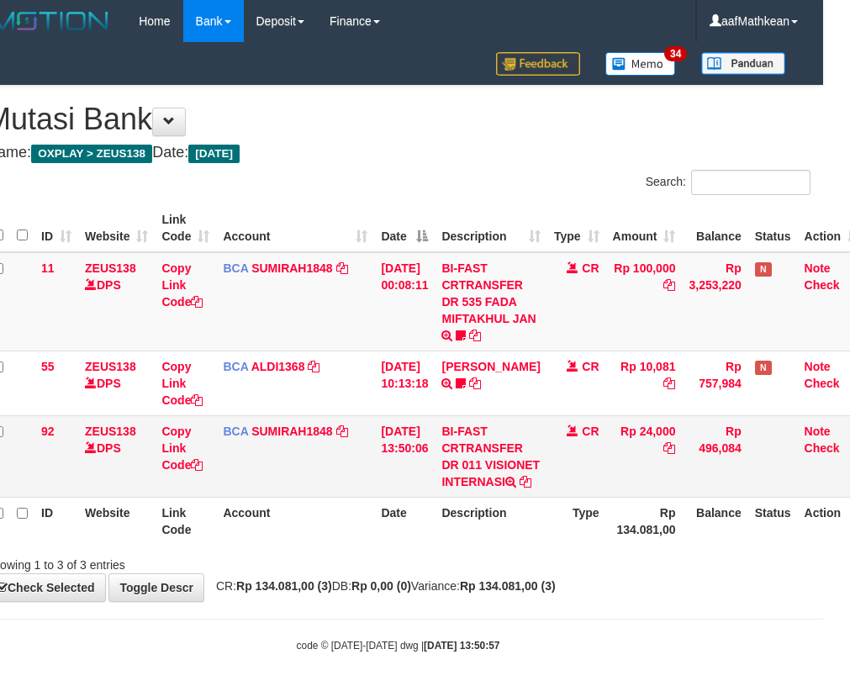
click at [535, 494] on td "BI-FAST CRTRANSFER DR 011 VISIONET INTERNASI" at bounding box center [490, 456] width 112 height 82
click at [554, 532] on table "ID Website Link Code Account Date Description Type Amount Balance Status Action…" at bounding box center [426, 374] width 880 height 340
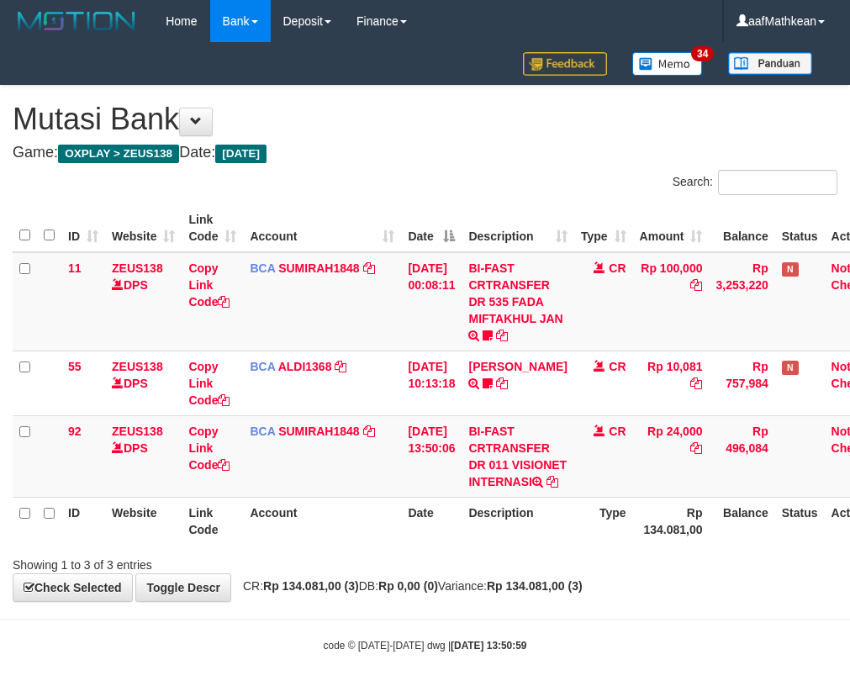
scroll to position [0, 27]
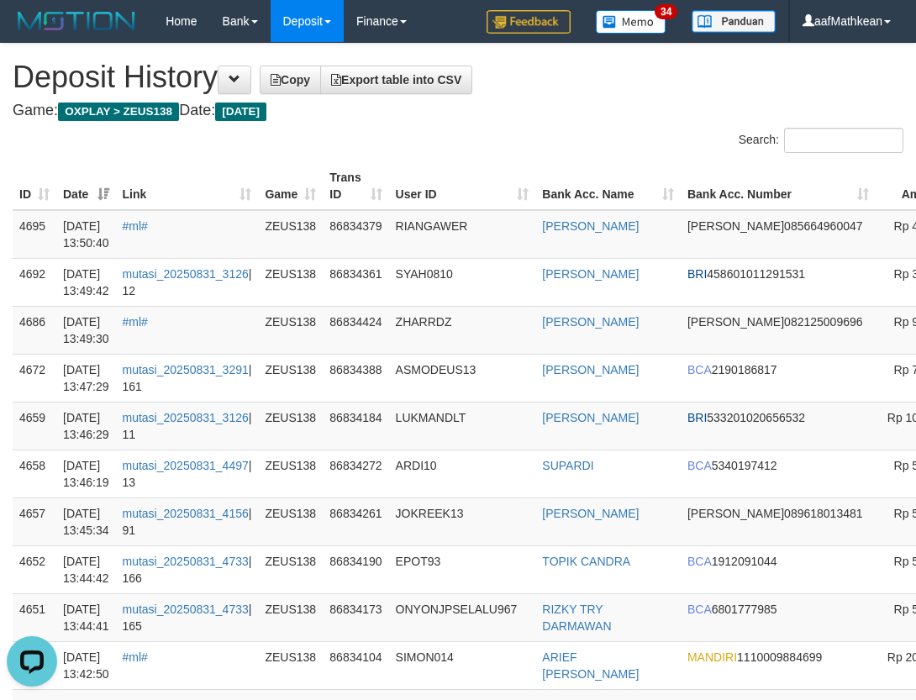
click at [229, 202] on th "Link" at bounding box center [187, 186] width 143 height 48
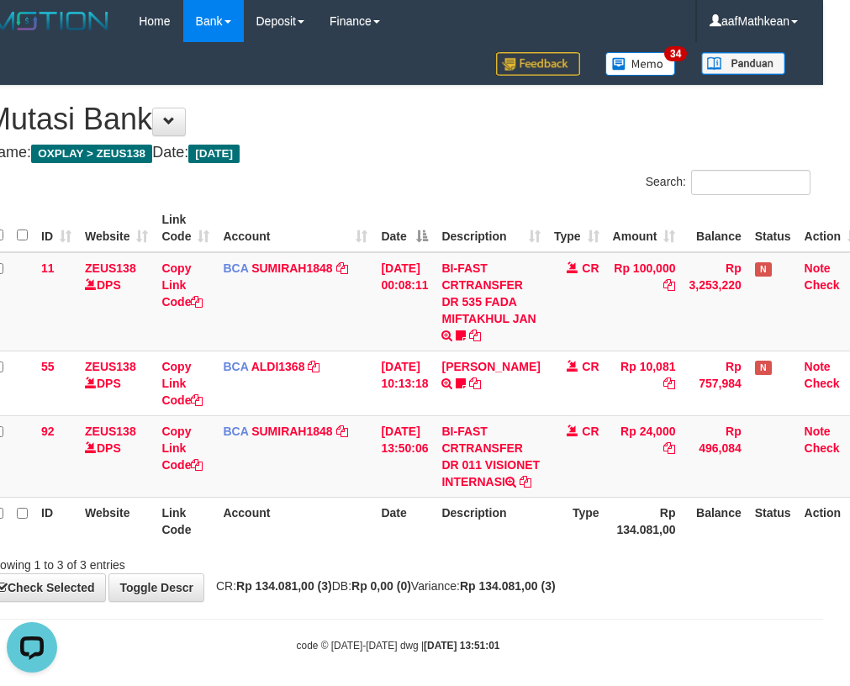
click at [245, 497] on td "BCA SUMIRAH1848 DPS SUMIRAH mutasi_20250831_4156 | 92 mutasi_20250831_4156 | 92" at bounding box center [295, 456] width 158 height 82
click at [340, 497] on td "BCA SUMIRAH1848 DPS SUMIRAH mutasi_20250831_4156 | 92 mutasi_20250831_4156 | 92" at bounding box center [295, 456] width 158 height 82
drag, startPoint x: 339, startPoint y: 507, endPoint x: 355, endPoint y: 490, distance: 22.6
click at [348, 497] on td "BCA SUMIRAH1848 DPS SUMIRAH mutasi_20250831_4156 | 92 mutasi_20250831_4156 | 92" at bounding box center [295, 456] width 158 height 82
drag, startPoint x: 345, startPoint y: 501, endPoint x: 451, endPoint y: 513, distance: 106.6
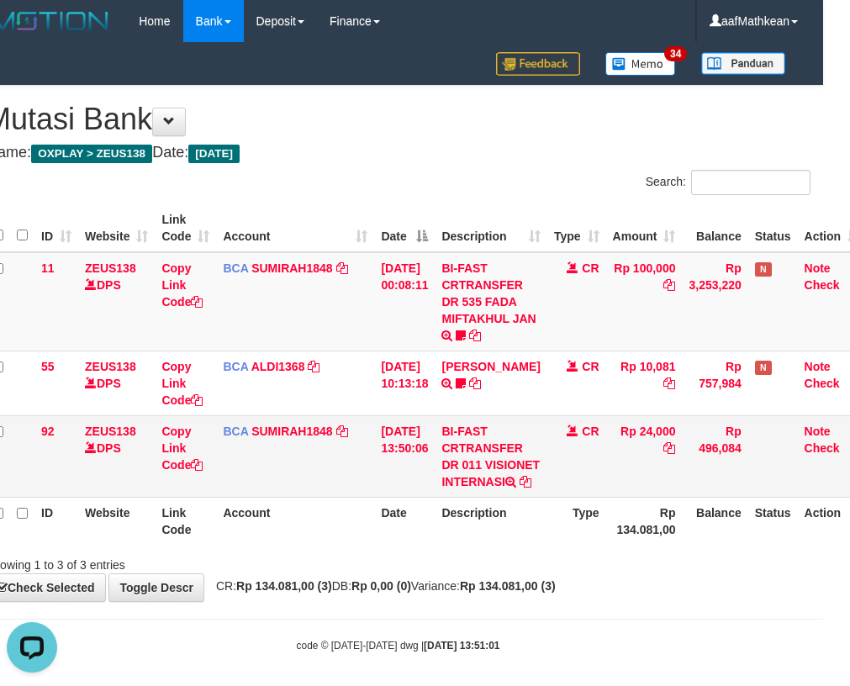
click at [334, 497] on td "BCA SUMIRAH1848 DPS SUMIRAH mutasi_20250831_4156 | 92 mutasi_20250831_4156 | 92" at bounding box center [295, 456] width 158 height 82
drag, startPoint x: 583, startPoint y: 508, endPoint x: 593, endPoint y: 508, distance: 10.1
click at [582, 497] on td "CR" at bounding box center [576, 456] width 59 height 82
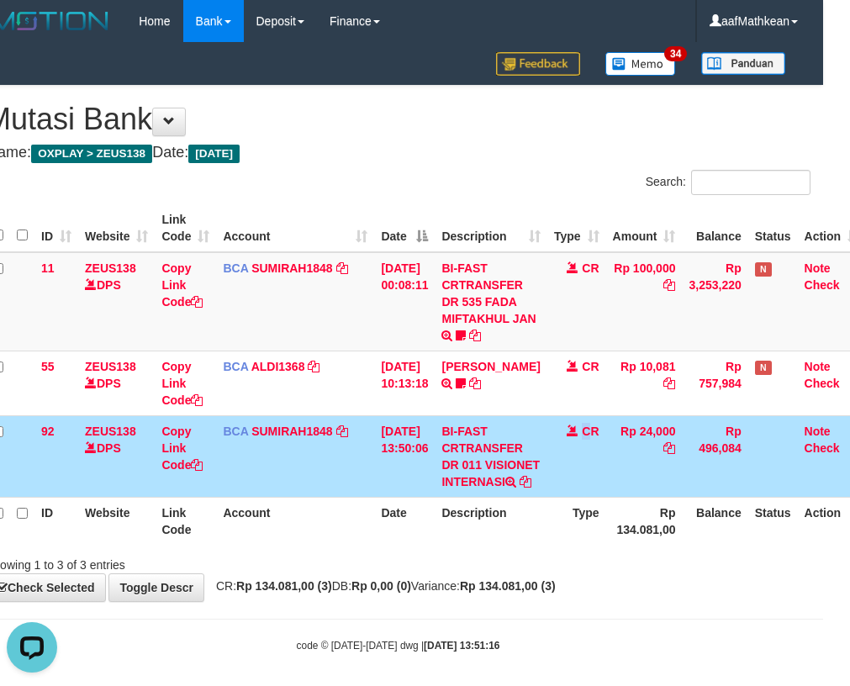
click at [582, 497] on td "CR" at bounding box center [576, 456] width 59 height 82
drag, startPoint x: 568, startPoint y: 493, endPoint x: 591, endPoint y: 516, distance: 32.1
click at [577, 497] on td "CR" at bounding box center [576, 456] width 59 height 82
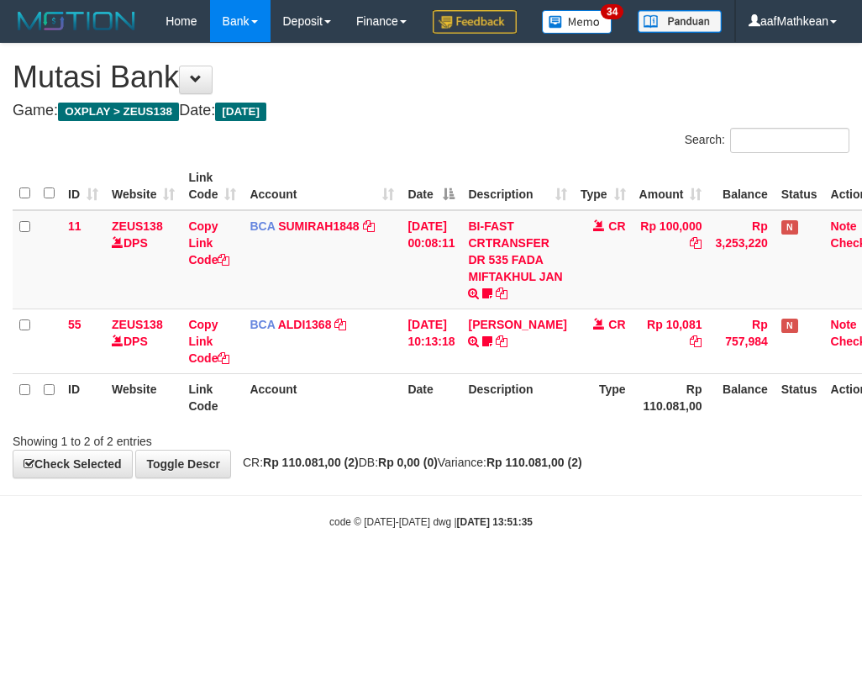
scroll to position [0, 27]
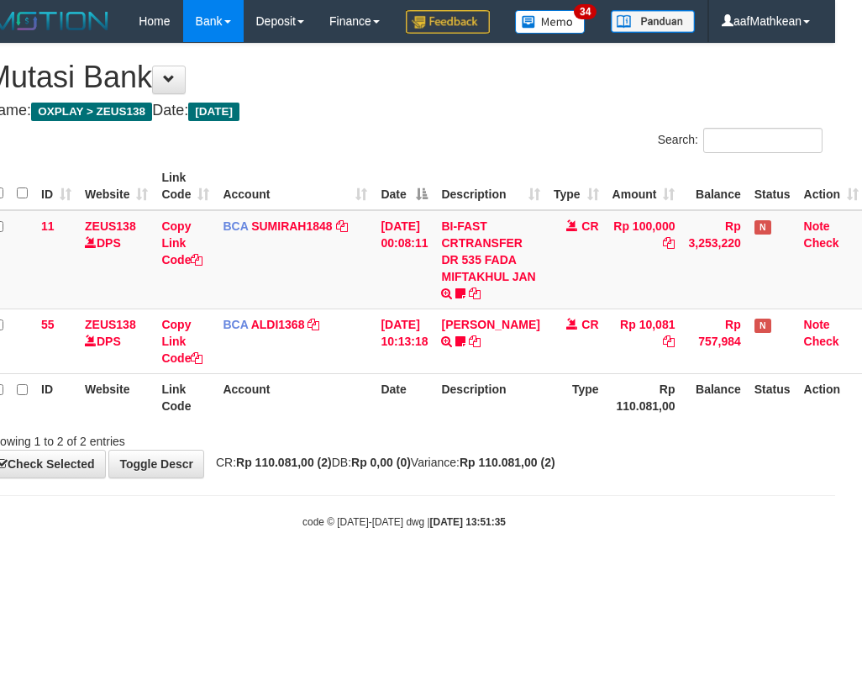
drag, startPoint x: 405, startPoint y: 166, endPoint x: 538, endPoint y: 274, distance: 171.4
click at [404, 166] on div "**********" at bounding box center [404, 261] width 862 height 434
click at [406, 421] on th "Date" at bounding box center [404, 397] width 61 height 48
click at [438, 450] on div "Showing 1 to 2 of 2 entries" at bounding box center [404, 438] width 862 height 24
click at [453, 477] on div "**********" at bounding box center [404, 261] width 862 height 434
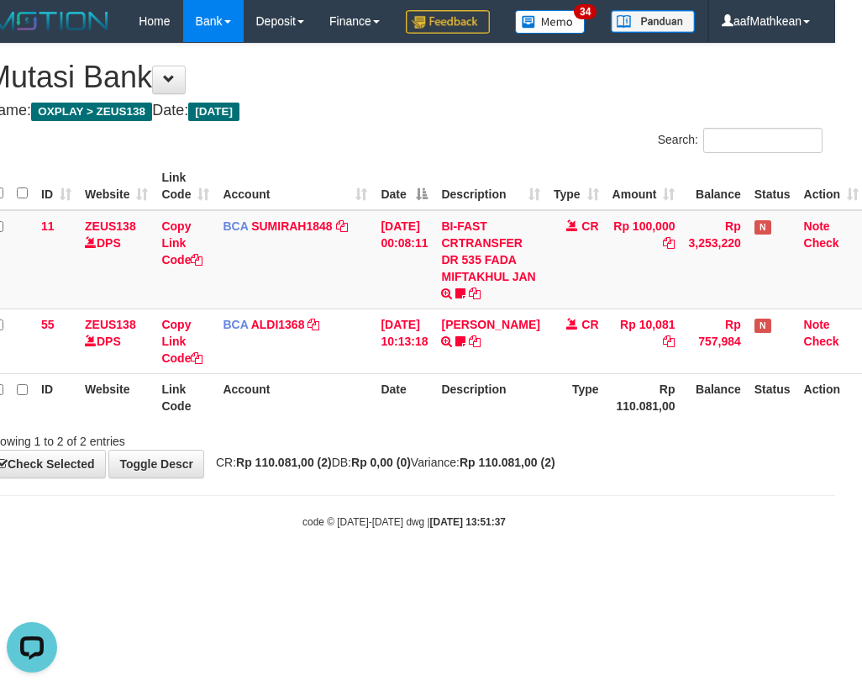
click at [445, 529] on body "Toggle navigation Home Bank Account List Load By Website Group [OXPLAY] ZEUS138…" at bounding box center [404, 285] width 862 height 571
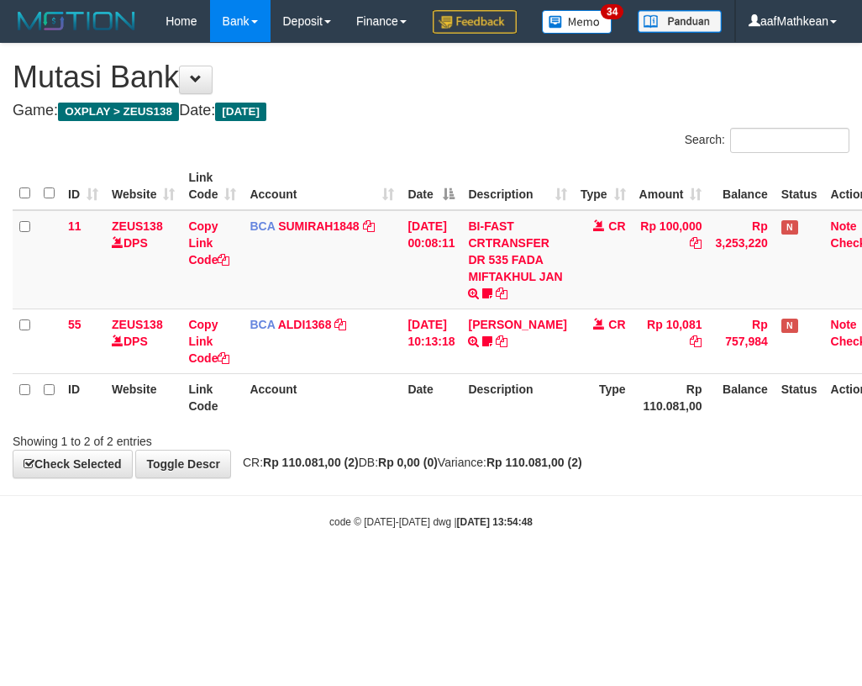
scroll to position [0, 27]
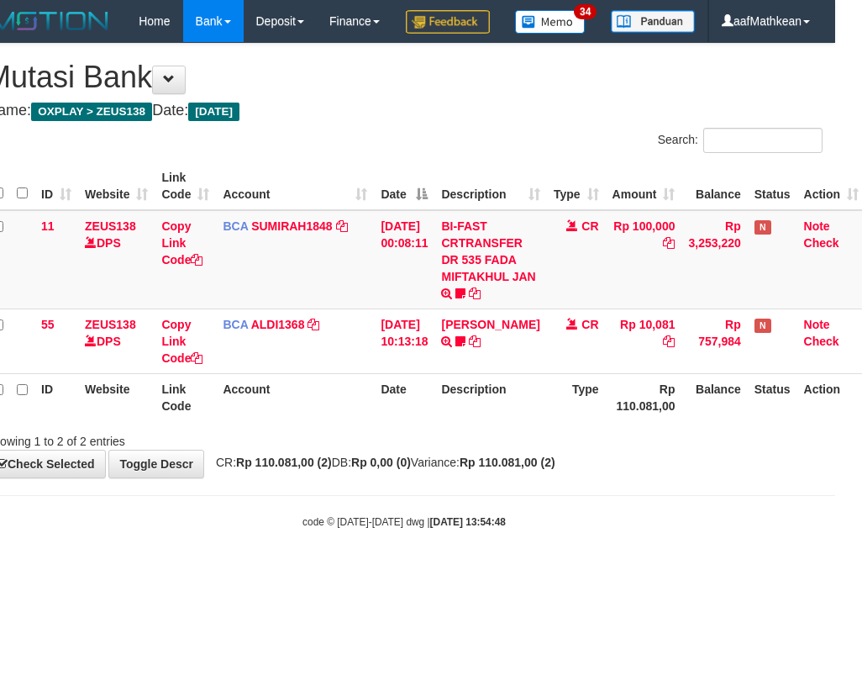
click at [474, 530] on body "Toggle navigation Home Bank Account List Load By Website Group [OXPLAY] ZEUS138…" at bounding box center [404, 285] width 862 height 571
click at [513, 540] on body "Toggle navigation Home Bank Account List Load By Website Group [OXPLAY] ZEUS138…" at bounding box center [404, 285] width 862 height 571
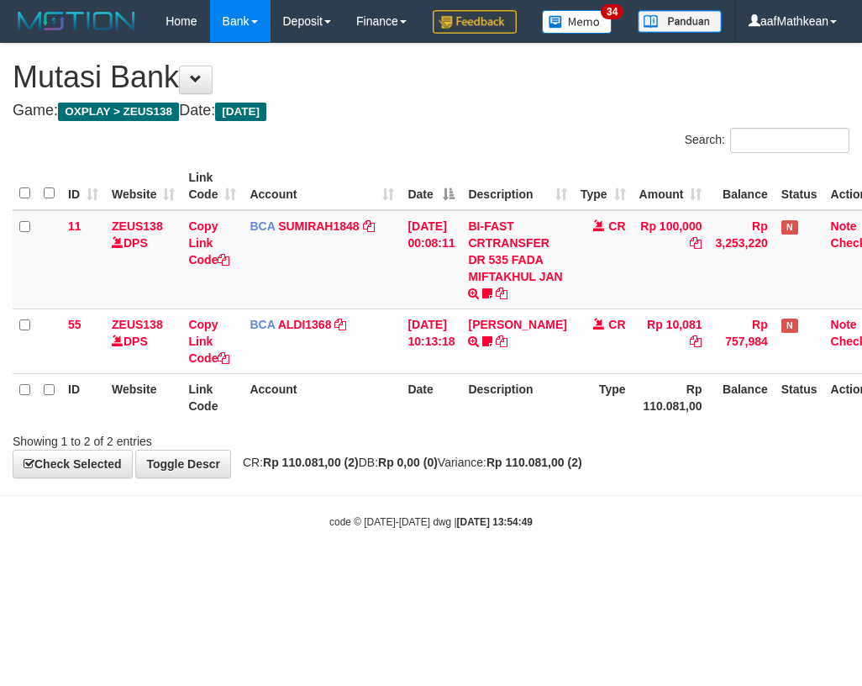
scroll to position [0, 27]
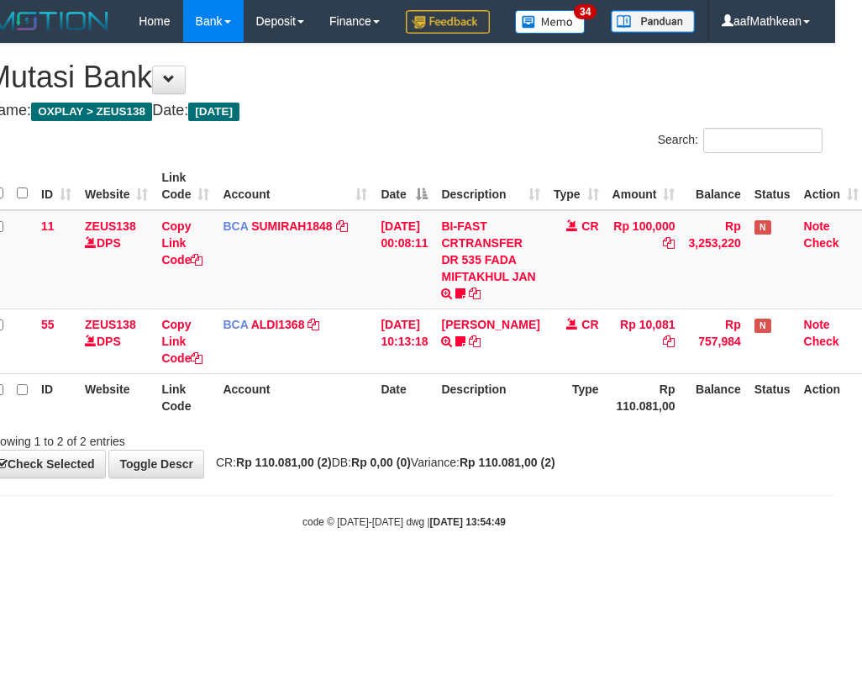
click at [509, 547] on body "Toggle navigation Home Bank Account List Load By Website Group [OXPLAY] ZEUS138…" at bounding box center [404, 285] width 862 height 571
click at [528, 550] on body "Toggle navigation Home Bank Account List Load By Website Group [OXPLAY] ZEUS138…" at bounding box center [404, 285] width 862 height 571
click at [529, 539] on body "Toggle navigation Home Bank Account List Load By Website Group [OXPLAY] ZEUS138…" at bounding box center [404, 285] width 862 height 571
click at [531, 540] on body "Toggle navigation Home Bank Account List Load By Website Group [OXPLAY] ZEUS138…" at bounding box center [404, 285] width 862 height 571
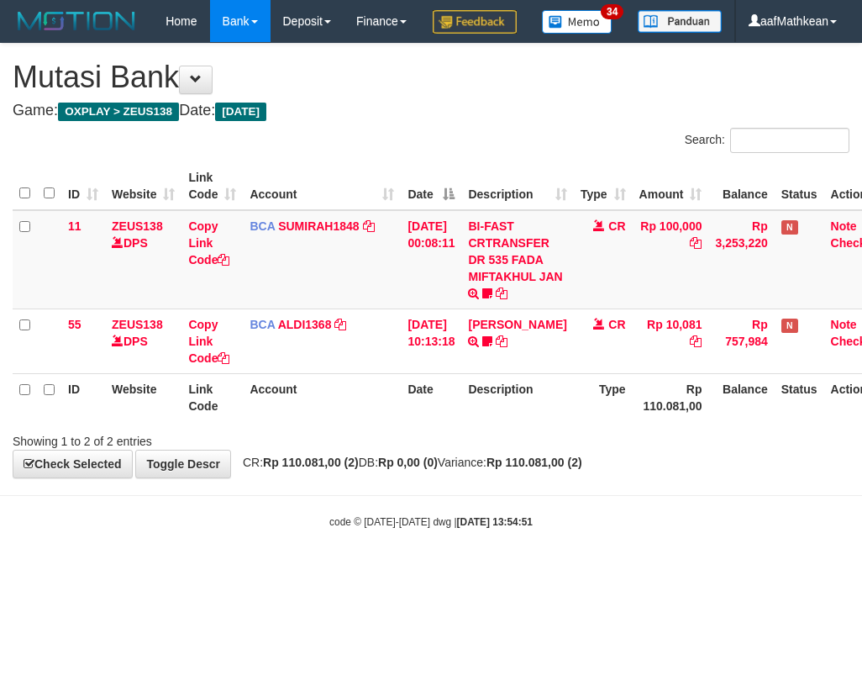
scroll to position [0, 27]
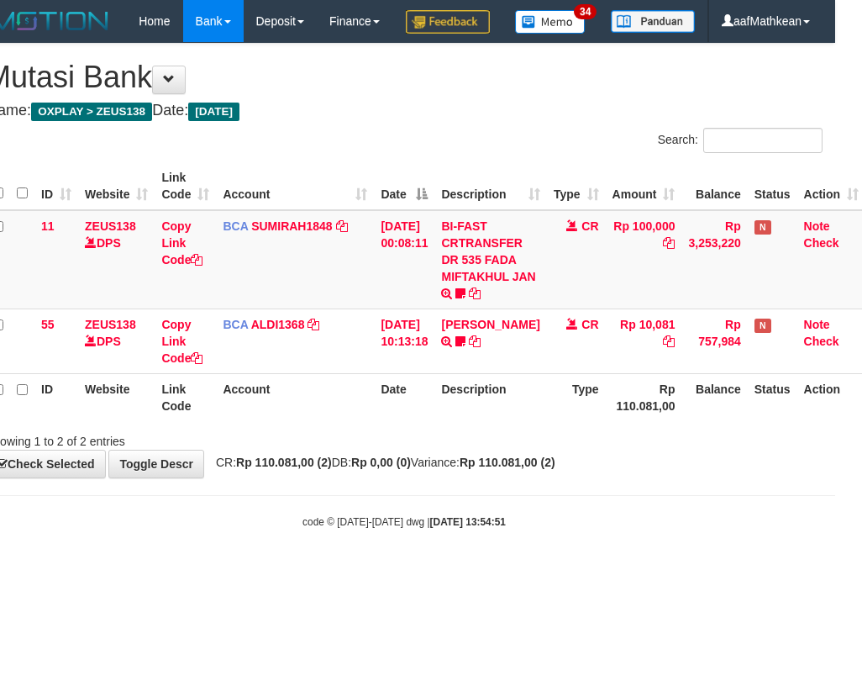
click at [592, 450] on div "Search: ID Website Link Code Account Date Description Type Amount Balance Statu…" at bounding box center [404, 289] width 837 height 322
click at [635, 477] on div "**********" at bounding box center [404, 261] width 862 height 434
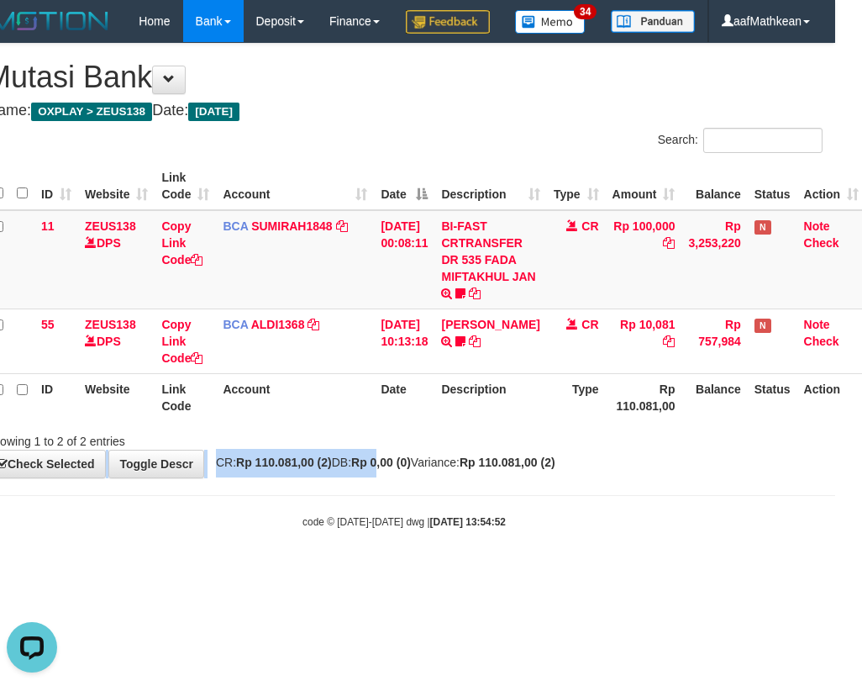
drag, startPoint x: 397, startPoint y: 484, endPoint x: 447, endPoint y: 492, distance: 51.0
click at [404, 477] on div "**********" at bounding box center [404, 261] width 862 height 434
click at [475, 477] on div "**********" at bounding box center [404, 261] width 862 height 434
drag, startPoint x: 482, startPoint y: 507, endPoint x: 487, endPoint y: 489, distance: 18.6
click at [482, 469] on span "CR: Rp 110.081,00 (2) DB: Rp 0,00 (0) Variance: Rp 110.081,00 (2)" at bounding box center [382, 461] width 348 height 13
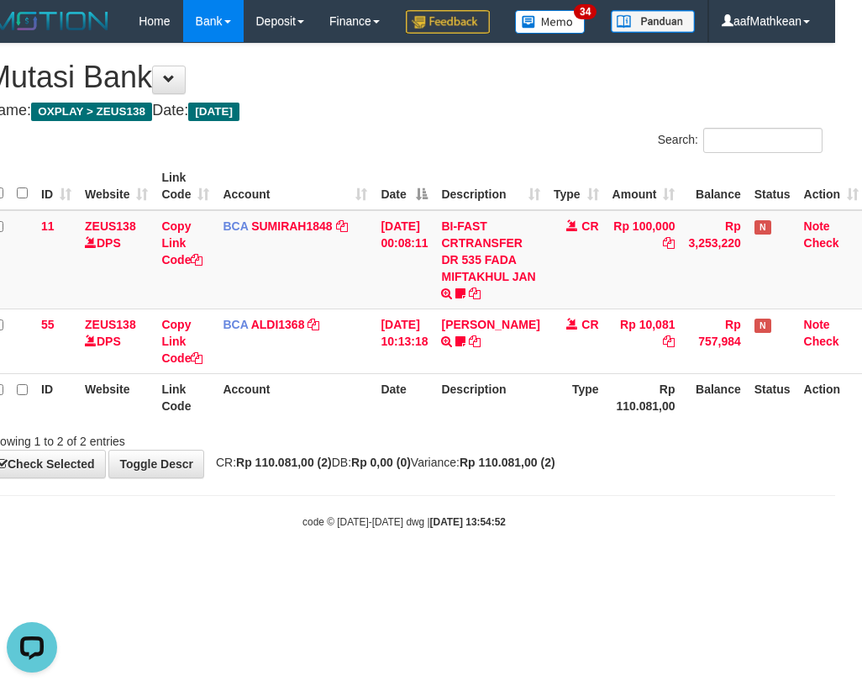
drag, startPoint x: 487, startPoint y: 489, endPoint x: 497, endPoint y: 485, distance: 10.2
click at [486, 450] on div "Showing 1 to 2 of 2 entries" at bounding box center [404, 438] width 862 height 24
click at [436, 524] on body "Toggle navigation Home Bank Account List Load By Website Group [OXPLAY] ZEUS138…" at bounding box center [404, 285] width 862 height 571
drag, startPoint x: 437, startPoint y: 419, endPoint x: 675, endPoint y: 469, distance: 242.9
click at [615, 426] on div "ID Website Link Code Account Date Description Type Amount Balance Status Action…" at bounding box center [404, 291] width 862 height 269
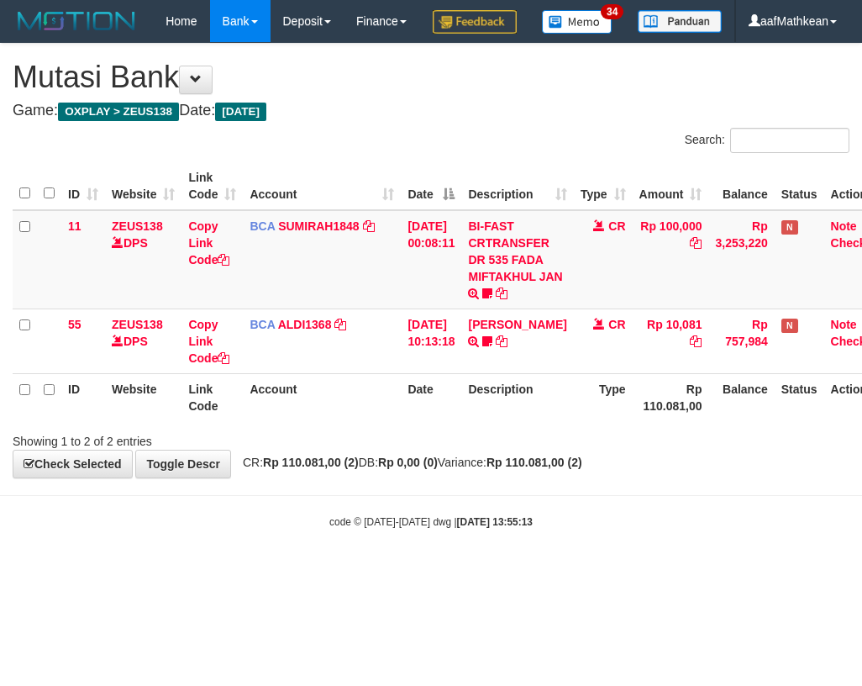
scroll to position [0, 27]
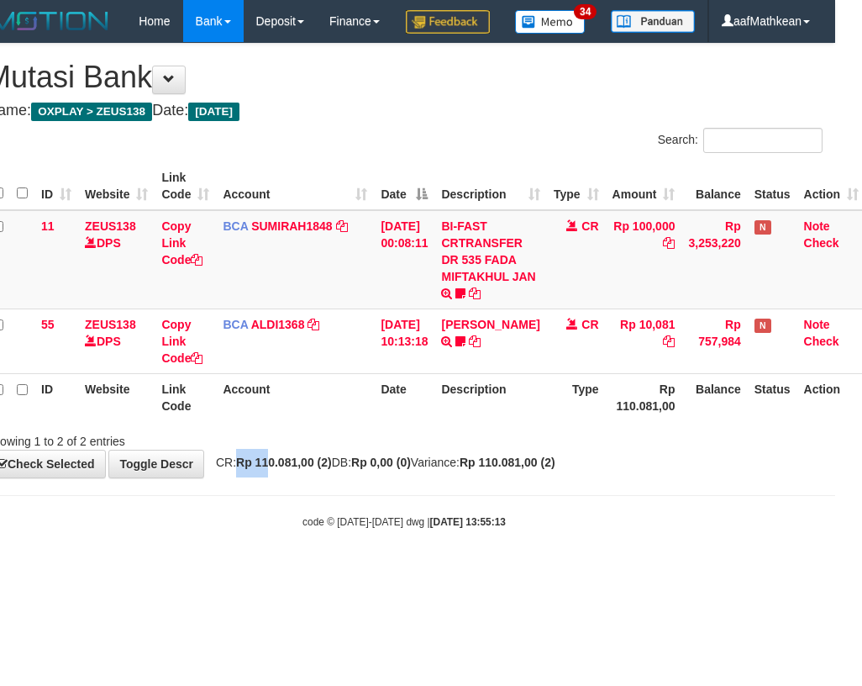
drag, startPoint x: 242, startPoint y: 500, endPoint x: 382, endPoint y: 529, distance: 143.2
click at [283, 469] on strong "Rp 110.081,00 (2)" at bounding box center [284, 461] width 96 height 13
click at [766, 569] on body "Toggle navigation Home Bank Account List Load By Website Group [OXPLAY] ZEUS138…" at bounding box center [404, 285] width 862 height 571
drag, startPoint x: 427, startPoint y: 466, endPoint x: 1045, endPoint y: 576, distance: 628.2
click at [835, 571] on html "Toggle navigation Home Bank Account List Load By Website Group [OXPLAY] ZEUS138…" at bounding box center [404, 285] width 862 height 571
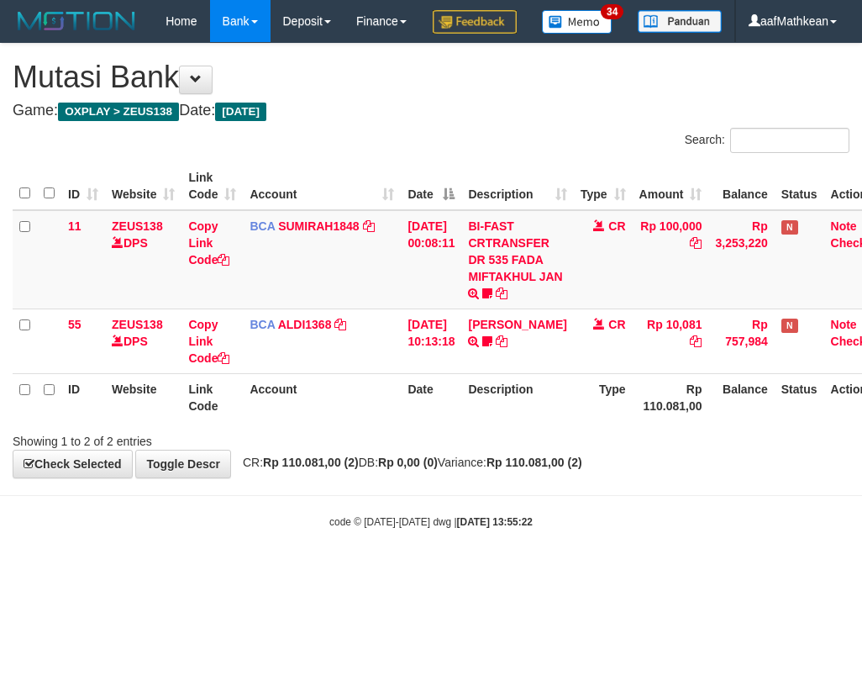
scroll to position [0, 27]
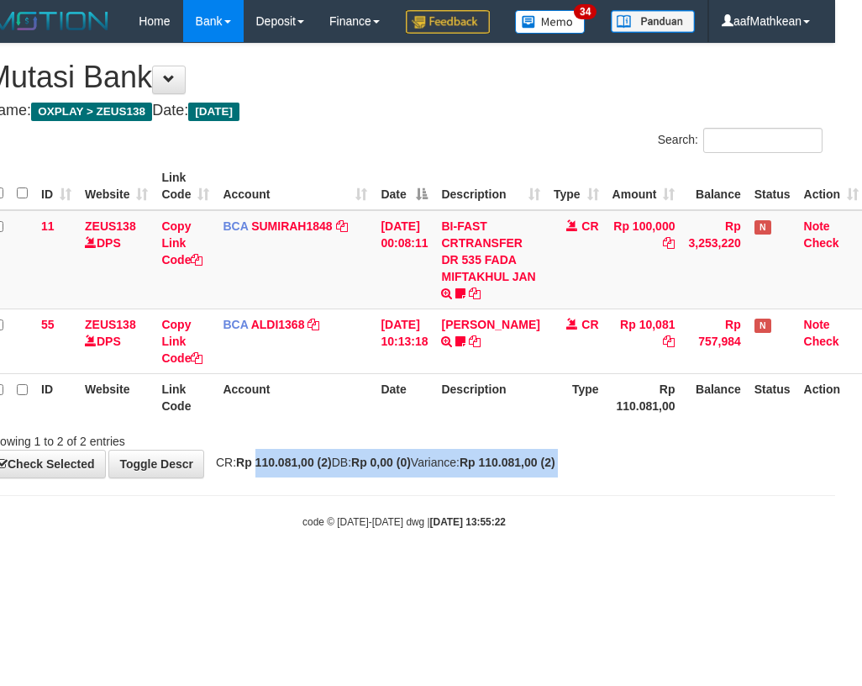
click at [287, 543] on body "Toggle navigation Home Bank Account List Load By Website Group [OXPLAY] ZEUS138…" at bounding box center [404, 285] width 862 height 571
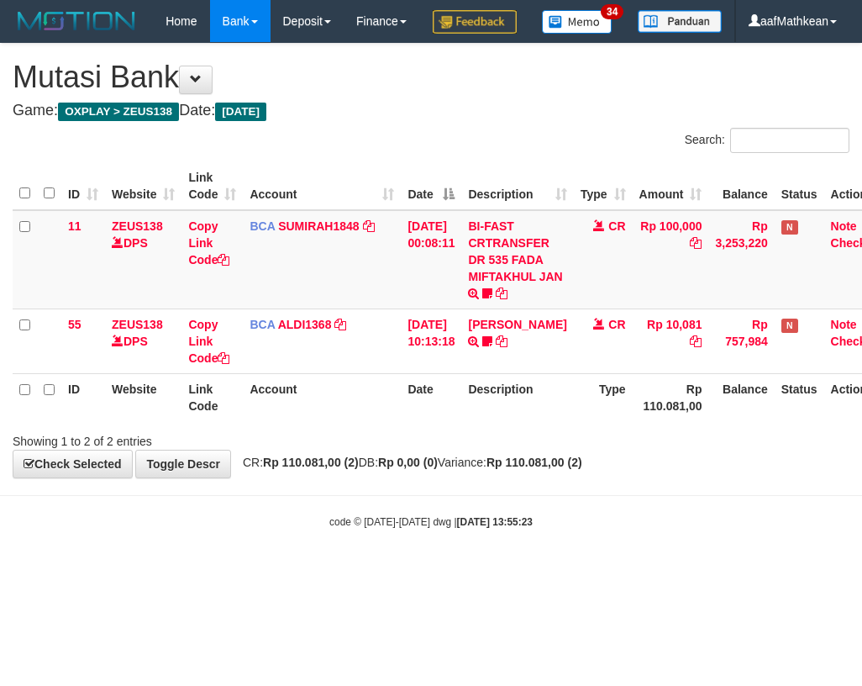
scroll to position [0, 27]
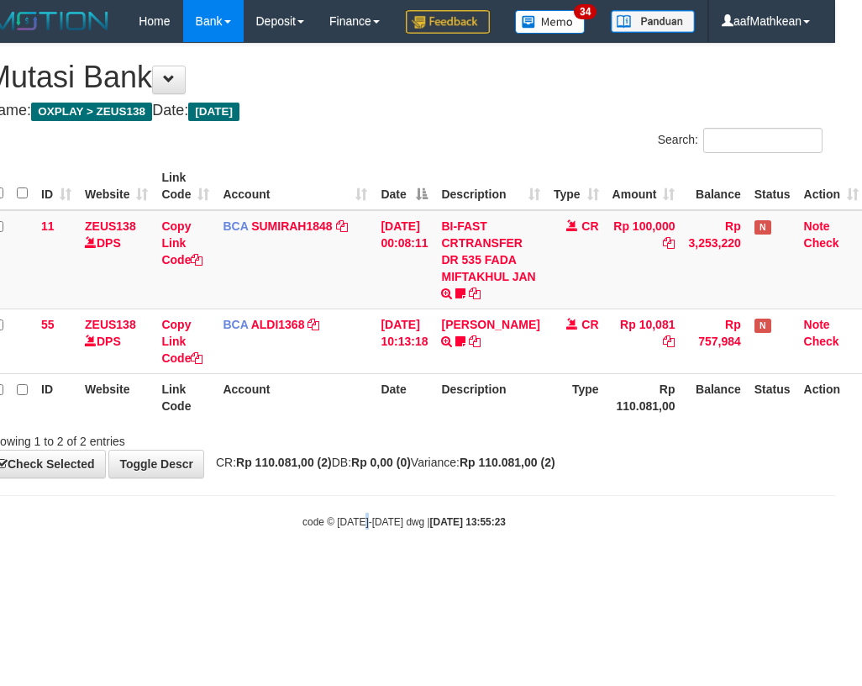
click at [368, 556] on body "Toggle navigation Home Bank Account List Load By Website Group [OXPLAY] ZEUS138…" at bounding box center [404, 285] width 862 height 571
click at [361, 553] on body "Toggle navigation Home Bank Account List Load By Website Group [OXPLAY] ZEUS138…" at bounding box center [404, 285] width 862 height 571
click at [366, 557] on body "Toggle navigation Home Bank Account List Load By Website Group [OXPLAY] ZEUS138…" at bounding box center [404, 285] width 862 height 571
click at [366, 528] on small "code © 2012-2018 dwg | 2025/08/31 13:55:23" at bounding box center [404, 522] width 203 height 12
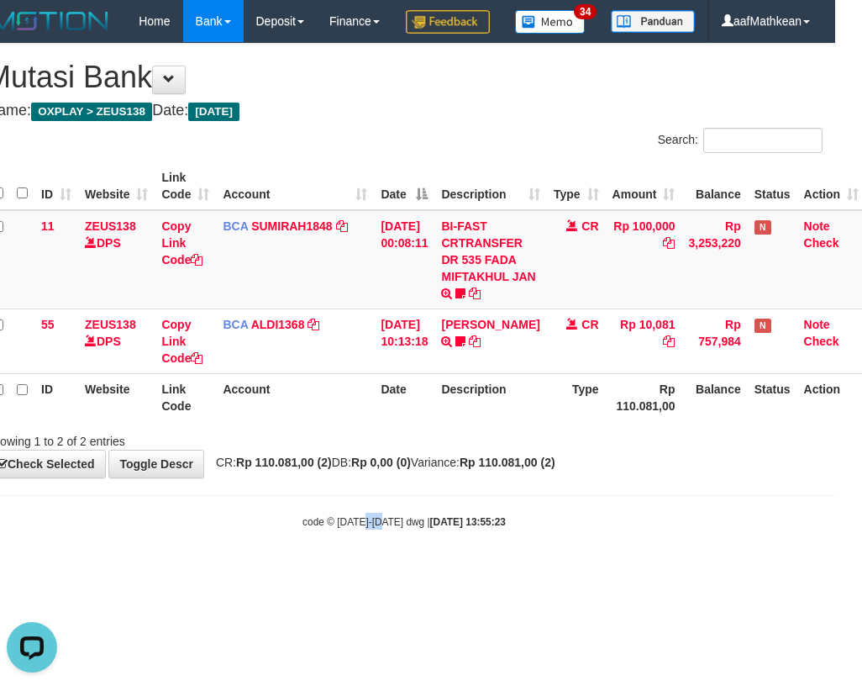
click at [366, 528] on small "code © 2012-2018 dwg | 2025/08/31 13:55:23" at bounding box center [404, 522] width 203 height 12
click at [429, 522] on body "Toggle navigation Home Bank Account List Load By Website Group [OXPLAY] ZEUS138…" at bounding box center [404, 285] width 862 height 571
click at [489, 548] on body "Toggle navigation Home Bank Account List Load By Website Group [OXPLAY] ZEUS138…" at bounding box center [404, 285] width 862 height 571
click at [492, 548] on body "Toggle navigation Home Bank Account List Load By Website Group [OXPLAY] ZEUS138…" at bounding box center [404, 285] width 862 height 571
drag, startPoint x: 498, startPoint y: 532, endPoint x: 498, endPoint y: 522, distance: 10.1
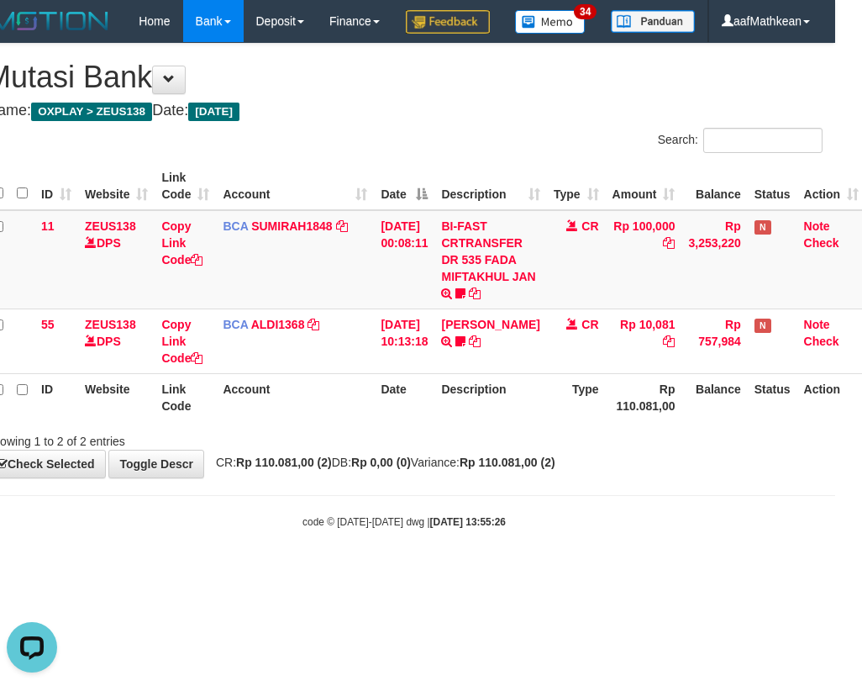
click at [501, 529] on body "Toggle navigation Home Bank Account List Load By Website Group [OXPLAY] ZEUS138…" at bounding box center [404, 285] width 862 height 571
click at [466, 543] on body "Toggle navigation Home Bank Account List Load By Website Group [OXPLAY] ZEUS138…" at bounding box center [404, 285] width 862 height 571
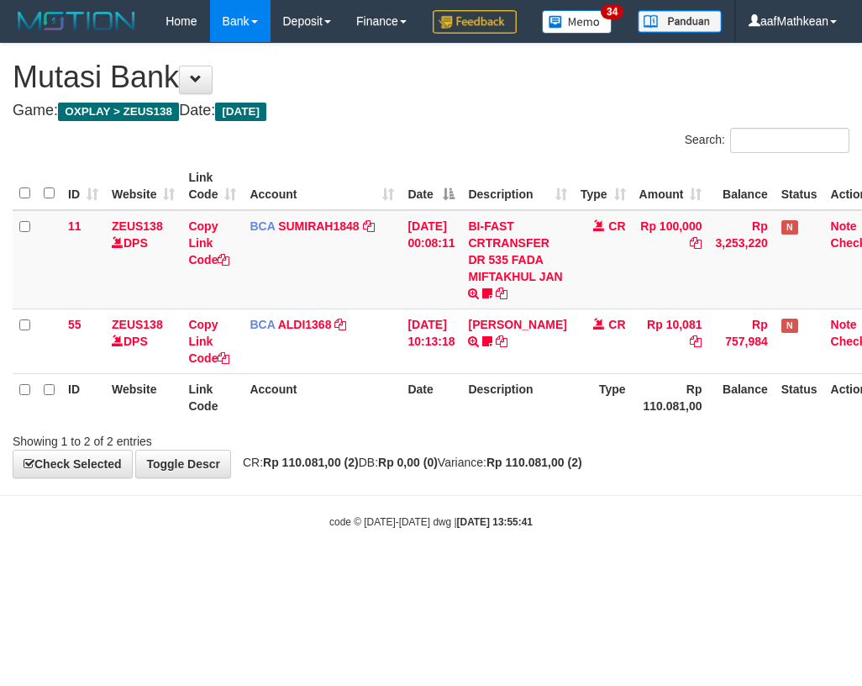
scroll to position [0, 27]
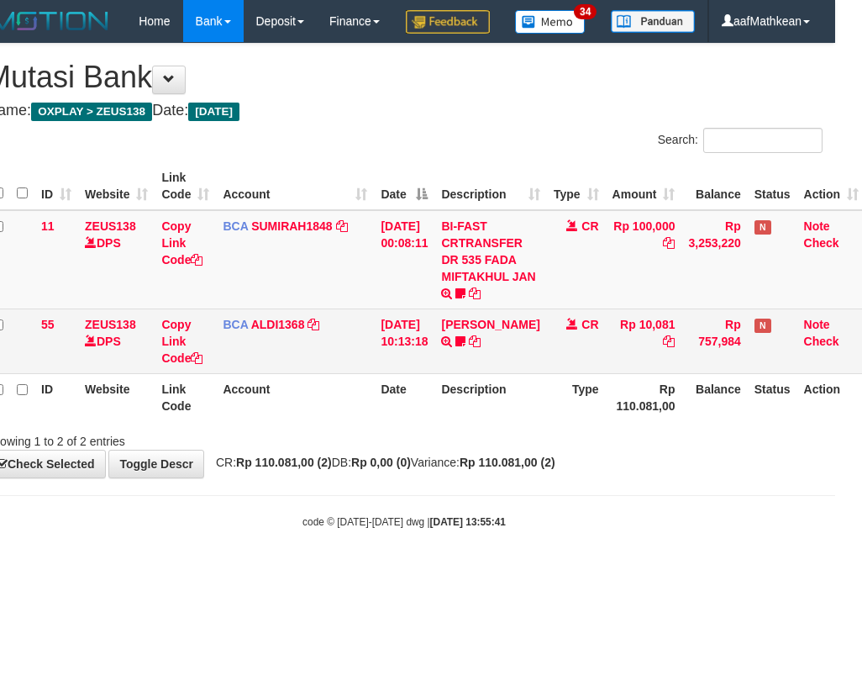
click at [434, 365] on td "[DATE] 10:13:18" at bounding box center [404, 340] width 61 height 65
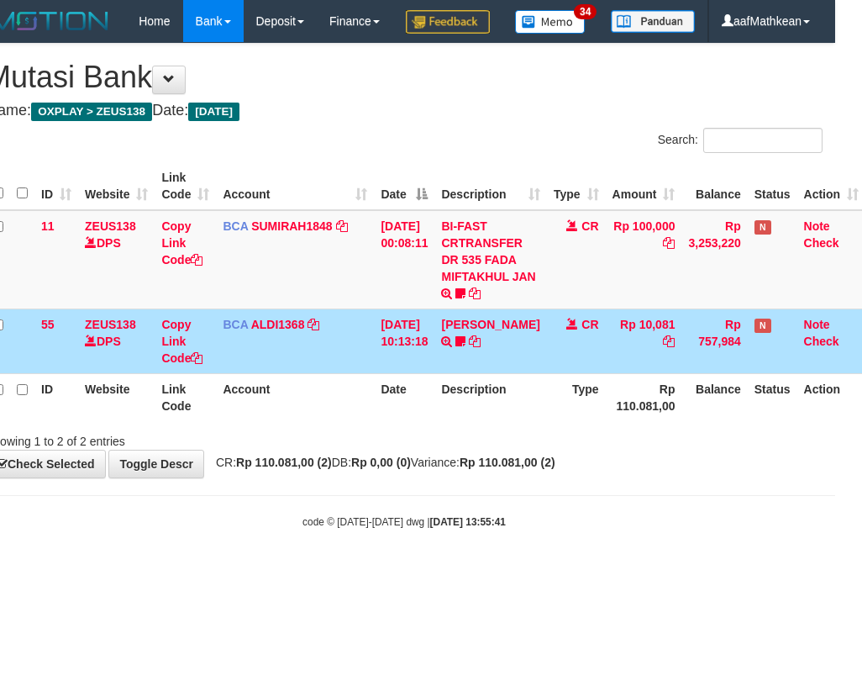
drag, startPoint x: 450, startPoint y: 388, endPoint x: 489, endPoint y: 391, distance: 38.7
click at [462, 373] on tr "55 ZEUS138 DPS Copy Link Code BCA ALDI1368 DPS ALDI mutasi_20250831_3354 | 55 m…" at bounding box center [426, 340] width 880 height 65
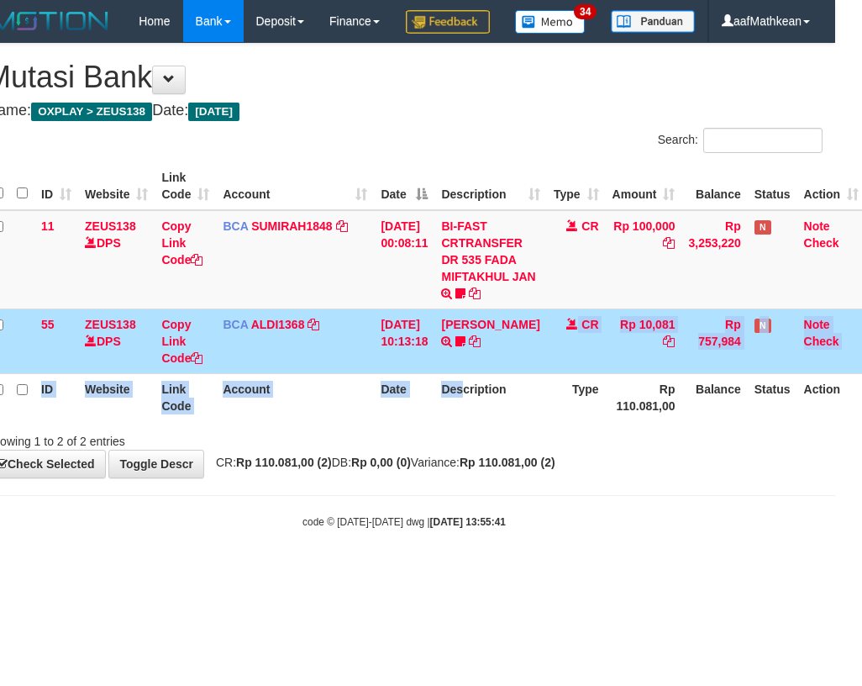
click at [476, 421] on table "ID Website Link Code Account Date Description Type Amount Balance Status Action…" at bounding box center [426, 291] width 880 height 259
click at [459, 421] on th "Description" at bounding box center [490, 397] width 112 height 48
click at [460, 421] on th "Description" at bounding box center [490, 397] width 112 height 48
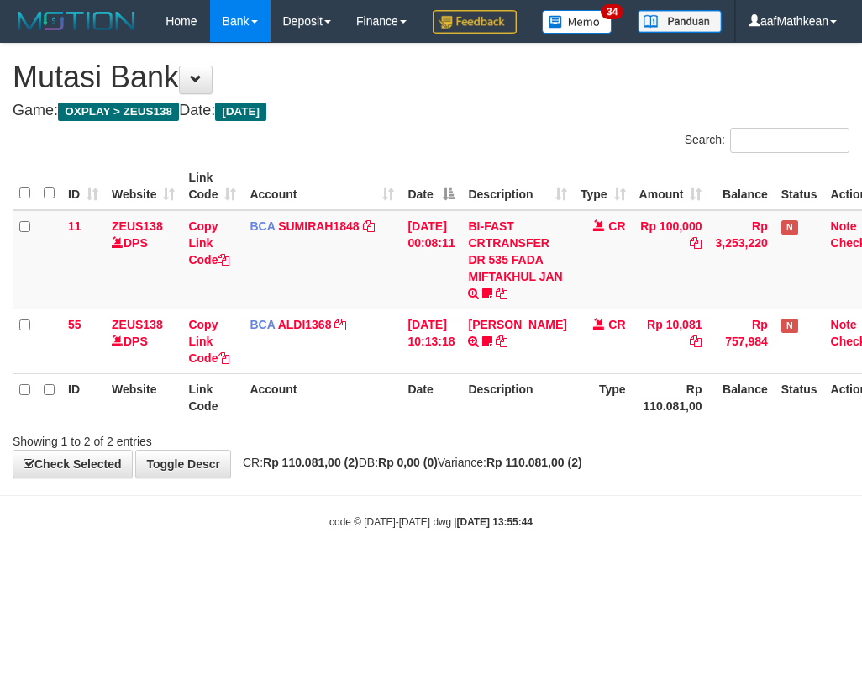
scroll to position [0, 27]
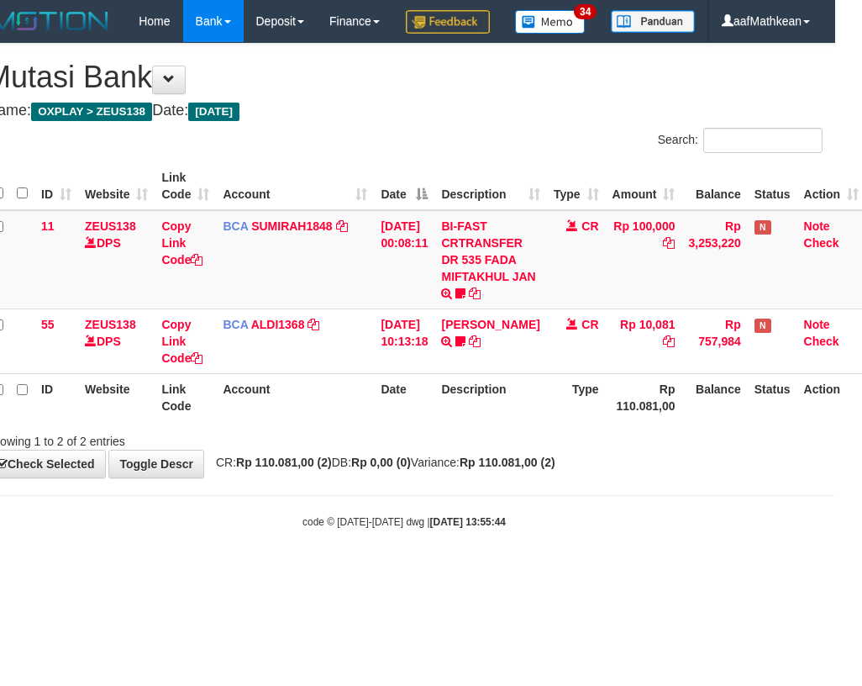
click at [451, 421] on th "Description" at bounding box center [490, 397] width 112 height 48
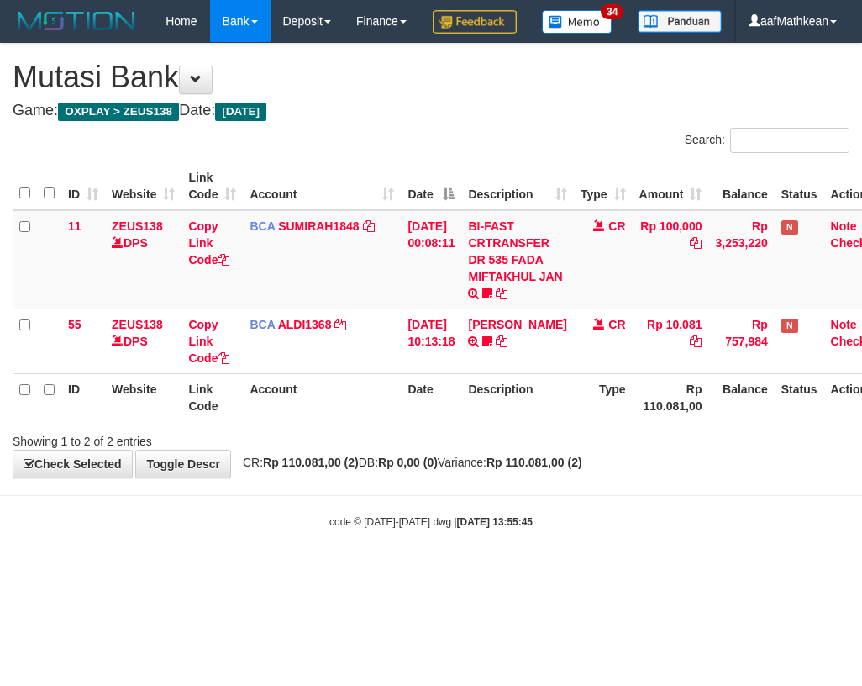
scroll to position [0, 27]
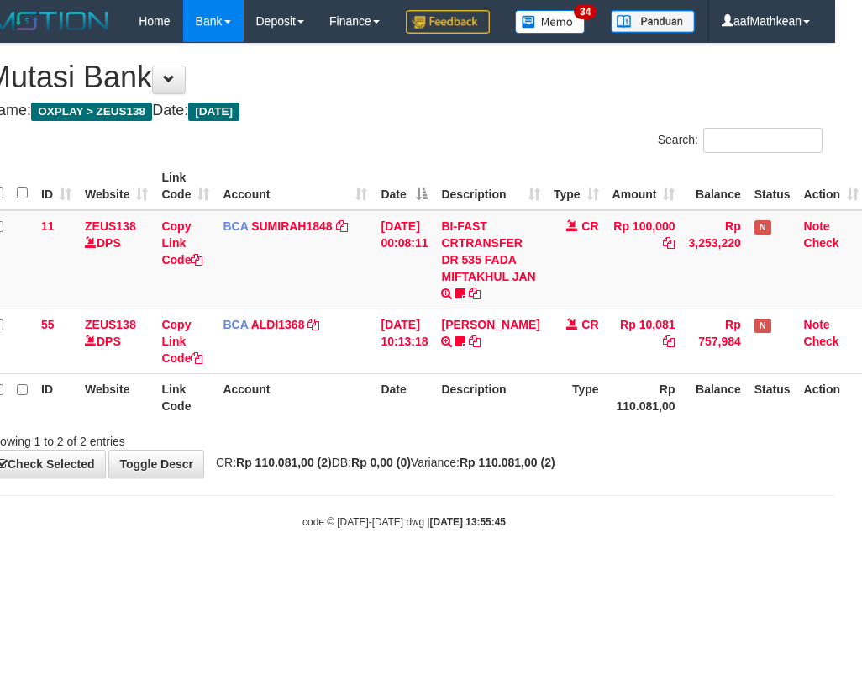
drag, startPoint x: 0, startPoint y: 0, endPoint x: 465, endPoint y: 419, distance: 625.9
click at [455, 421] on th "Description" at bounding box center [490, 397] width 112 height 48
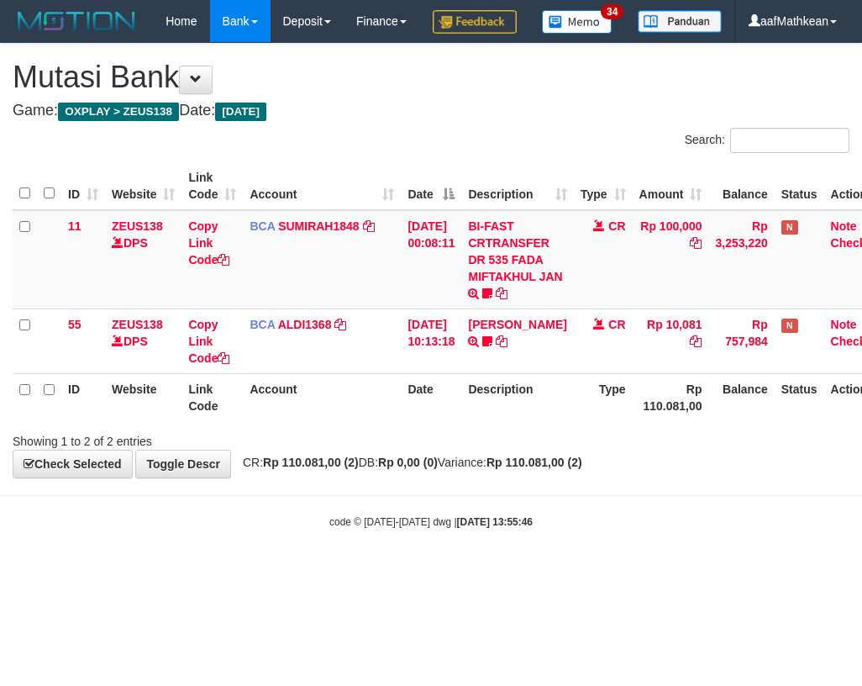
scroll to position [0, 27]
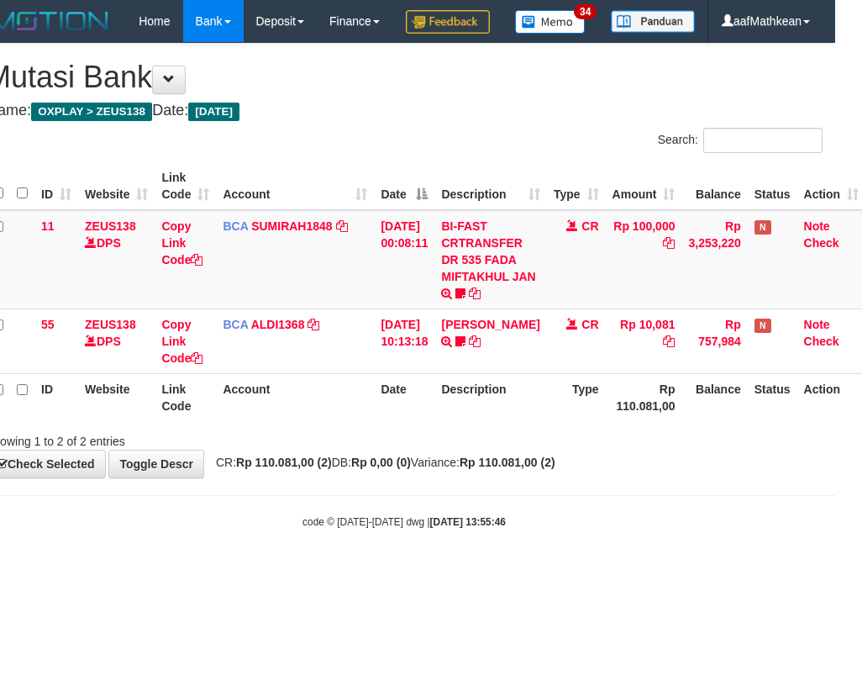
click at [526, 477] on div "**********" at bounding box center [404, 261] width 862 height 434
click at [367, 548] on body "Toggle navigation Home Bank Account List Load By Website Group [OXPLAY] ZEUS138…" at bounding box center [404, 285] width 862 height 571
drag, startPoint x: 420, startPoint y: 567, endPoint x: 611, endPoint y: 573, distance: 190.8
click at [541, 571] on body "Toggle navigation Home Bank Account List Load By Website Group [OXPLAY] ZEUS138…" at bounding box center [404, 285] width 862 height 571
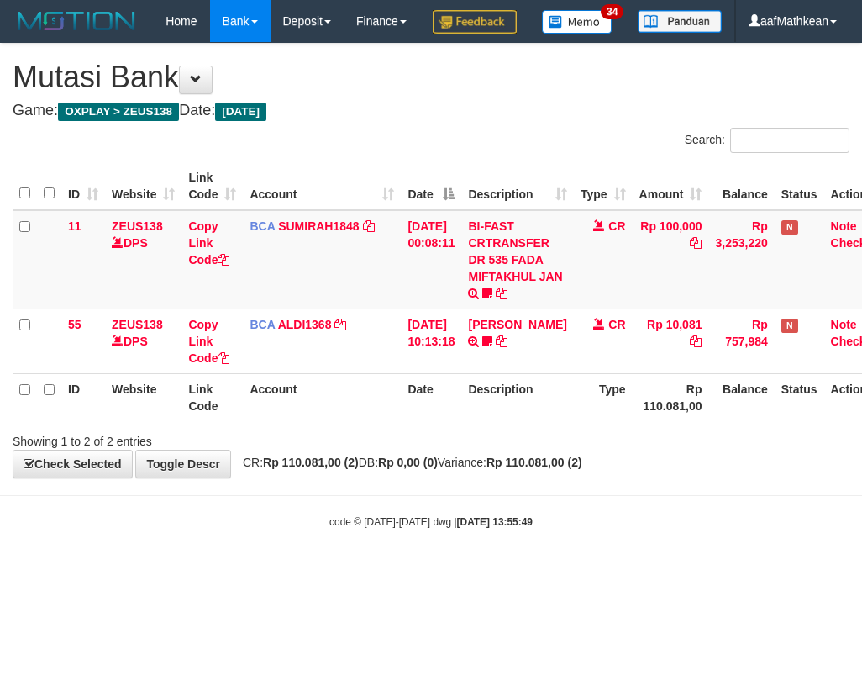
scroll to position [0, 27]
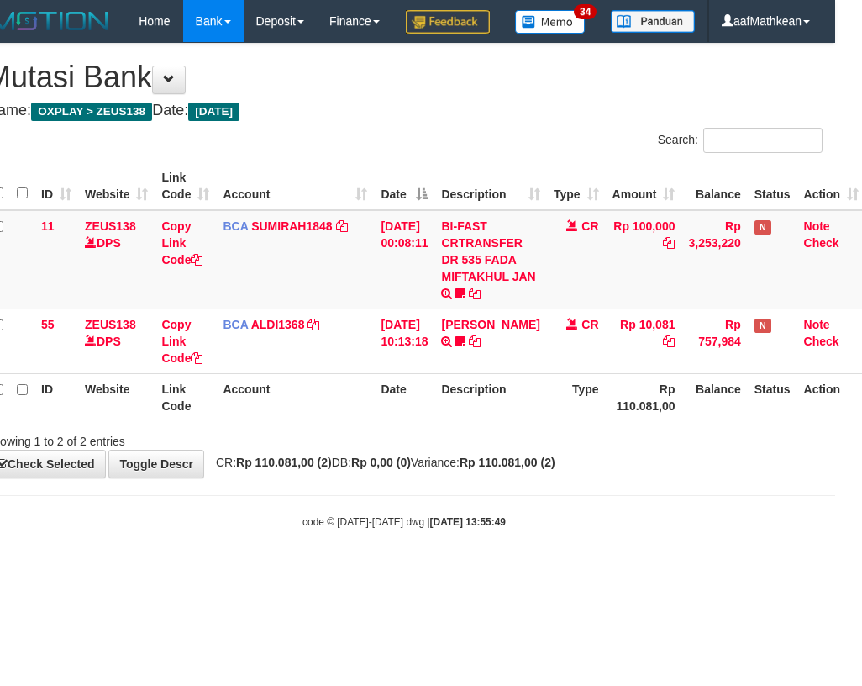
drag, startPoint x: 553, startPoint y: 546, endPoint x: 861, endPoint y: 539, distance: 307.7
click at [630, 550] on body "Toggle navigation Home Bank Account List Load By Website Group [OXPLAY] ZEUS138…" at bounding box center [404, 285] width 862 height 571
click at [835, 543] on html "Toggle navigation Home Bank Account List Load By Website Group [OXPLAY] ZEUS138…" at bounding box center [404, 285] width 862 height 571
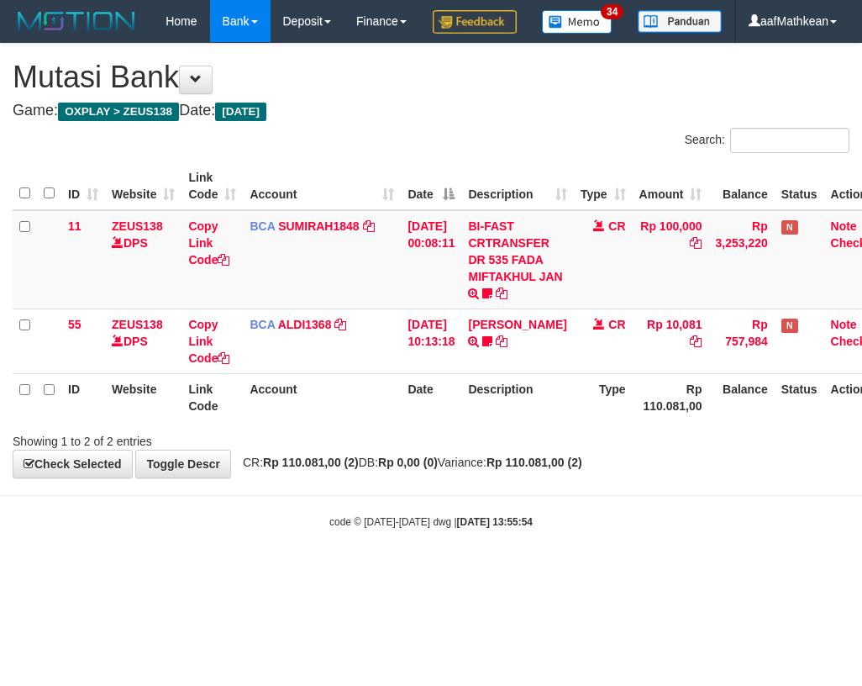
scroll to position [0, 27]
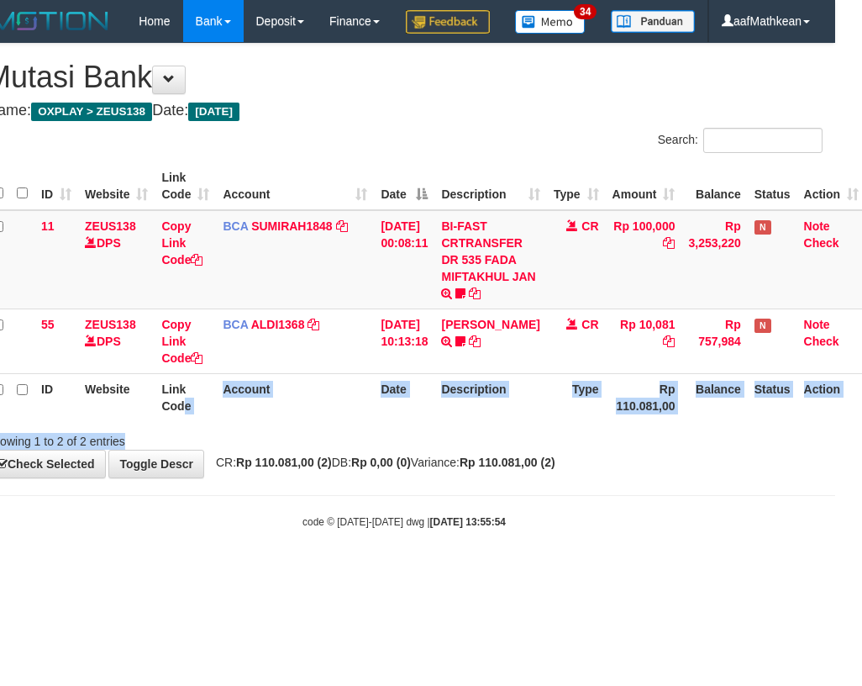
drag, startPoint x: 213, startPoint y: 466, endPoint x: 855, endPoint y: 471, distance: 642.0
click at [408, 450] on div "Search: ID Website Link Code Account Date Description Type Amount Balance Statu…" at bounding box center [404, 289] width 837 height 322
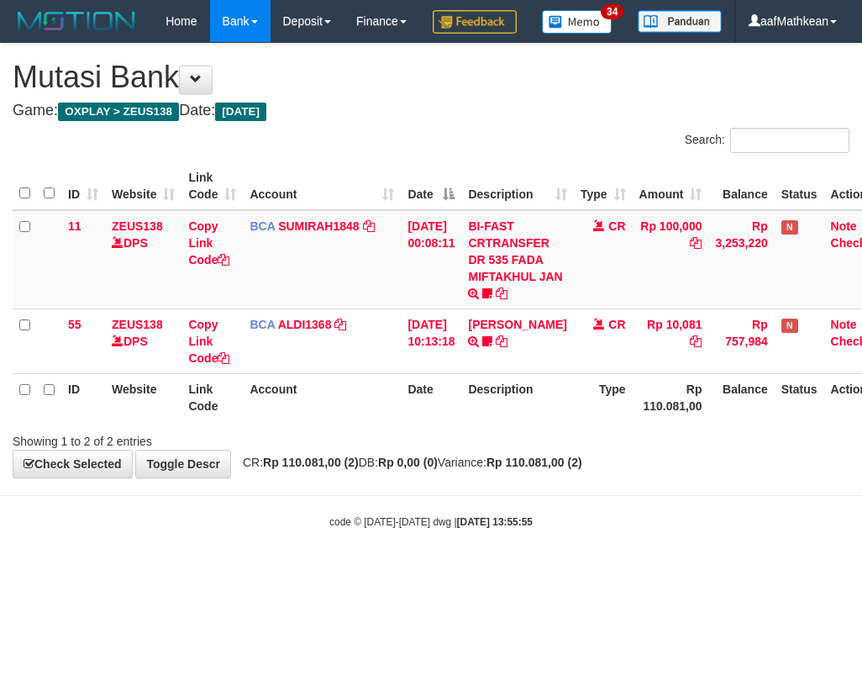
scroll to position [0, 27]
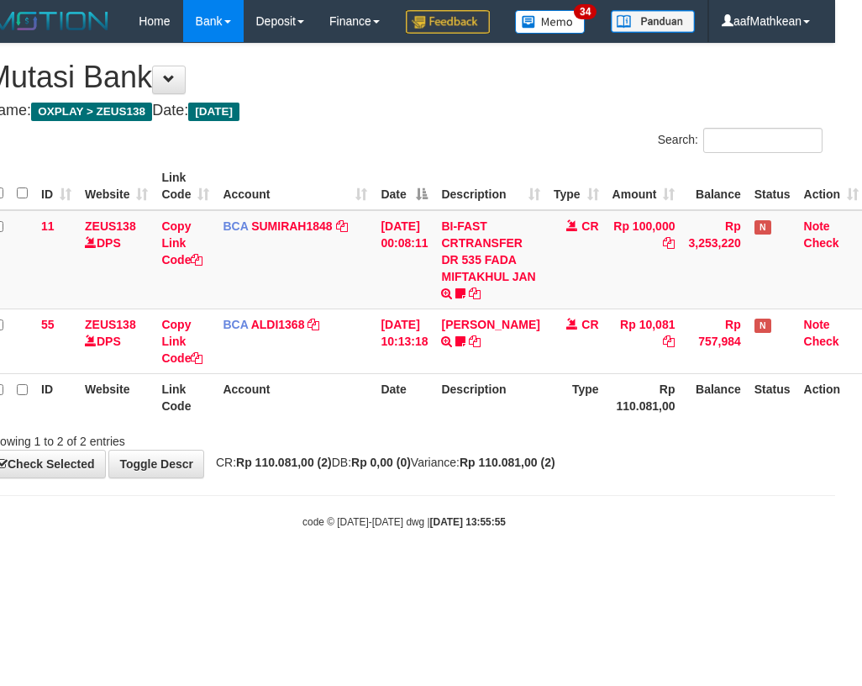
drag, startPoint x: 377, startPoint y: 531, endPoint x: 499, endPoint y: 550, distance: 123.2
click at [377, 534] on body "Toggle navigation Home Bank Account List Load By Website Group [OXPLAY] ZEUS138…" at bounding box center [404, 285] width 862 height 571
drag, startPoint x: 499, startPoint y: 550, endPoint x: 676, endPoint y: 536, distance: 177.0
click at [581, 542] on body "Toggle navigation Home Bank Account List Load By Website Group [OXPLAY] ZEUS138…" at bounding box center [404, 285] width 862 height 571
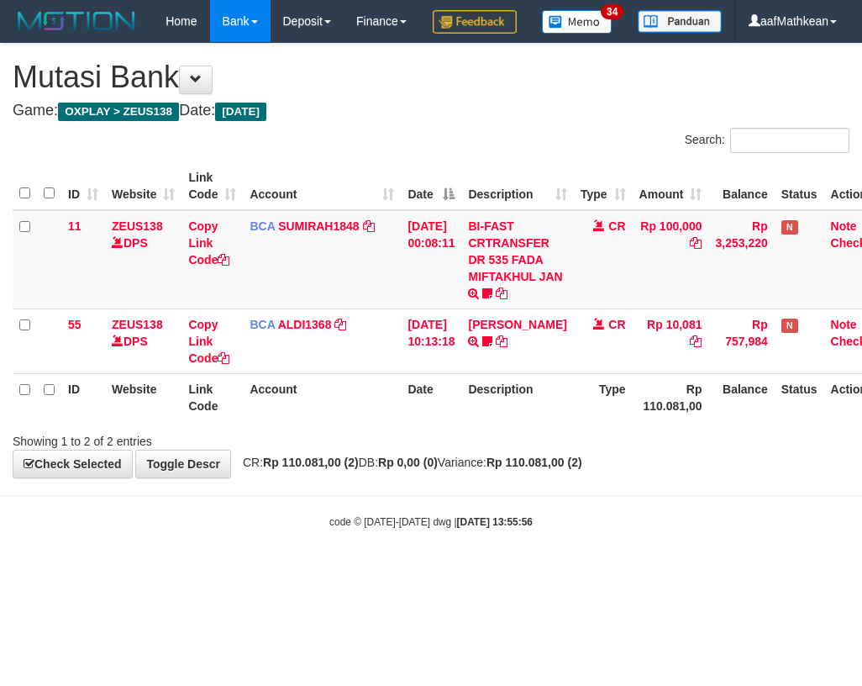
scroll to position [0, 27]
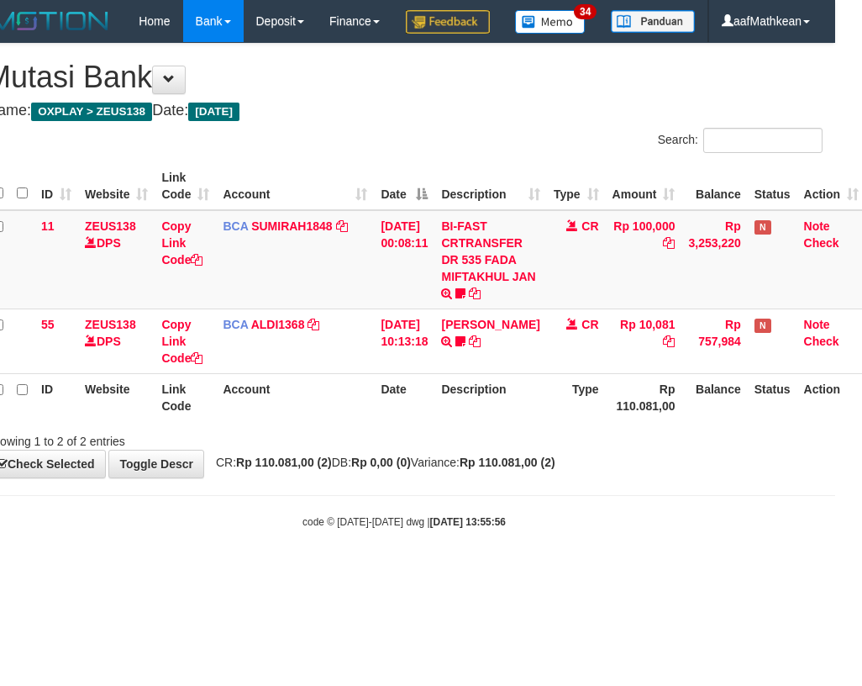
click at [464, 548] on body "Toggle navigation Home Bank Account List Load By Website Group [OXPLAY] ZEUS138…" at bounding box center [404, 285] width 862 height 571
drag, startPoint x: 417, startPoint y: 468, endPoint x: 411, endPoint y: 482, distance: 14.7
click at [416, 450] on div "Showing 1 to 2 of 2 entries" at bounding box center [404, 438] width 862 height 24
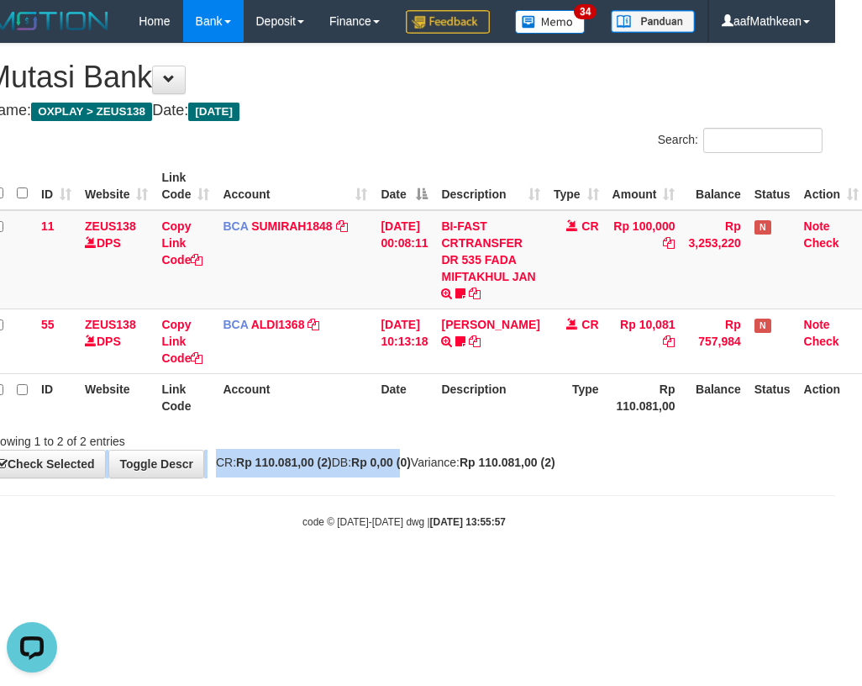
click at [441, 477] on div "**********" at bounding box center [404, 261] width 862 height 434
drag, startPoint x: 435, startPoint y: 550, endPoint x: 559, endPoint y: 546, distance: 123.6
click at [439, 550] on body "Toggle navigation Home Bank Account List Load By Website Group [OXPLAY] ZEUS138…" at bounding box center [404, 285] width 862 height 571
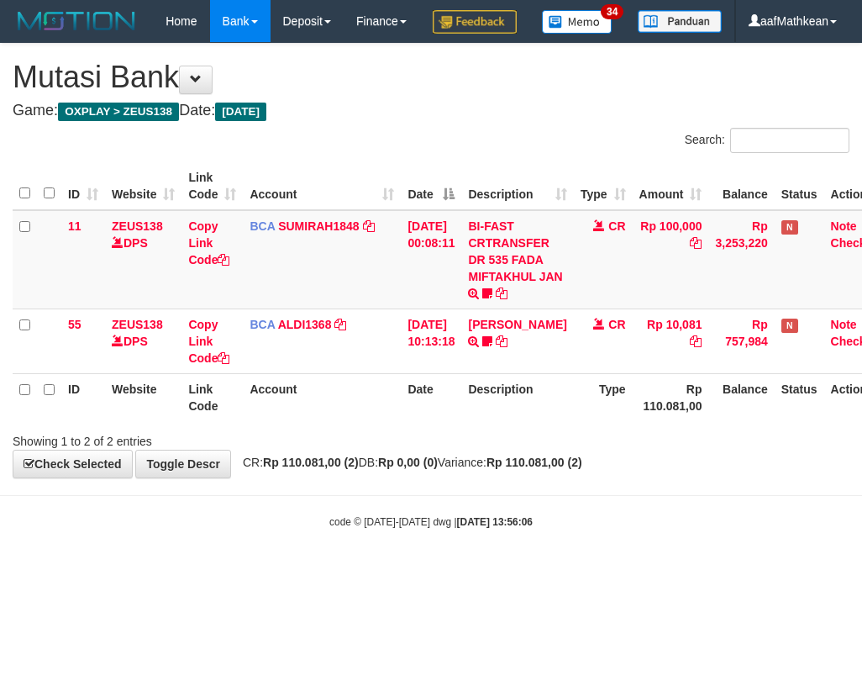
scroll to position [0, 27]
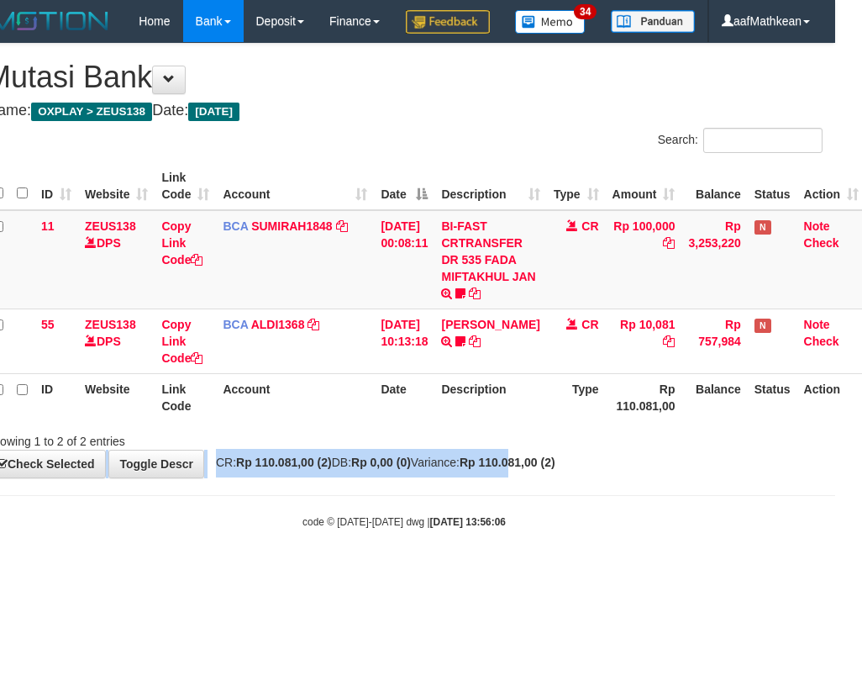
drag, startPoint x: 555, startPoint y: 495, endPoint x: 540, endPoint y: 500, distance: 15.1
click at [551, 477] on div "**********" at bounding box center [404, 261] width 862 height 434
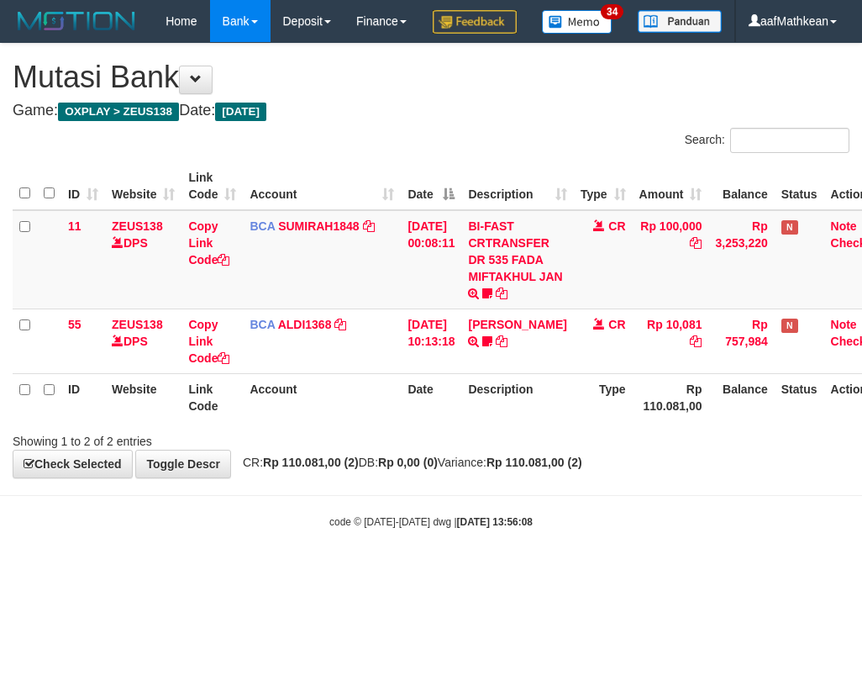
scroll to position [0, 27]
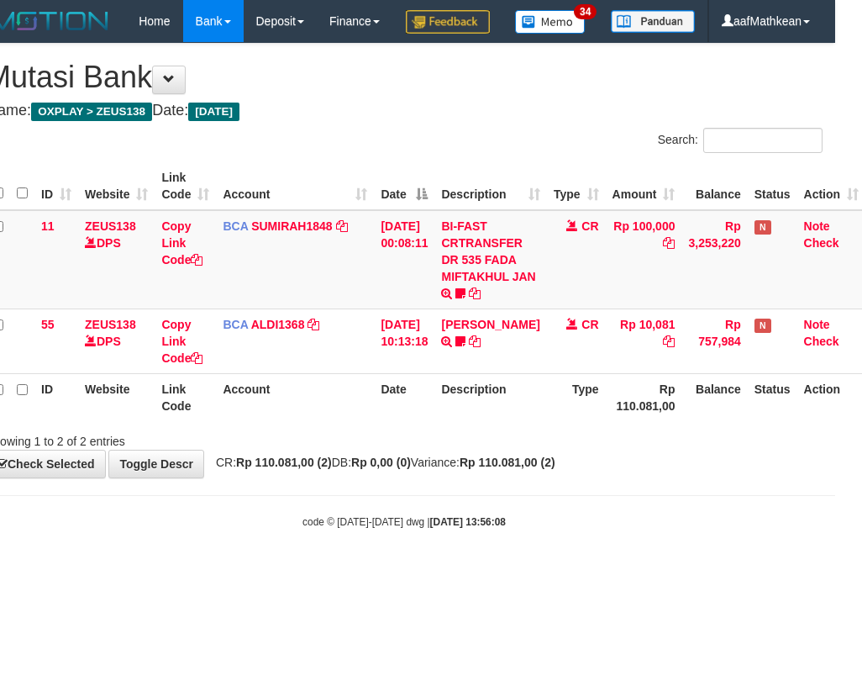
drag, startPoint x: 0, startPoint y: 0, endPoint x: 544, endPoint y: 512, distance: 746.7
click at [546, 477] on div "**********" at bounding box center [404, 261] width 862 height 434
click at [544, 477] on div "**********" at bounding box center [404, 261] width 862 height 434
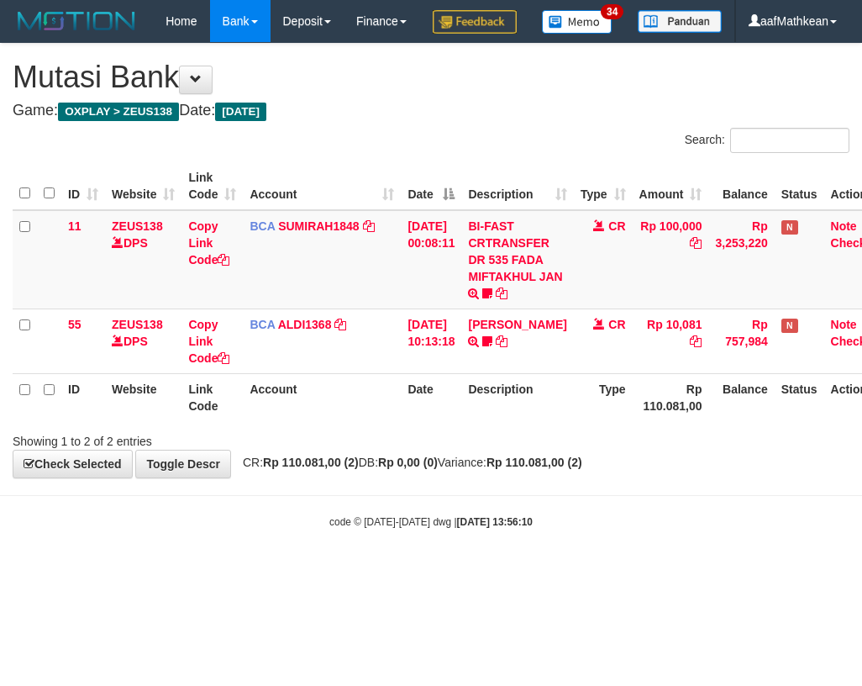
scroll to position [0, 27]
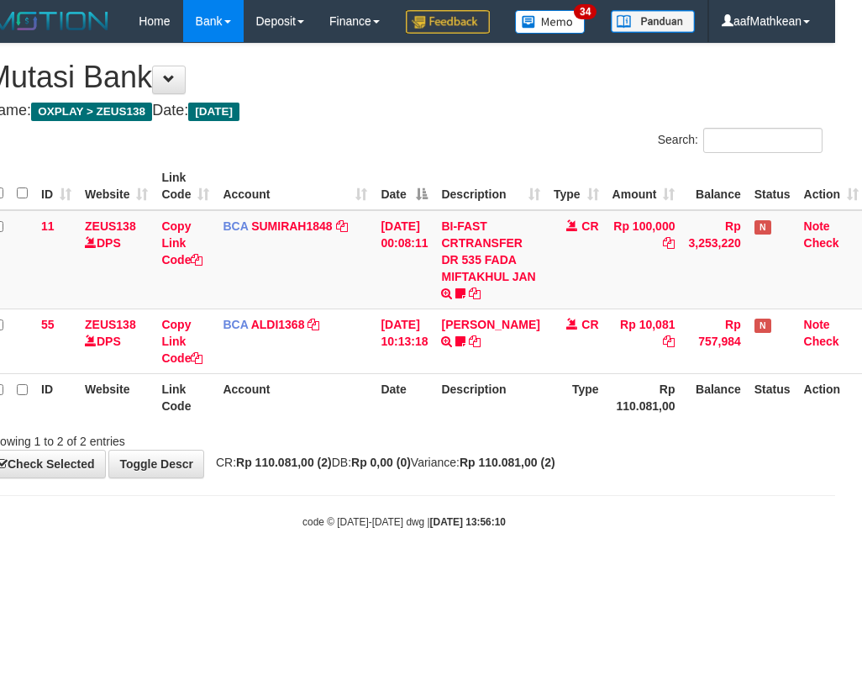
click at [518, 450] on div "Showing 1 to 2 of 2 entries" at bounding box center [404, 438] width 862 height 24
click at [547, 477] on div "**********" at bounding box center [404, 261] width 862 height 434
click at [492, 477] on div "**********" at bounding box center [404, 261] width 862 height 434
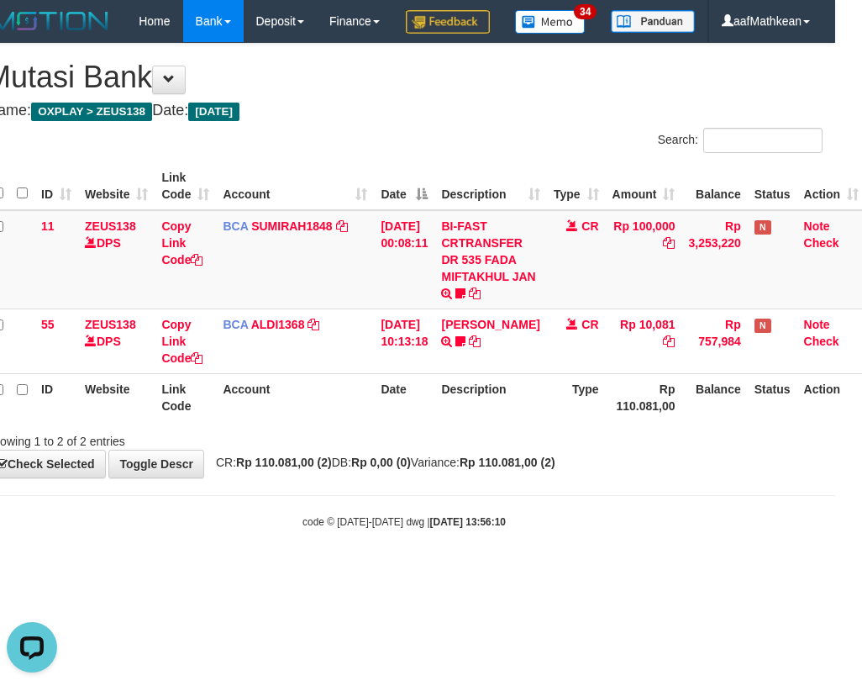
click at [495, 477] on div "**********" at bounding box center [404, 261] width 862 height 434
click at [621, 477] on div "**********" at bounding box center [404, 261] width 862 height 434
drag, startPoint x: 714, startPoint y: 588, endPoint x: 952, endPoint y: 610, distance: 238.8
click at [835, 571] on html "Toggle navigation Home Bank Account List Load By Website Group [OXPLAY] ZEUS138…" at bounding box center [404, 285] width 862 height 571
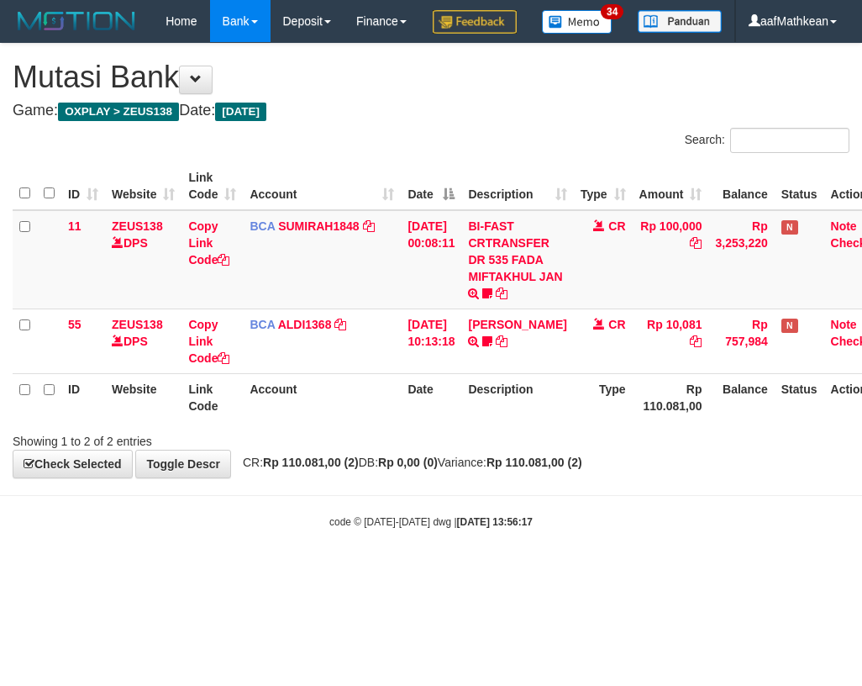
scroll to position [0, 27]
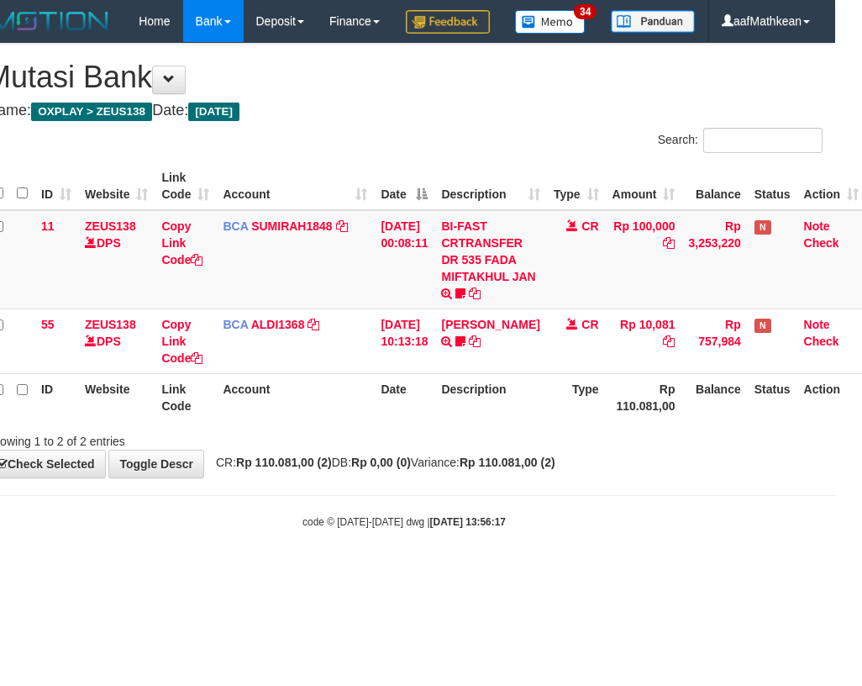
click at [331, 529] on body "Toggle navigation Home Bank Account List Load By Website Group [OXPLAY] ZEUS138…" at bounding box center [404, 285] width 862 height 571
click at [334, 529] on body "Toggle navigation Home Bank Account List Load By Website Group [OXPLAY] ZEUS138…" at bounding box center [404, 285] width 862 height 571
click at [337, 536] on body "Toggle navigation Home Bank Account List Load By Website Group [OXPLAY] ZEUS138…" at bounding box center [404, 285] width 862 height 571
click at [339, 533] on body "Toggle navigation Home Bank Account List Load By Website Group [OXPLAY] ZEUS138…" at bounding box center [404, 285] width 862 height 571
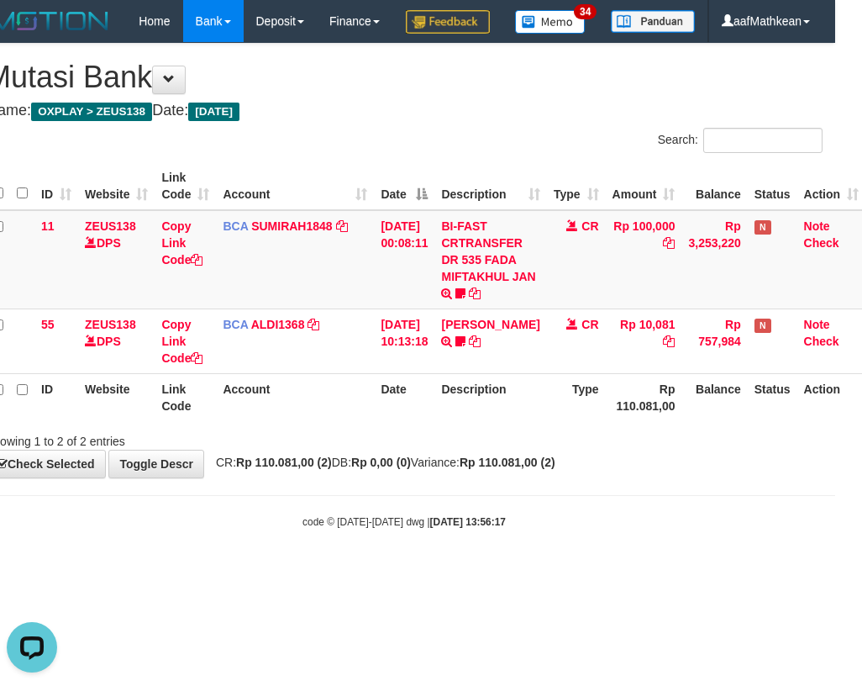
click at [338, 530] on body "Toggle navigation Home Bank Account List Load By Website Group [OXPLAY] ZEUS138…" at bounding box center [404, 285] width 862 height 571
click at [351, 521] on body "Toggle navigation Home Bank Account List Load By Website Group [OXPLAY] ZEUS138…" at bounding box center [404, 285] width 862 height 571
drag, startPoint x: 396, startPoint y: 522, endPoint x: 860, endPoint y: 478, distance: 465.9
click at [639, 507] on body "Toggle navigation Home Bank Account List Load By Website Group [OXPLAY] ZEUS138…" at bounding box center [404, 285] width 862 height 571
click at [517, 540] on body "Toggle navigation Home Bank Account List Load By Website Group [OXPLAY] ZEUS138…" at bounding box center [404, 285] width 862 height 571
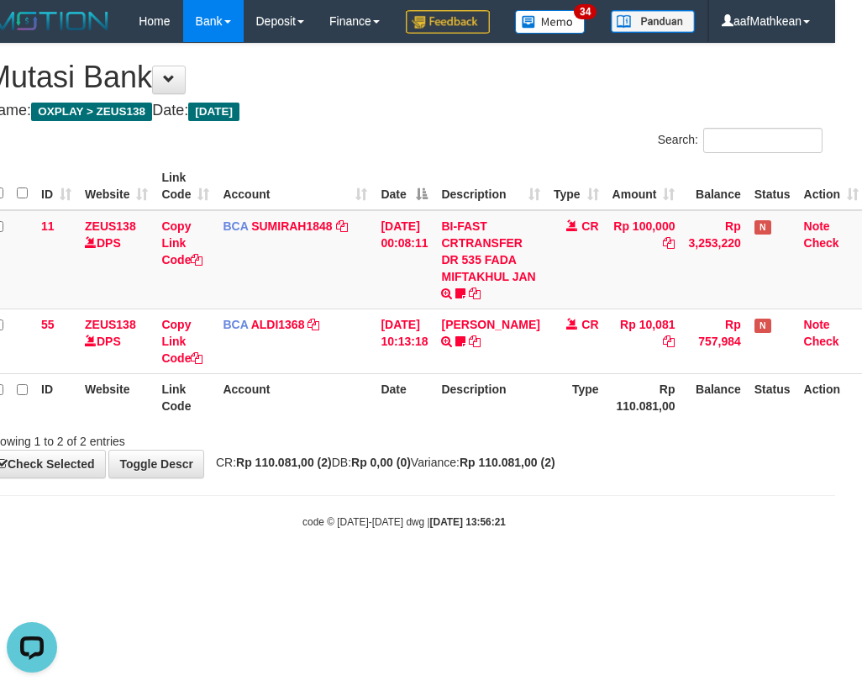
click at [466, 477] on div "**********" at bounding box center [404, 261] width 862 height 434
